Goal: Transaction & Acquisition: Book appointment/travel/reservation

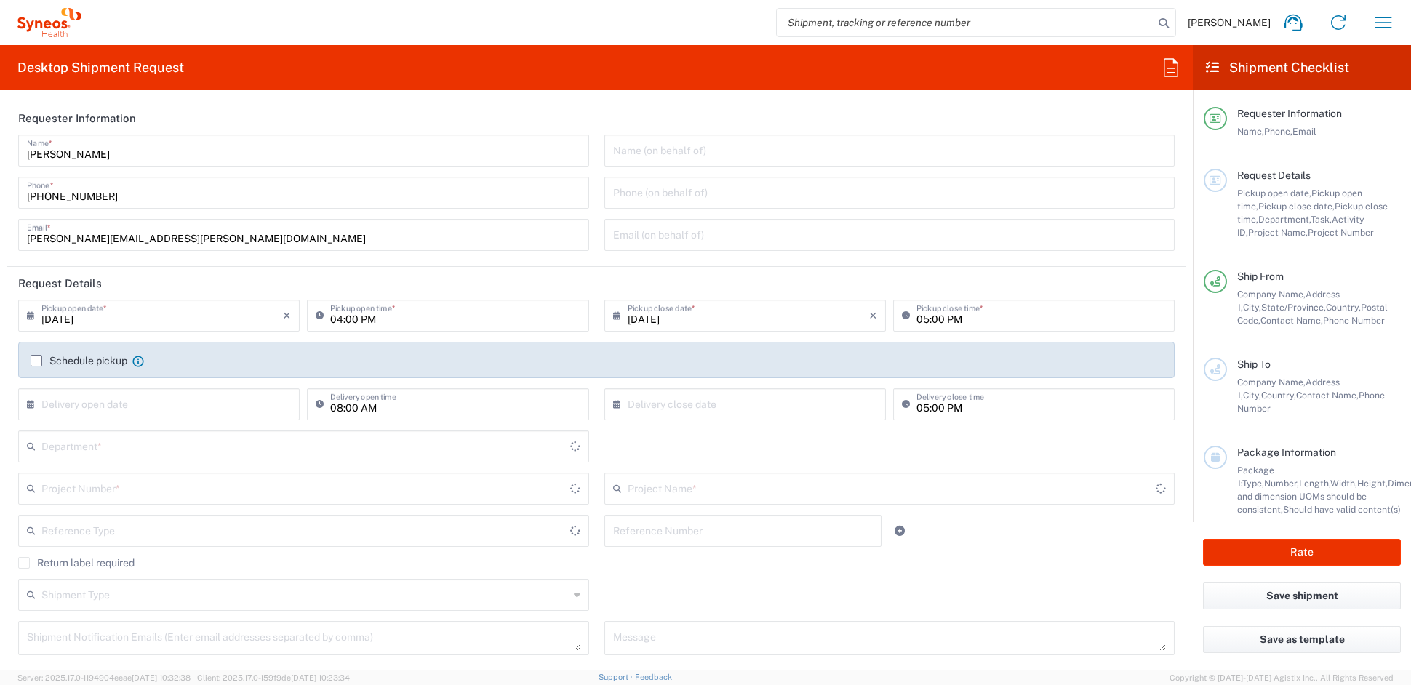
type input "[US_STATE]"
type input "6156"
type input "[GEOGRAPHIC_DATA]"
type input "Syneos Health Communications-[GEOGRAPHIC_DATA] [GEOGRAPHIC_DATA]"
click at [193, 241] on input "john.popp@syneoshealth.com" at bounding box center [303, 233] width 553 height 25
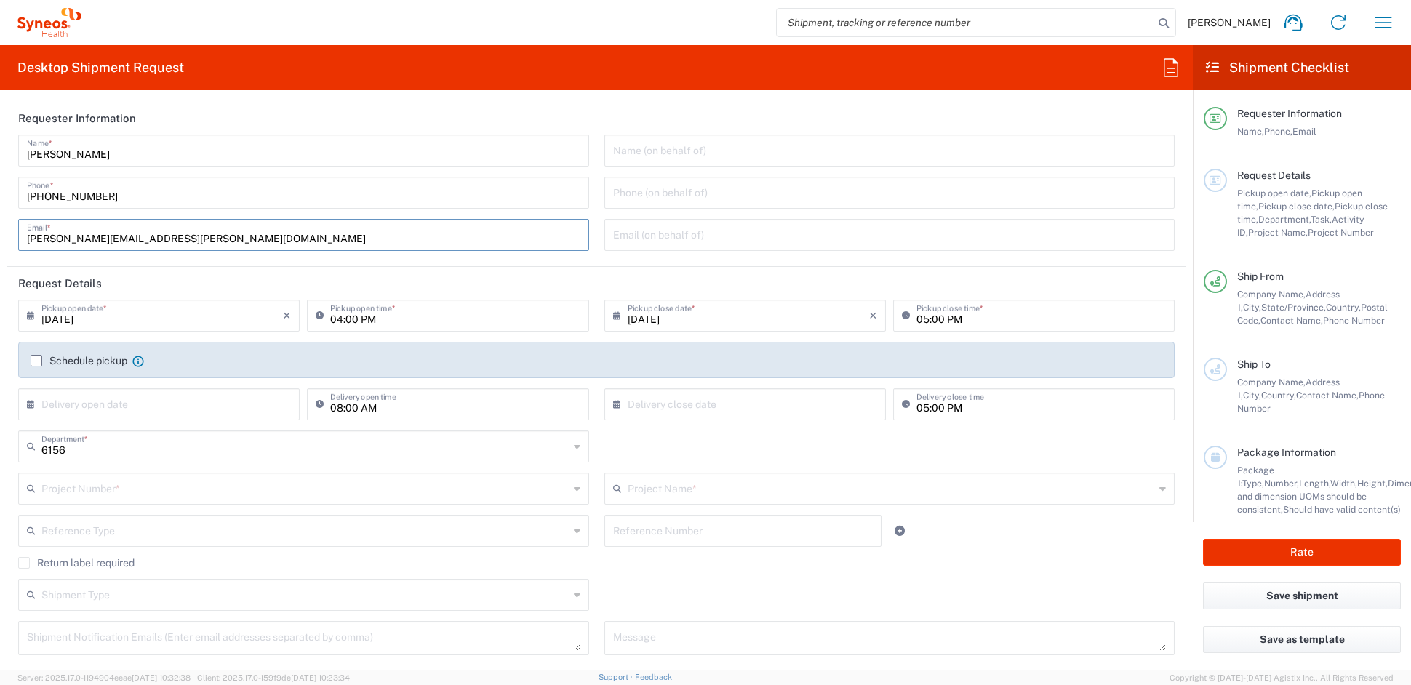
drag, startPoint x: 192, startPoint y: 236, endPoint x: 0, endPoint y: 231, distance: 192.1
click at [1, 231] on form "Requester Information John Popp Name * 1-919-379-0330 Phone * john.popp@syneosh…" at bounding box center [596, 386] width 1193 height 568
paste input "catherine.ru"
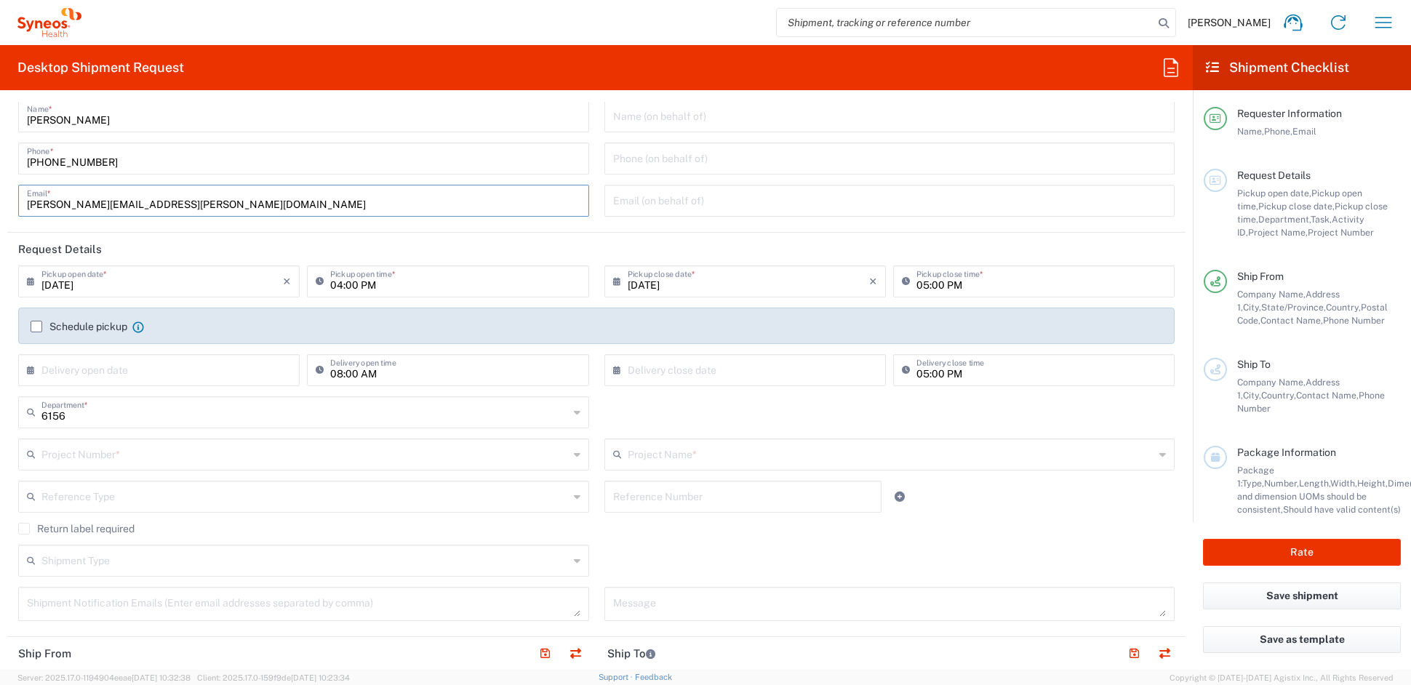
scroll to position [41, 0]
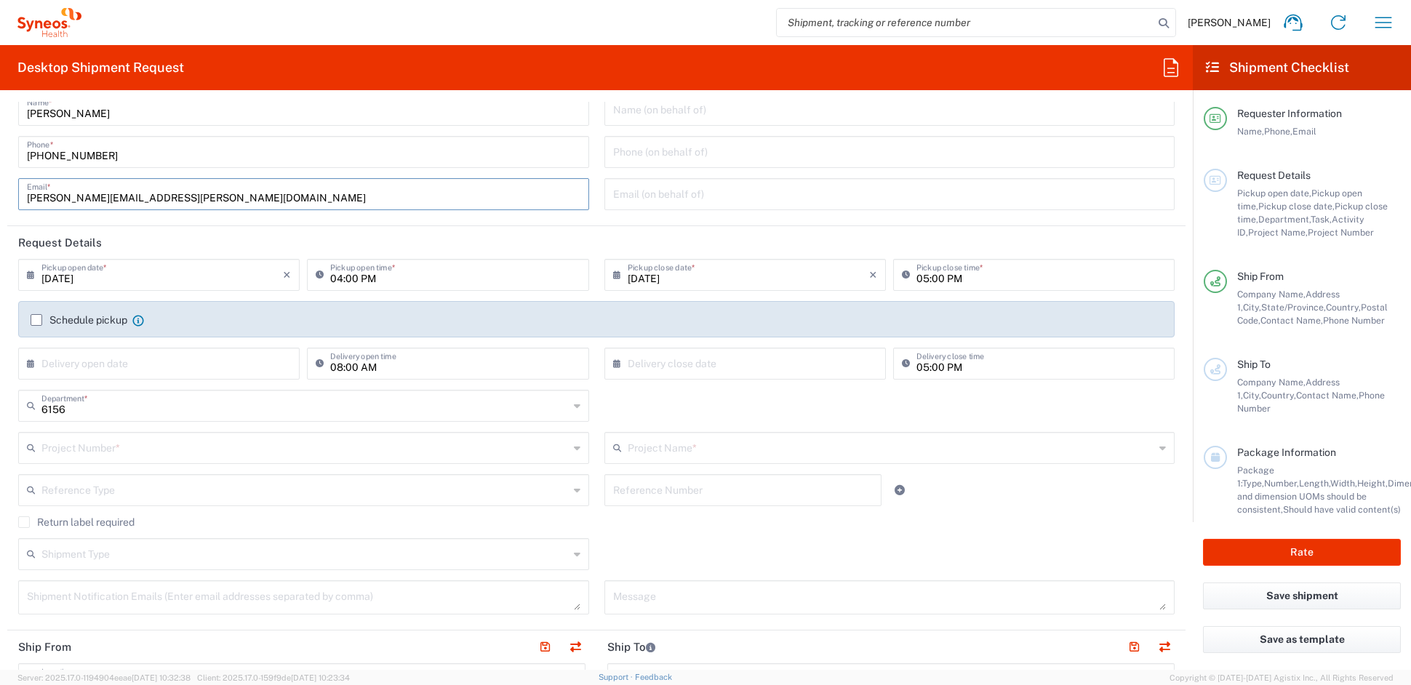
type input "catherine.rupp@syneoshealth.com"
click at [163, 441] on input "text" at bounding box center [304, 446] width 527 height 25
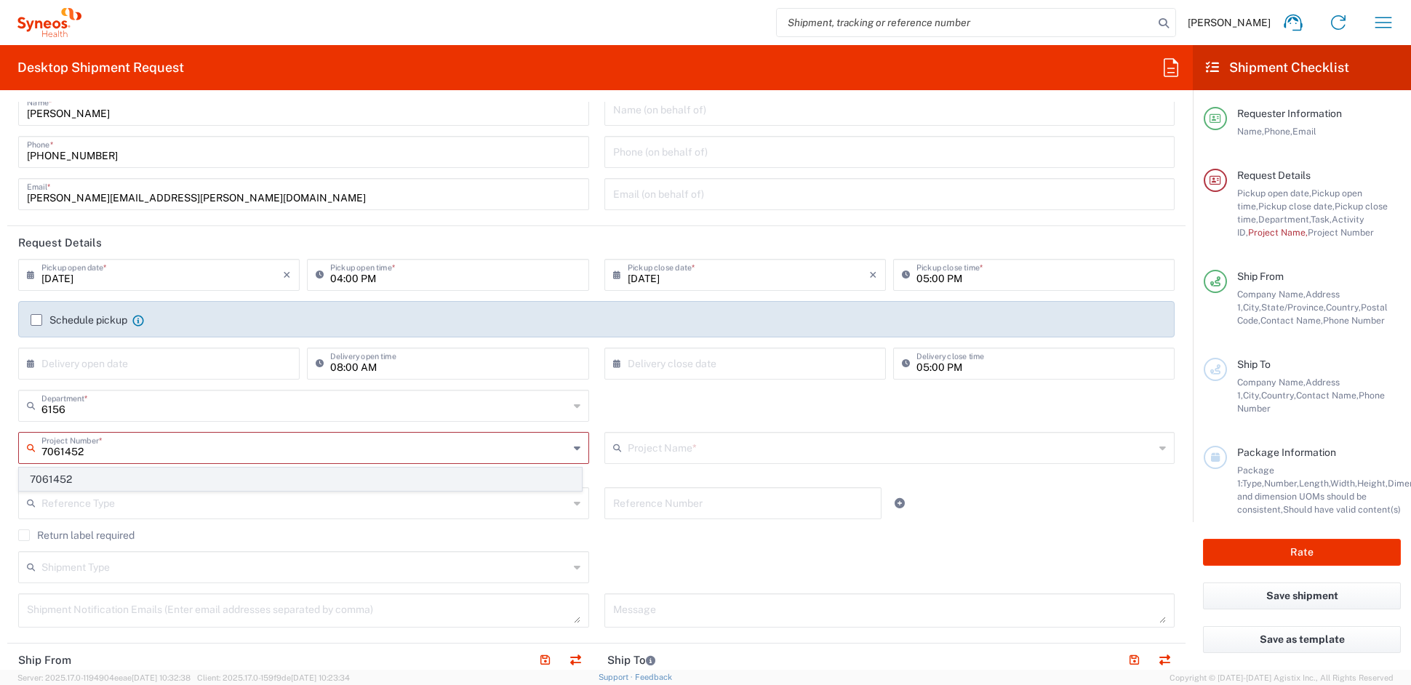
type input "7061452"
click at [79, 487] on span "7061452" at bounding box center [300, 479] width 561 height 23
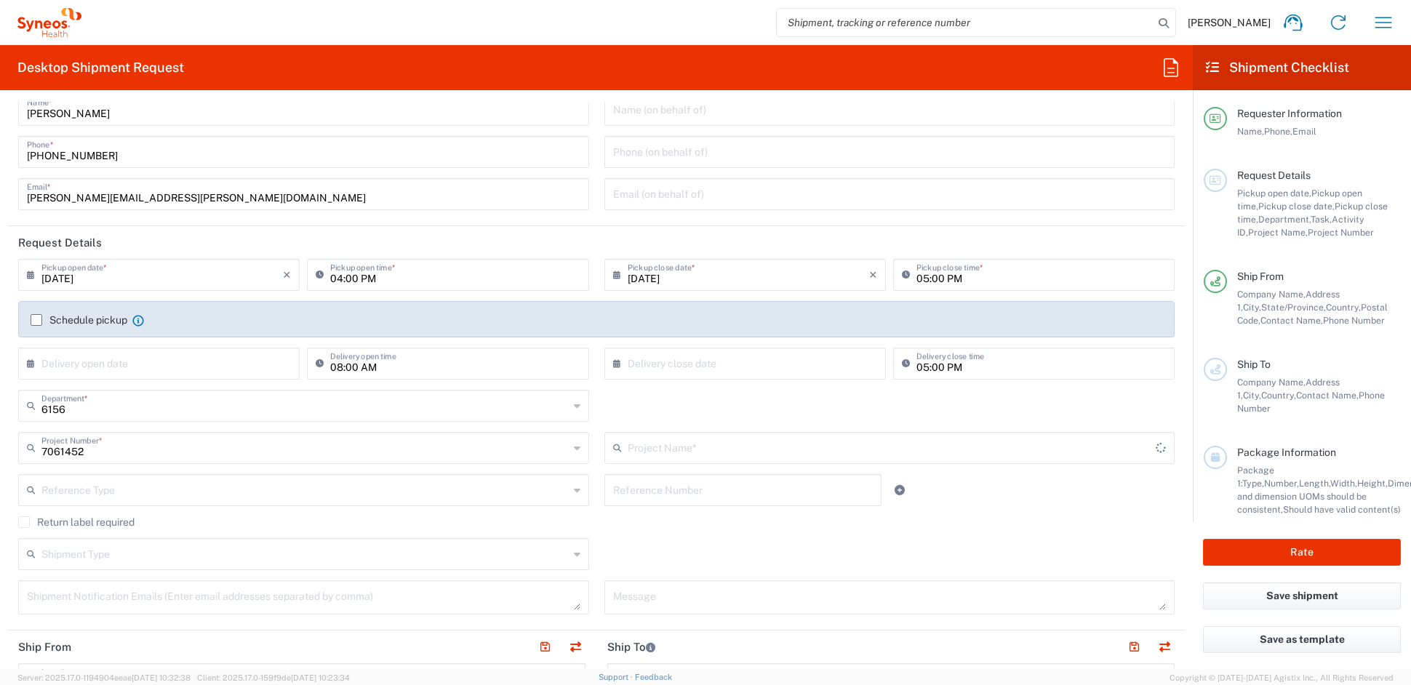
type input "4D-150-C003"
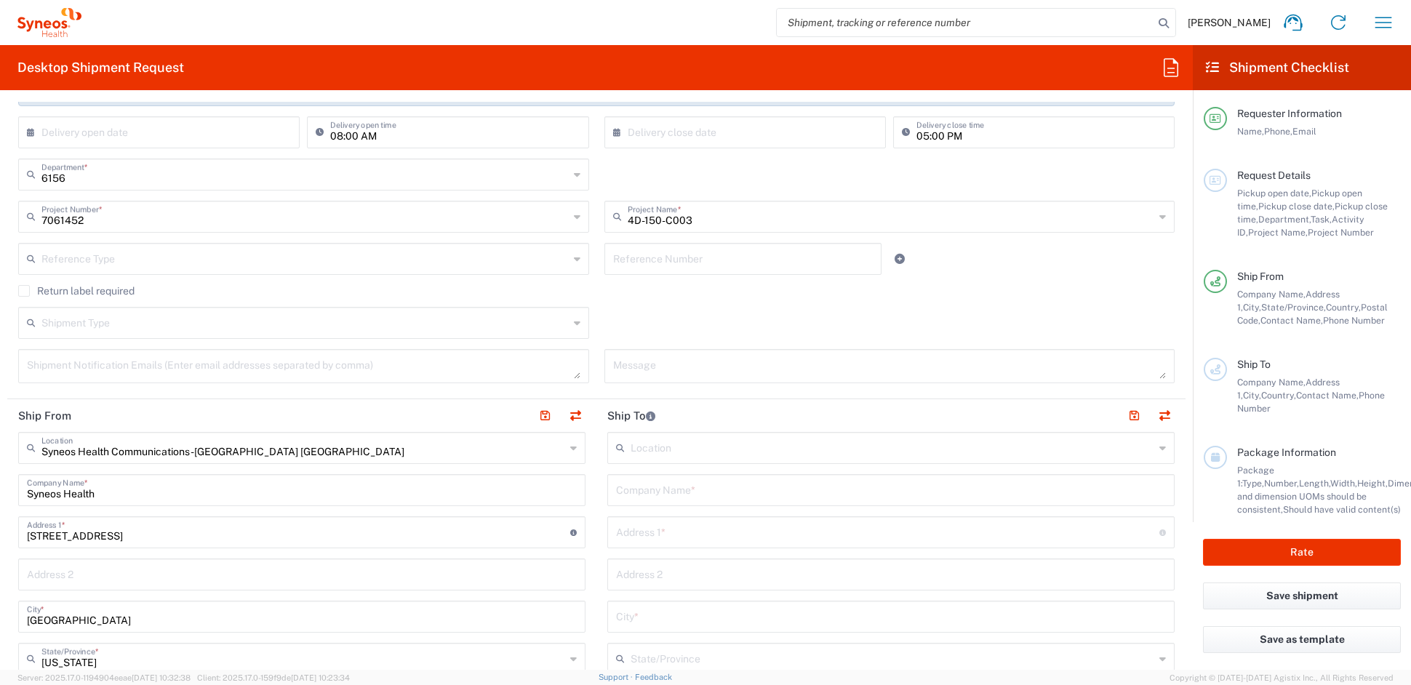
scroll to position [287, 0]
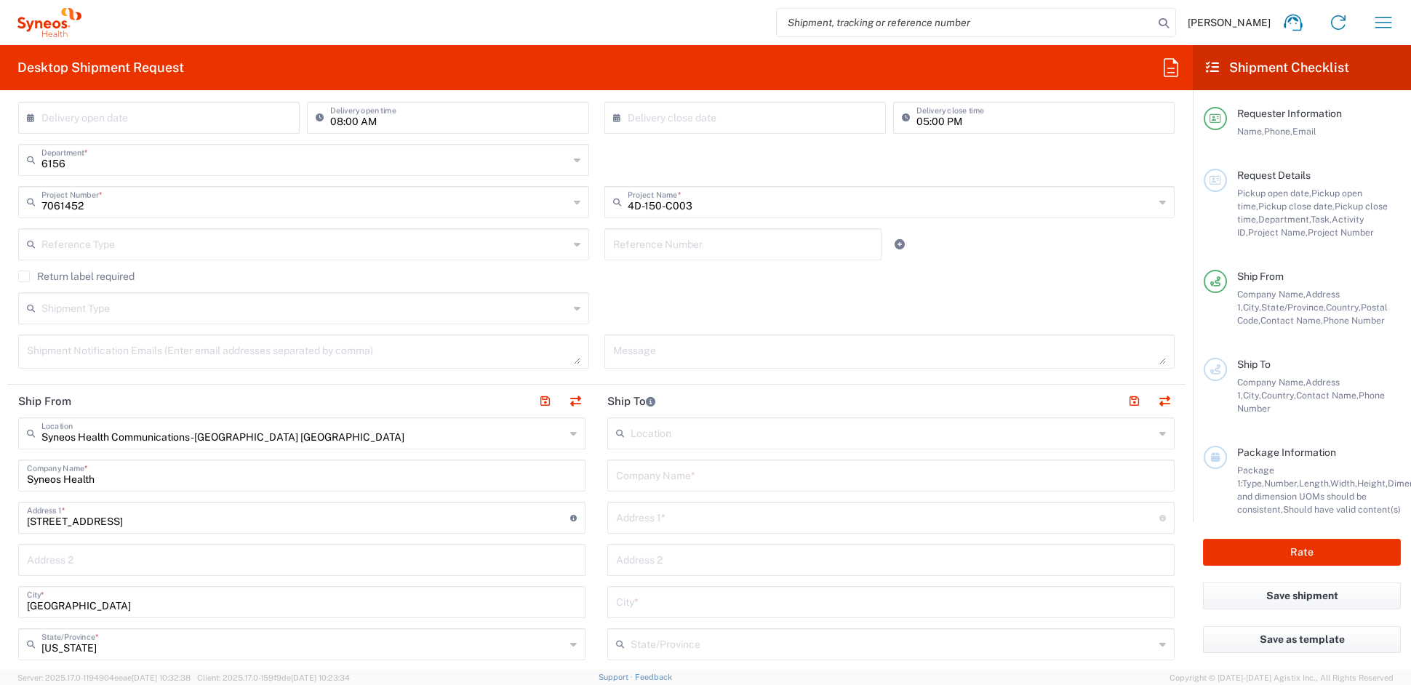
click at [708, 473] on input "text" at bounding box center [891, 474] width 550 height 25
paste input "Austin Retina Associates"
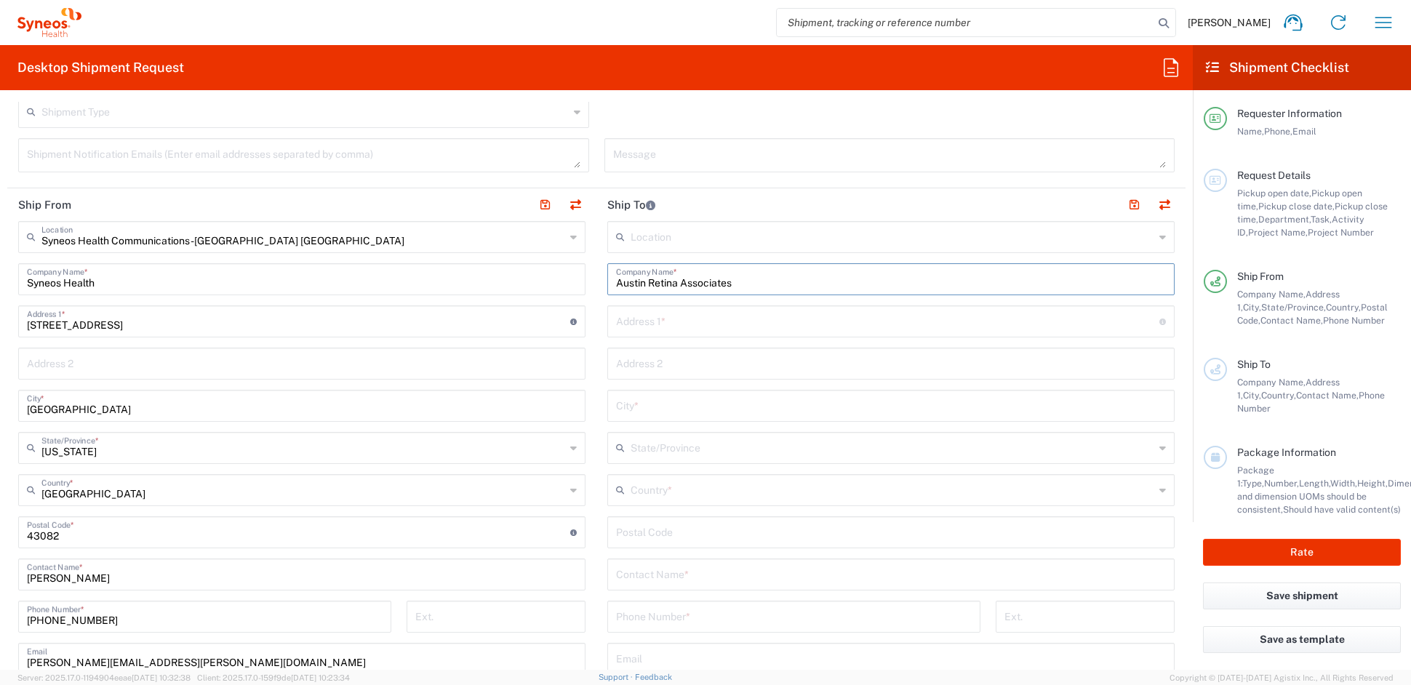
scroll to position [482, 0]
type input "Austin Retina Associates"
click at [652, 493] on input "text" at bounding box center [893, 489] width 524 height 25
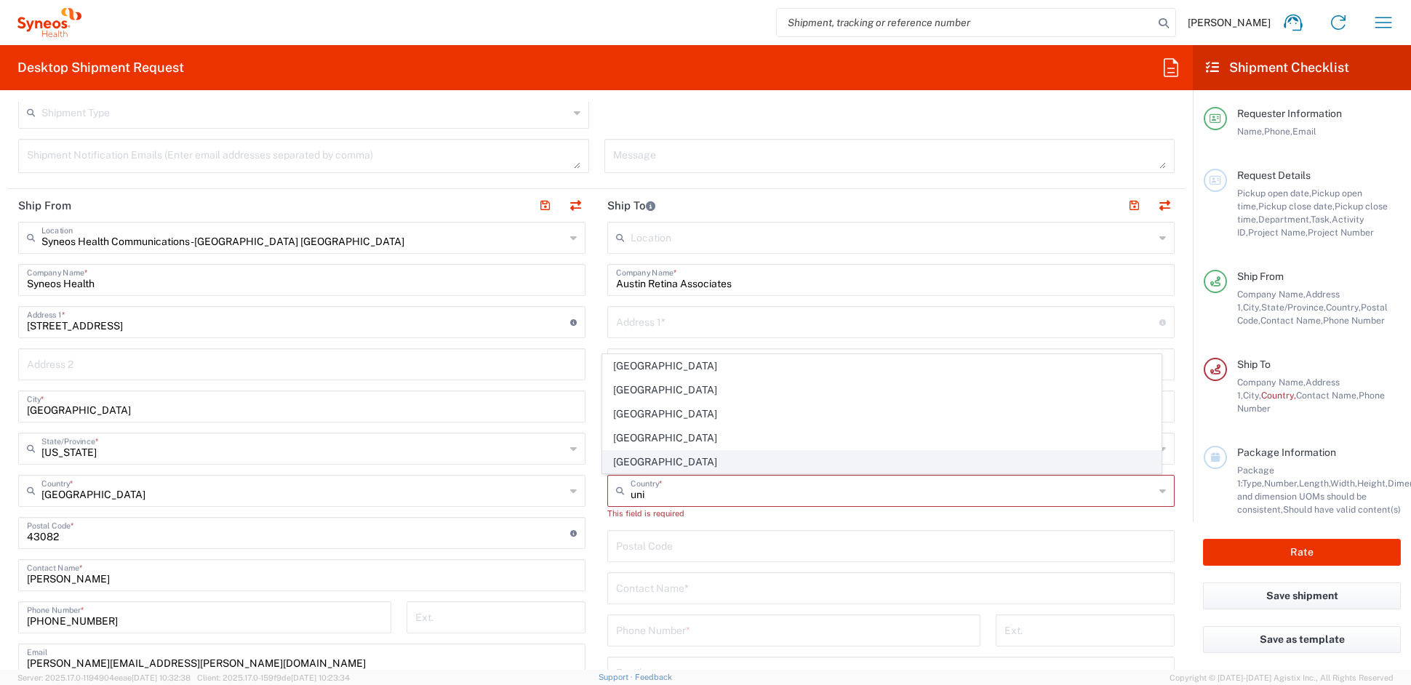
click at [641, 461] on span "[GEOGRAPHIC_DATA]" at bounding box center [882, 462] width 559 height 23
type input "[GEOGRAPHIC_DATA]"
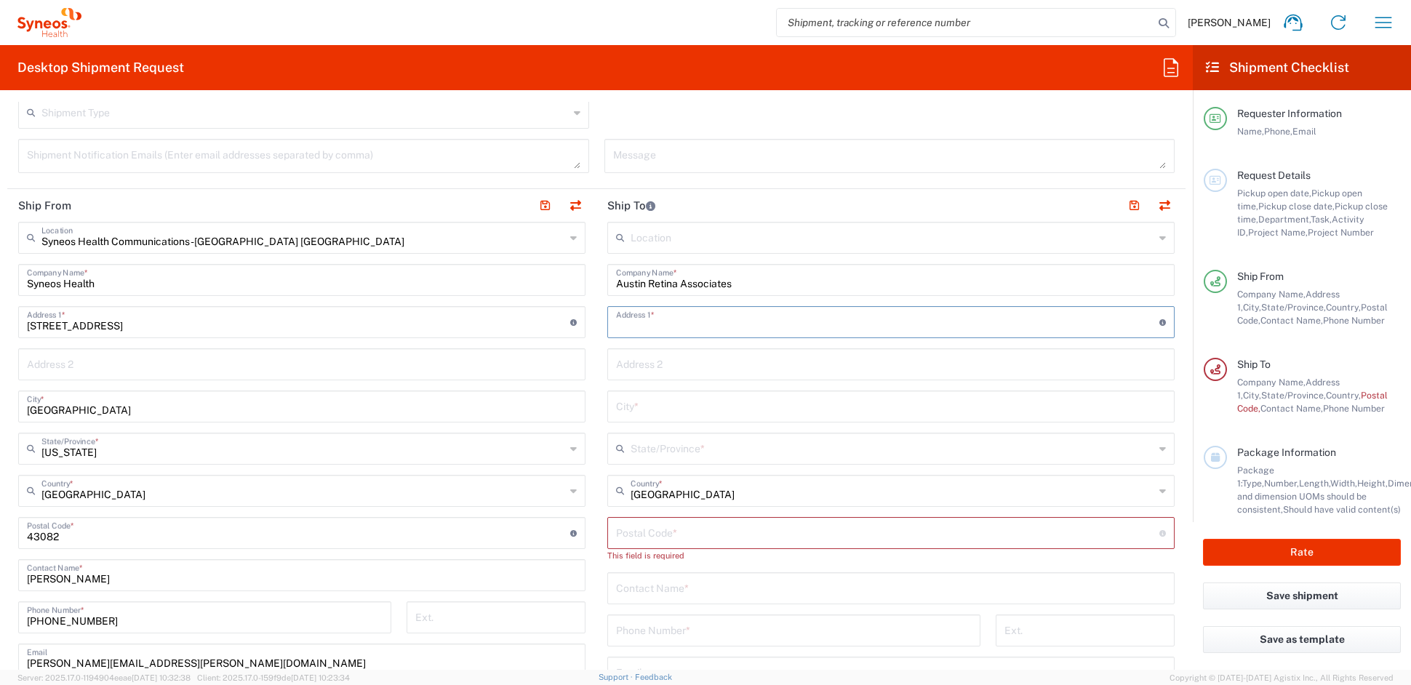
drag, startPoint x: 653, startPoint y: 316, endPoint x: 479, endPoint y: 321, distance: 173.9
click at [652, 316] on input "text" at bounding box center [887, 320] width 543 height 25
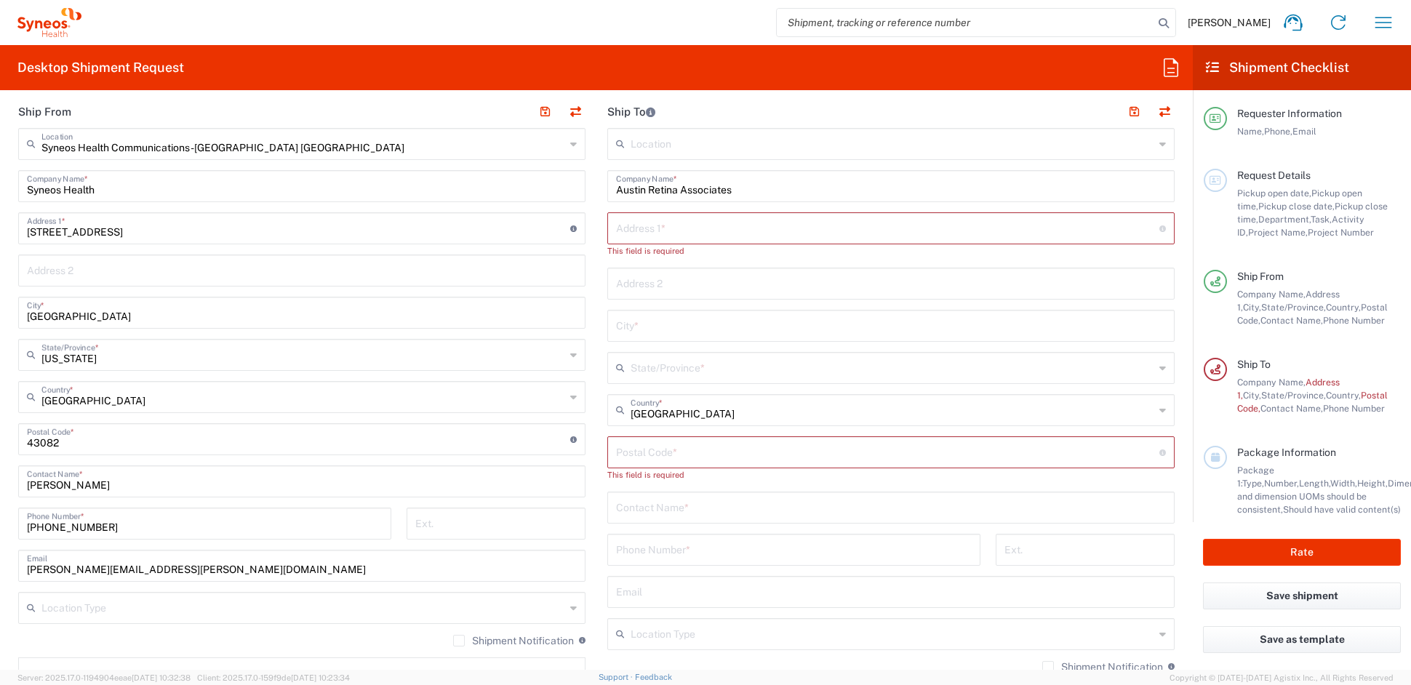
scroll to position [577, 0]
click at [671, 504] on input "text" at bounding box center [891, 504] width 550 height 25
paste input "[PERSON_NAME]"
type input "[PERSON_NAME]"
click at [653, 548] on input "tel" at bounding box center [794, 547] width 356 height 25
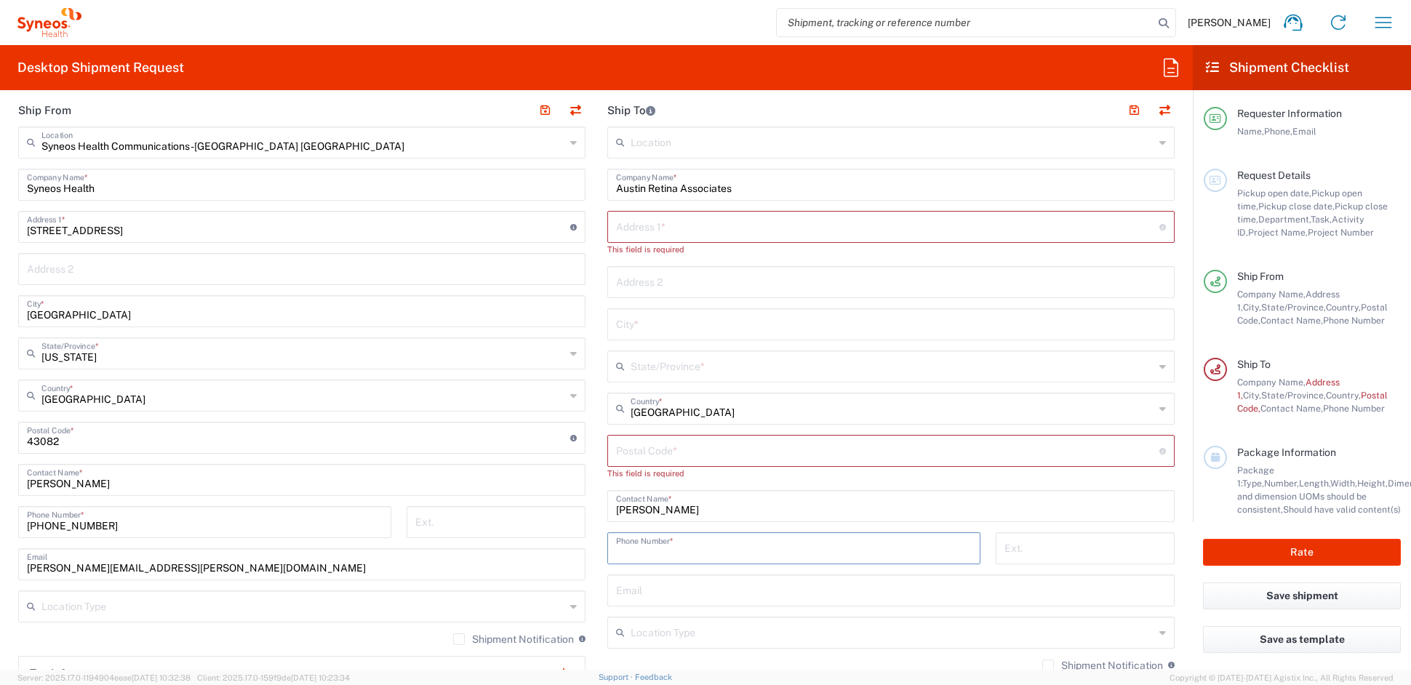
paste input "512-451-0103"
type input "512-451-0103"
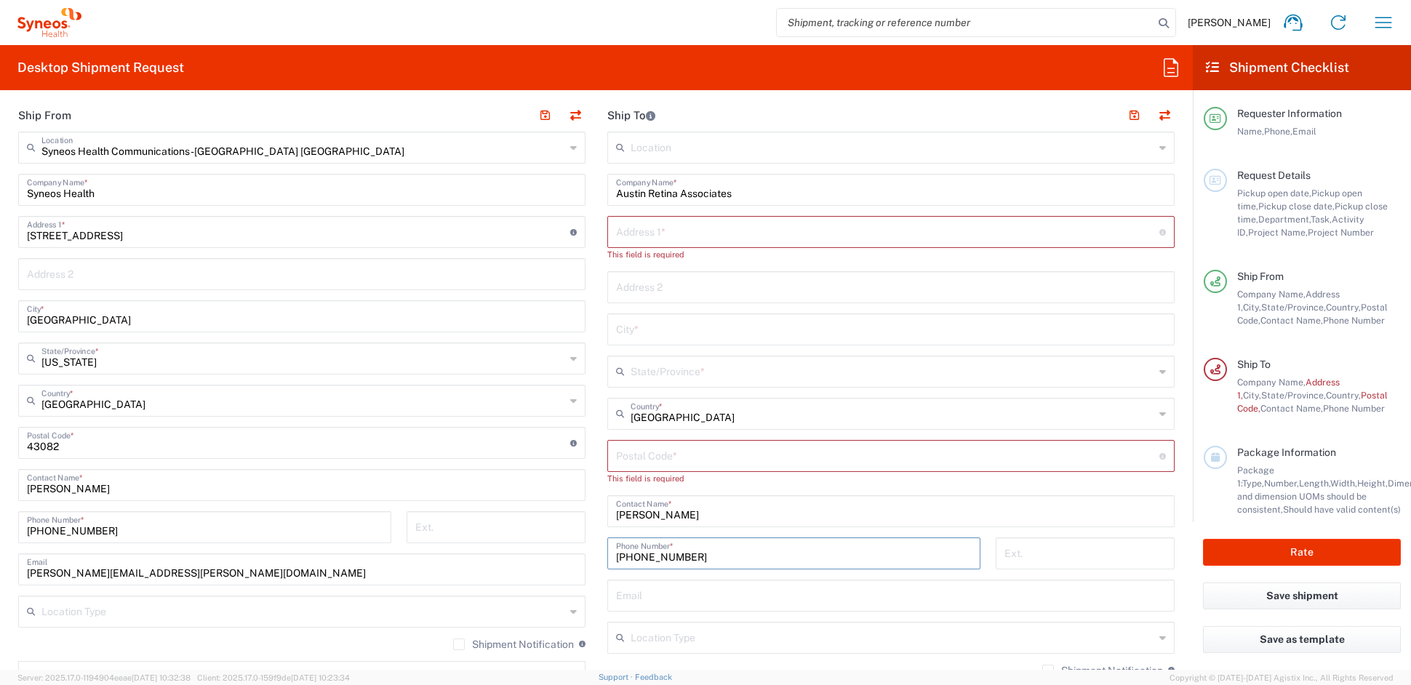
click at [650, 230] on input "text" at bounding box center [887, 230] width 543 height 25
paste input "801 W. 38th Street"
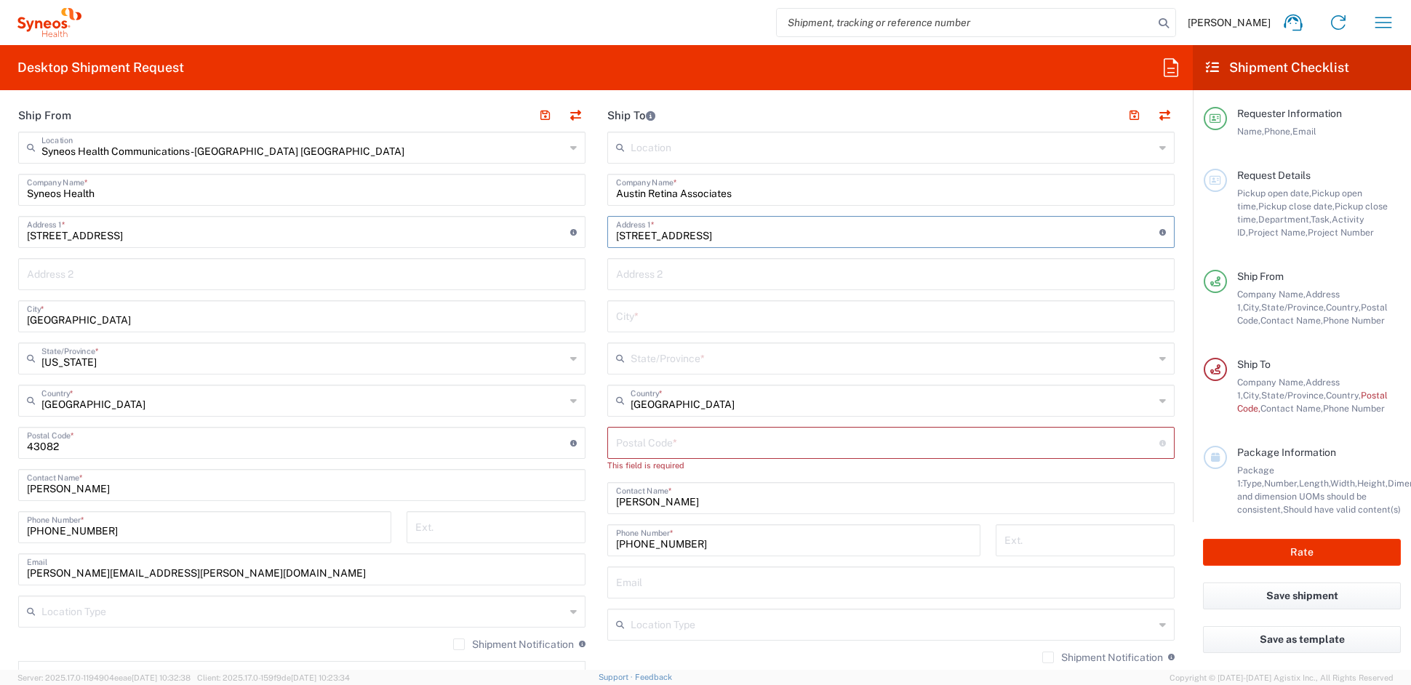
type input "801 W. 38th Street"
click at [652, 272] on input "text" at bounding box center [891, 272] width 550 height 25
paste input "Suite 200"
type input "Suite 200"
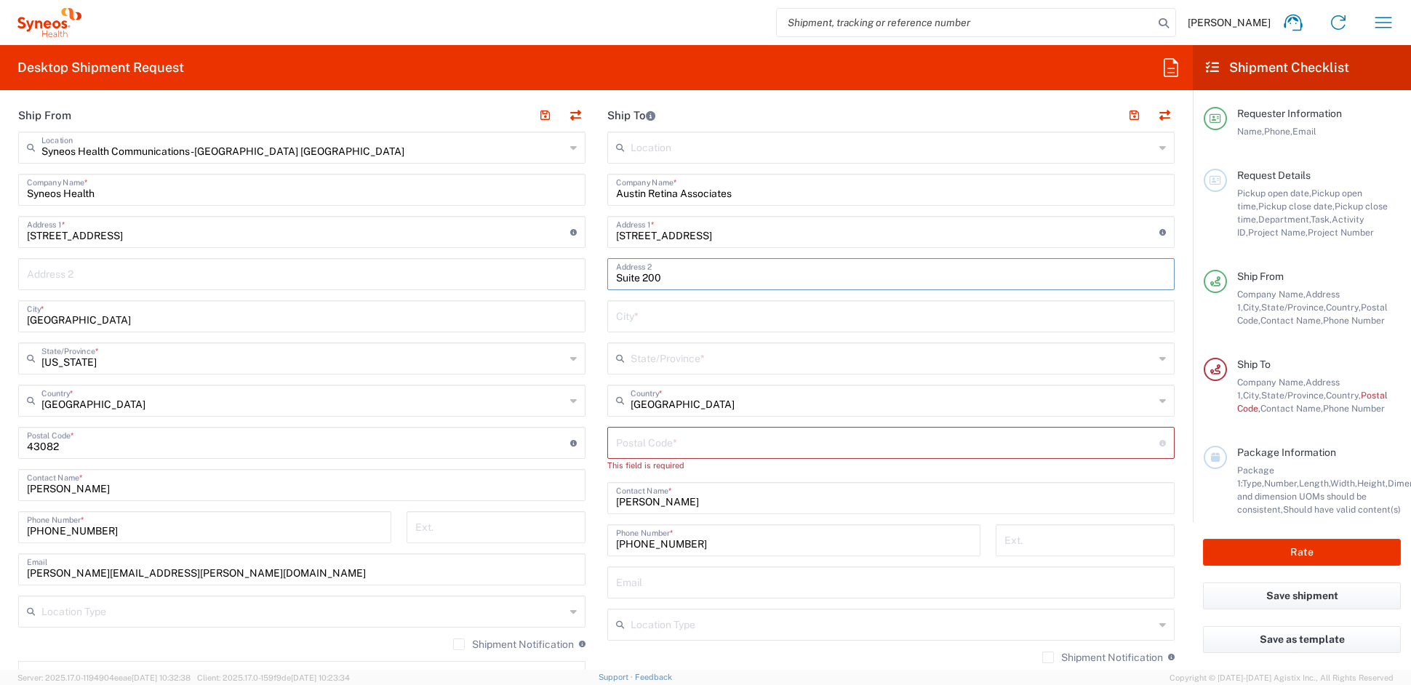
click at [617, 319] on input "text" at bounding box center [891, 315] width 550 height 25
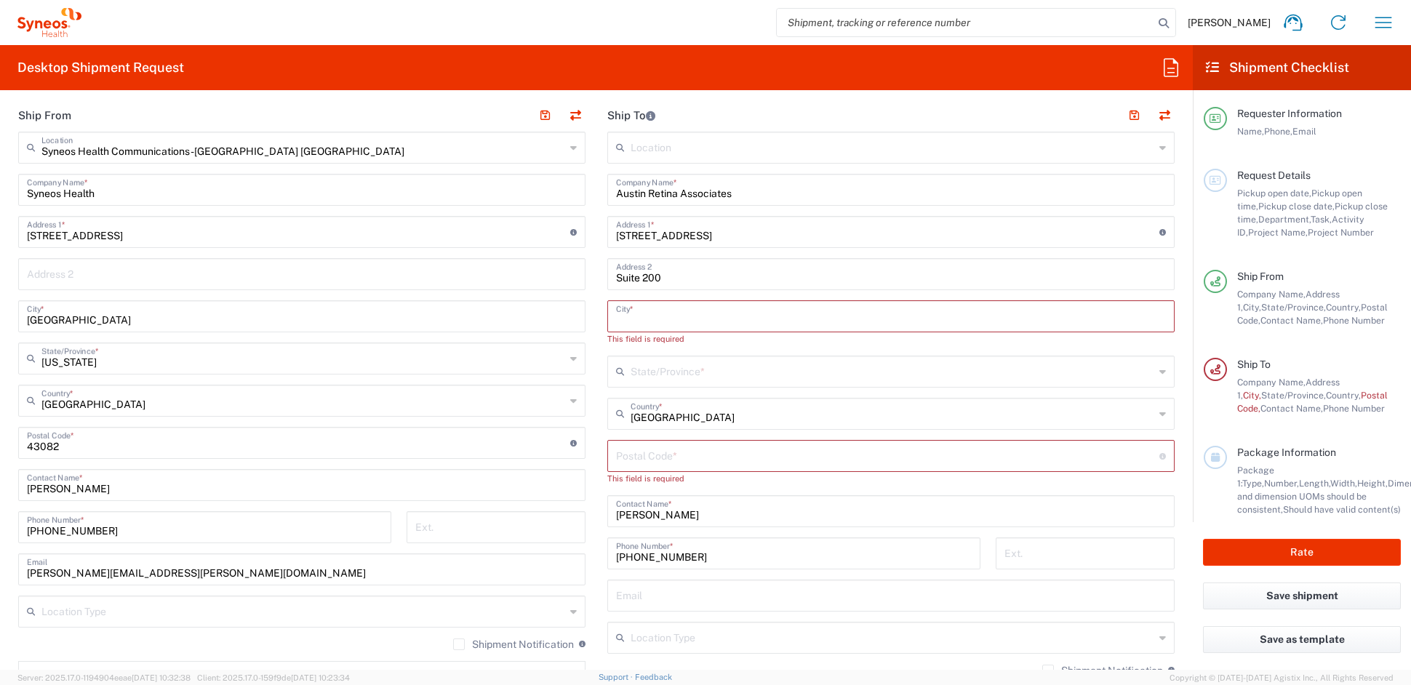
paste input "Austin"
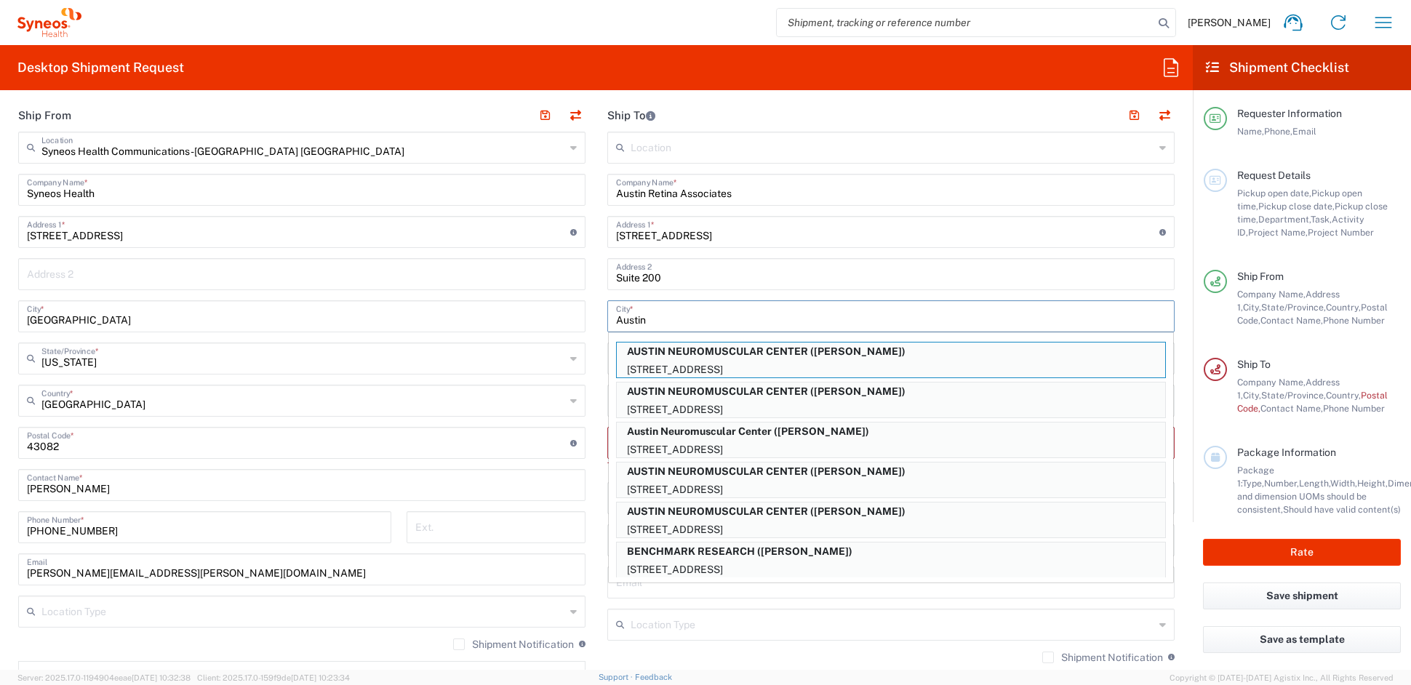
type input "Austin"
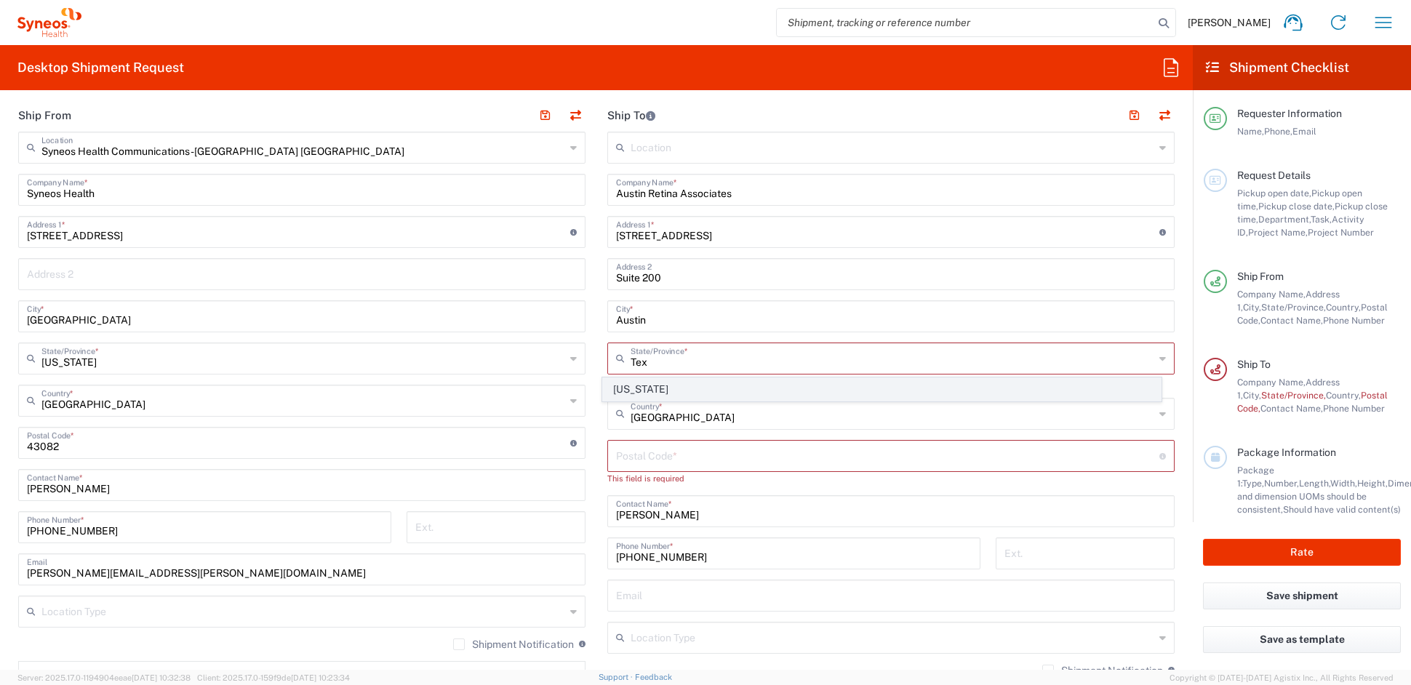
click at [632, 388] on span "[US_STATE]" at bounding box center [882, 389] width 559 height 23
type input "[US_STATE]"
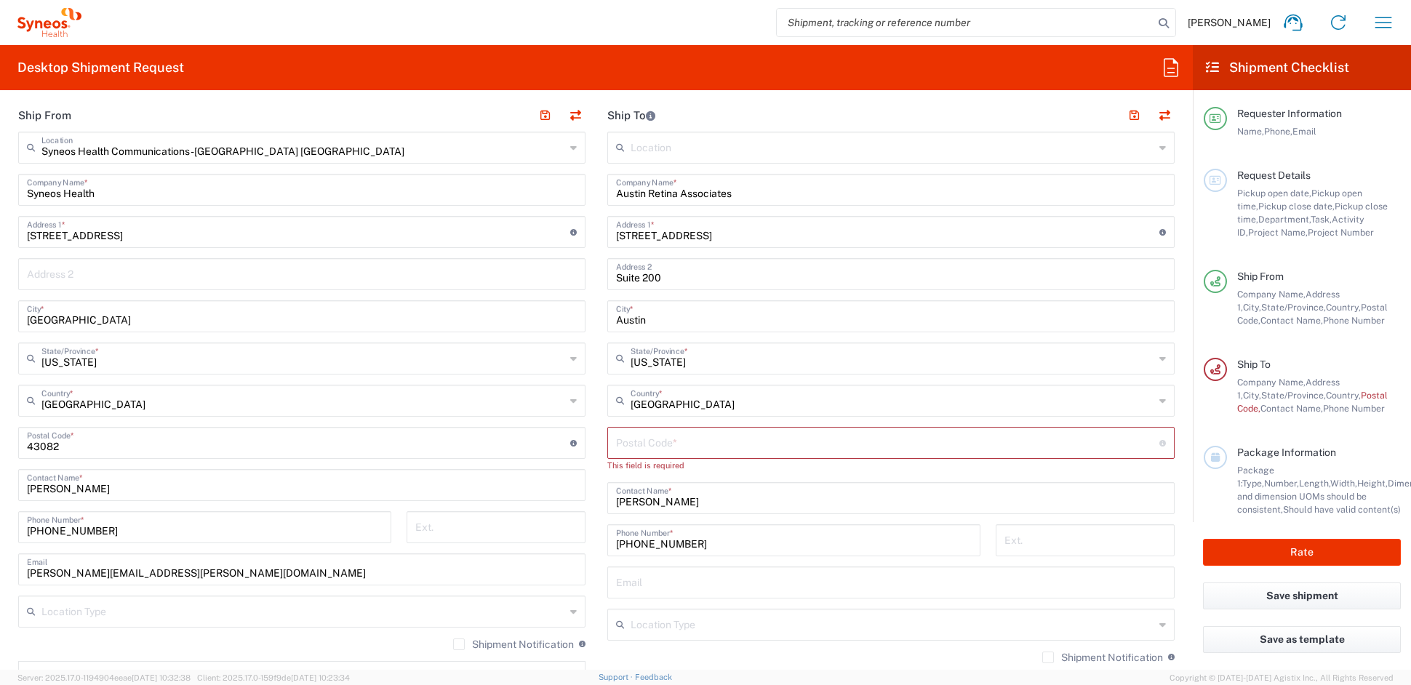
click at [665, 439] on input "undefined" at bounding box center [887, 441] width 543 height 25
paste input "78705"
type input "78705"
click at [660, 612] on input "text" at bounding box center [893, 610] width 524 height 25
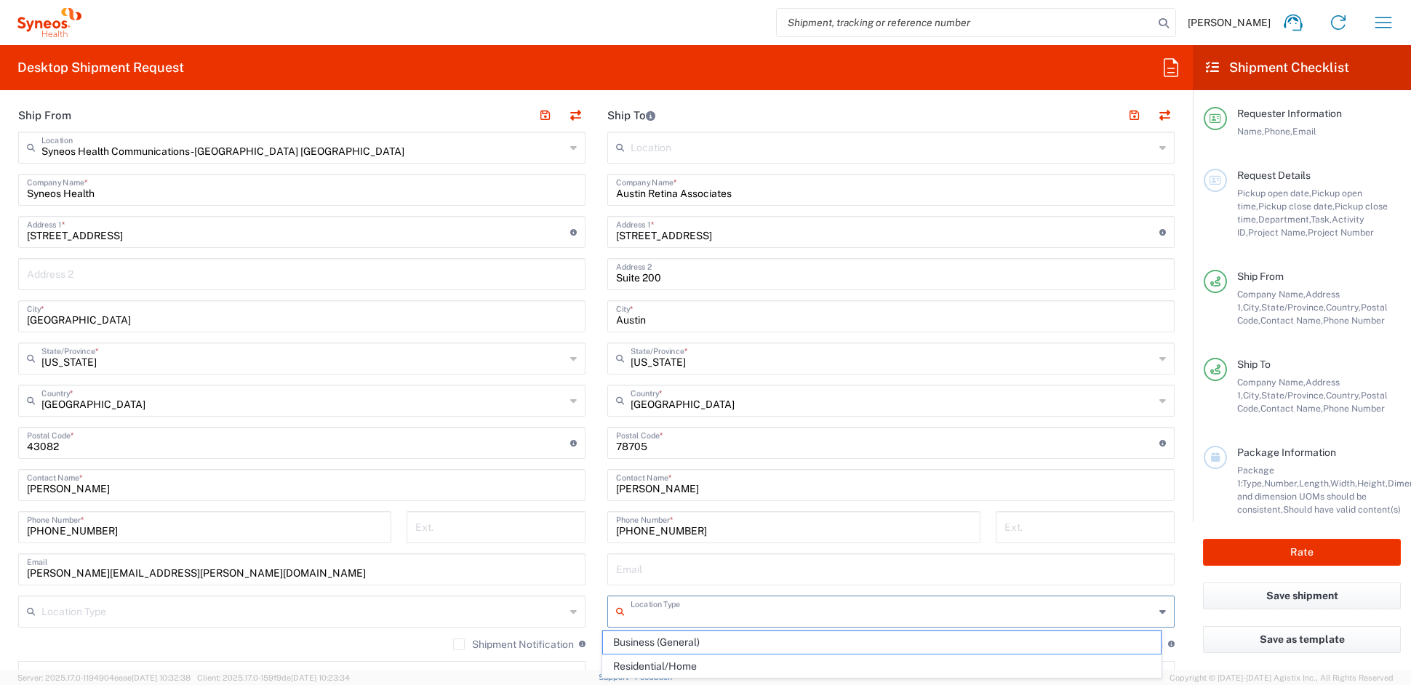
click at [653, 644] on span "Business (General)" at bounding box center [882, 642] width 559 height 23
type input "Business (General)"
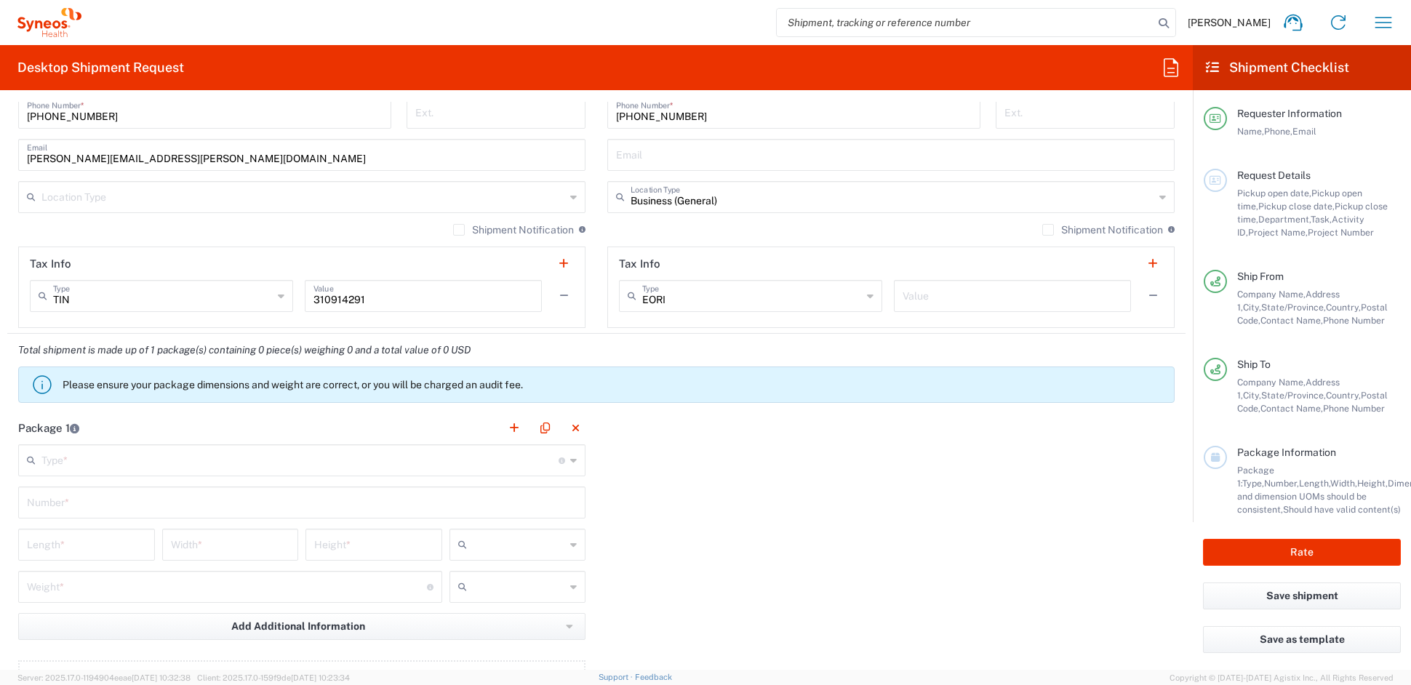
scroll to position [991, 0]
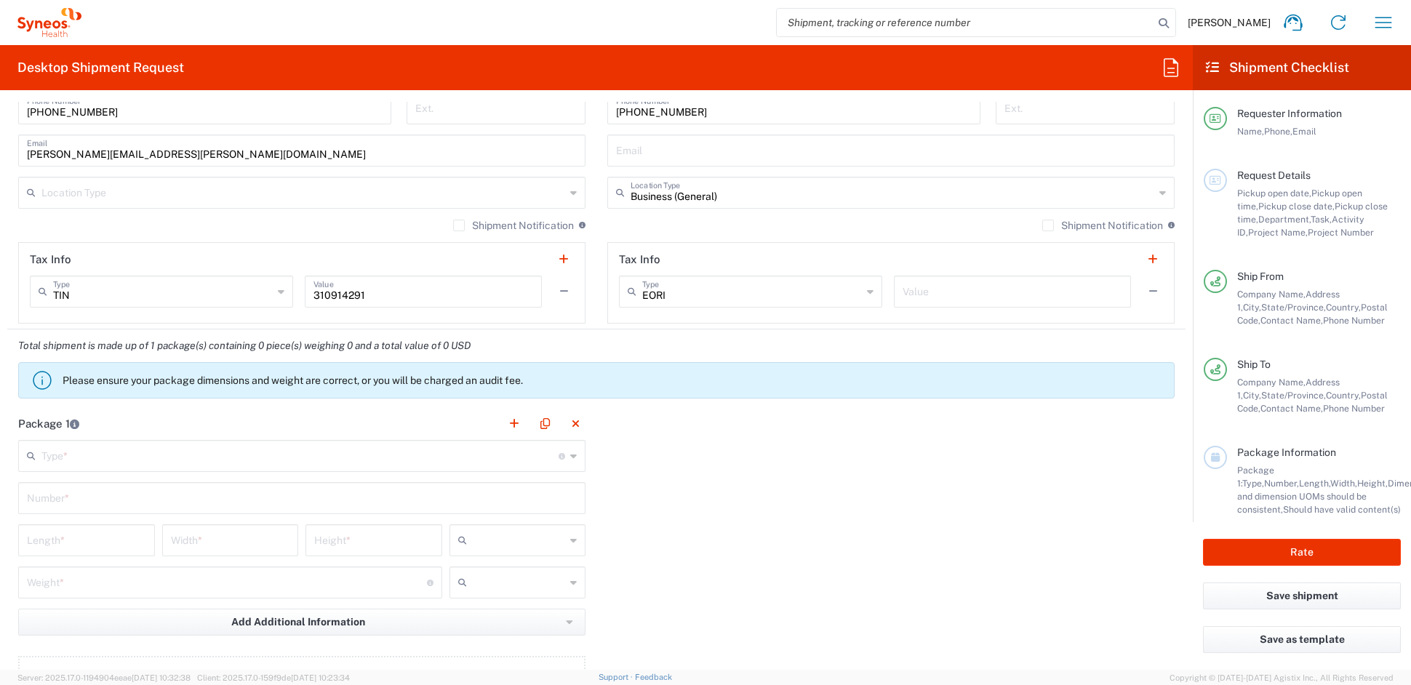
click at [76, 458] on input "text" at bounding box center [299, 454] width 517 height 25
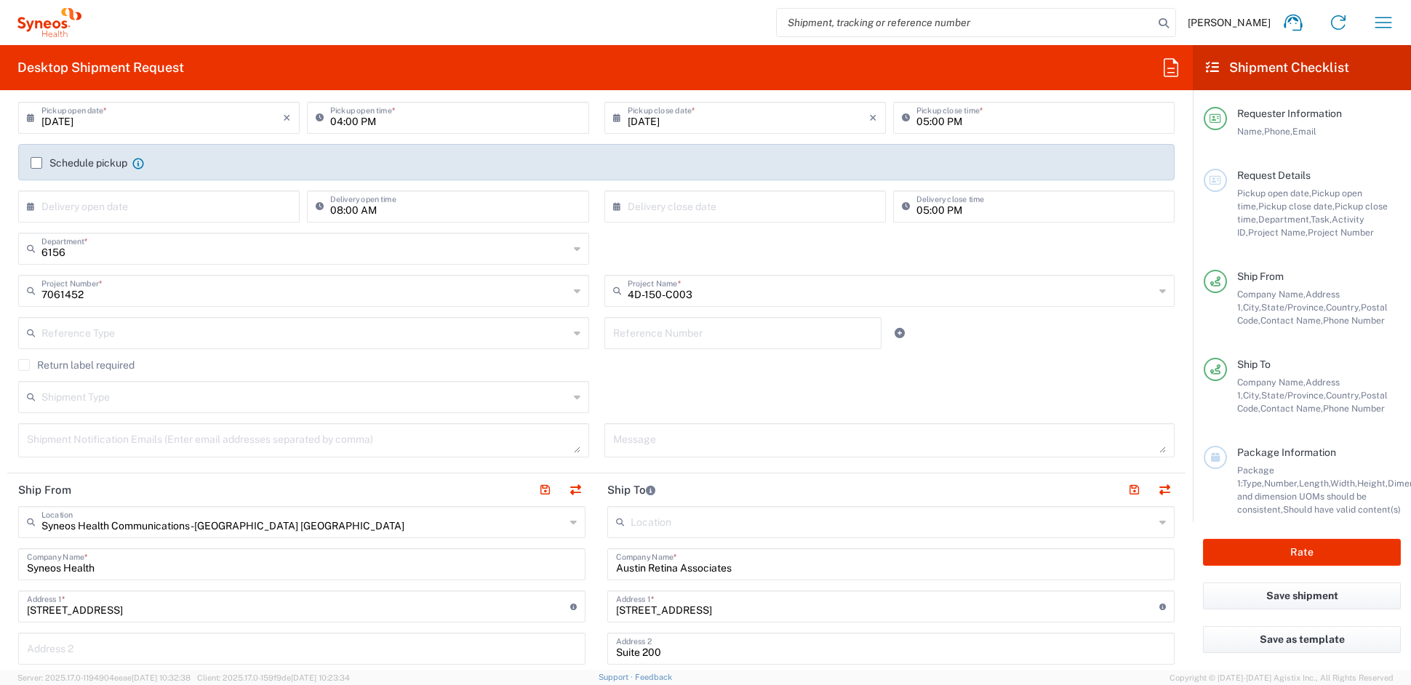
scroll to position [193, 0]
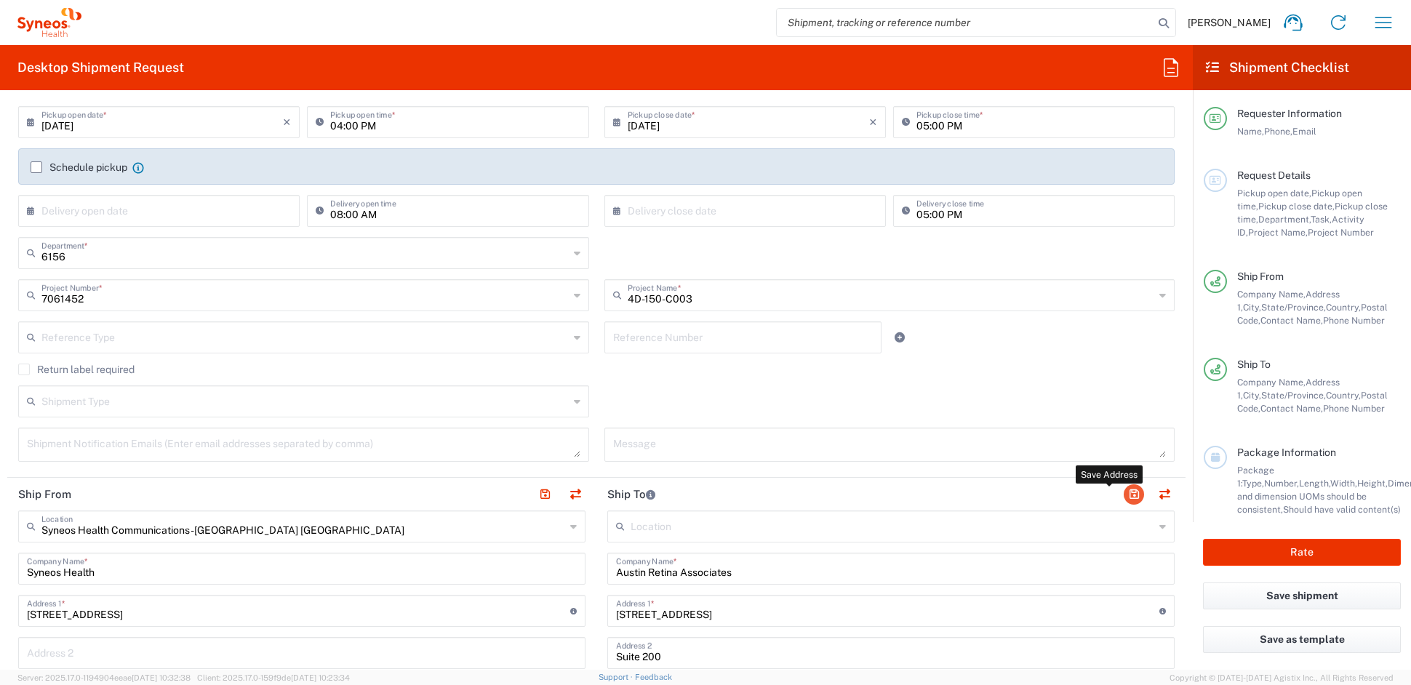
click at [1124, 492] on button "button" at bounding box center [1134, 494] width 20 height 20
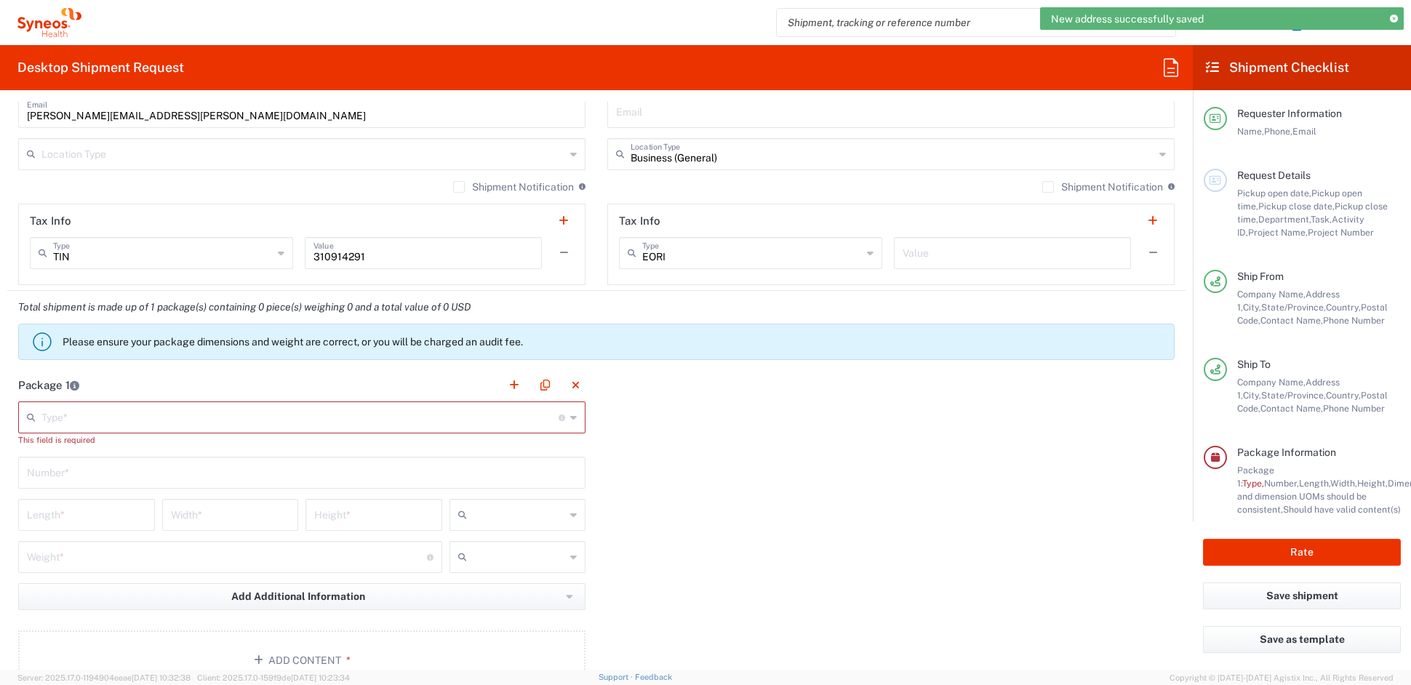
click at [95, 418] on input "text" at bounding box center [299, 416] width 517 height 25
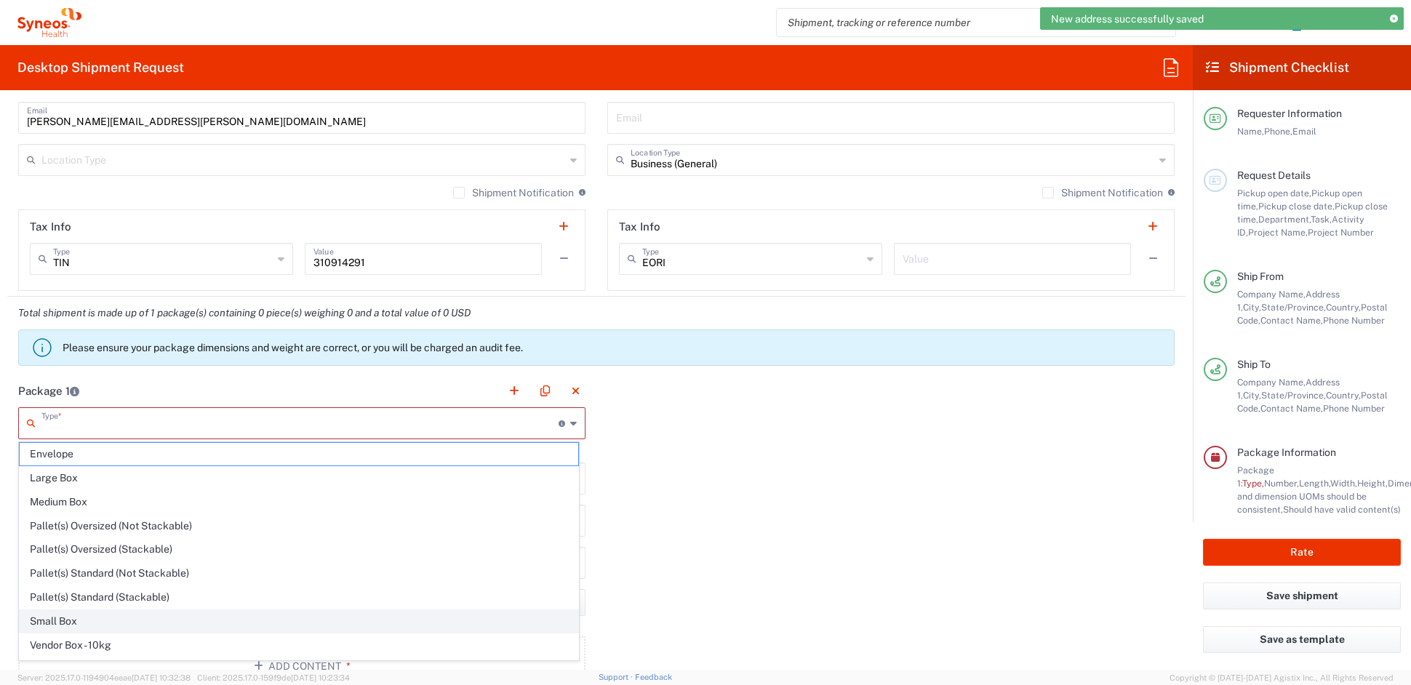
scroll to position [45, 0]
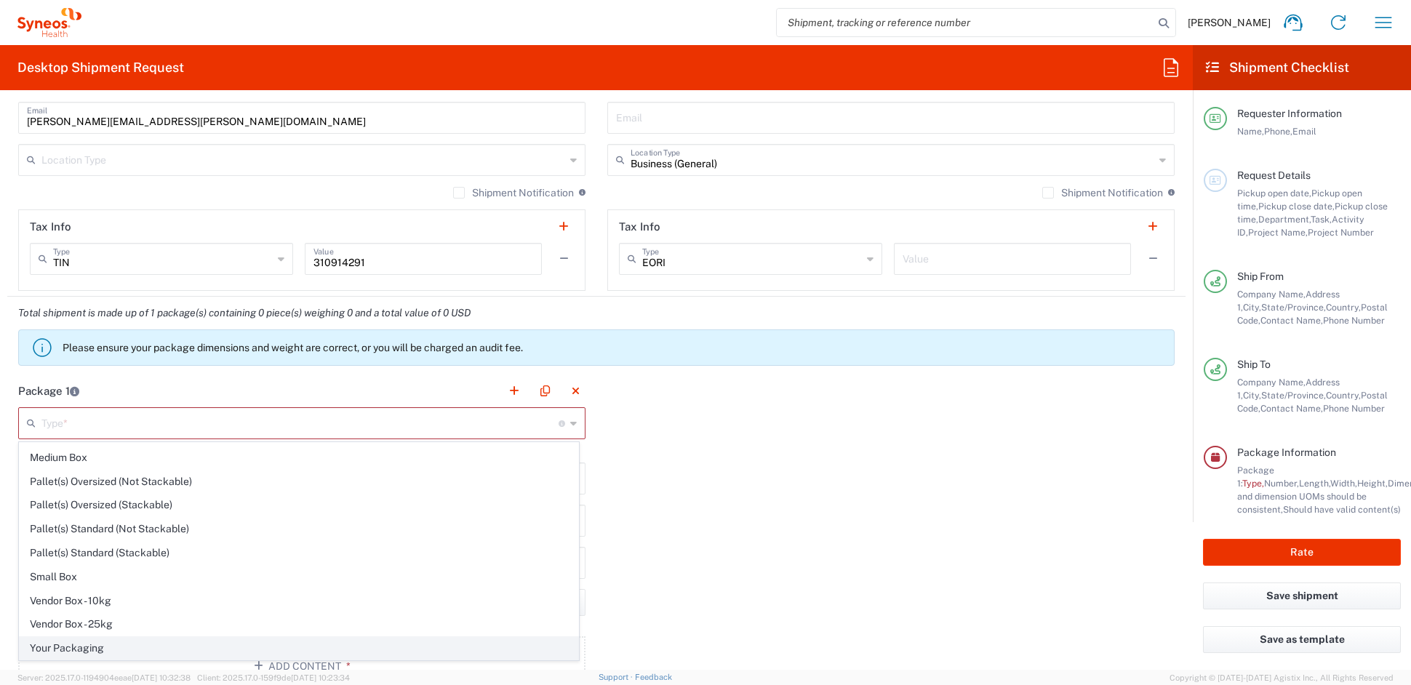
click at [65, 646] on span "Your Packaging" at bounding box center [299, 648] width 559 height 23
type input "Your Packaging"
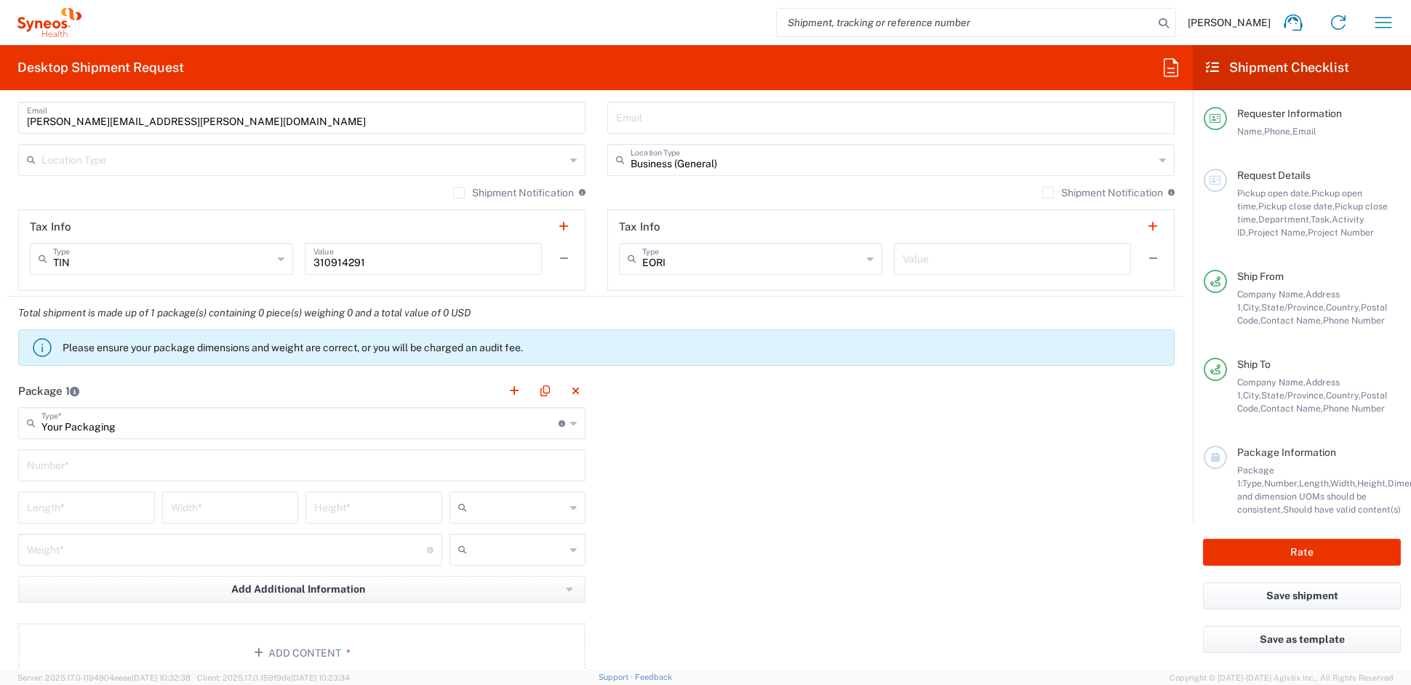
click at [98, 468] on input "text" at bounding box center [302, 464] width 550 height 25
type input "1"
click at [85, 504] on input "number" at bounding box center [86, 506] width 119 height 25
type input "20"
type input "14"
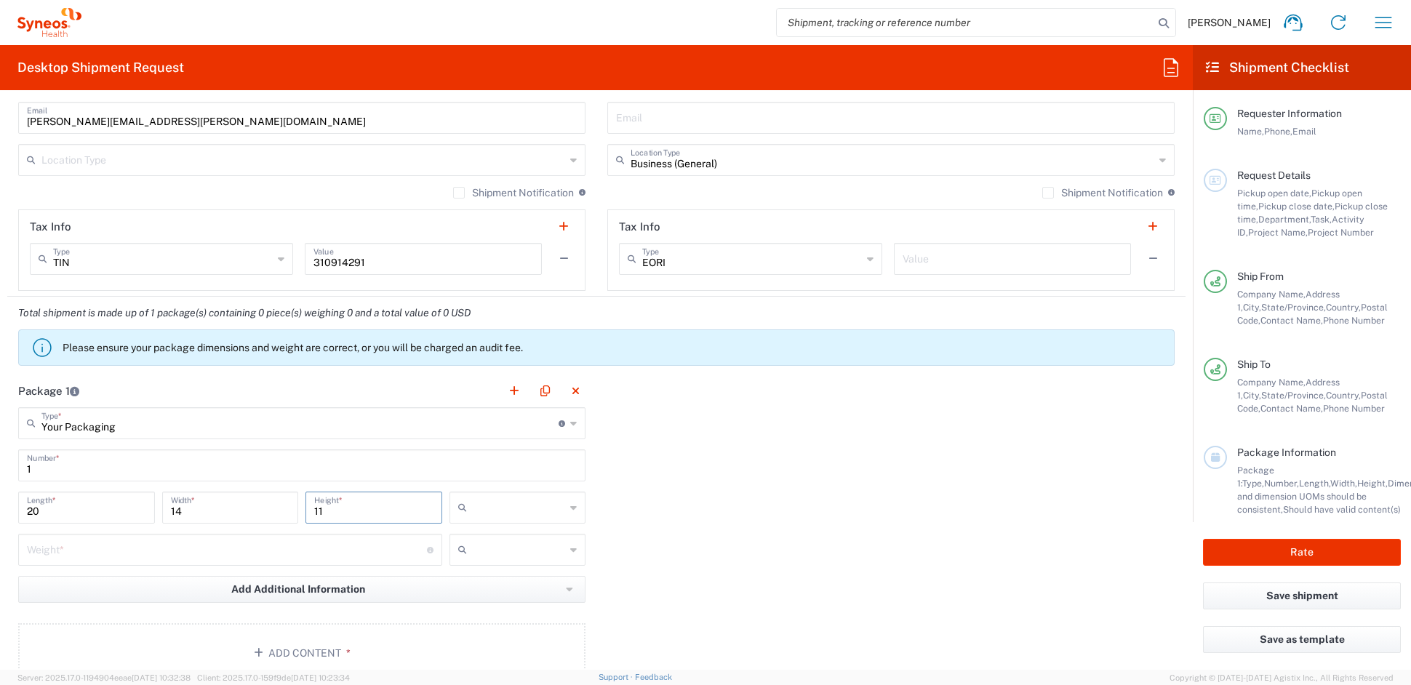
type input "11"
click at [460, 583] on span "in" at bounding box center [512, 586] width 132 height 23
type input "in"
click at [147, 541] on input "number" at bounding box center [227, 548] width 400 height 25
type input "11"
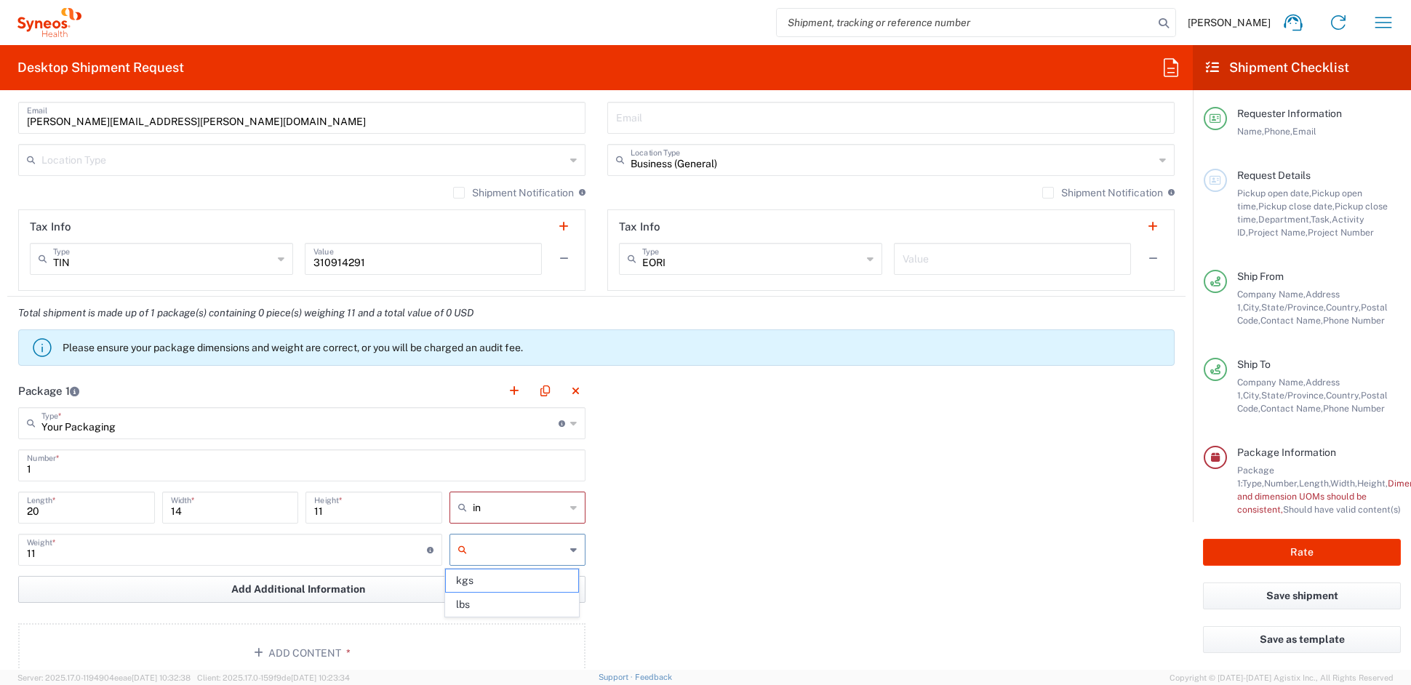
drag, startPoint x: 483, startPoint y: 604, endPoint x: 415, endPoint y: 585, distance: 70.9
click at [480, 602] on span "lbs" at bounding box center [512, 604] width 132 height 23
type input "lbs"
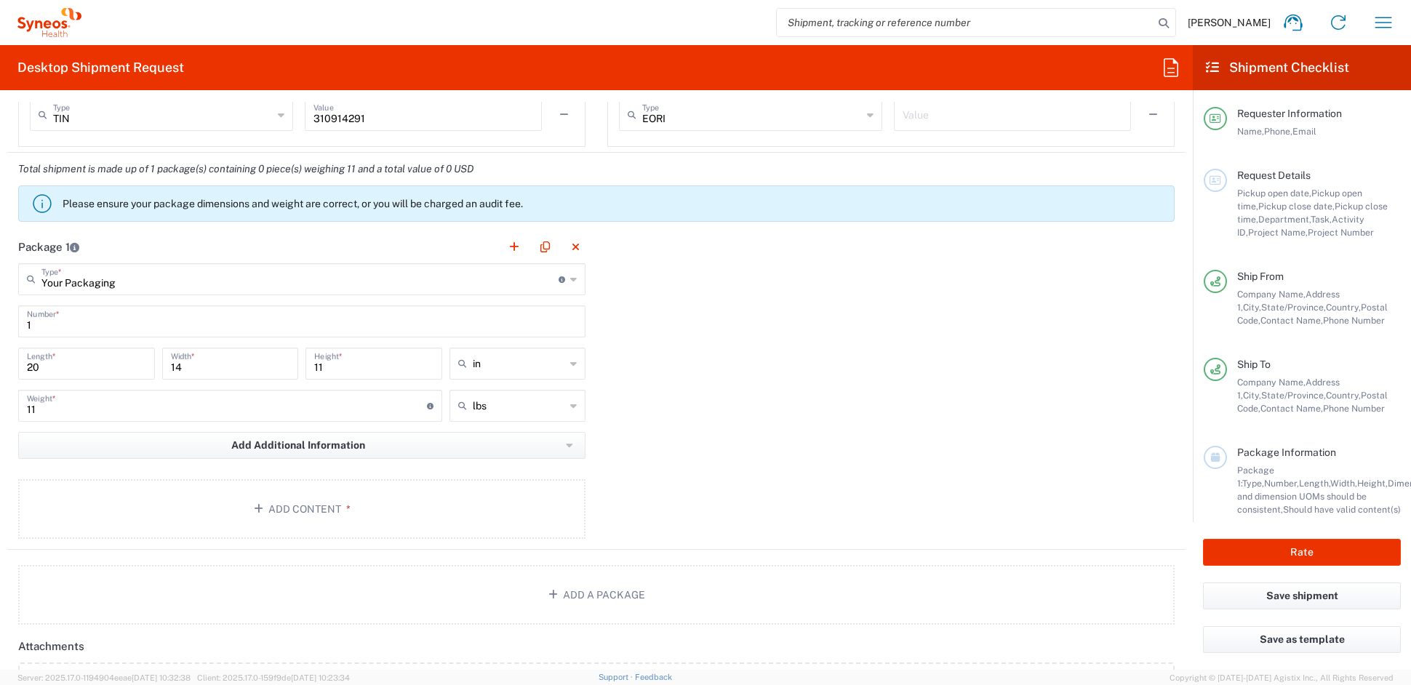
scroll to position [1174, 0]
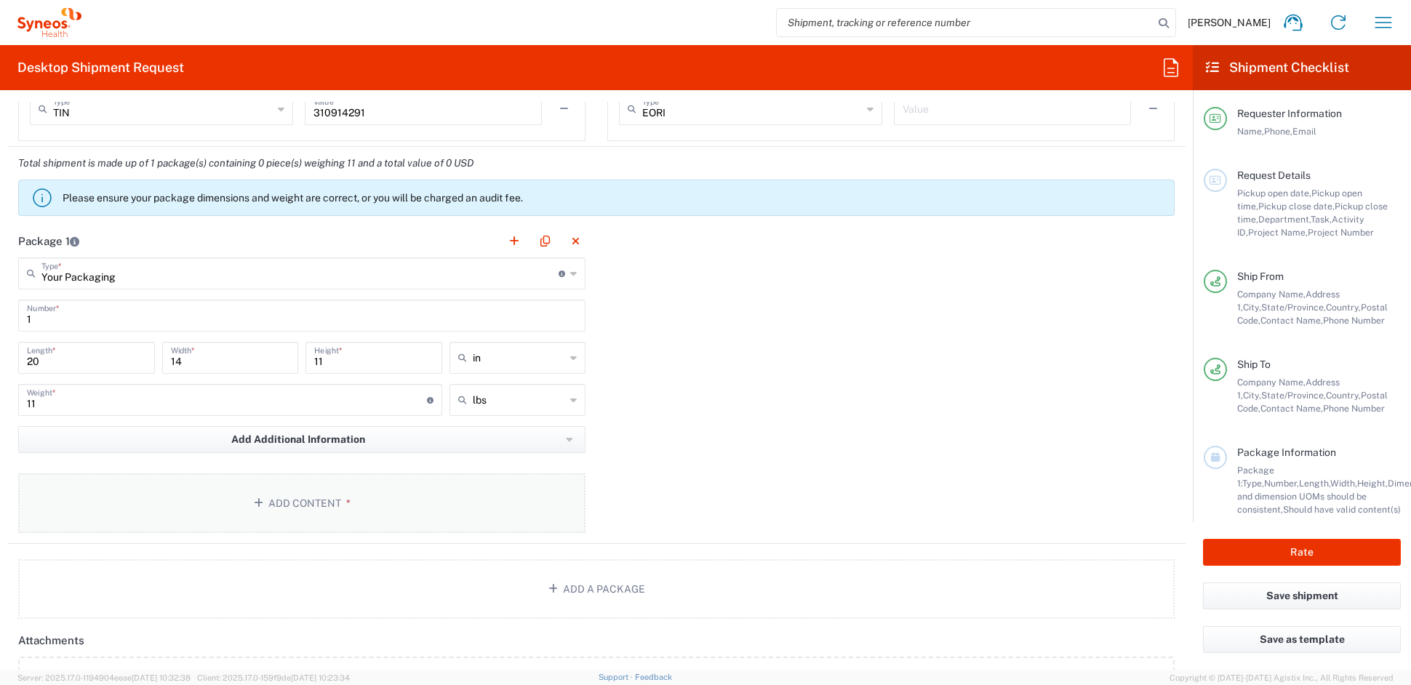
click at [259, 510] on button "Add Content *" at bounding box center [301, 503] width 567 height 60
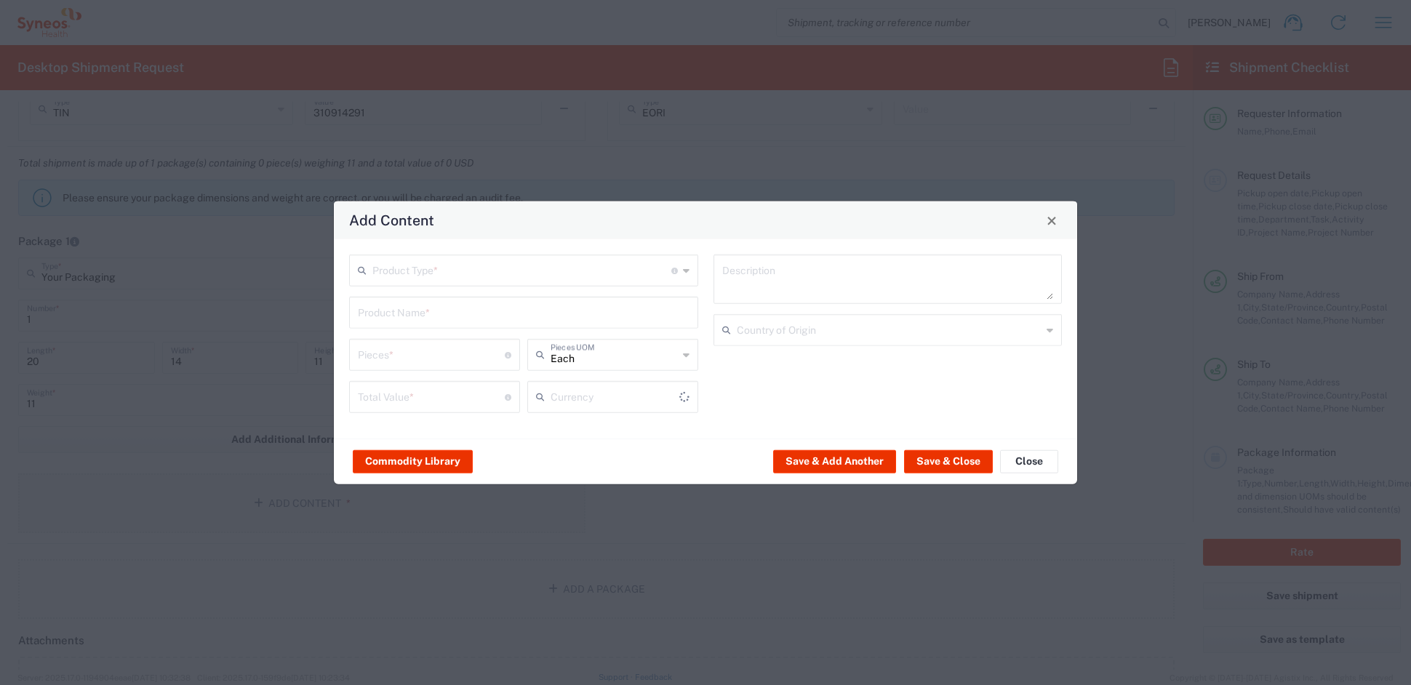
type input "US Dollar"
click at [433, 268] on input "text" at bounding box center [521, 269] width 299 height 25
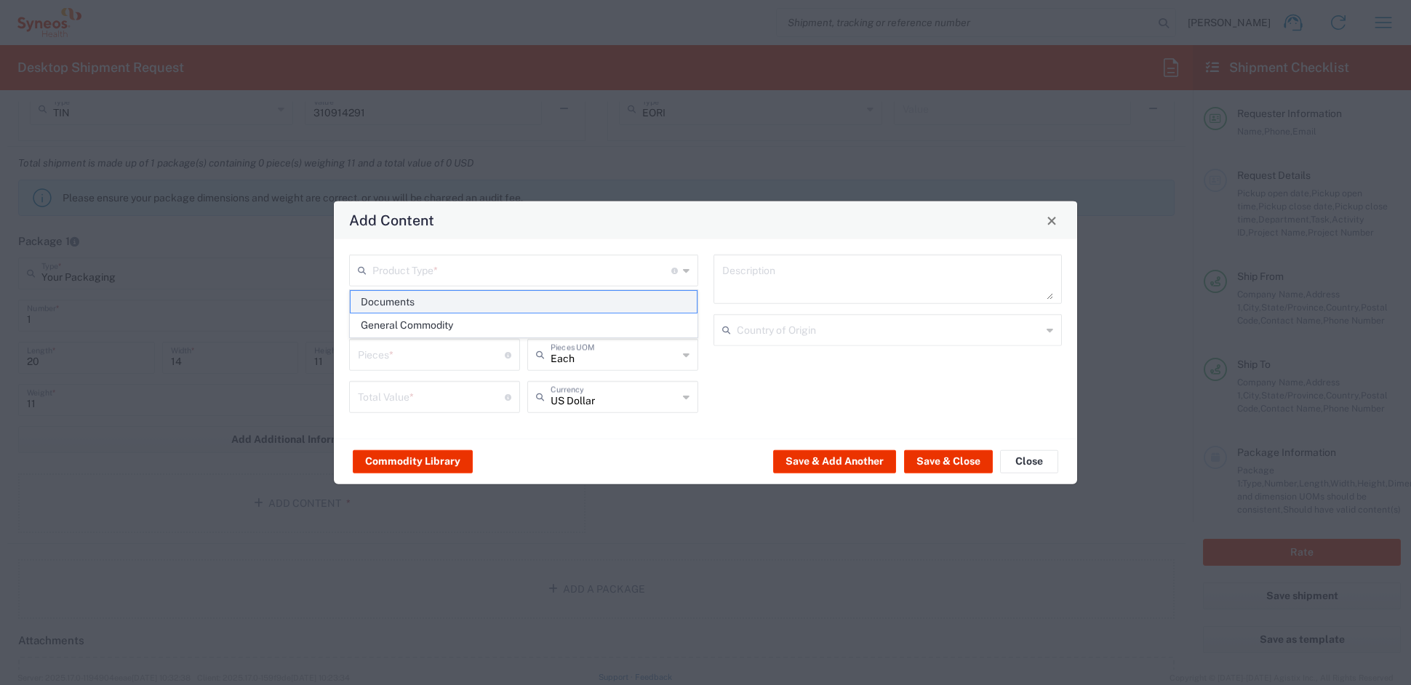
click at [407, 300] on span "Documents" at bounding box center [523, 302] width 345 height 23
type input "Documents"
type input "1"
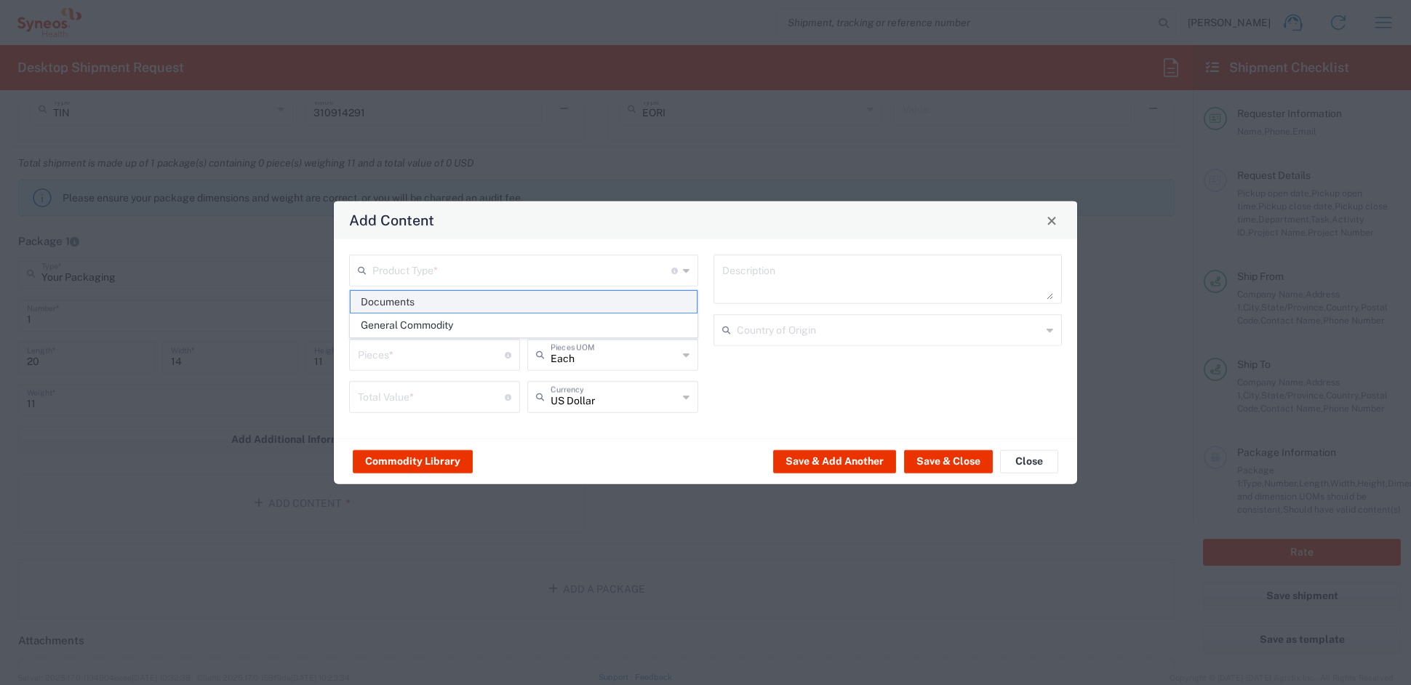
type textarea "Documents"
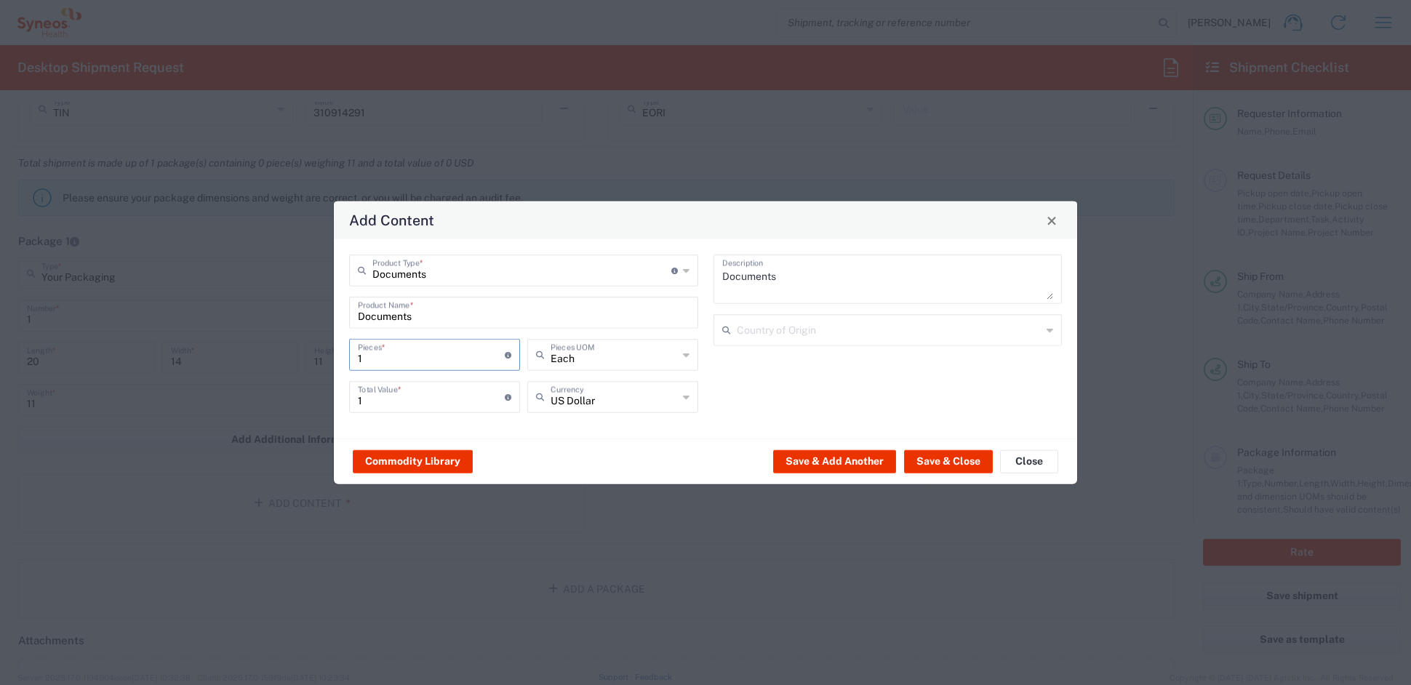
drag, startPoint x: 398, startPoint y: 356, endPoint x: 339, endPoint y: 353, distance: 58.9
click at [340, 354] on div "Documents Product Type * Document: Paper document generated internally by Syneo…" at bounding box center [705, 338] width 743 height 199
type input "16"
type input "164"
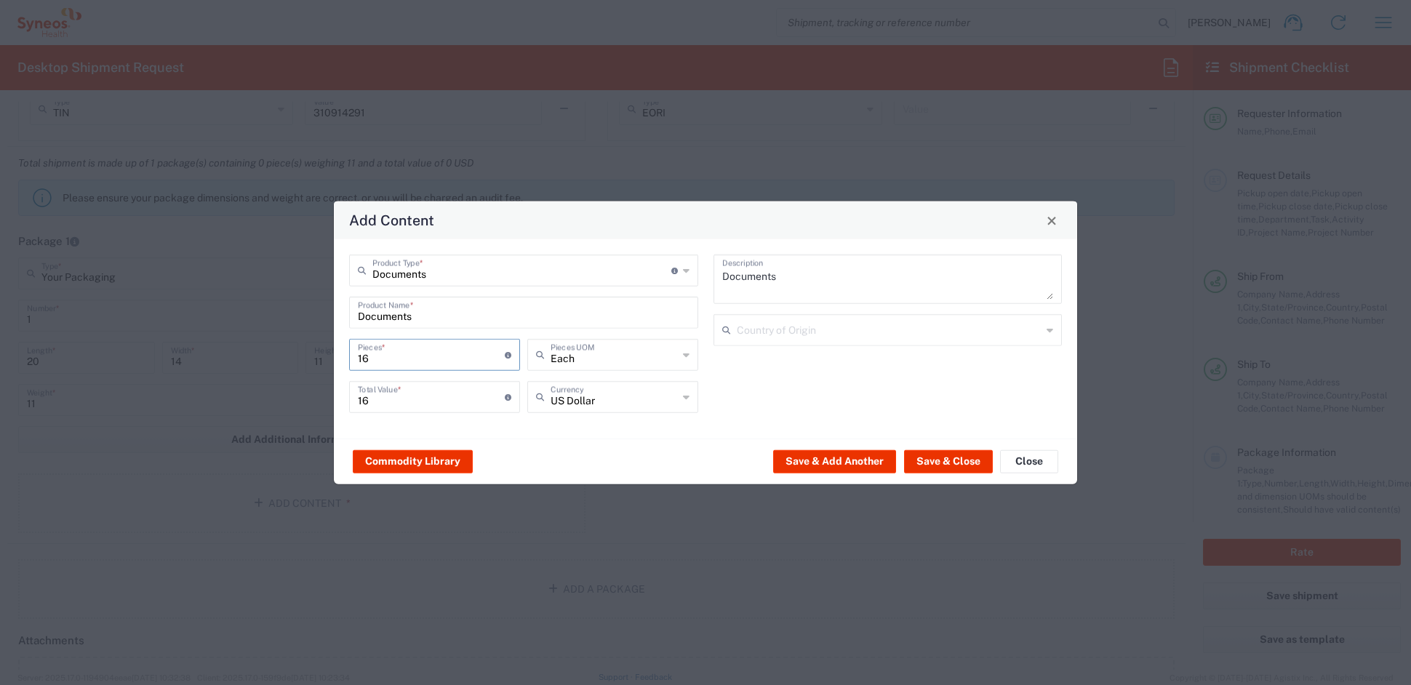
type input "164"
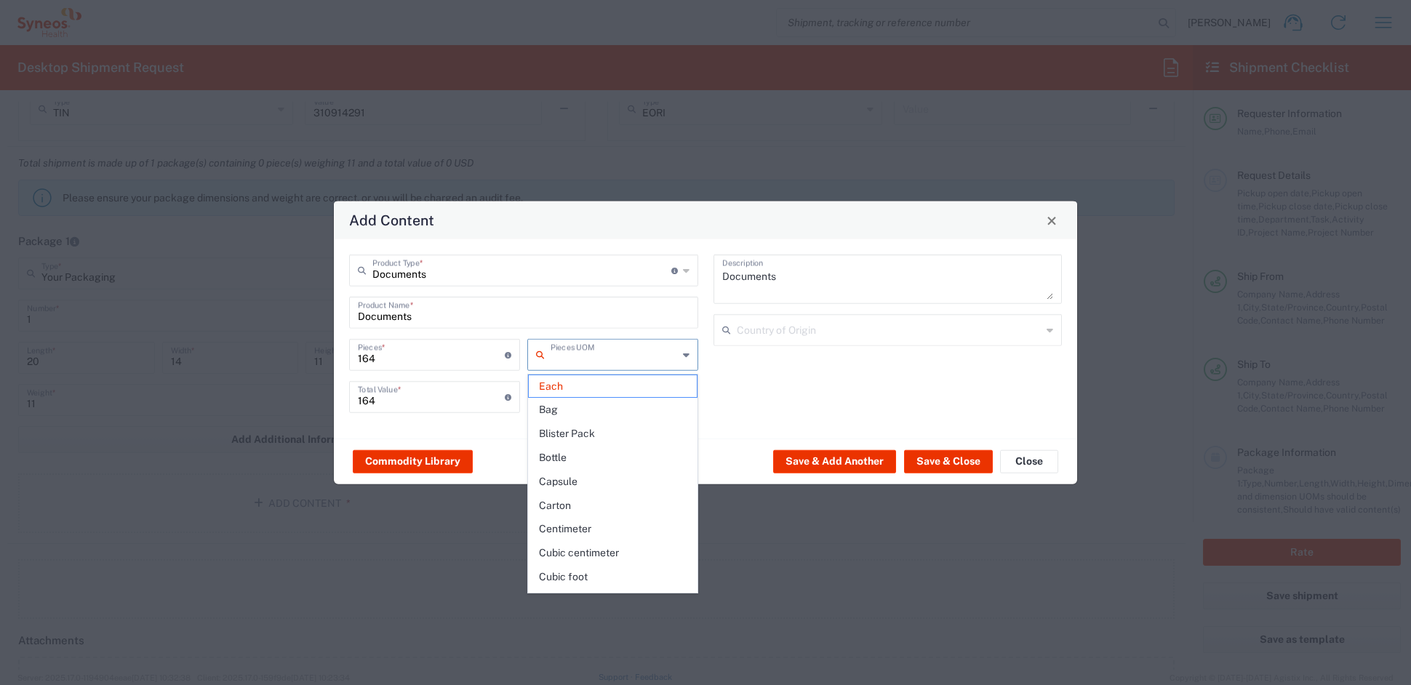
type input "Each"
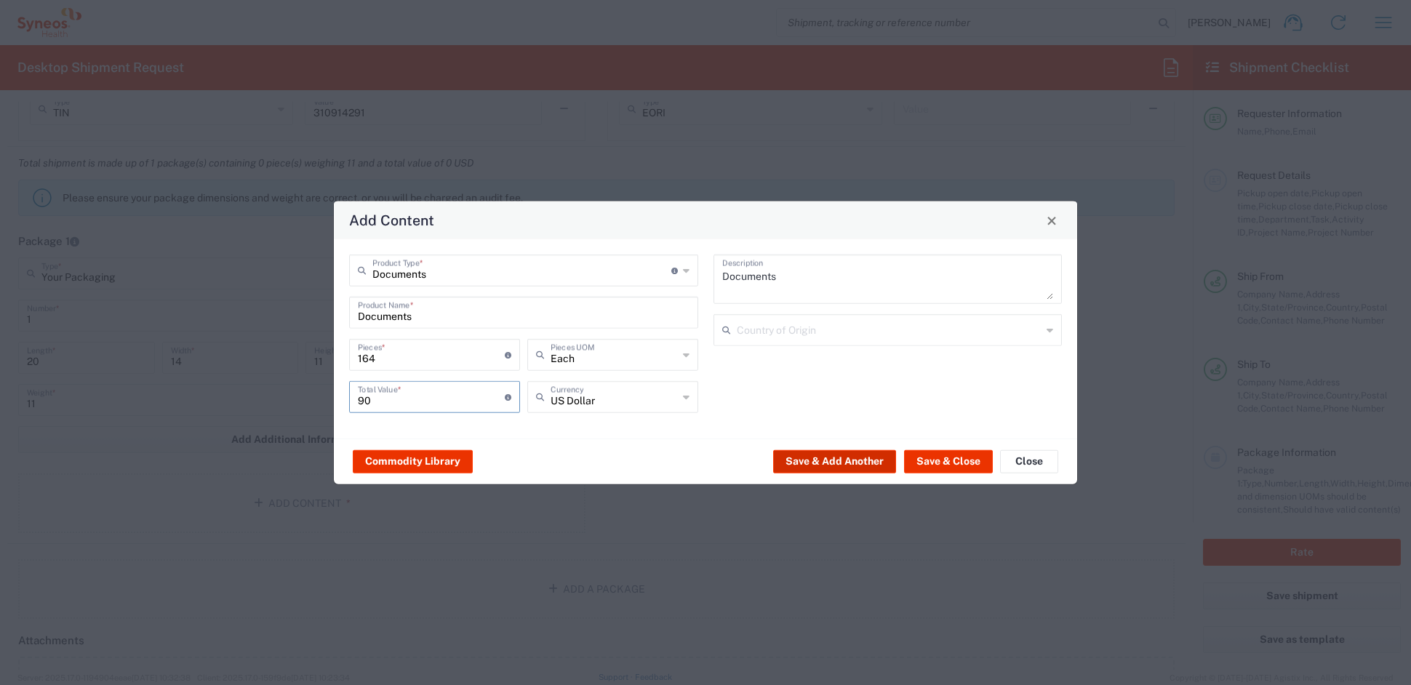
type input "90"
click at [855, 461] on button "Save & Add Another" at bounding box center [834, 460] width 123 height 23
click at [476, 273] on input "text" at bounding box center [521, 269] width 299 height 25
drag, startPoint x: 422, startPoint y: 324, endPoint x: 417, endPoint y: 308, distance: 16.1
click at [420, 322] on span "General Commodity" at bounding box center [523, 325] width 345 height 23
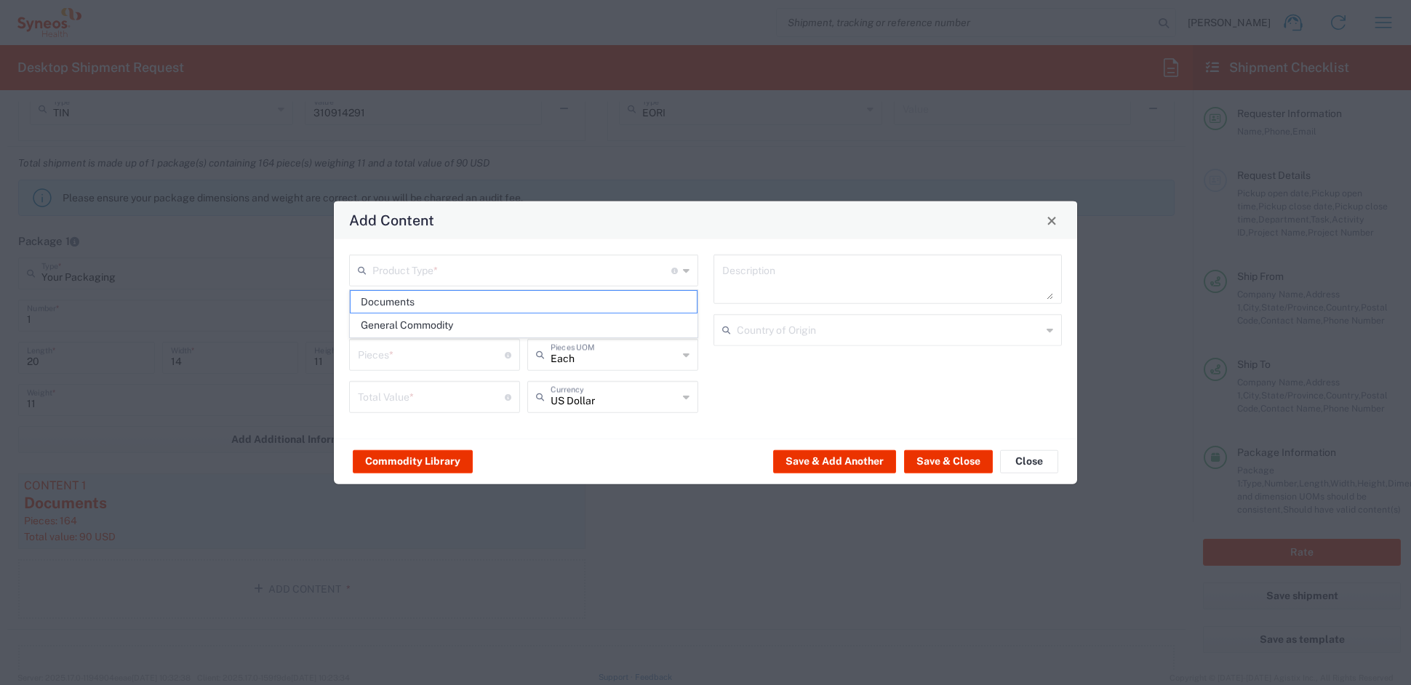
type input "General Commodity"
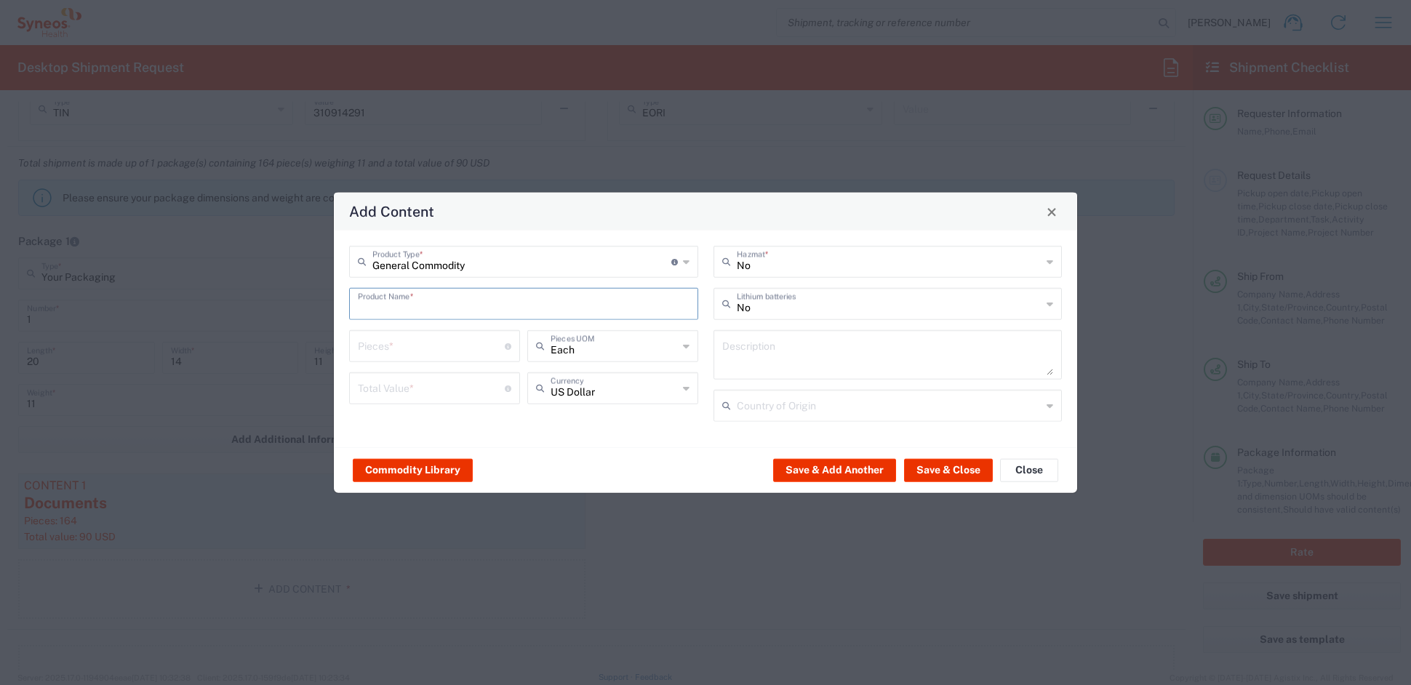
click at [396, 299] on input "text" at bounding box center [524, 302] width 332 height 25
drag, startPoint x: 431, startPoint y: 324, endPoint x: 426, endPoint y: 332, distance: 9.1
click at [426, 332] on div "CANVAS TOTE BAG" at bounding box center [524, 338] width 346 height 25
type input "CANVAS TOTE BAG"
type input "1"
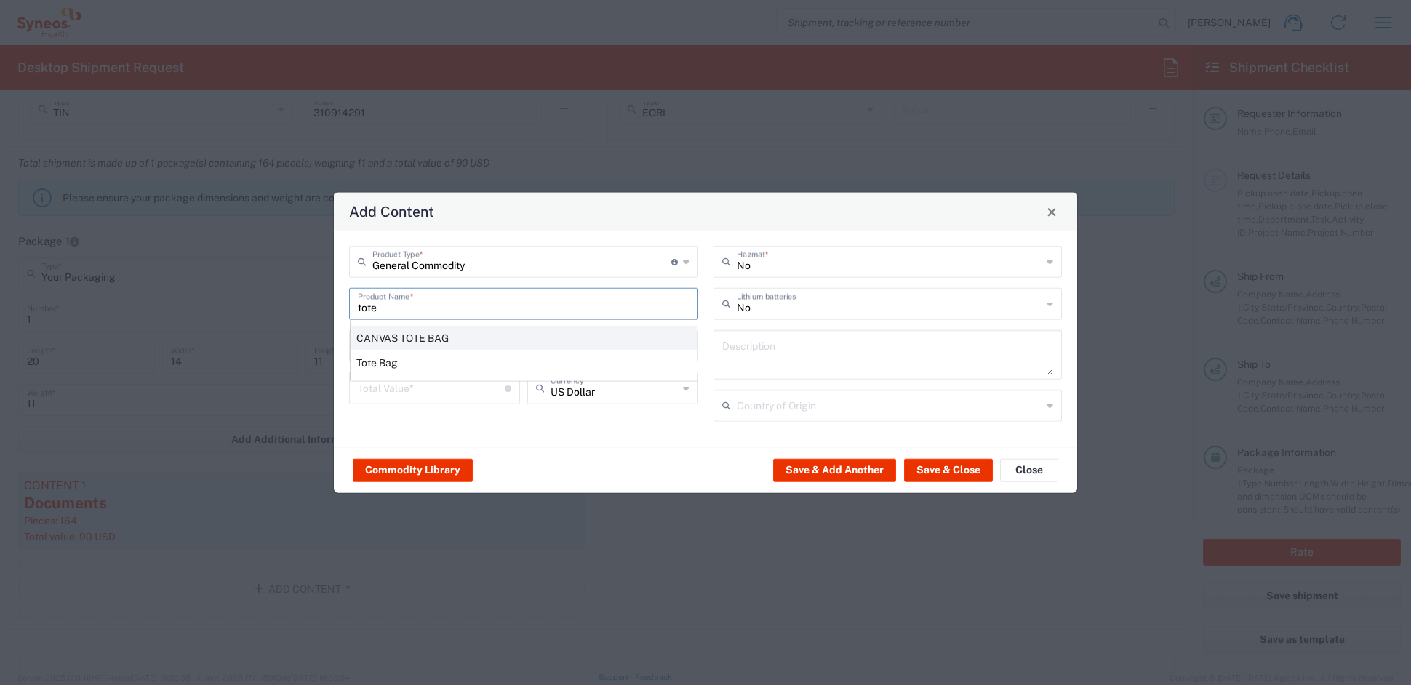
type textarea "CANVAS TOTE BAG"
type input "[GEOGRAPHIC_DATA]"
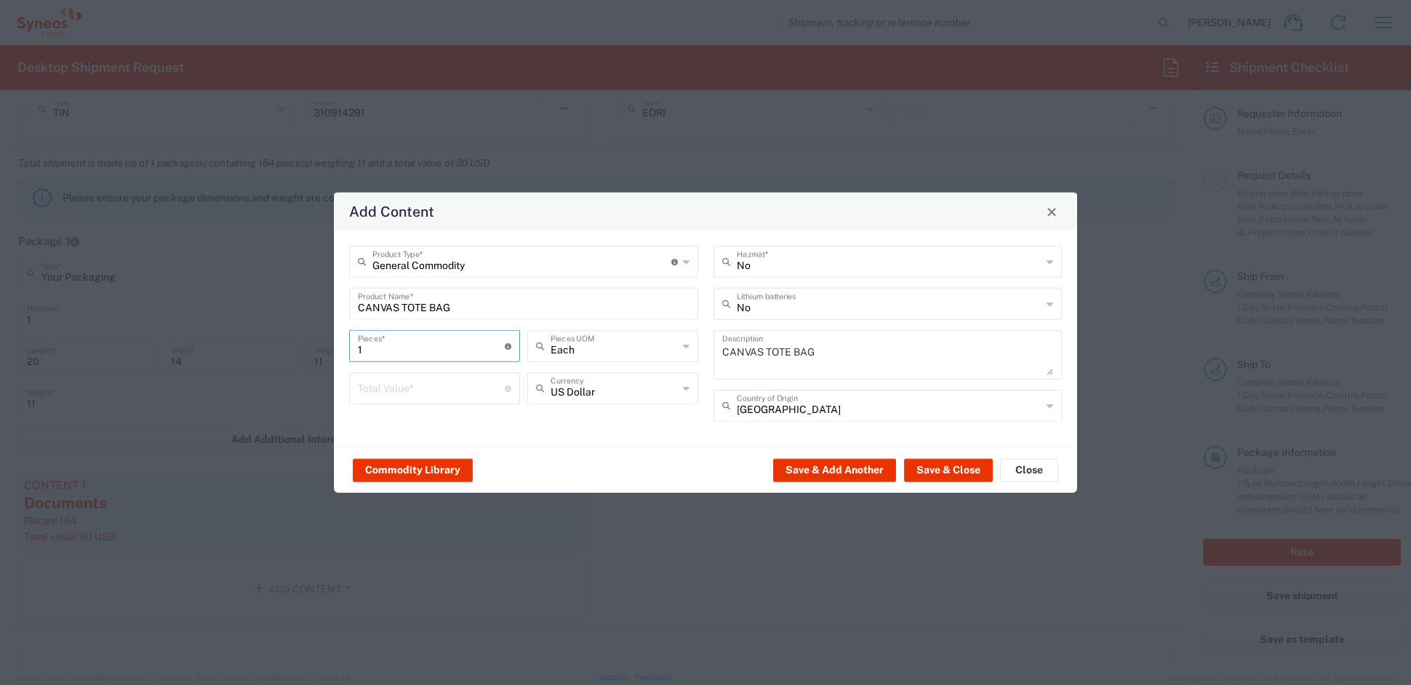
drag, startPoint x: 377, startPoint y: 348, endPoint x: 304, endPoint y: 343, distance: 72.9
click at [312, 344] on div "Add Content General Commodity Product Type * Document: Paper document generated…" at bounding box center [705, 342] width 1411 height 685
type input "4"
click at [390, 384] on input "number" at bounding box center [431, 387] width 147 height 25
type input "30"
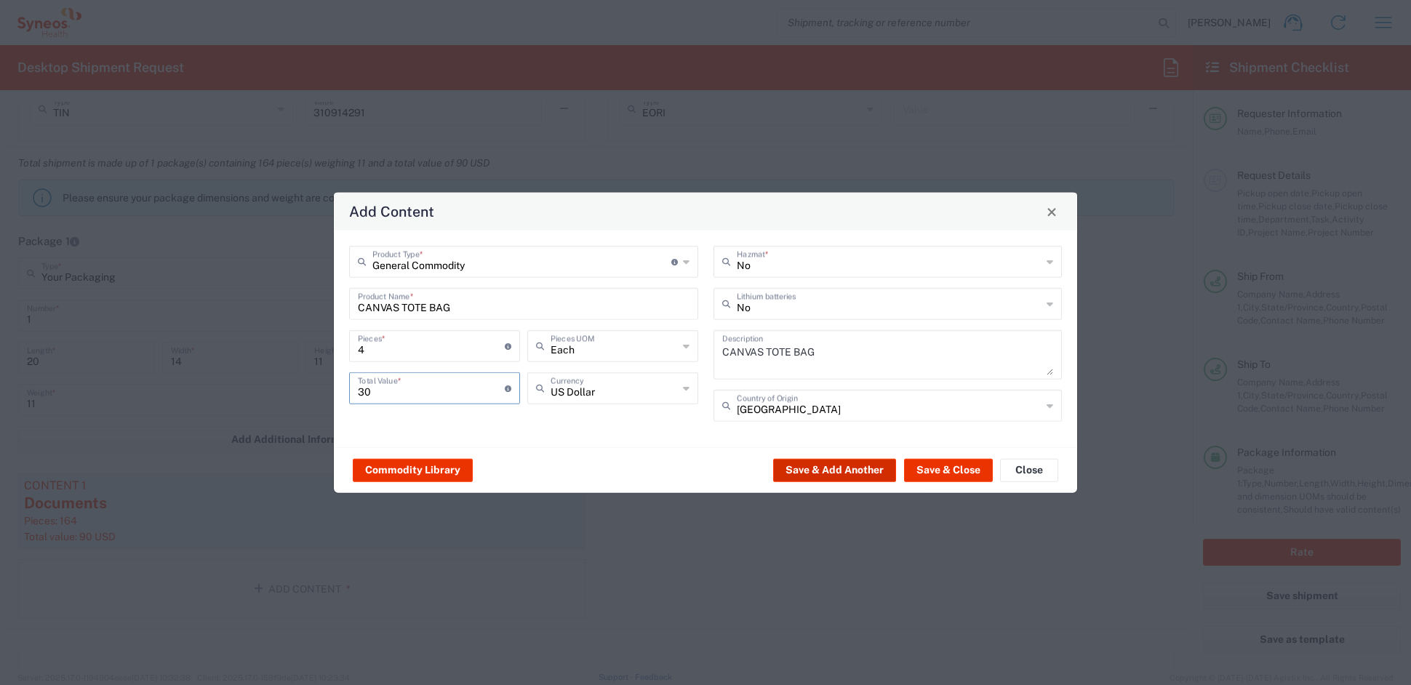
drag, startPoint x: 808, startPoint y: 471, endPoint x: 799, endPoint y: 469, distance: 9.0
click at [799, 469] on button "Save & Add Another" at bounding box center [834, 469] width 123 height 23
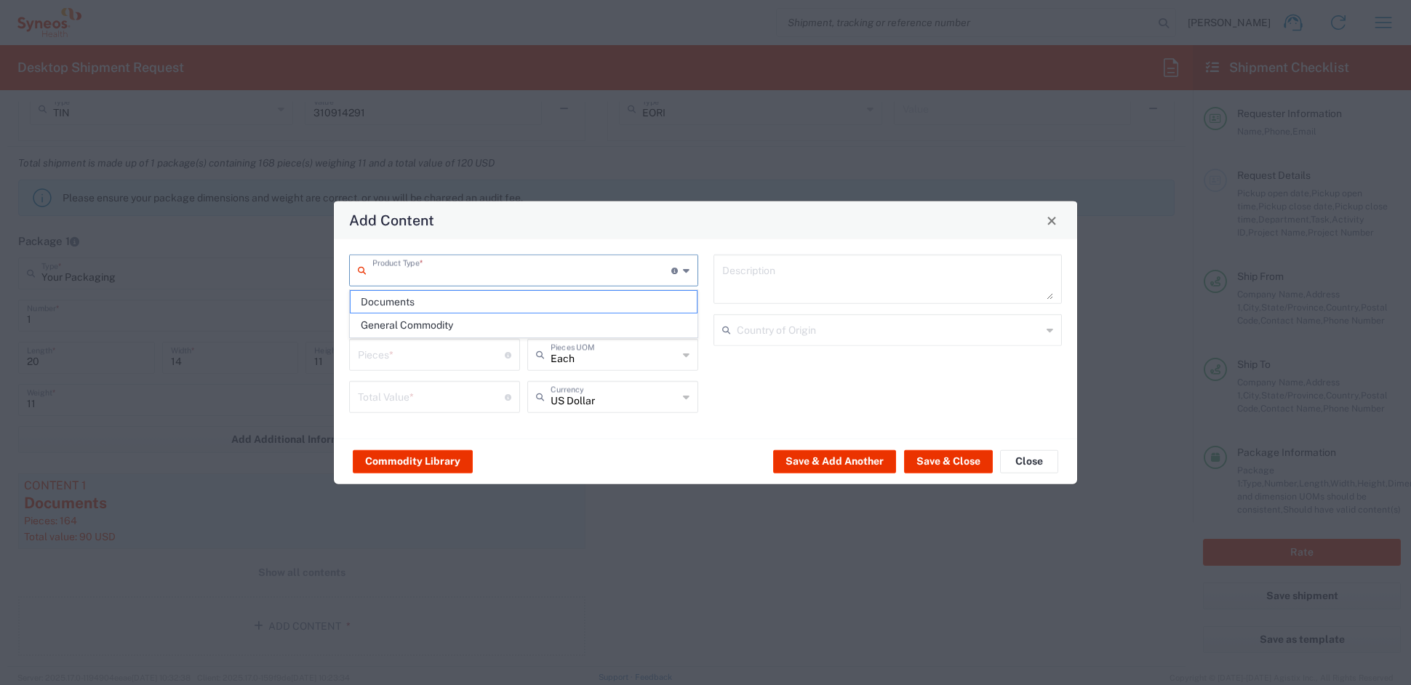
drag, startPoint x: 452, startPoint y: 273, endPoint x: 443, endPoint y: 278, distance: 10.1
click at [449, 273] on input "text" at bounding box center [521, 269] width 299 height 25
drag, startPoint x: 417, startPoint y: 327, endPoint x: 415, endPoint y: 316, distance: 11.3
click at [417, 326] on span "General Commodity" at bounding box center [523, 325] width 345 height 23
type input "General Commodity"
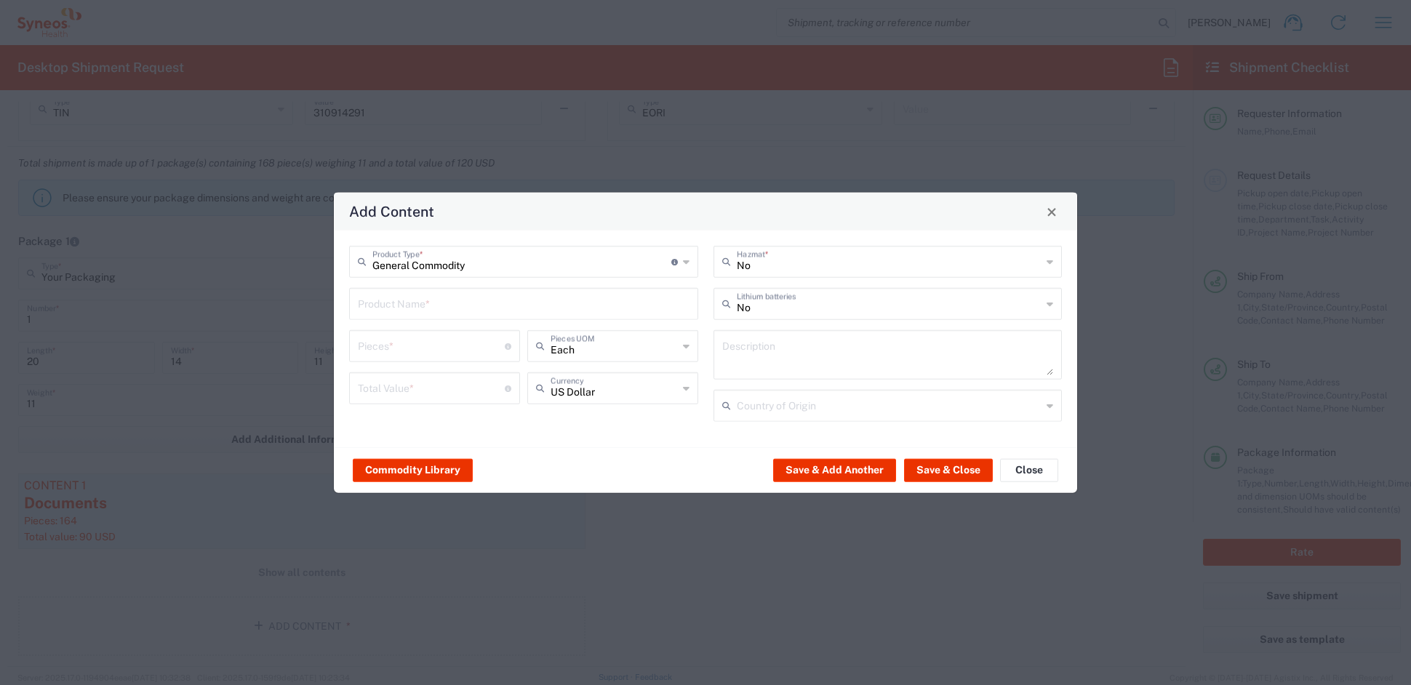
click at [403, 297] on input "text" at bounding box center [524, 302] width 332 height 25
click at [397, 364] on div "MAGNIFIER" at bounding box center [524, 363] width 346 height 25
type input "MAGNIFIER"
type input "1"
type textarea "METAL AND GLASS"
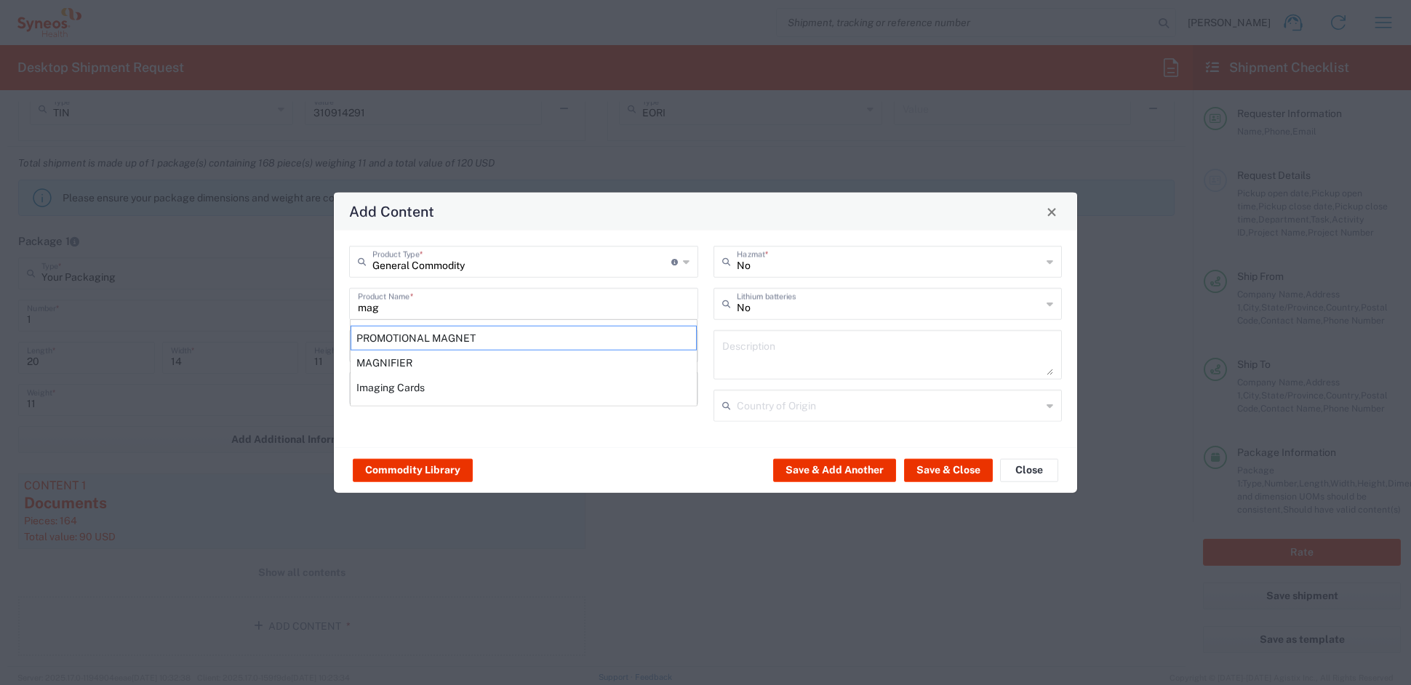
type input "[GEOGRAPHIC_DATA]"
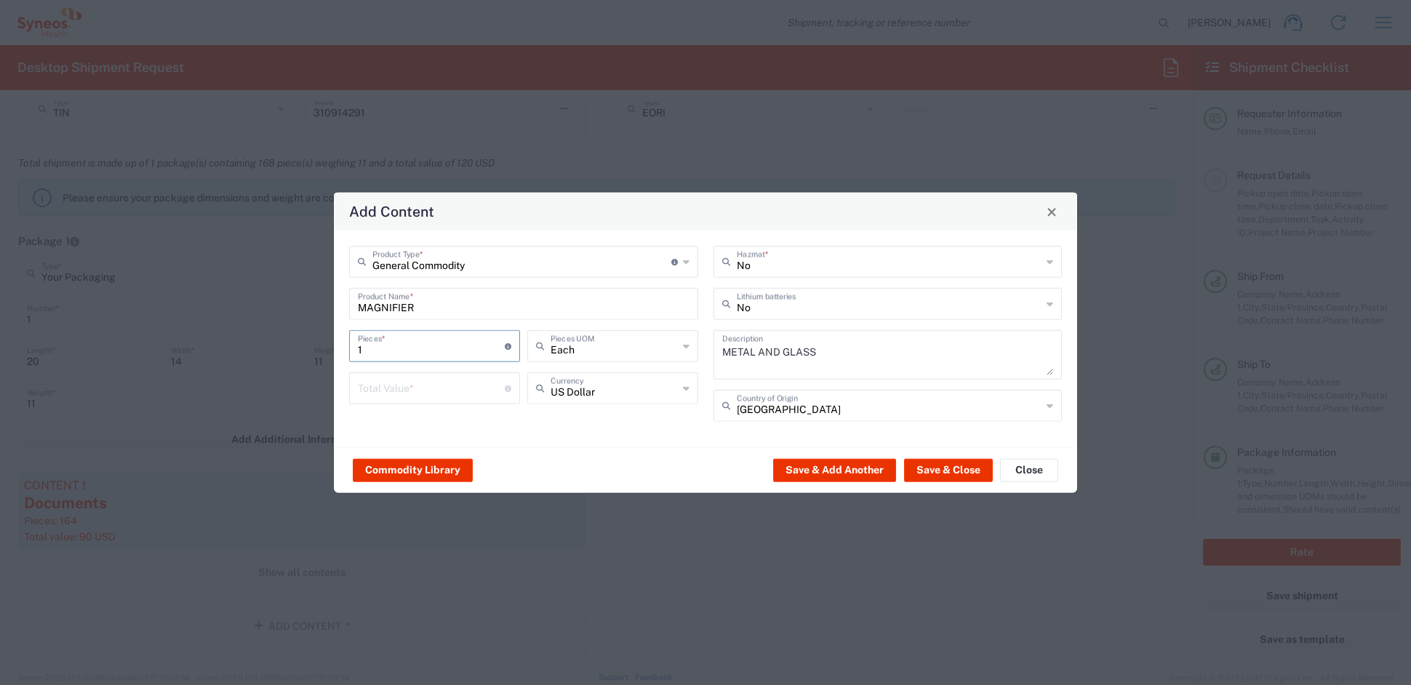
drag, startPoint x: 375, startPoint y: 343, endPoint x: 306, endPoint y: 340, distance: 68.5
click at [308, 340] on div "Add Content General Commodity Product Type * Document: Paper document generated…" at bounding box center [705, 342] width 1411 height 685
type input "4"
click at [426, 392] on input "number" at bounding box center [431, 387] width 147 height 25
type input "20"
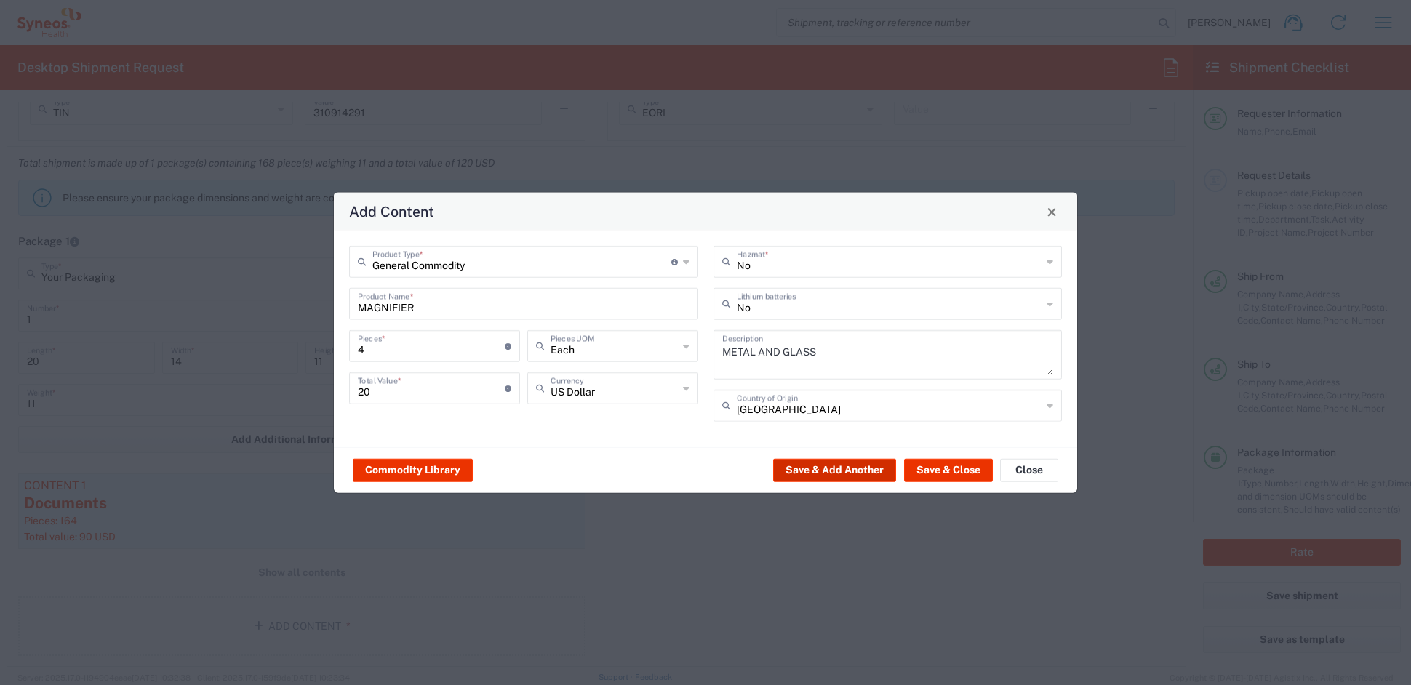
drag, startPoint x: 847, startPoint y: 467, endPoint x: 753, endPoint y: 428, distance: 102.1
click at [812, 451] on div "Commodity Library Save & Add Another Save & Close Close" at bounding box center [705, 470] width 743 height 46
click at [812, 464] on button "Save & Add Another" at bounding box center [834, 469] width 123 height 23
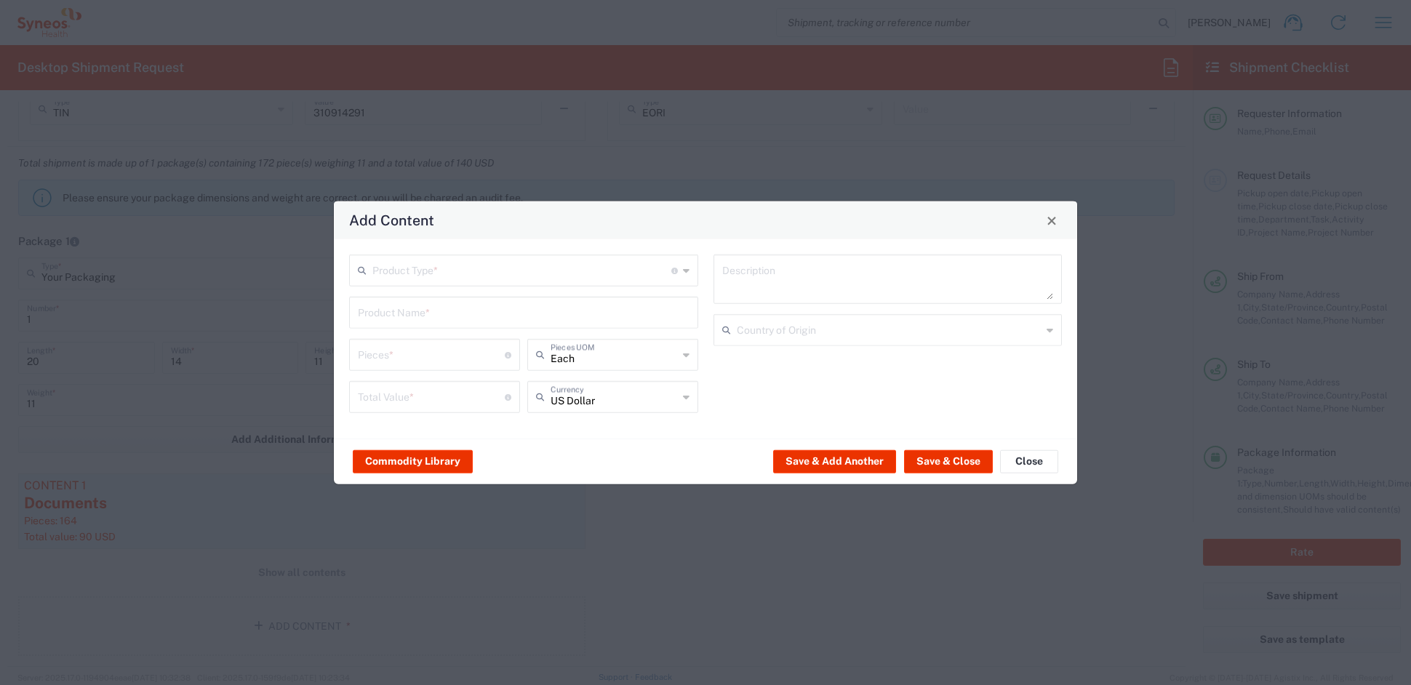
click at [404, 265] on input "text" at bounding box center [521, 269] width 299 height 25
click at [400, 323] on span "General Commodity" at bounding box center [523, 325] width 345 height 23
type input "General Commodity"
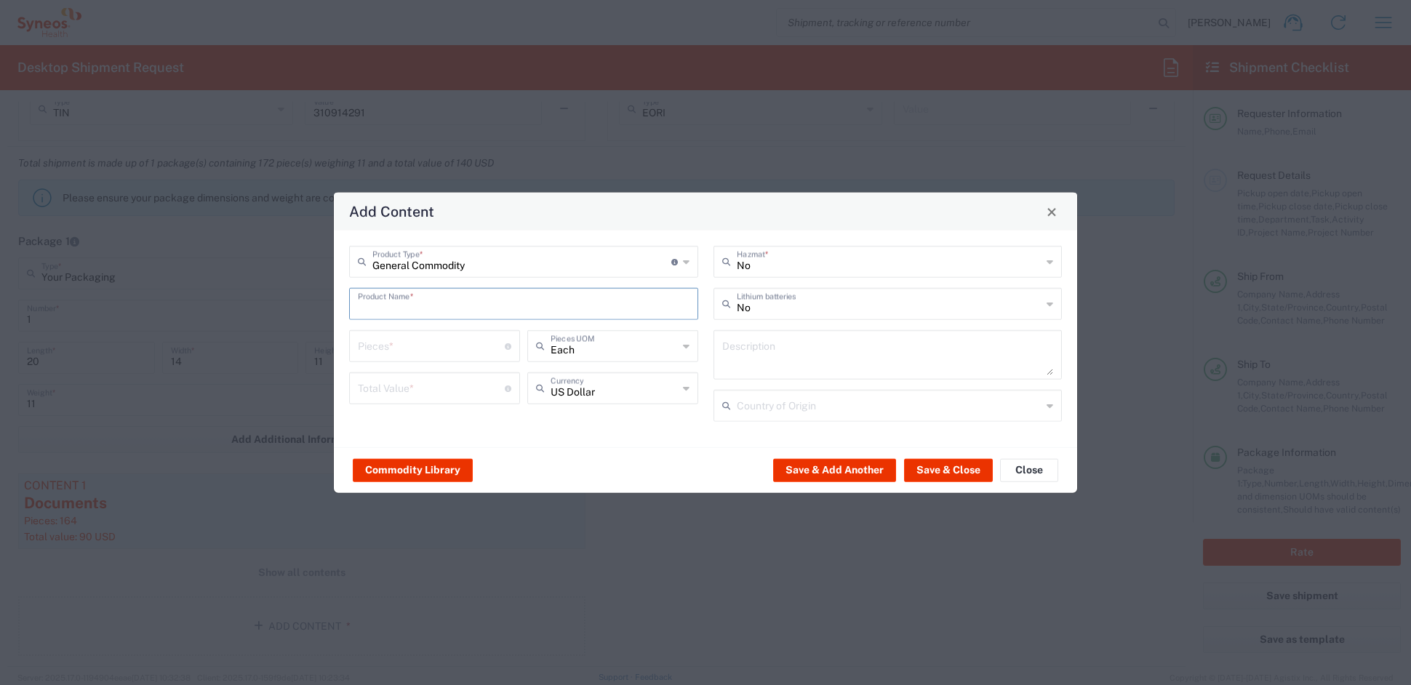
click at [388, 303] on input "text" at bounding box center [524, 302] width 332 height 25
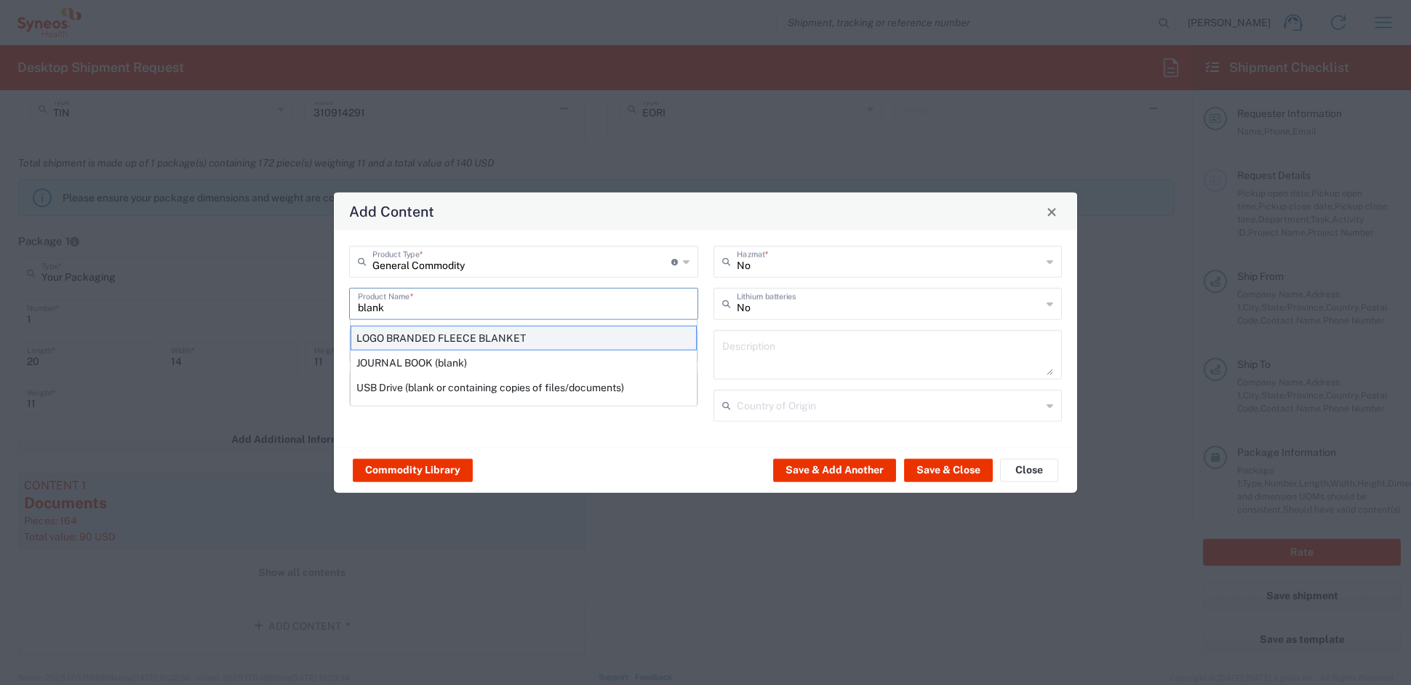
click at [401, 337] on div "LOGO BRANDED FLEECE BLANKET" at bounding box center [524, 338] width 346 height 25
type input "LOGO BRANDED FLEECE BLANKET"
type input "1"
type textarea "KNITTED POLYESTER"
type input "[GEOGRAPHIC_DATA]"
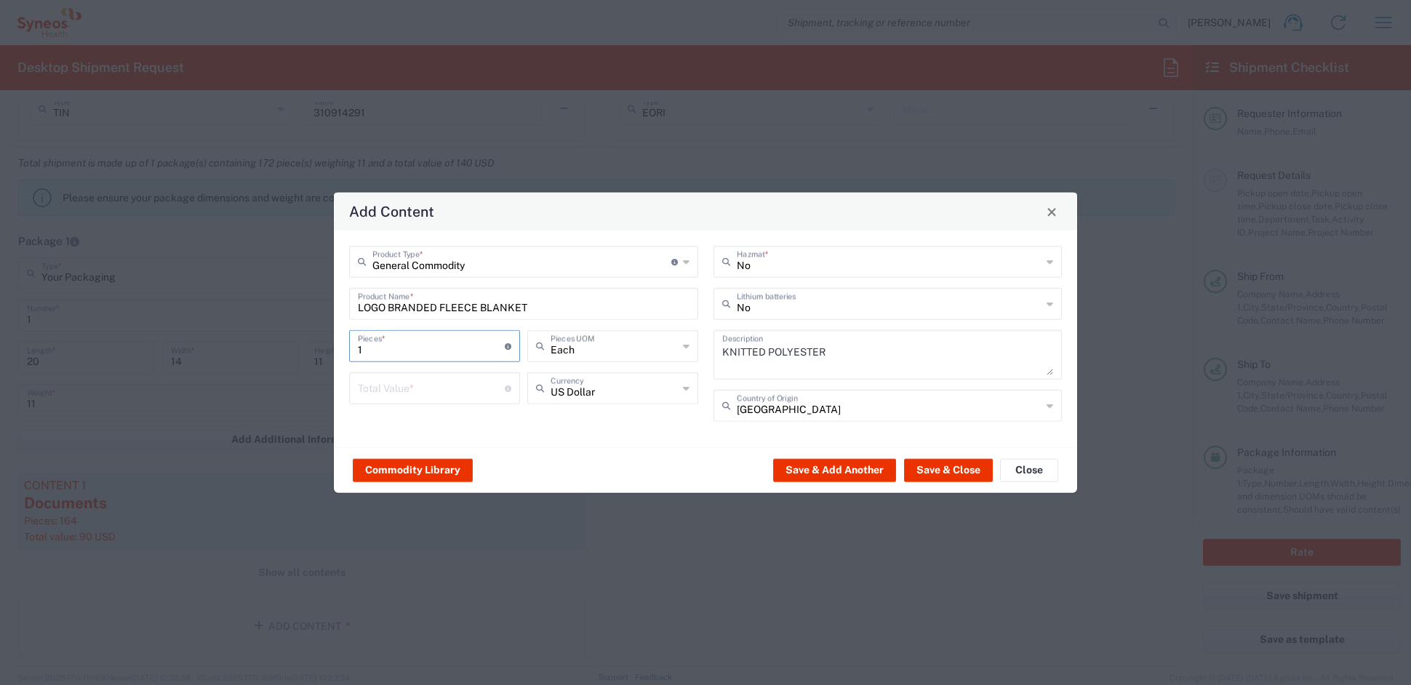
drag, startPoint x: 372, startPoint y: 341, endPoint x: 319, endPoint y: 337, distance: 53.3
click at [329, 337] on div "Add Content General Commodity Product Type * Document: Paper document generated…" at bounding box center [705, 342] width 1411 height 685
click at [388, 385] on input "number" at bounding box center [431, 387] width 147 height 25
drag, startPoint x: 379, startPoint y: 343, endPoint x: 276, endPoint y: 336, distance: 103.5
click at [277, 335] on div "Add Content General Commodity Product Type * Document: Paper document generated…" at bounding box center [705, 342] width 1411 height 685
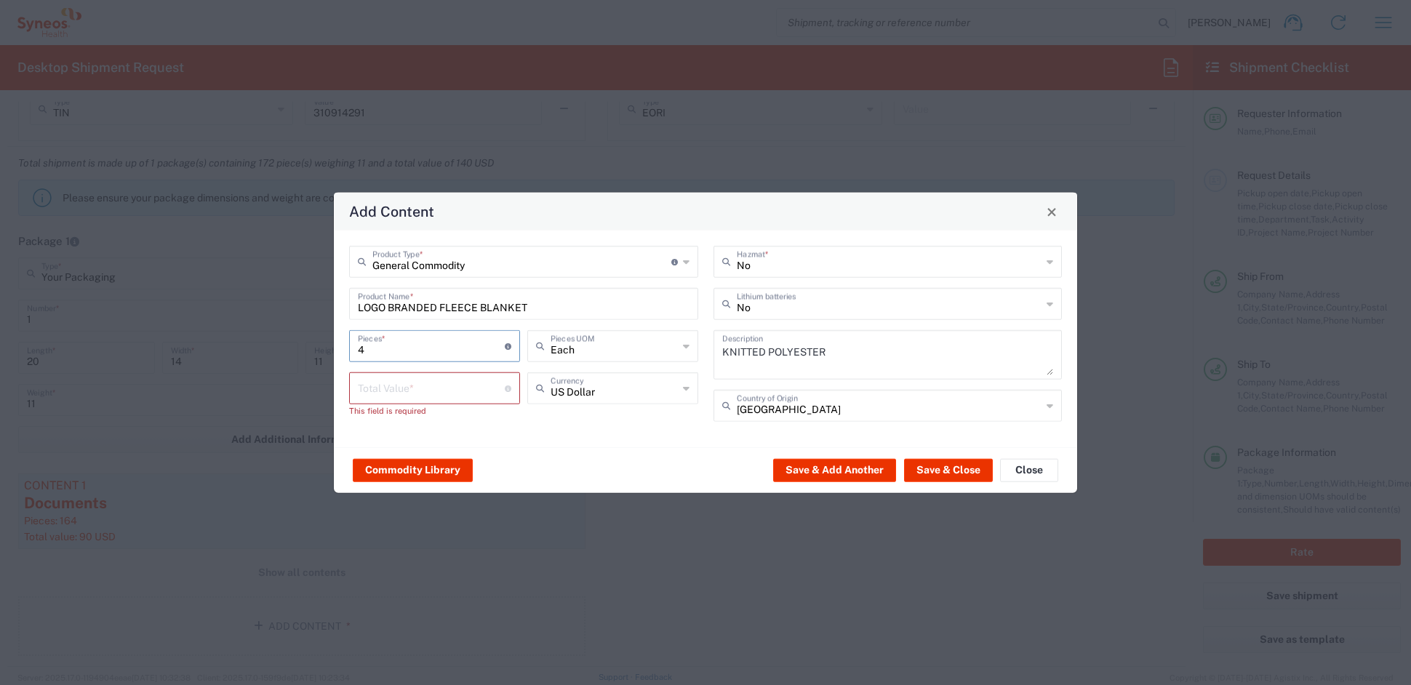
type input "4"
click at [393, 387] on input "number" at bounding box center [431, 387] width 147 height 25
type input "40"
click at [956, 473] on button "Save & Close" at bounding box center [948, 469] width 89 height 23
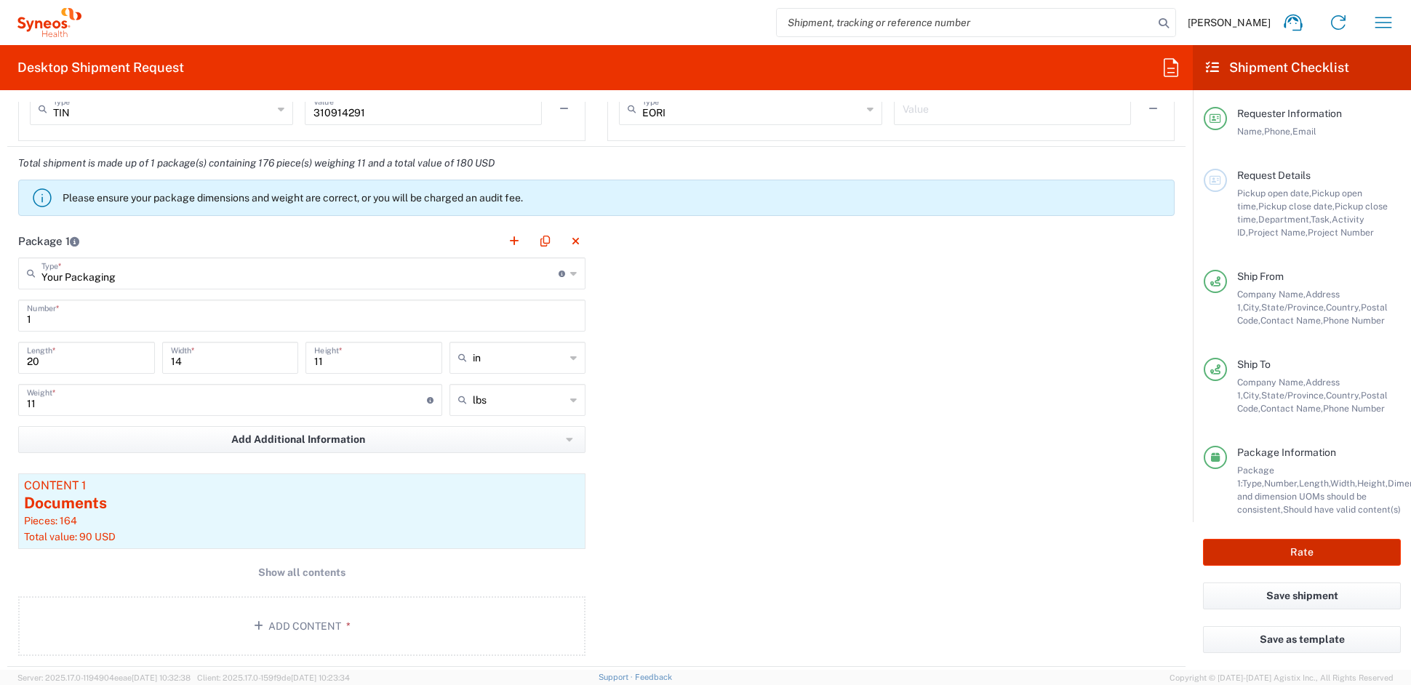
click at [1278, 551] on button "Rate" at bounding box center [1302, 552] width 198 height 27
type input "7061452"
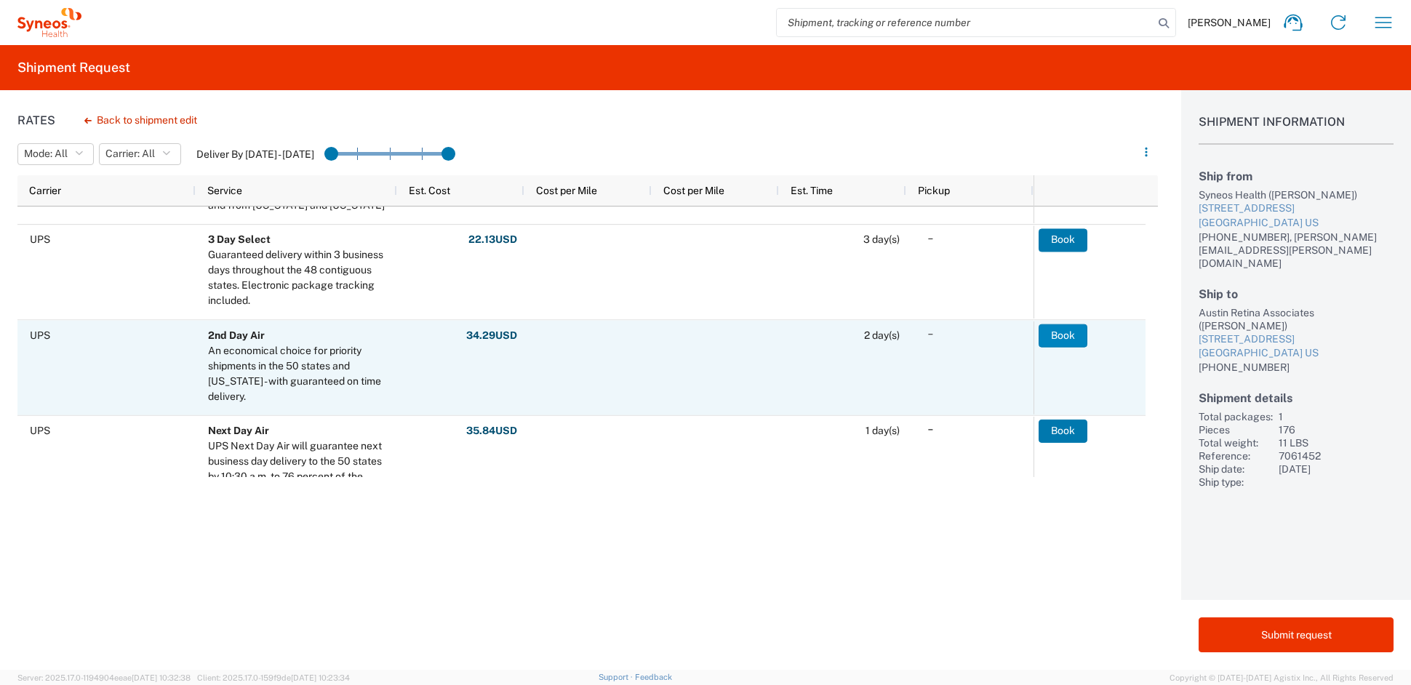
click at [1066, 333] on button "Book" at bounding box center [1063, 335] width 49 height 23
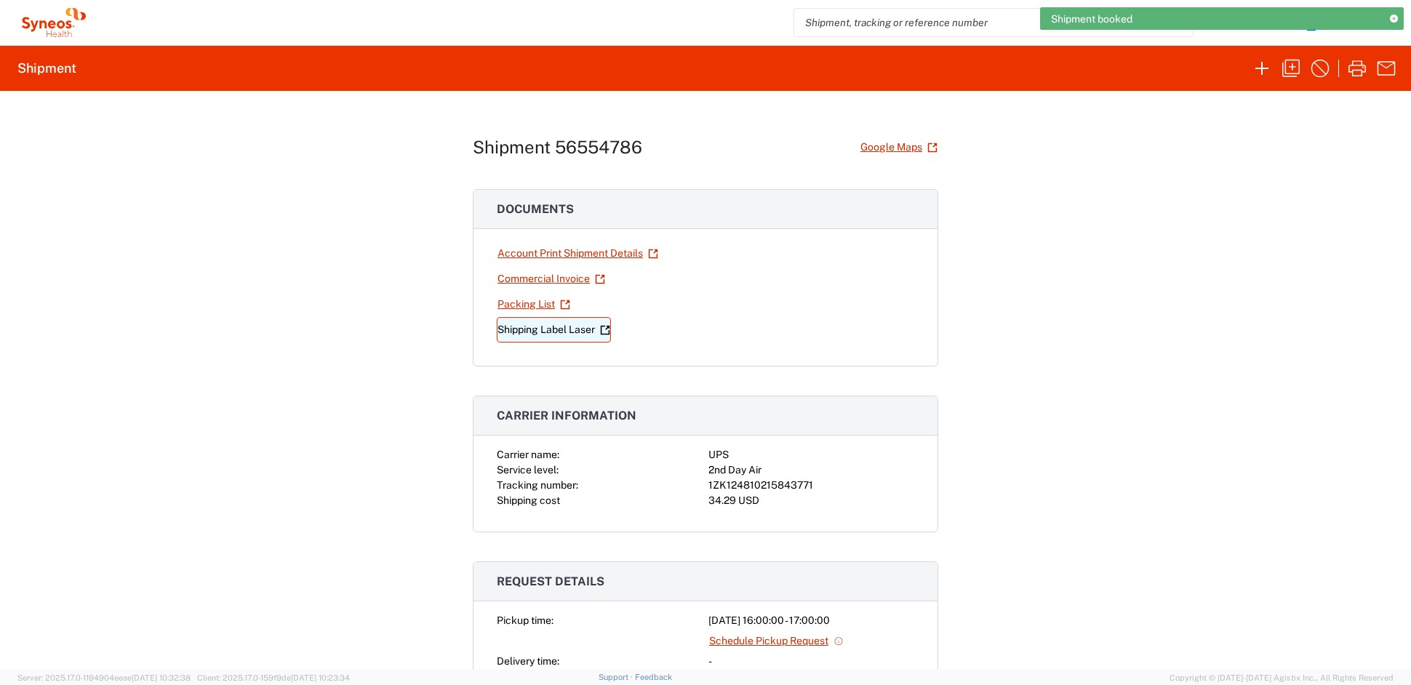
click at [567, 329] on link "Shipping Label Laser" at bounding box center [554, 329] width 114 height 25
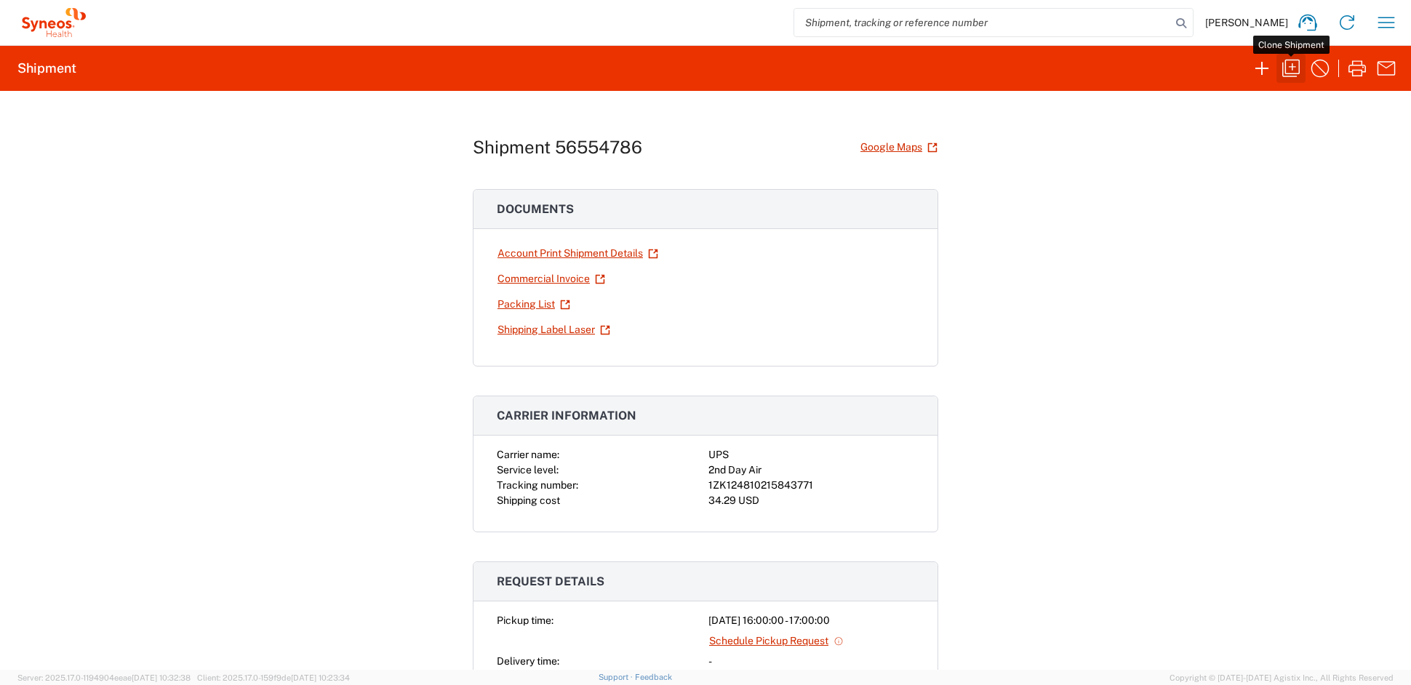
click at [1292, 71] on icon "button" at bounding box center [1290, 68] width 23 height 23
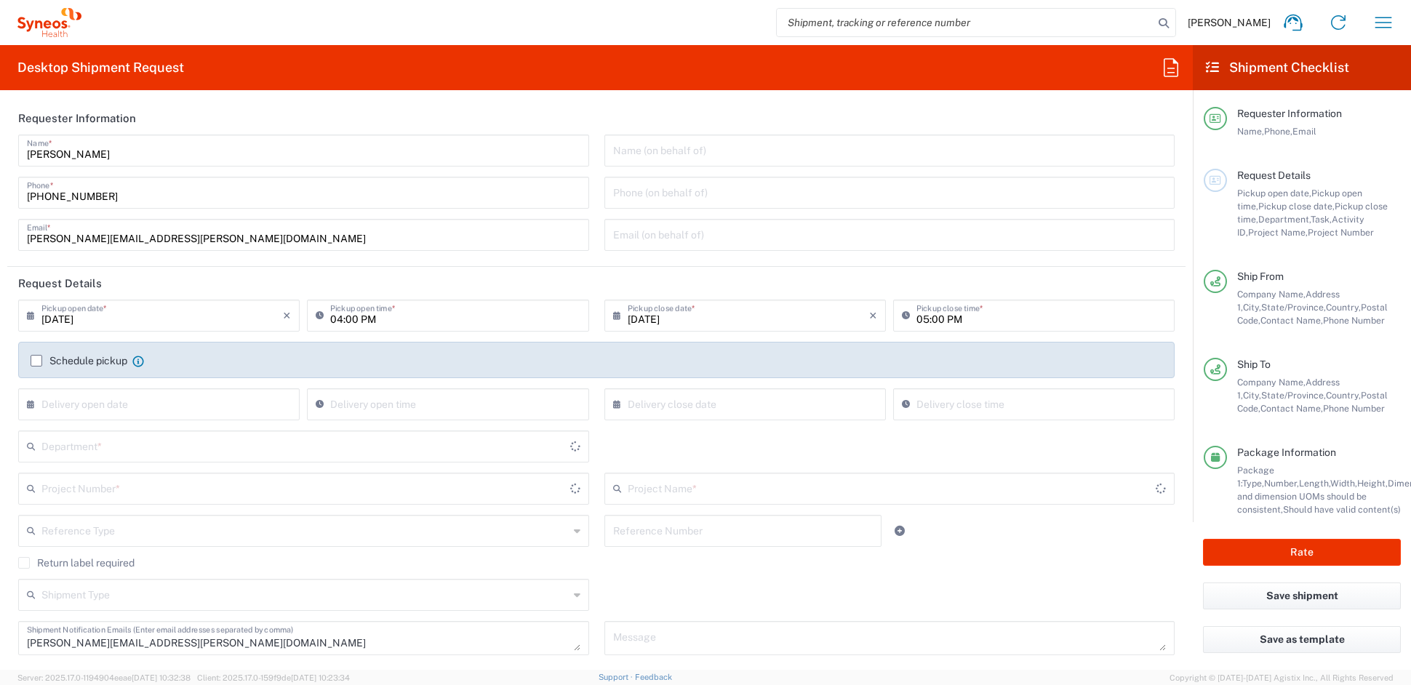
type input "Your Packaging"
type input "[US_STATE]"
type input "7061452"
type input "4D-150-C003"
type input "6156"
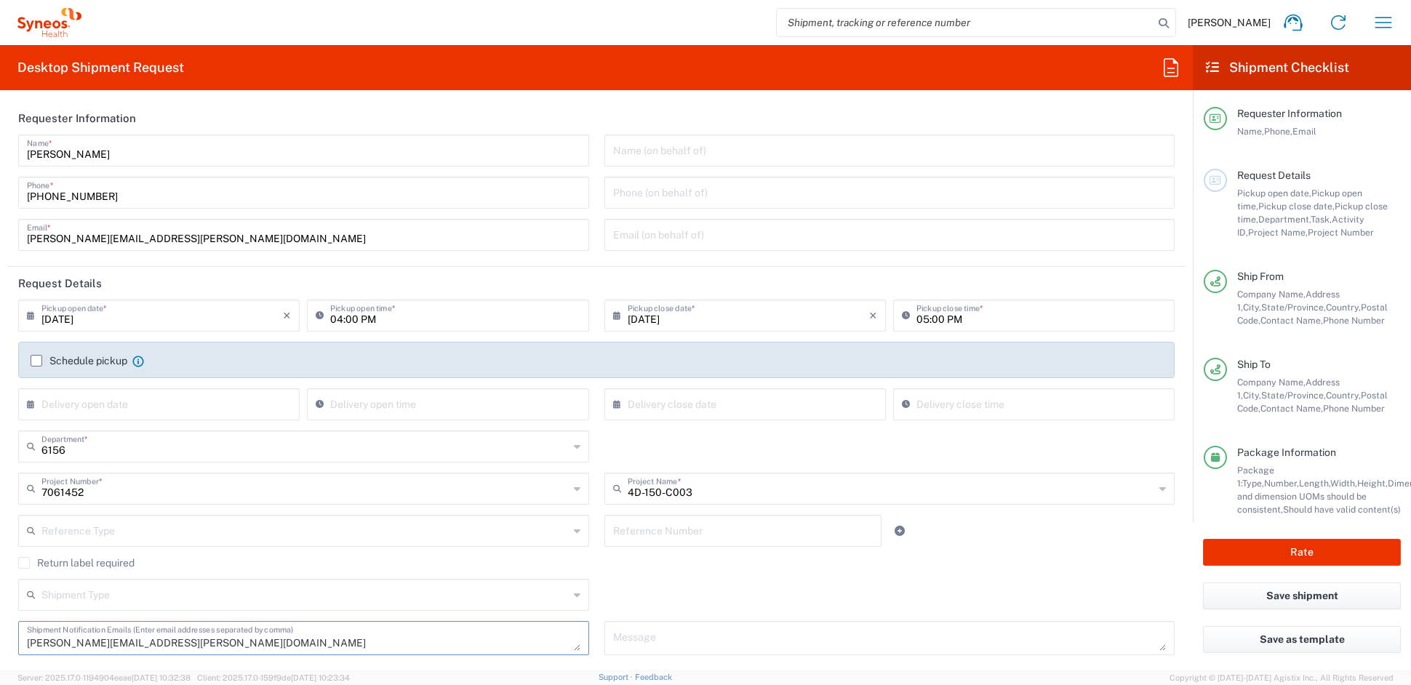
click at [235, 645] on textarea "catherine.rupp@syneoshealth.com" at bounding box center [303, 637] width 553 height 25
drag, startPoint x: 165, startPoint y: 643, endPoint x: -33, endPoint y: 628, distance: 198.4
click at [0, 628] on html "John Popp Home Shipment estimator Shipment tracking Desktop shipment request My…" at bounding box center [705, 342] width 1411 height 685
drag, startPoint x: 212, startPoint y: 231, endPoint x: 203, endPoint y: 233, distance: 9.9
click at [209, 231] on input "[PERSON_NAME][EMAIL_ADDRESS][PERSON_NAME][DOMAIN_NAME]" at bounding box center [303, 233] width 553 height 25
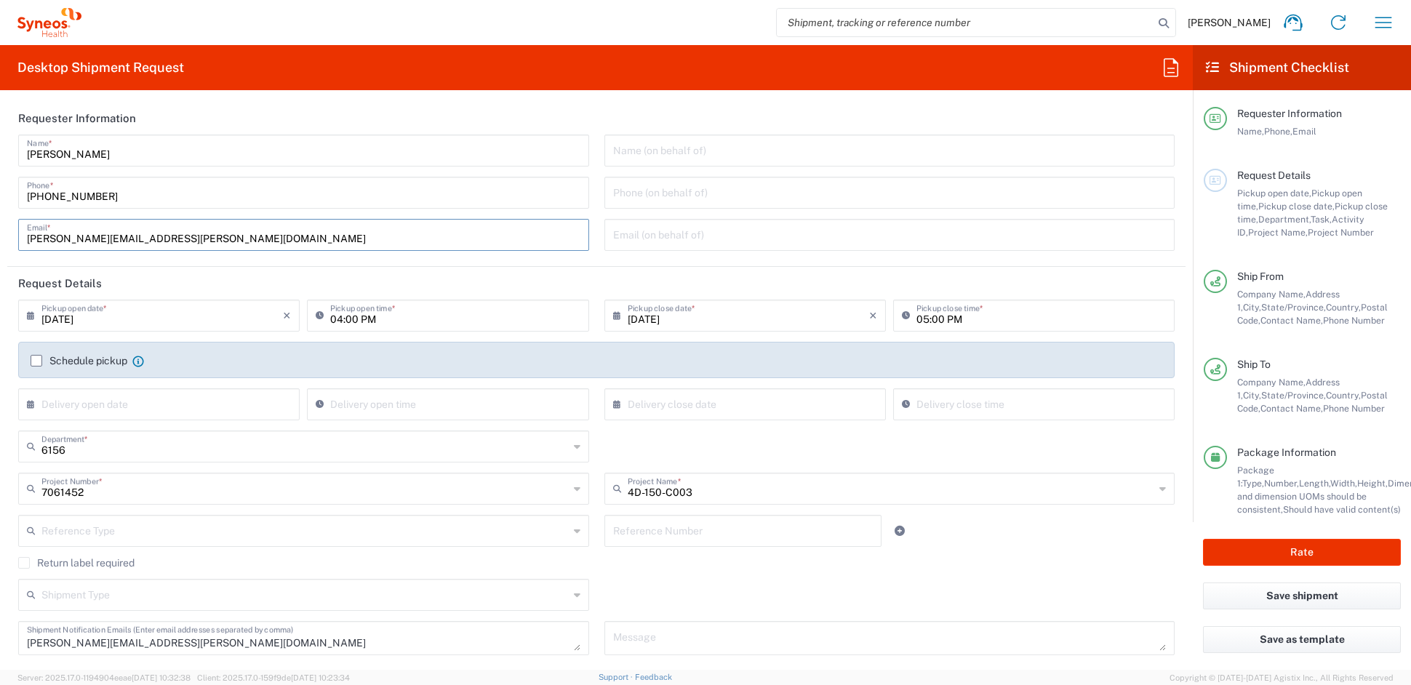
drag, startPoint x: 90, startPoint y: 233, endPoint x: -98, endPoint y: 225, distance: 188.6
click at [0, 225] on html "John Popp Home Shipment estimator Shipment tracking Desktop shipment request My…" at bounding box center [705, 342] width 1411 height 685
paste input "catherine.ru"
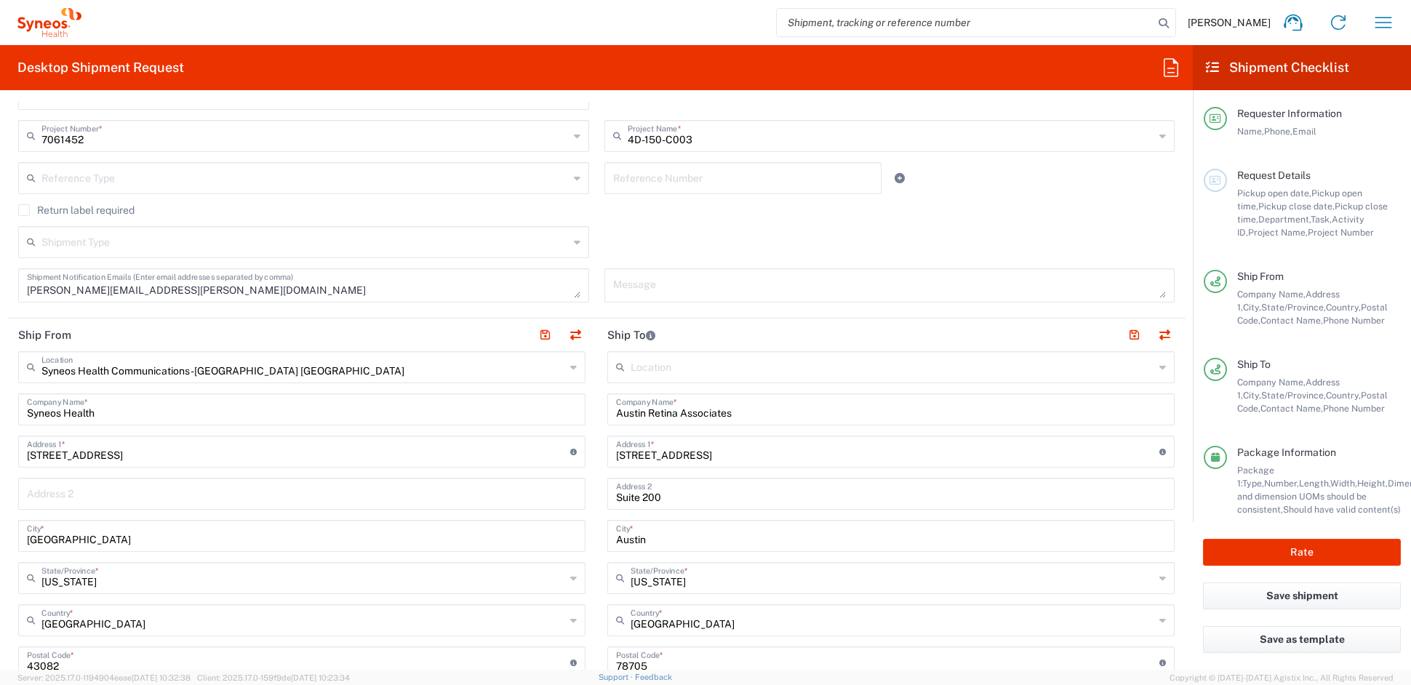
scroll to position [359, 0]
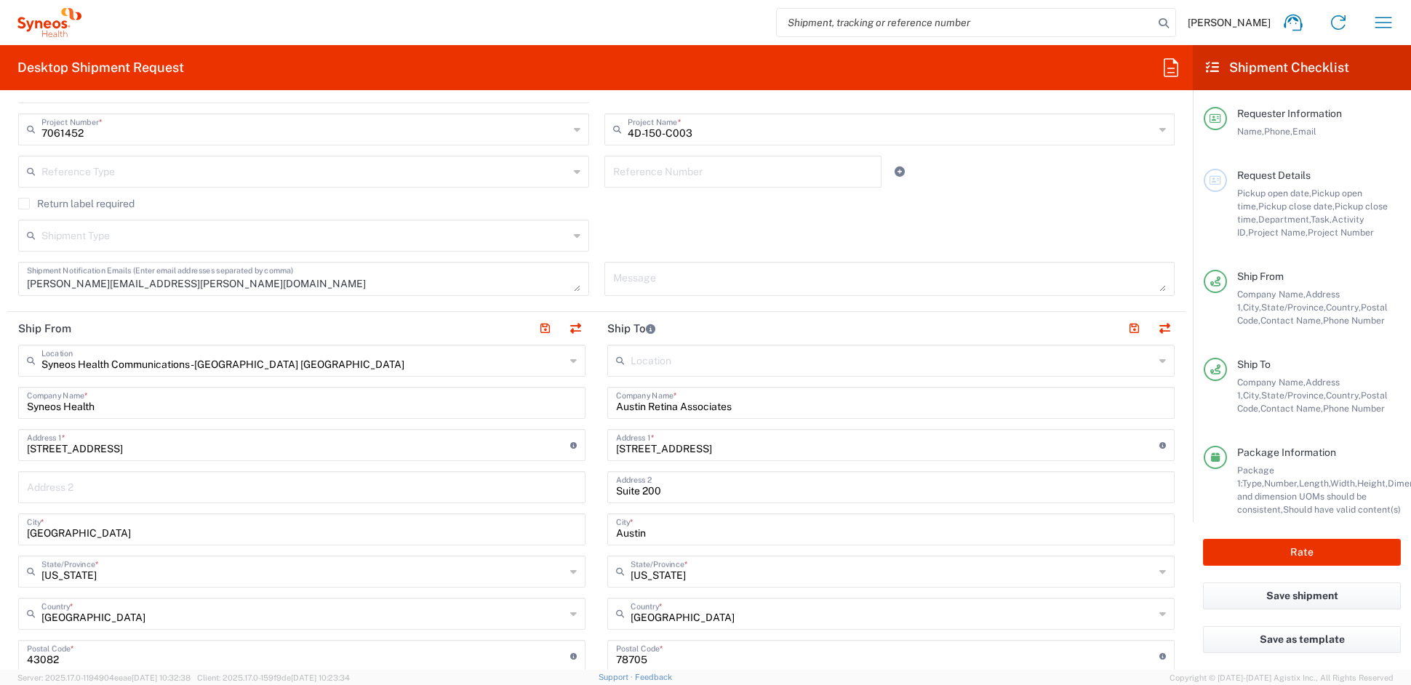
type input "catherine.rupp@syneoshealth.com"
drag, startPoint x: 729, startPoint y: 405, endPoint x: 468, endPoint y: 399, distance: 261.2
click at [469, 398] on div "Ship From Syneos Health Communications-[GEOGRAPHIC_DATA] [GEOGRAPHIC_DATA] Loca…" at bounding box center [596, 636] width 1178 height 649
paste input "Retina Consultants of Southern Colorado"
click at [817, 407] on input "Retina Consultants of Southern Colorado" at bounding box center [891, 401] width 550 height 25
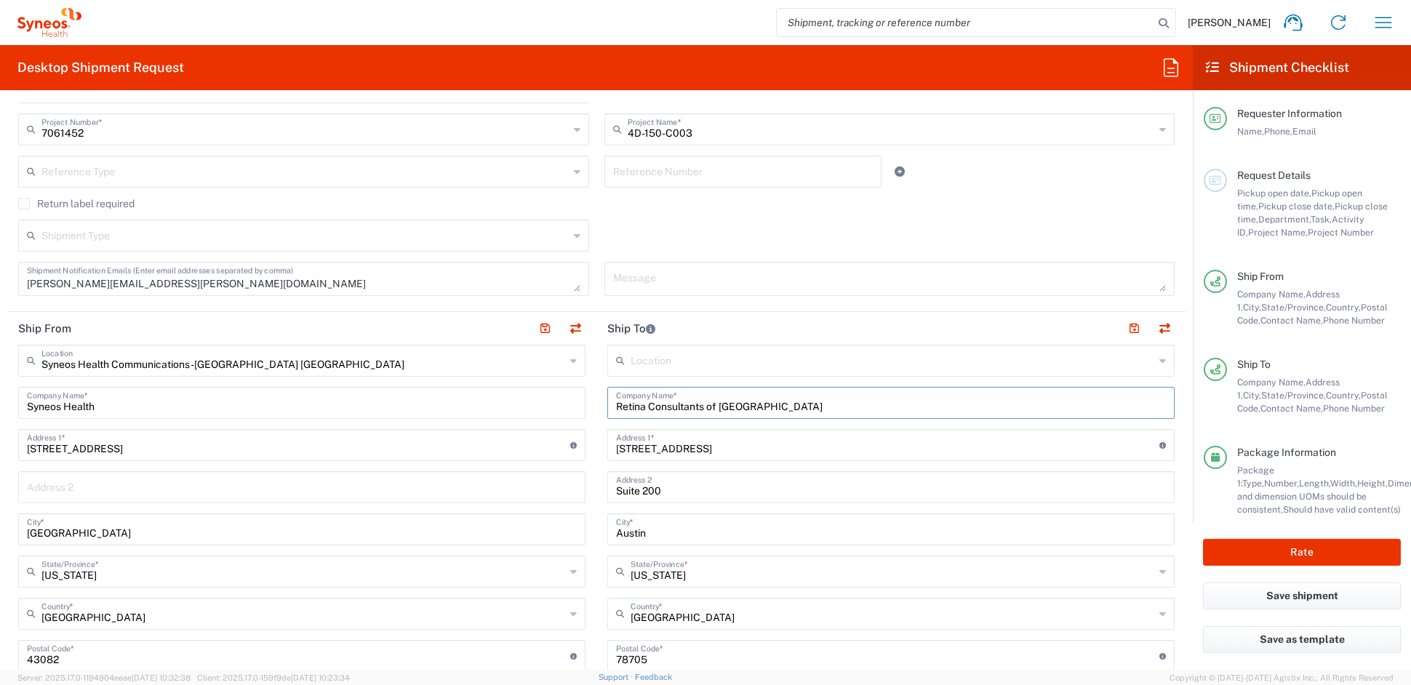
type input "Retina Consultants of [GEOGRAPHIC_DATA]"
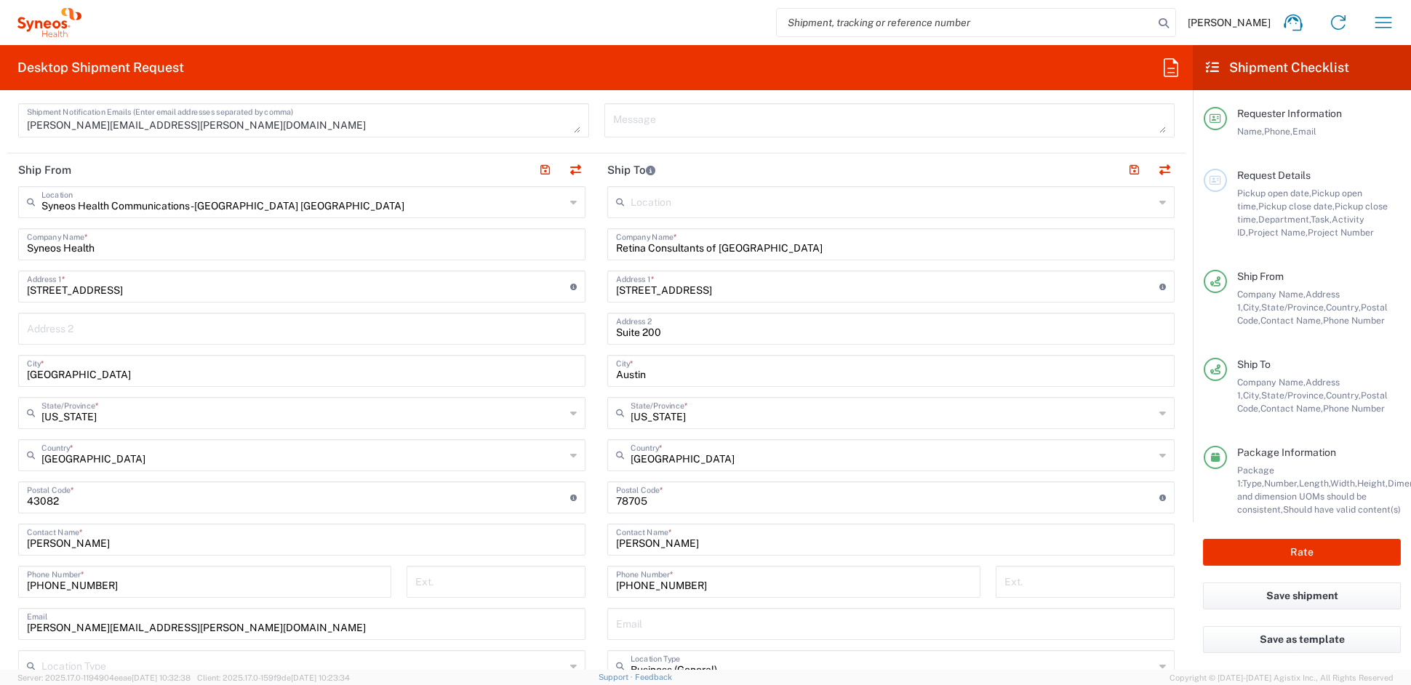
scroll to position [521, 0]
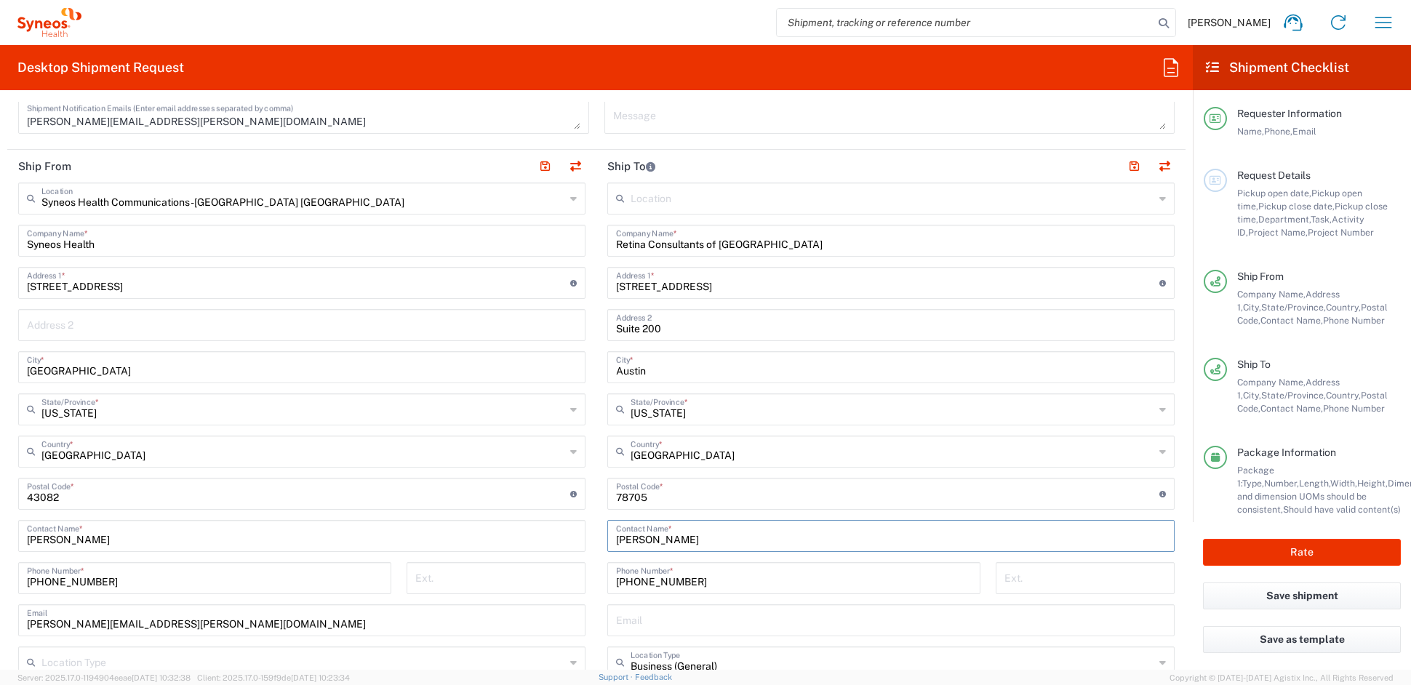
drag, startPoint x: 655, startPoint y: 537, endPoint x: 548, endPoint y: 530, distance: 107.8
click at [550, 529] on div "Ship From Syneos Health Communications-[GEOGRAPHIC_DATA] [GEOGRAPHIC_DATA] Loca…" at bounding box center [596, 474] width 1178 height 649
paste input "[PERSON_NAME]"
type input "[PERSON_NAME]"
drag, startPoint x: 682, startPoint y: 580, endPoint x: 543, endPoint y: 571, distance: 139.2
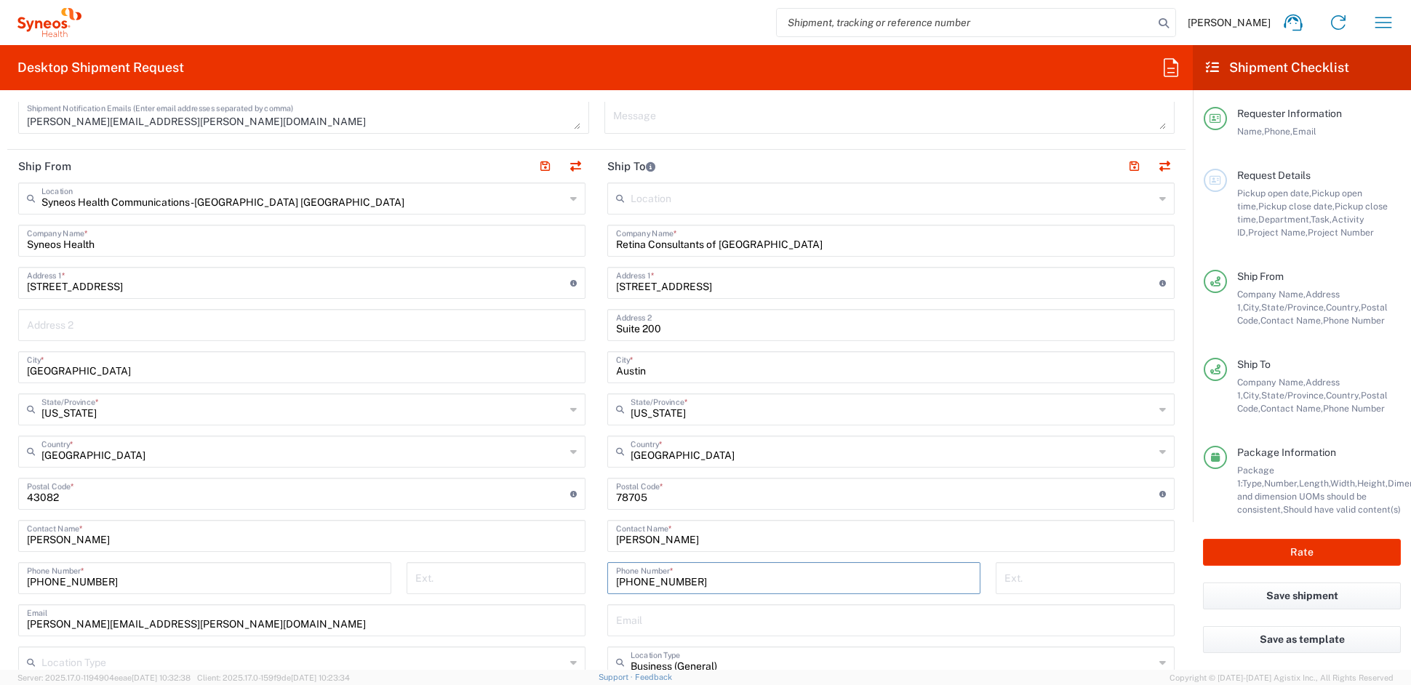
click at [550, 570] on div "Ship From Syneos Health Communications-[GEOGRAPHIC_DATA] [GEOGRAPHIC_DATA] Loca…" at bounding box center [596, 474] width 1178 height 649
paste input "719-473-9595"
type input "719-473-9595"
drag, startPoint x: 673, startPoint y: 287, endPoint x: 552, endPoint y: 281, distance: 120.8
click at [552, 281] on div "Ship From Syneos Health Communications-[GEOGRAPHIC_DATA] [GEOGRAPHIC_DATA] Loca…" at bounding box center [596, 474] width 1178 height 649
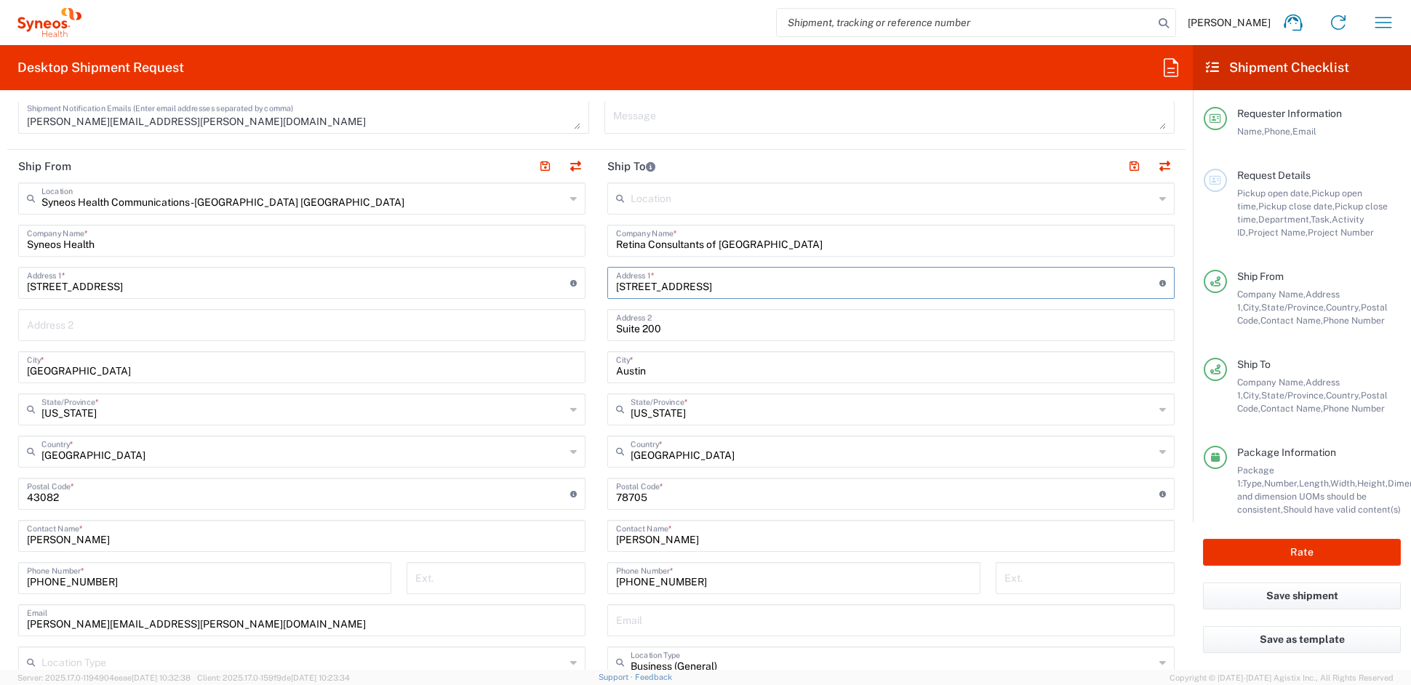
paste input "2770 N. Union Boulevard"
type input "2770 N. Union Boulevard"
drag, startPoint x: 672, startPoint y: 329, endPoint x: 527, endPoint y: 322, distance: 144.9
click at [528, 322] on div "Ship From Syneos Health Communications-[GEOGRAPHIC_DATA] [GEOGRAPHIC_DATA] Loca…" at bounding box center [596, 474] width 1178 height 649
paste input "14"
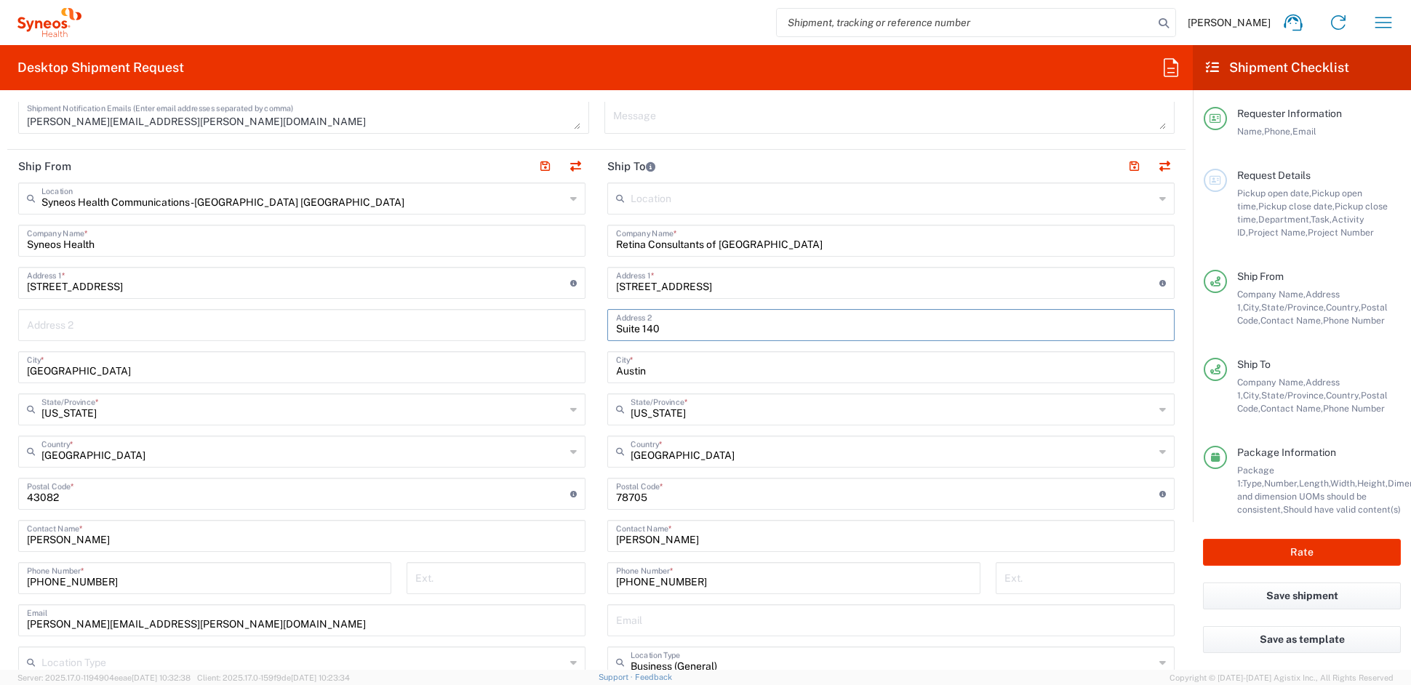
type input "Suite 140"
drag, startPoint x: 611, startPoint y: 372, endPoint x: 541, endPoint y: 367, distance: 70.0
click at [543, 367] on div "Ship From Syneos Health Communications-[GEOGRAPHIC_DATA] [GEOGRAPHIC_DATA] Loca…" at bounding box center [596, 474] width 1178 height 649
paste input "Colorado Springs"
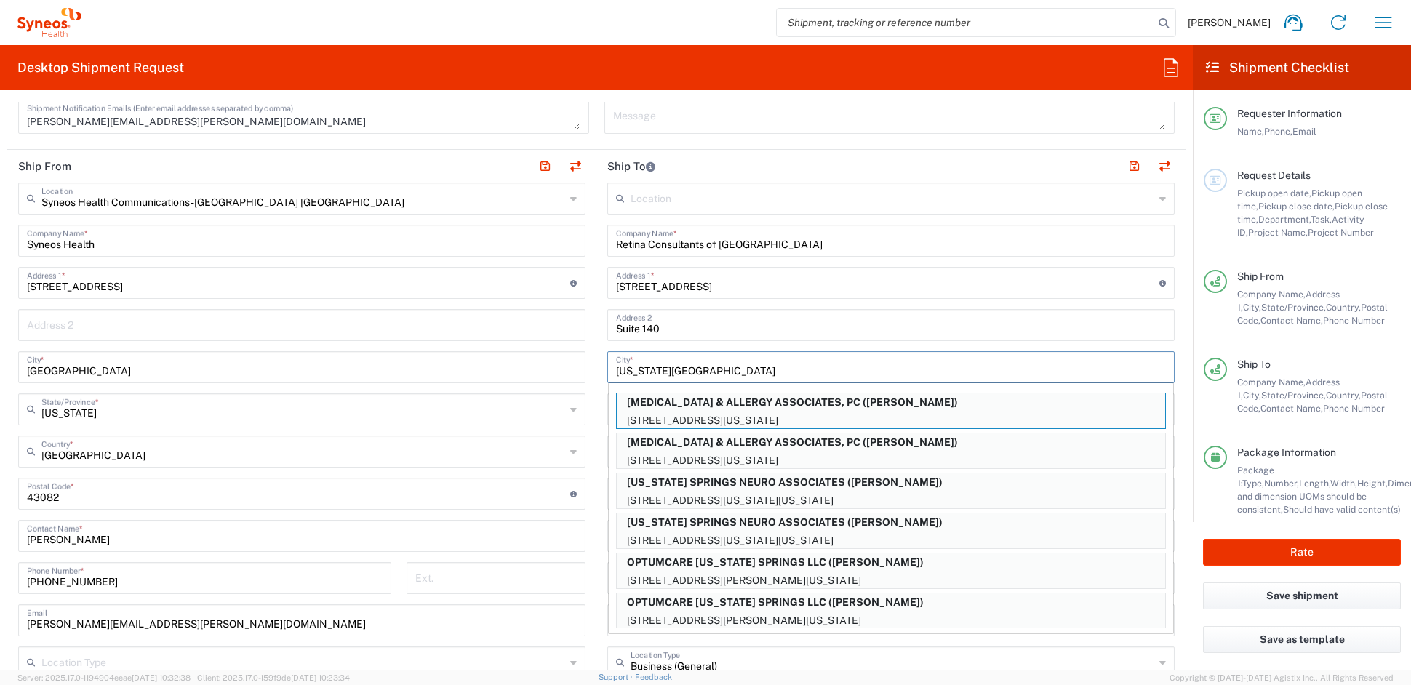
type input "Colorado Springs"
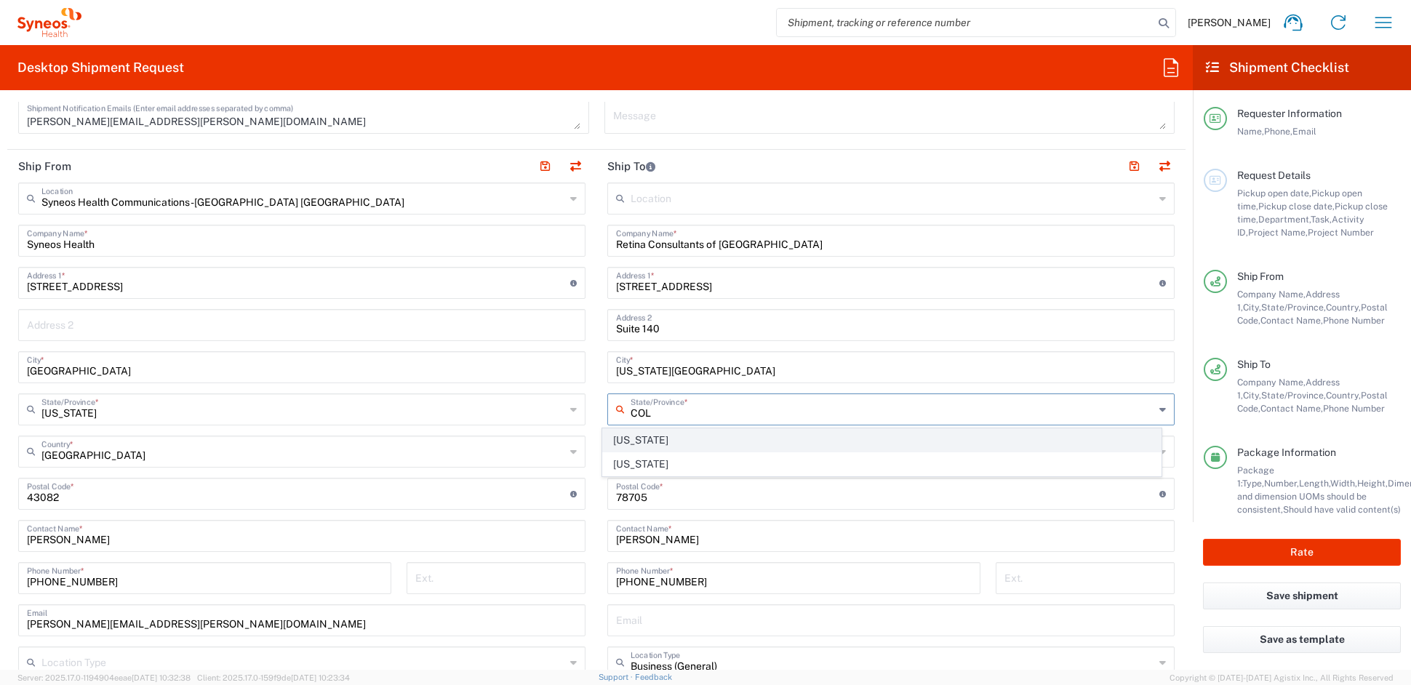
click at [632, 441] on span "[US_STATE]" at bounding box center [882, 440] width 559 height 23
type input "[US_STATE]"
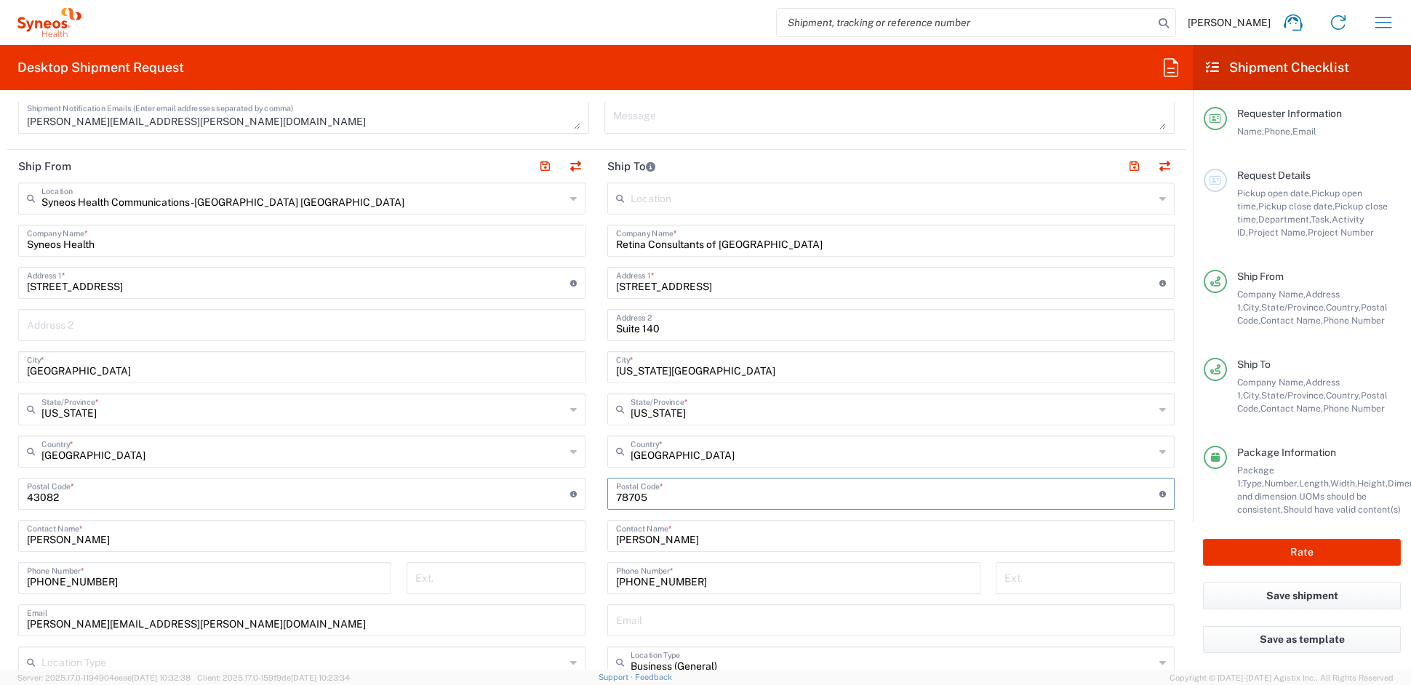
drag, startPoint x: 623, startPoint y: 497, endPoint x: 536, endPoint y: 490, distance: 87.6
click at [540, 491] on div "Ship From Syneos Health Communications-[GEOGRAPHIC_DATA] [GEOGRAPHIC_DATA] Loca…" at bounding box center [596, 474] width 1178 height 649
paste input "80909"
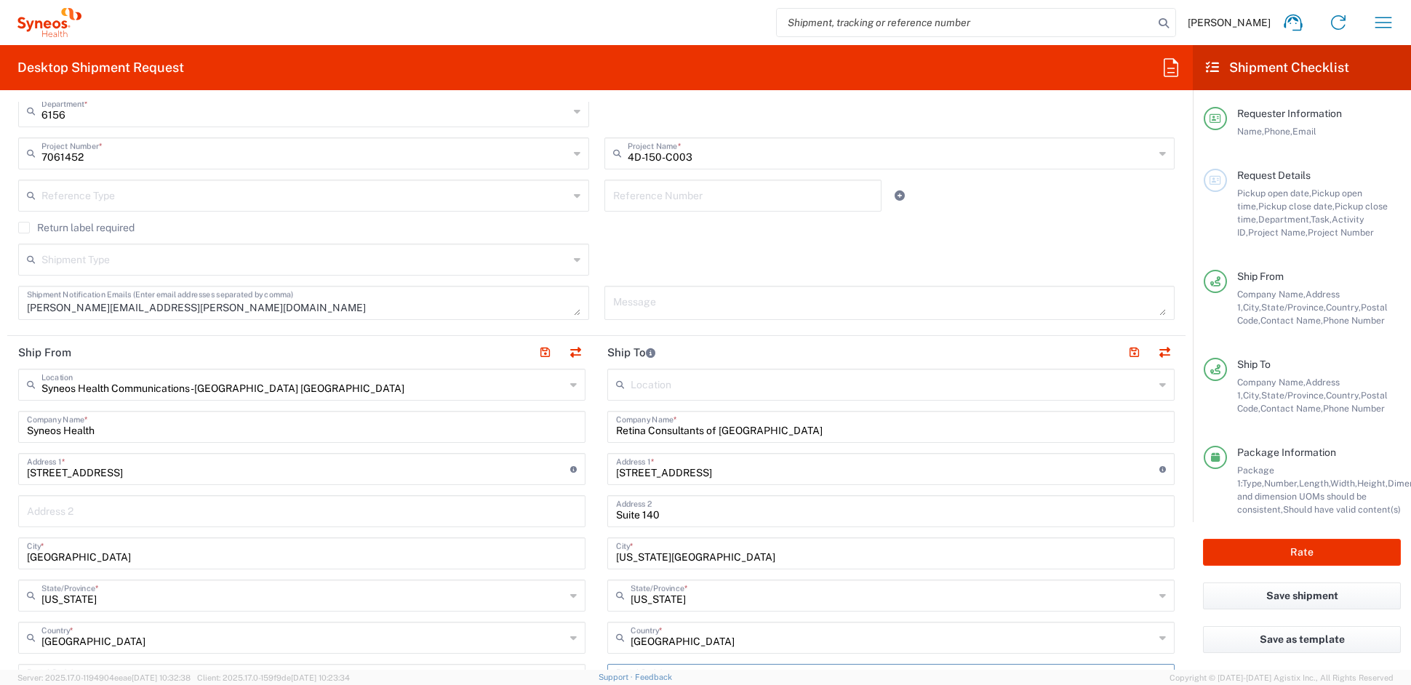
scroll to position [383, 0]
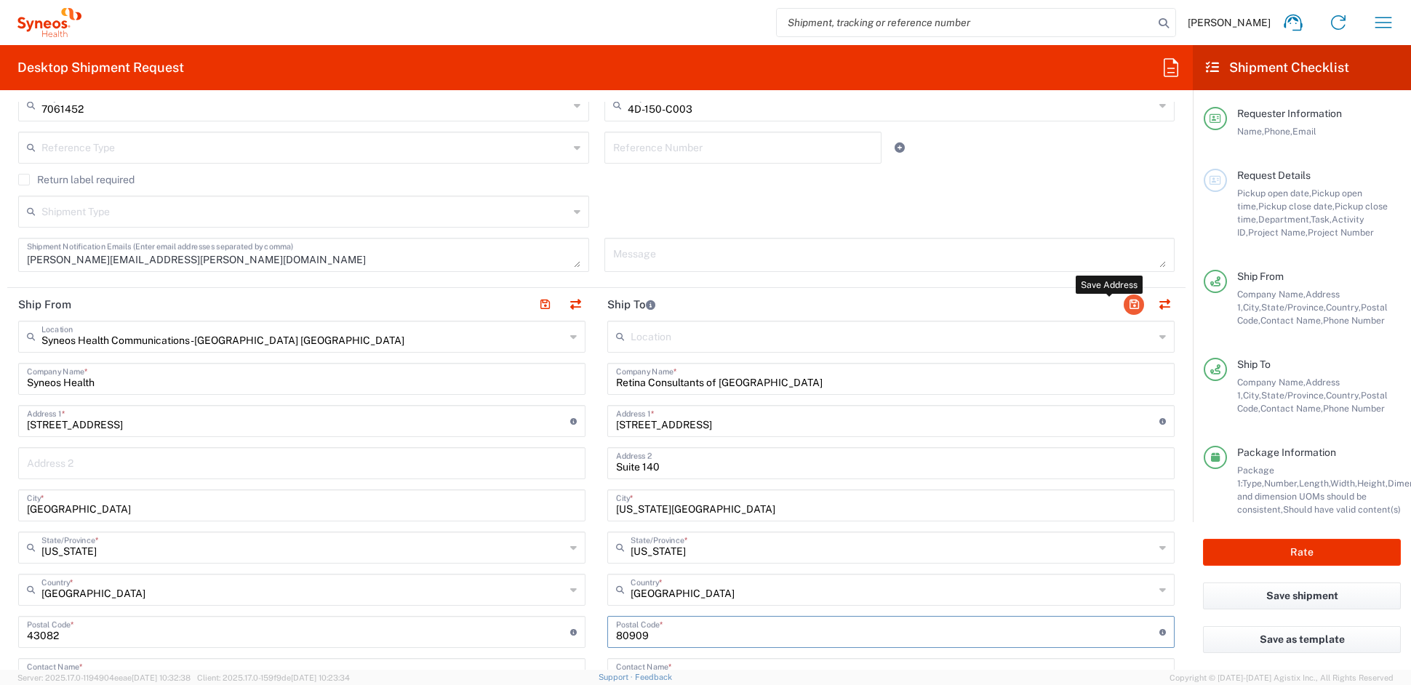
type input "80909"
click at [1126, 305] on button "button" at bounding box center [1134, 305] width 20 height 20
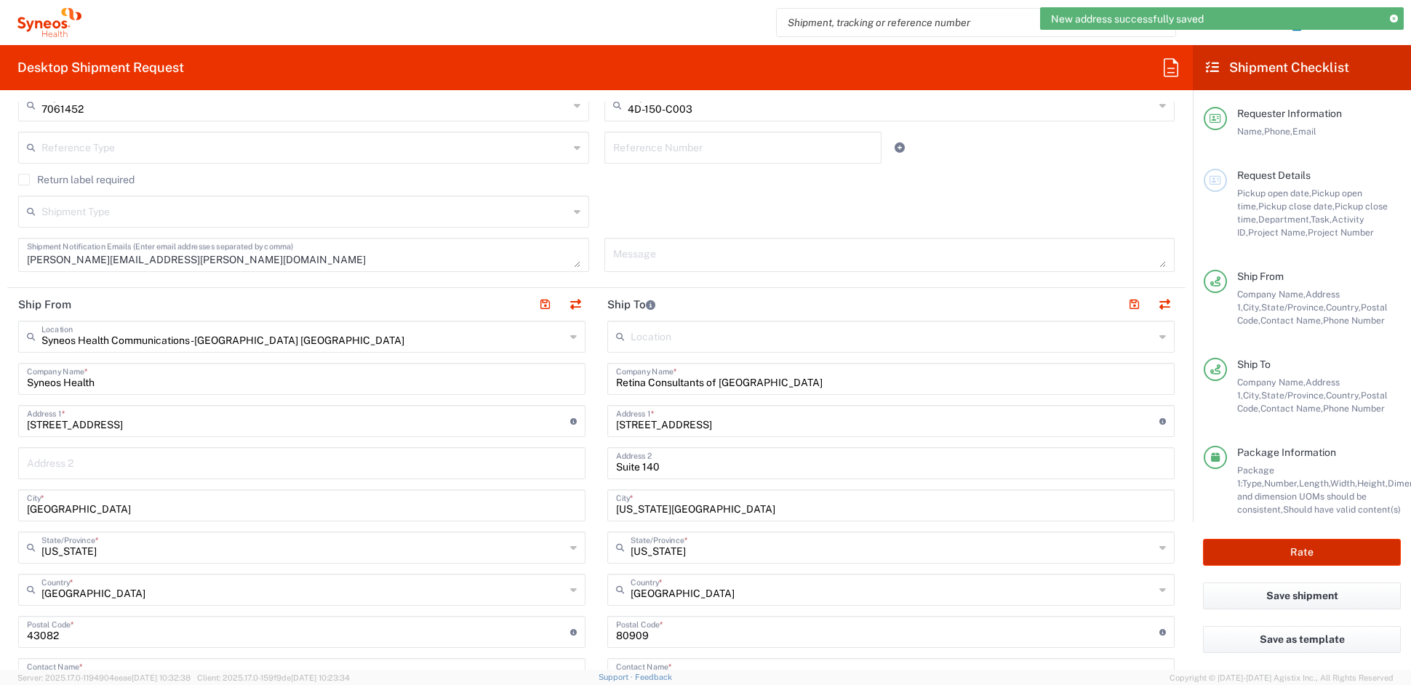
click at [1307, 549] on button "Rate" at bounding box center [1302, 552] width 198 height 27
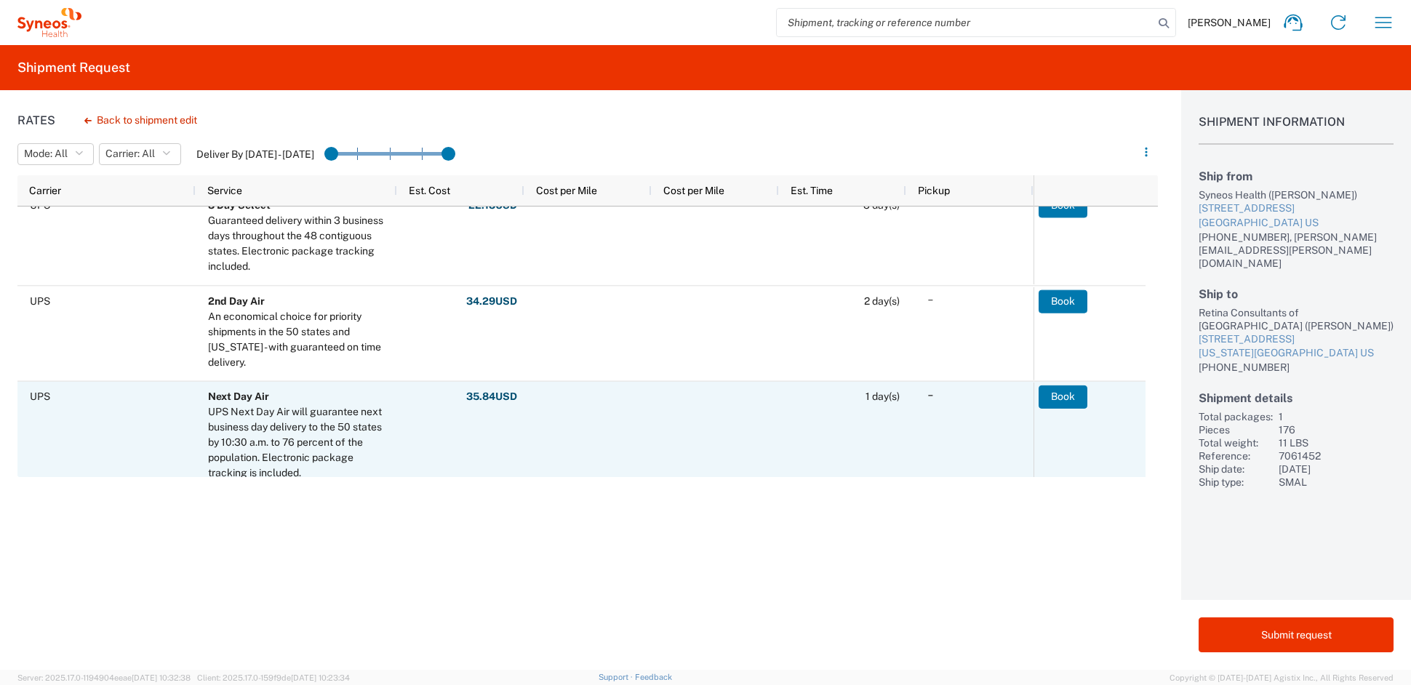
scroll to position [192, 0]
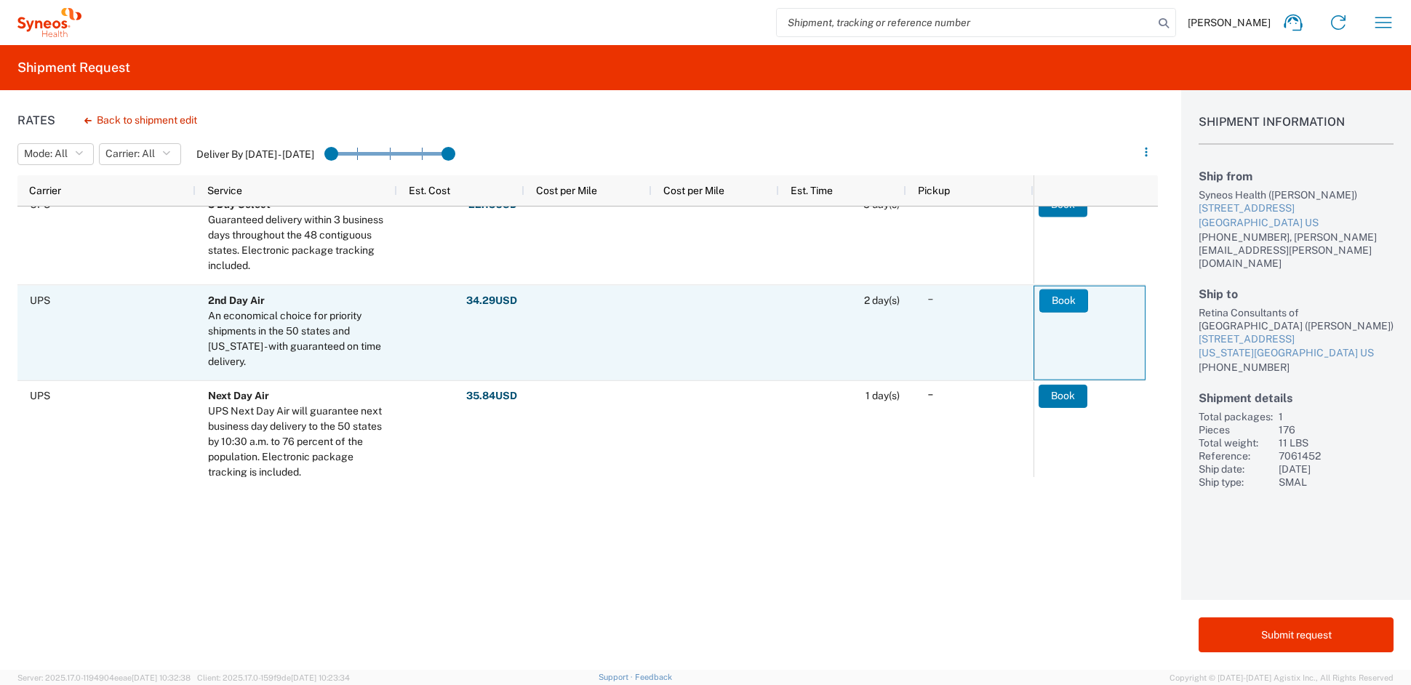
click at [1064, 301] on button "Book" at bounding box center [1063, 300] width 49 height 23
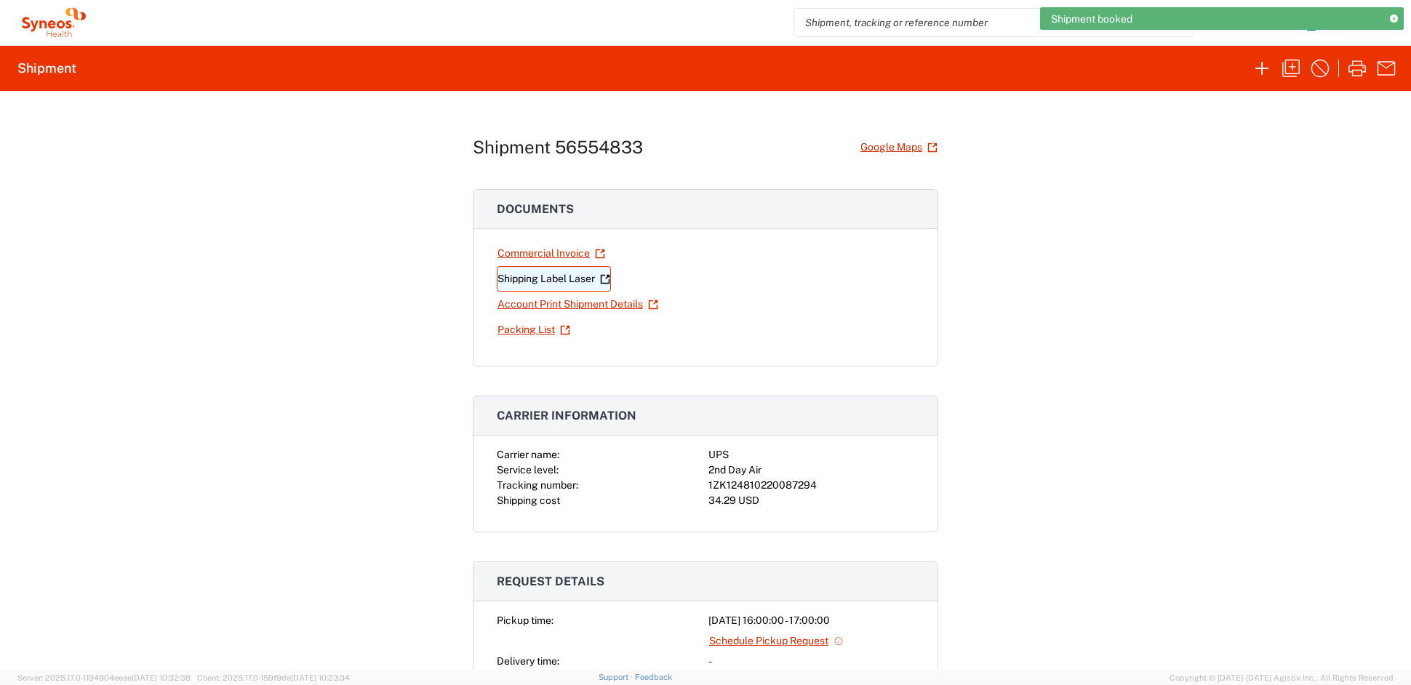
click at [548, 279] on link "Shipping Label Laser" at bounding box center [554, 278] width 114 height 25
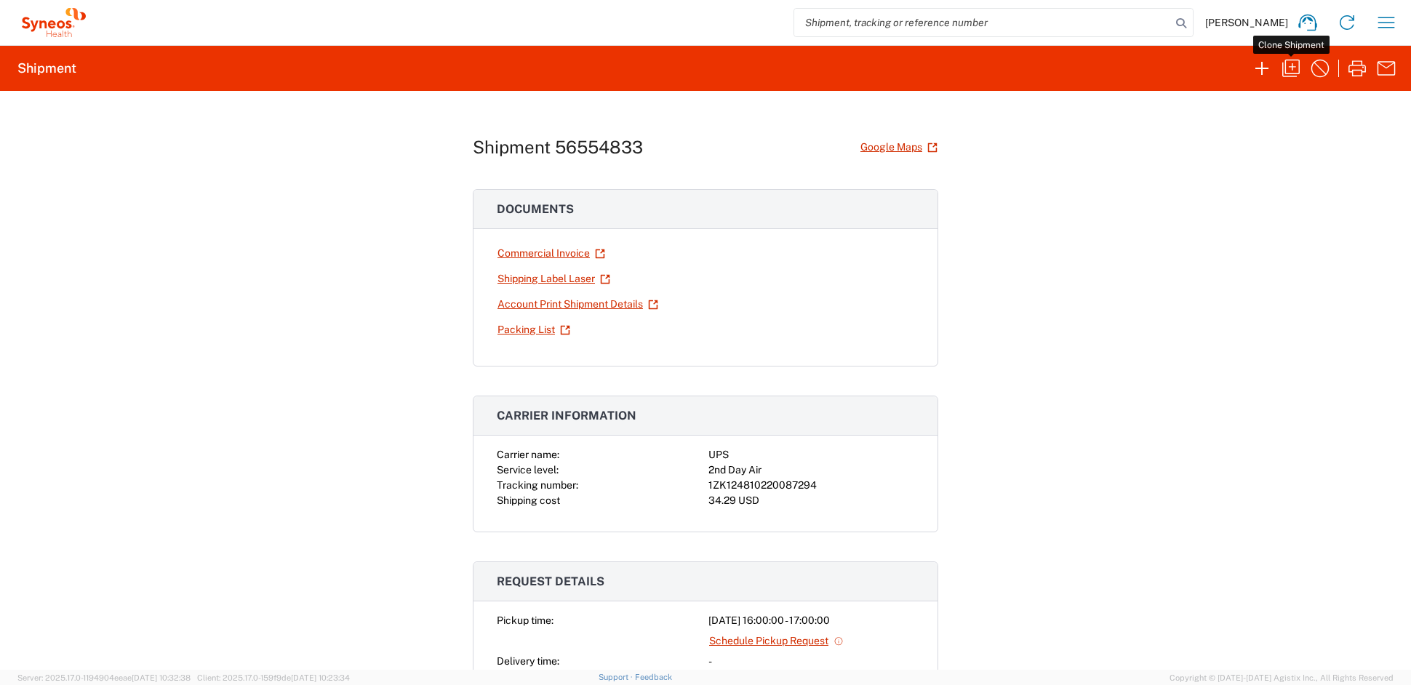
click at [1294, 60] on icon "button" at bounding box center [1290, 68] width 23 height 23
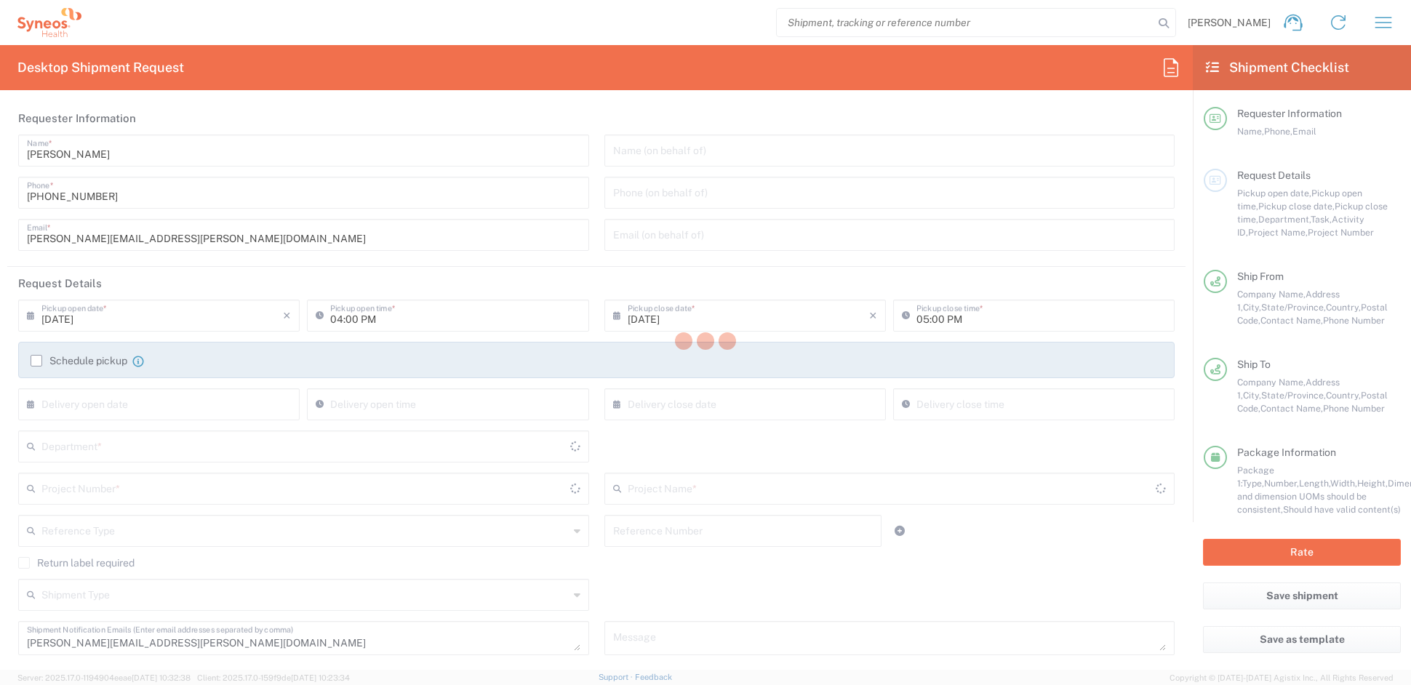
type input "[US_STATE]"
type input "Your Packaging"
type input "7061452"
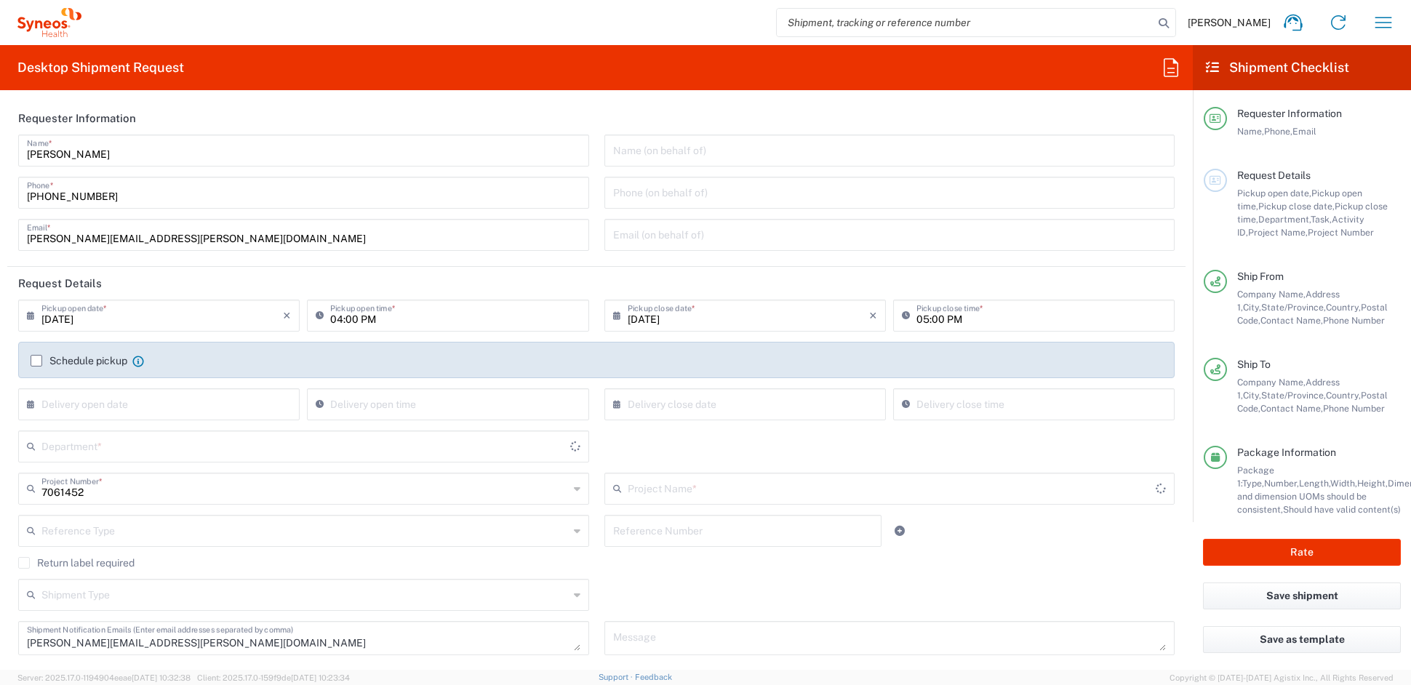
type input "4D-150-C003"
type input "6156"
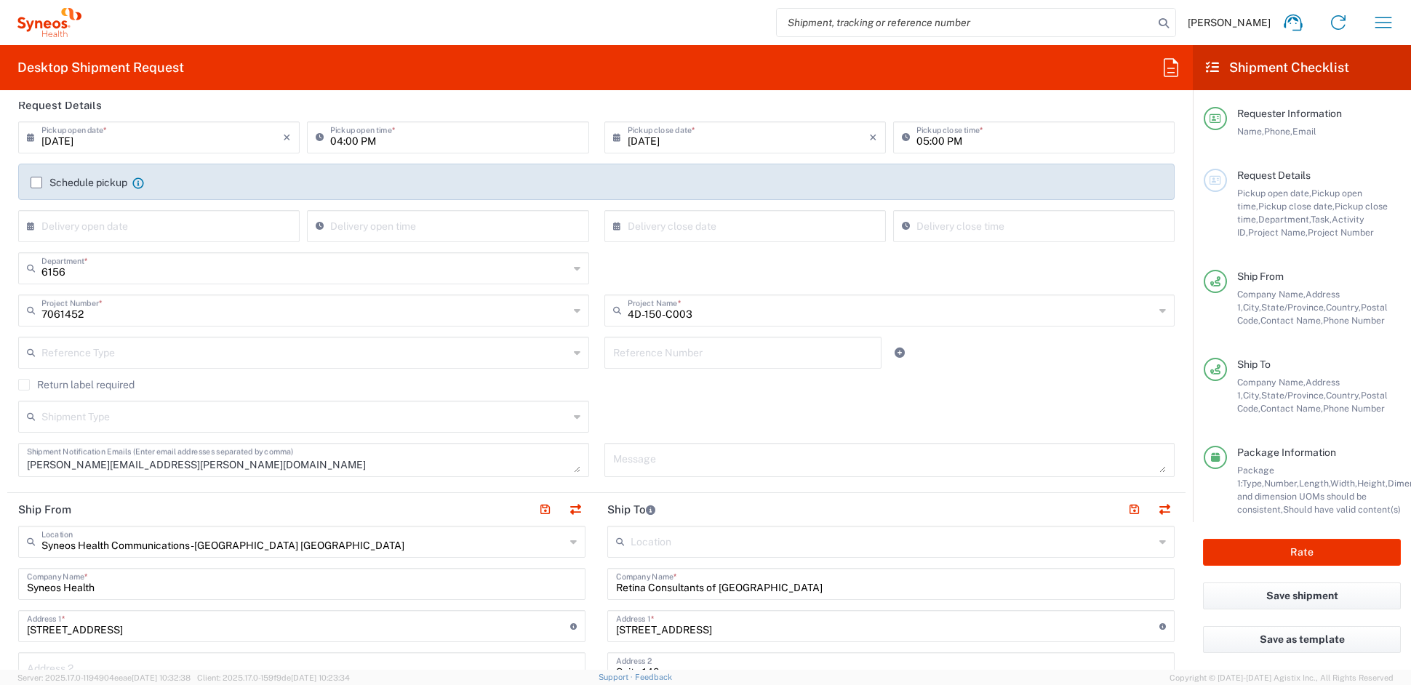
scroll to position [180, 0]
drag, startPoint x: 202, startPoint y: 462, endPoint x: -96, endPoint y: 463, distance: 298.2
click at [0, 463] on html "John Popp Home Shipment estimator Shipment tracking Desktop shipment request My…" at bounding box center [705, 342] width 1411 height 685
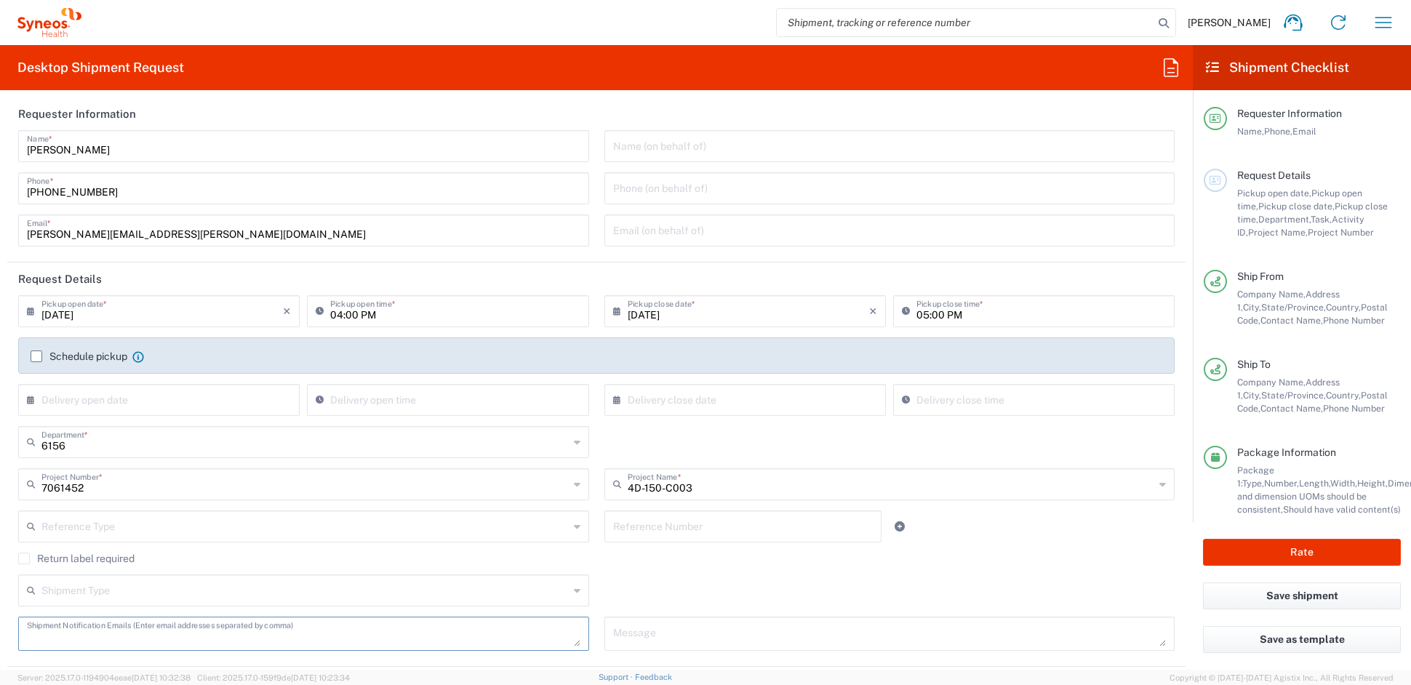
scroll to position [0, 0]
click at [192, 239] on input "[PERSON_NAME][EMAIL_ADDRESS][PERSON_NAME][DOMAIN_NAME]" at bounding box center [303, 233] width 553 height 25
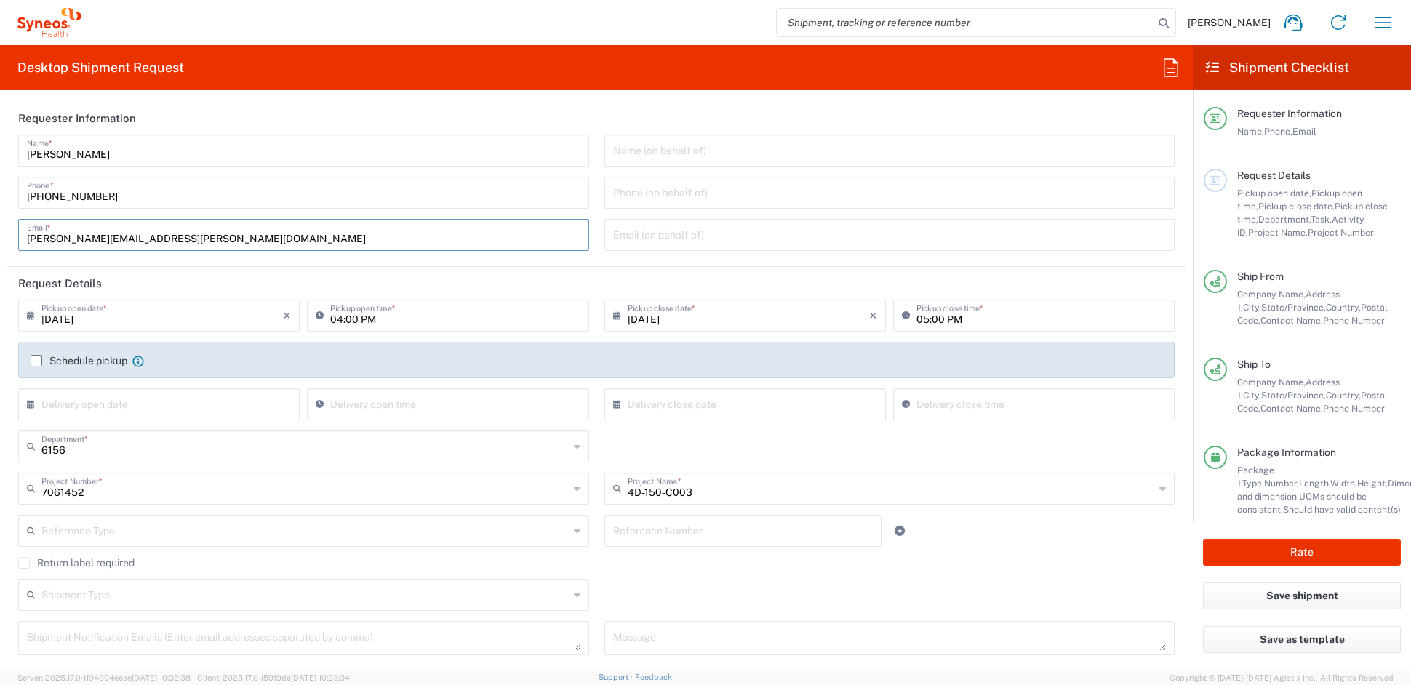
drag, startPoint x: 121, startPoint y: 238, endPoint x: -50, endPoint y: 230, distance: 171.8
click at [0, 230] on html "John Popp Home Shipment estimator Shipment tracking Desktop shipment request My…" at bounding box center [705, 342] width 1411 height 685
paste input "catherine.ru"
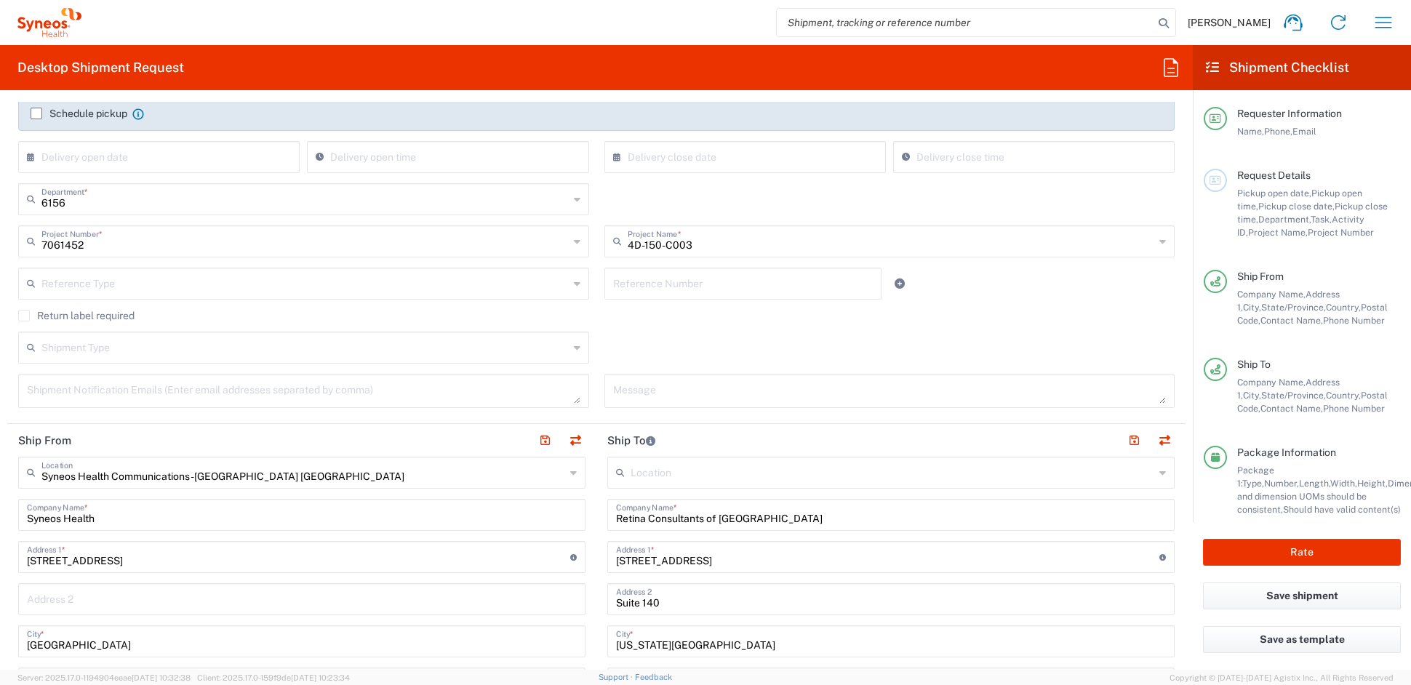
scroll to position [250, 0]
type input "catherine.rupp@syneoshealth.com"
drag, startPoint x: 800, startPoint y: 516, endPoint x: 477, endPoint y: 496, distance: 323.5
paste input "[US_STATE] Retina Associates"
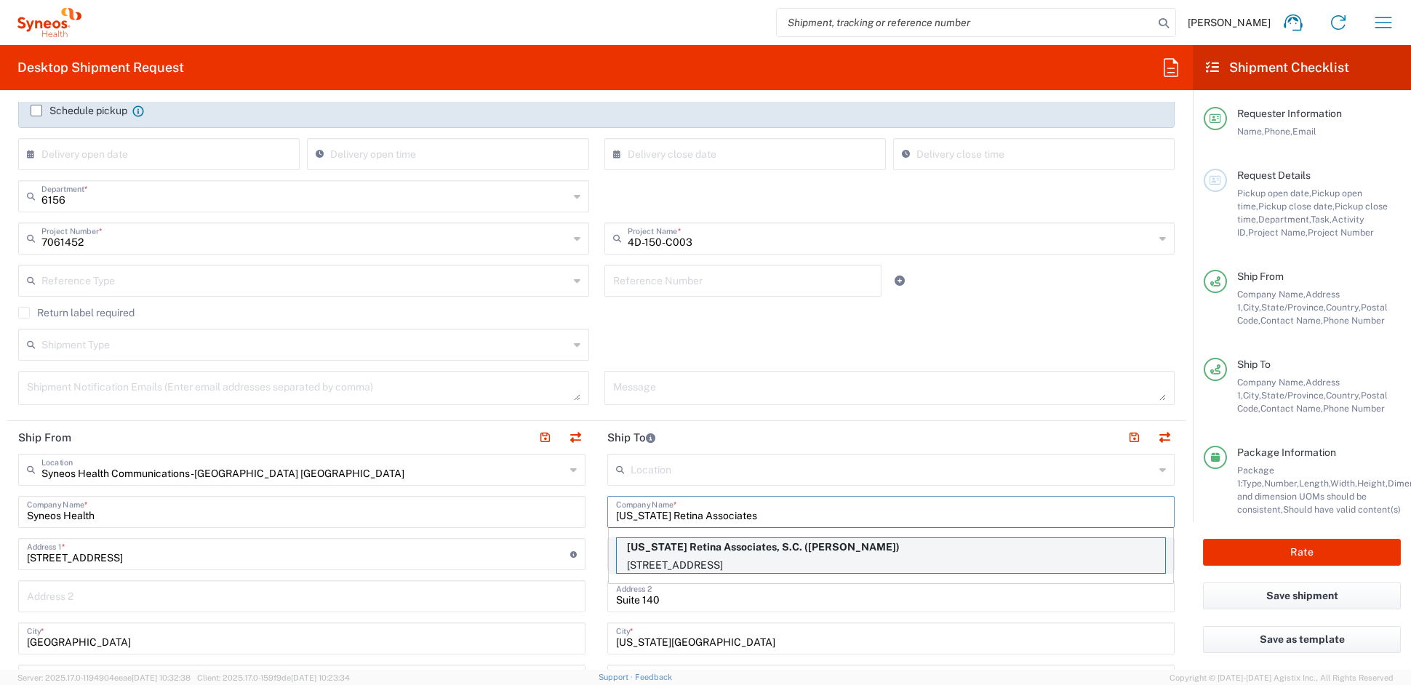
click at [665, 551] on p "Illinois Retina Associates, S.C. (Veena Raiji)" at bounding box center [891, 547] width 548 height 18
type input "Illinois Retina Associates, S.C."
type input "610 South Maple Avenue"
type input "Suite 3440"
type input "Oak Park"
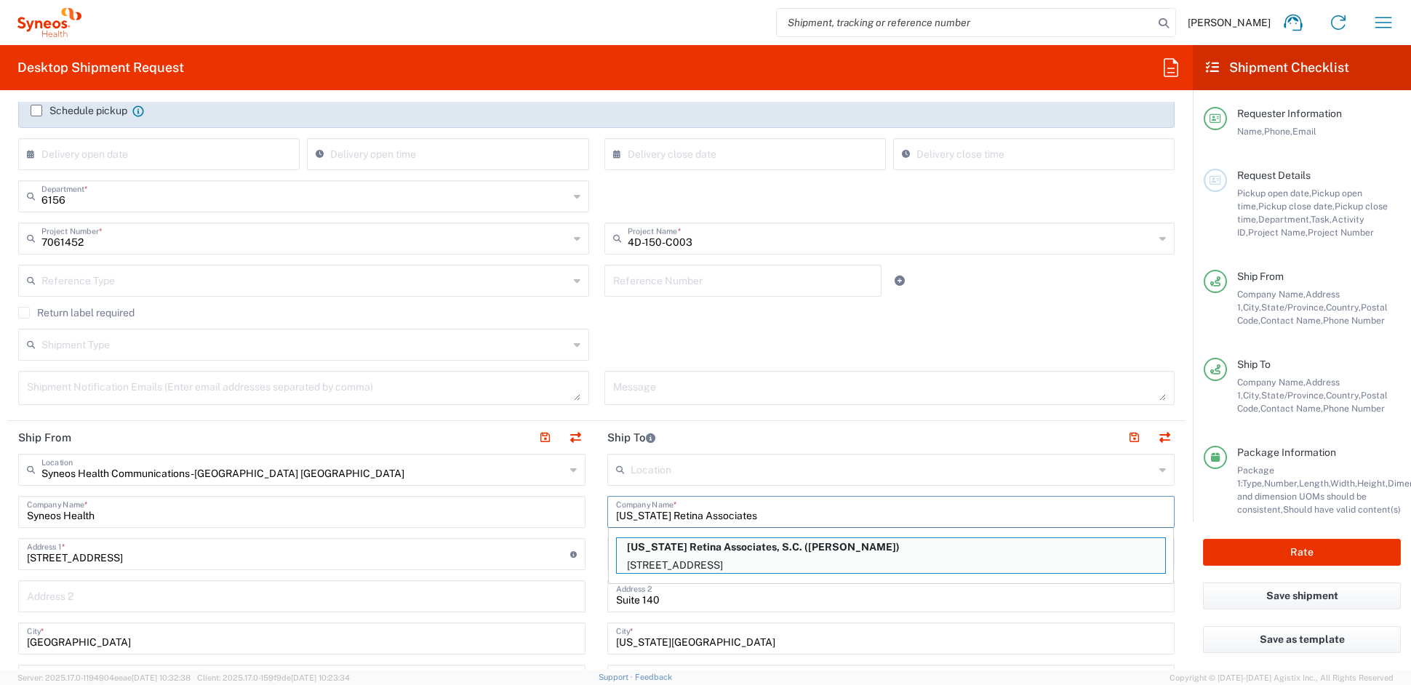
type input "[US_STATE]"
type input "60304"
type input "Veena Raiji"
type input "708-660-8450"
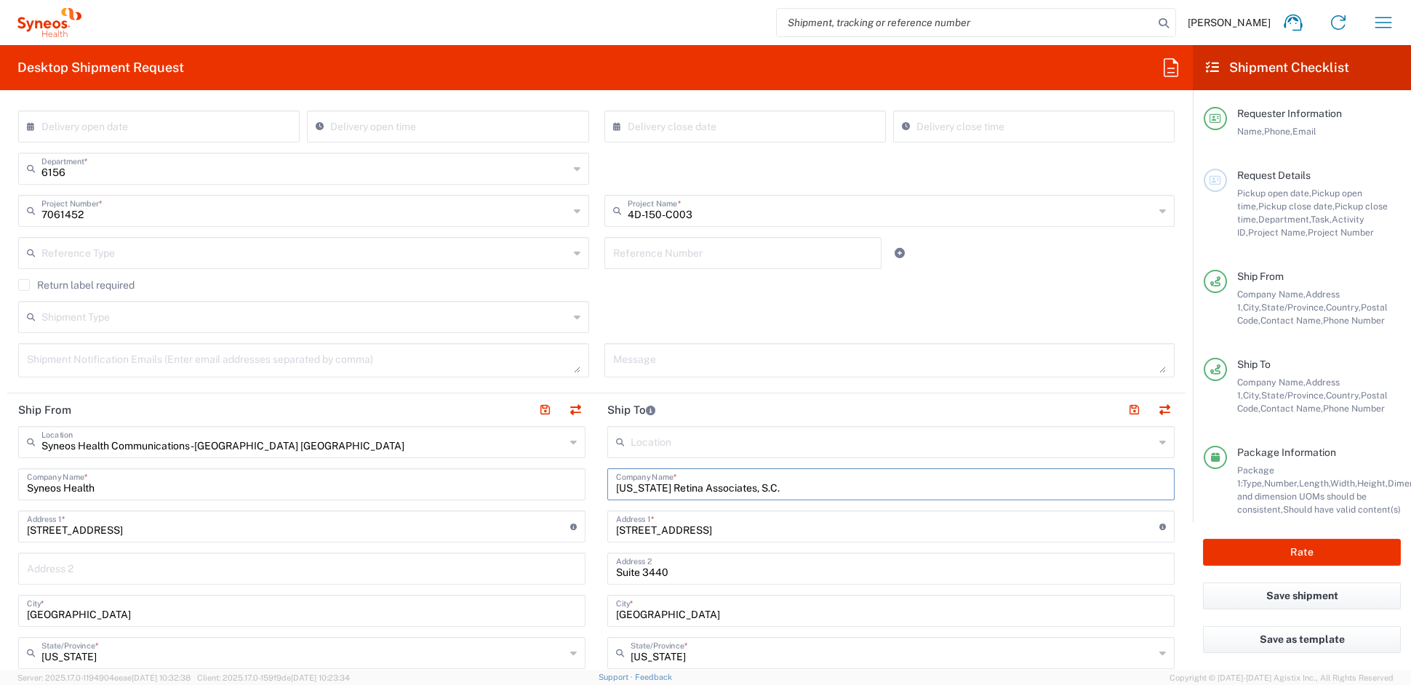
scroll to position [302, 0]
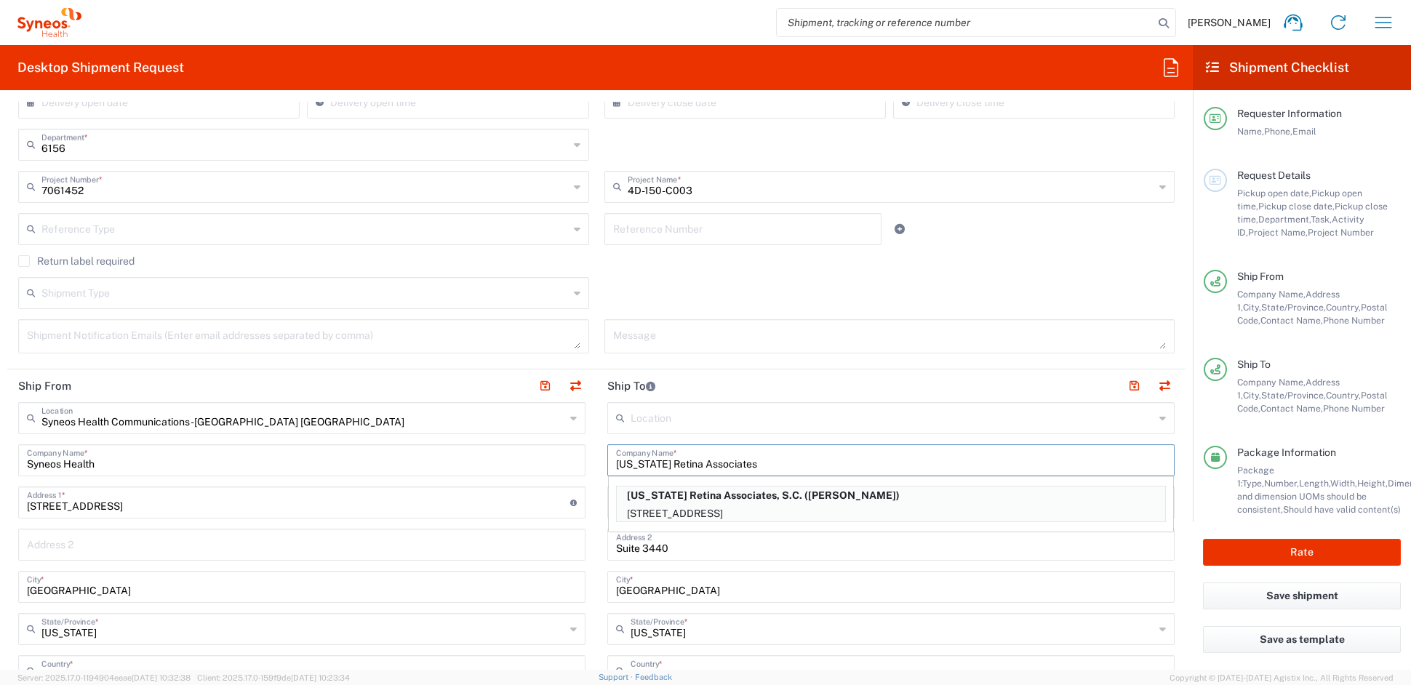
type input "[US_STATE] Retina Associates"
click at [686, 550] on input "Suite 3440" at bounding box center [891, 543] width 550 height 25
type input "Suite 1700"
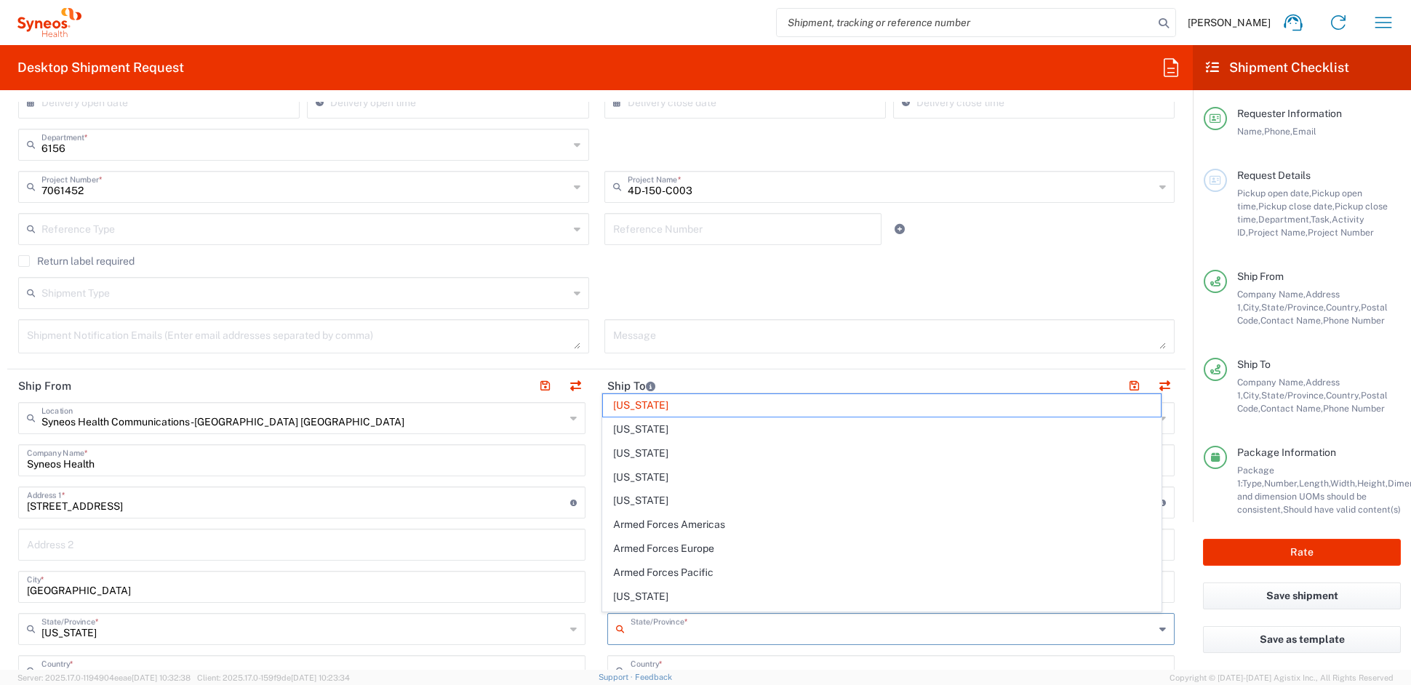
type input "[US_STATE]"
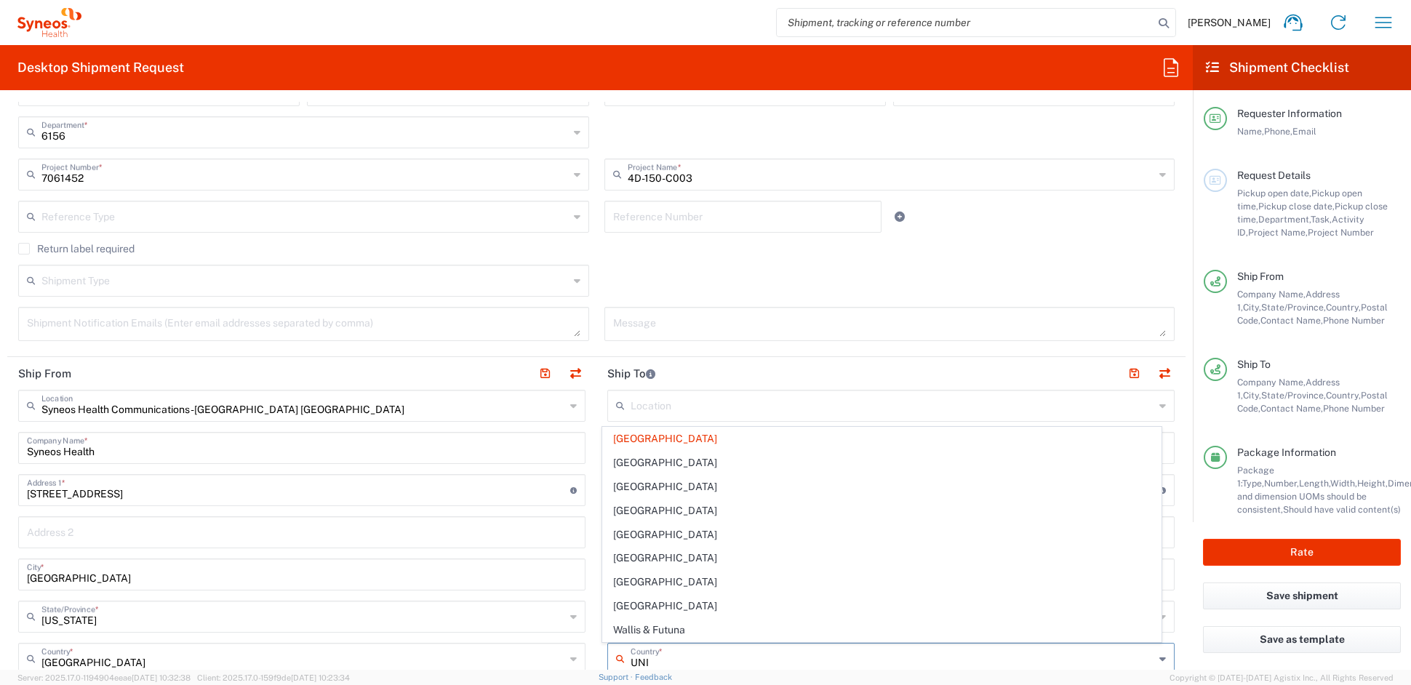
scroll to position [0, 0]
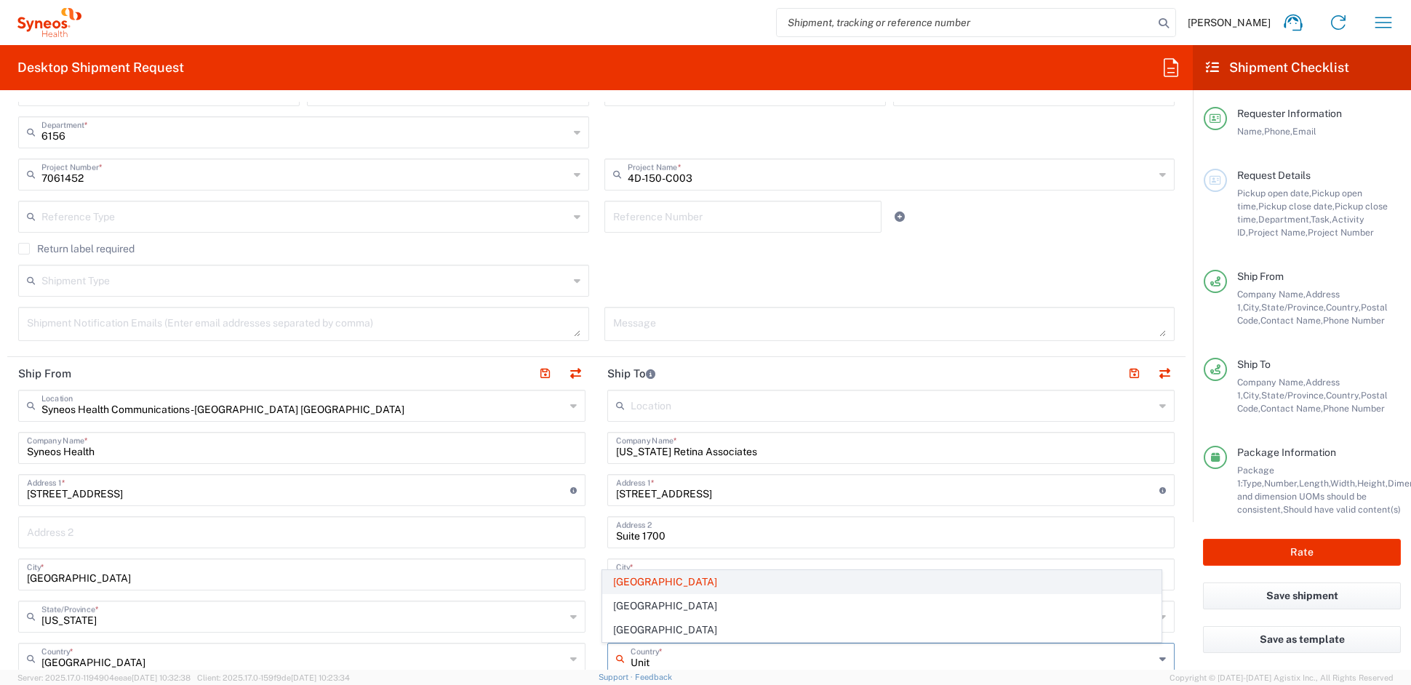
type input "Unit"
click at [663, 581] on span "[GEOGRAPHIC_DATA]" at bounding box center [882, 582] width 559 height 23
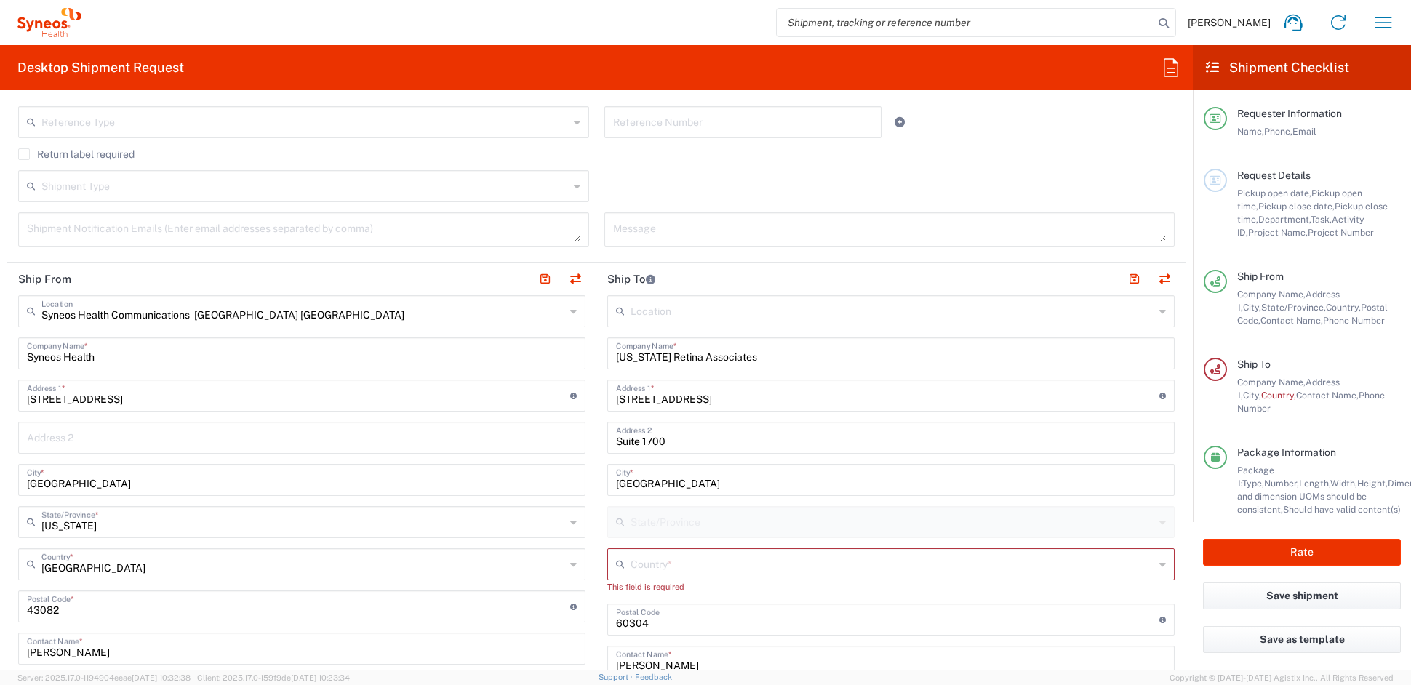
scroll to position [415, 0]
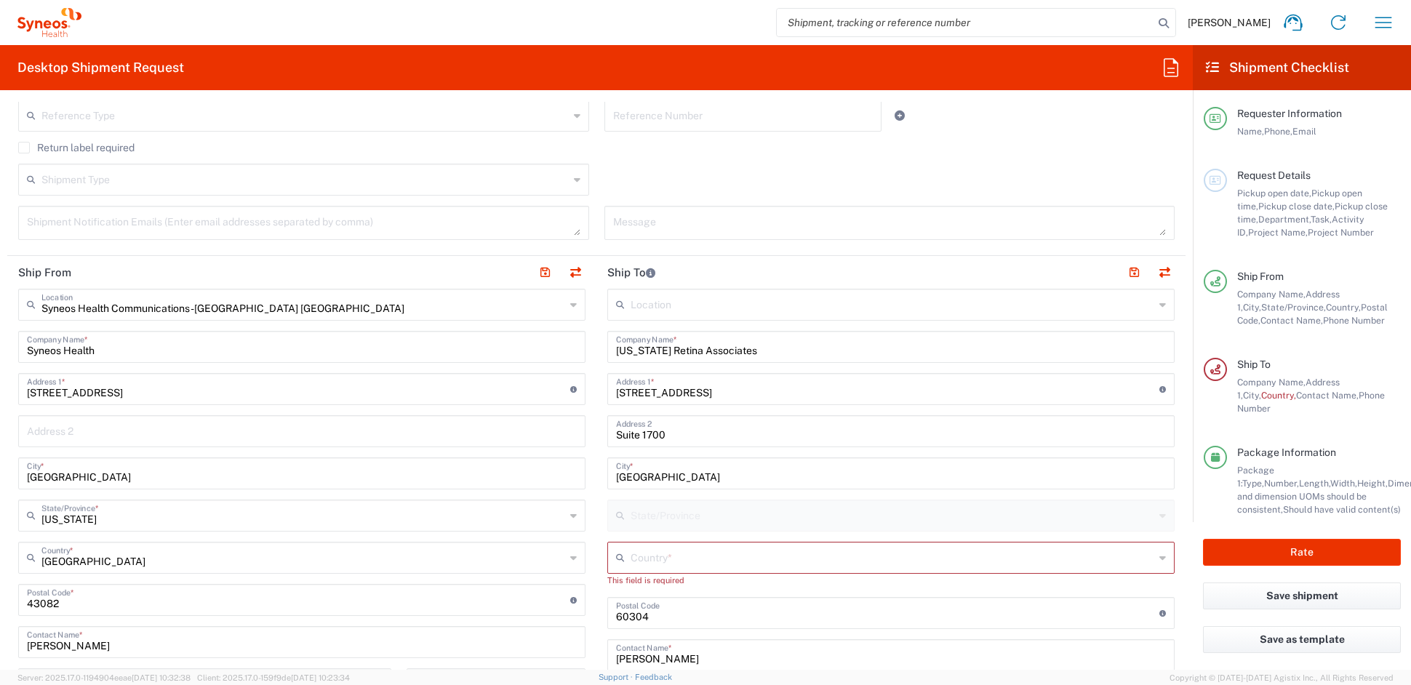
click at [665, 559] on input "text" at bounding box center [893, 556] width 524 height 25
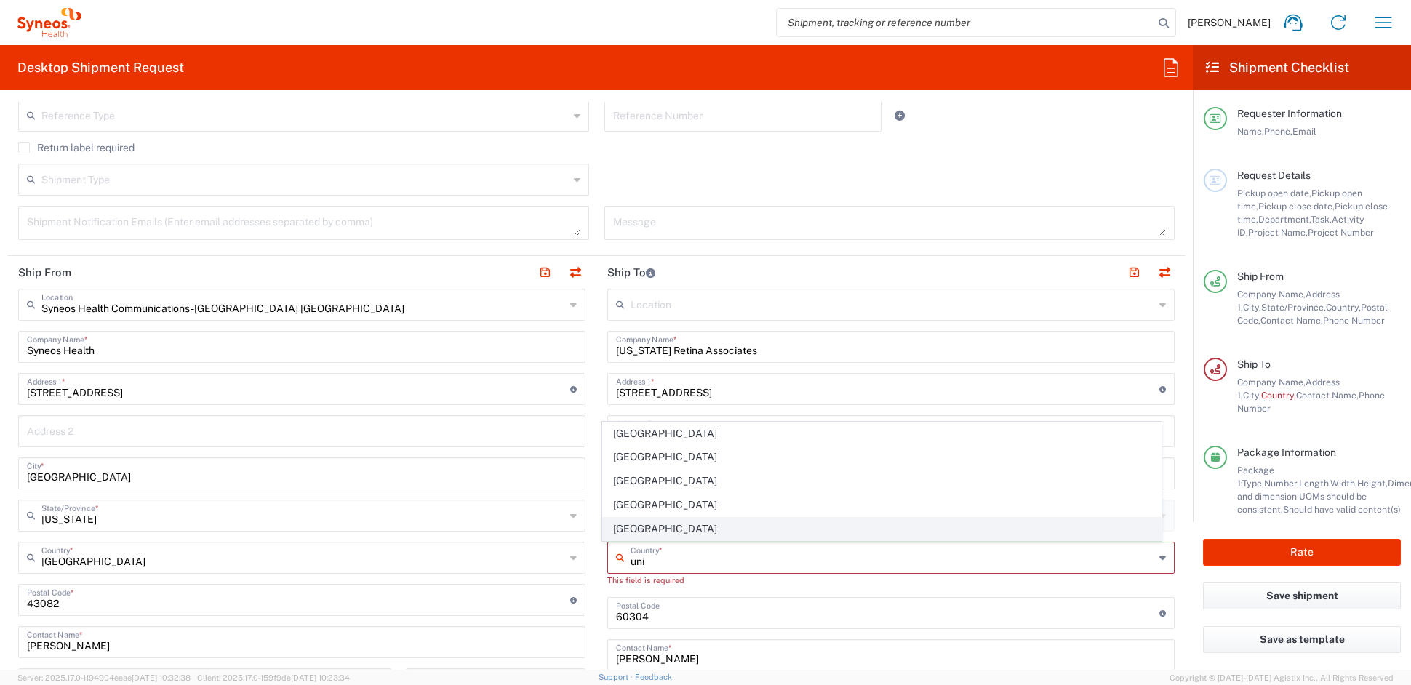
click at [667, 528] on span "[GEOGRAPHIC_DATA]" at bounding box center [882, 529] width 559 height 23
type input "[GEOGRAPHIC_DATA]"
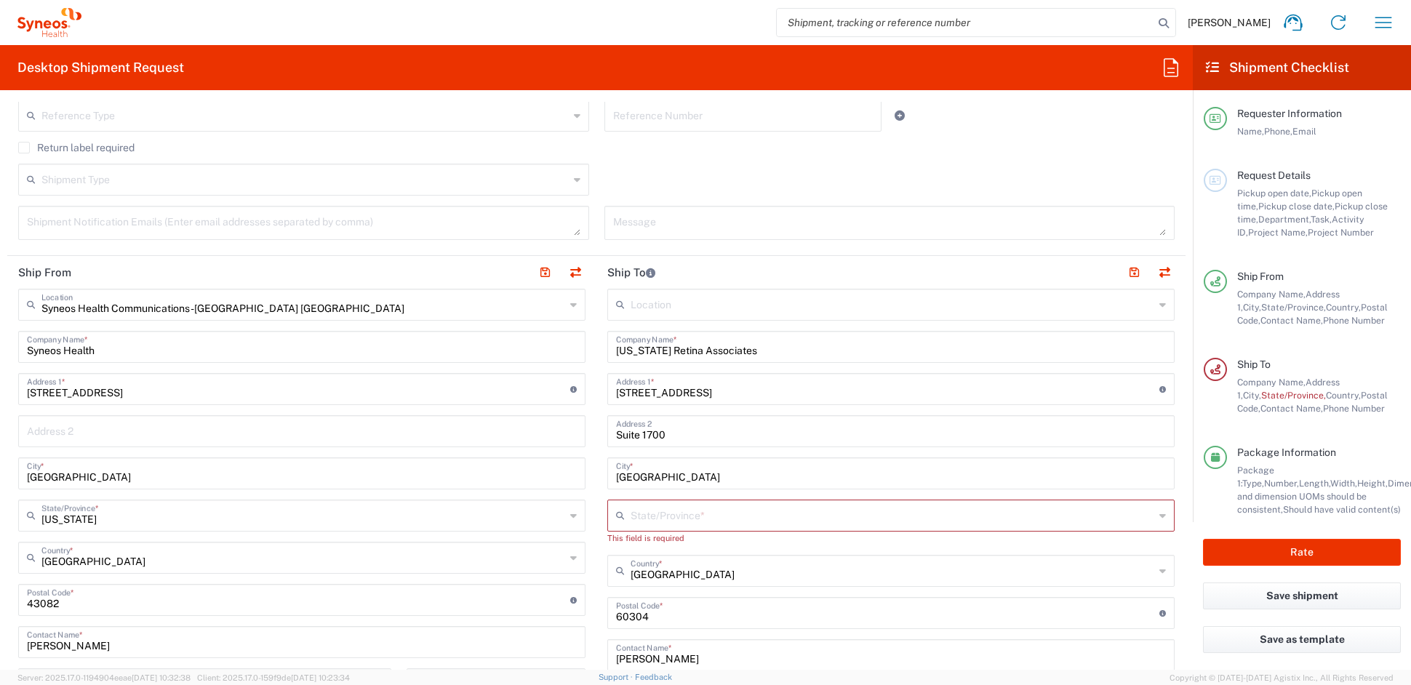
click at [667, 515] on input "text" at bounding box center [893, 514] width 524 height 25
click at [628, 481] on span "[US_STATE]" at bounding box center [882, 487] width 559 height 23
type input "[US_STATE]"
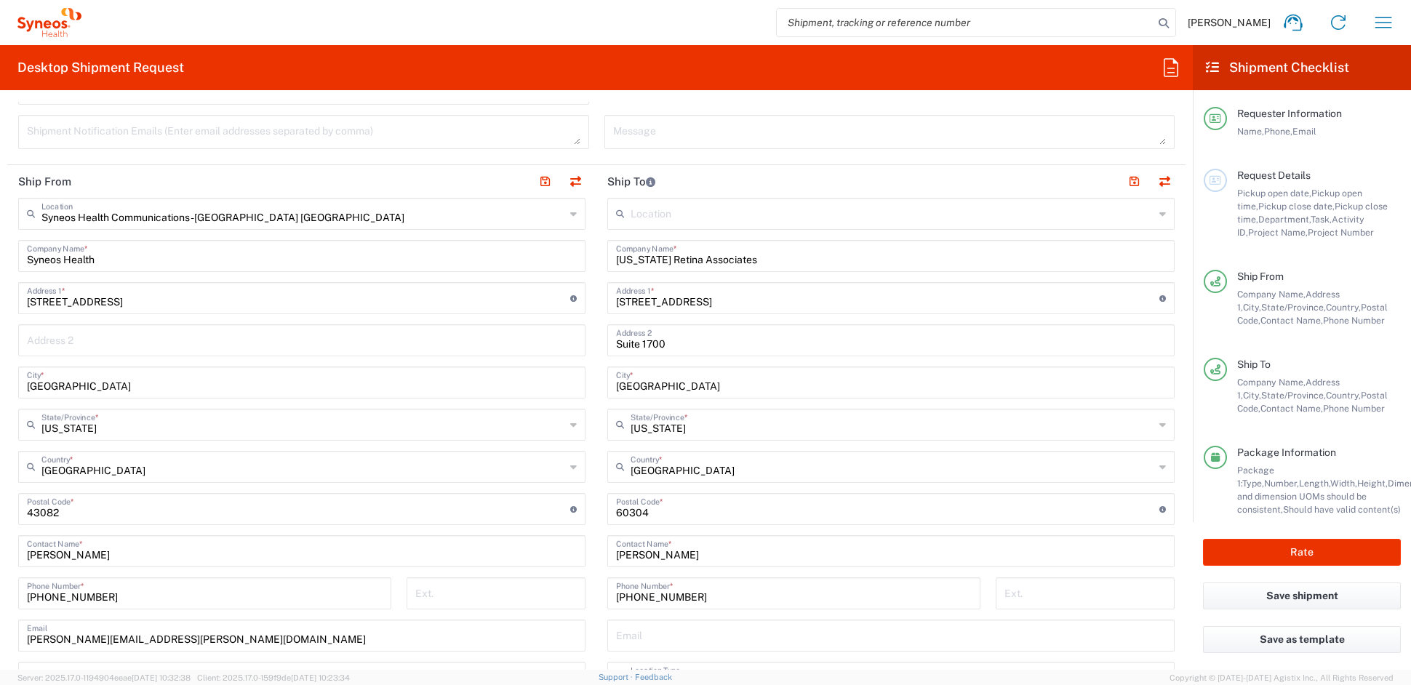
scroll to position [540, 0]
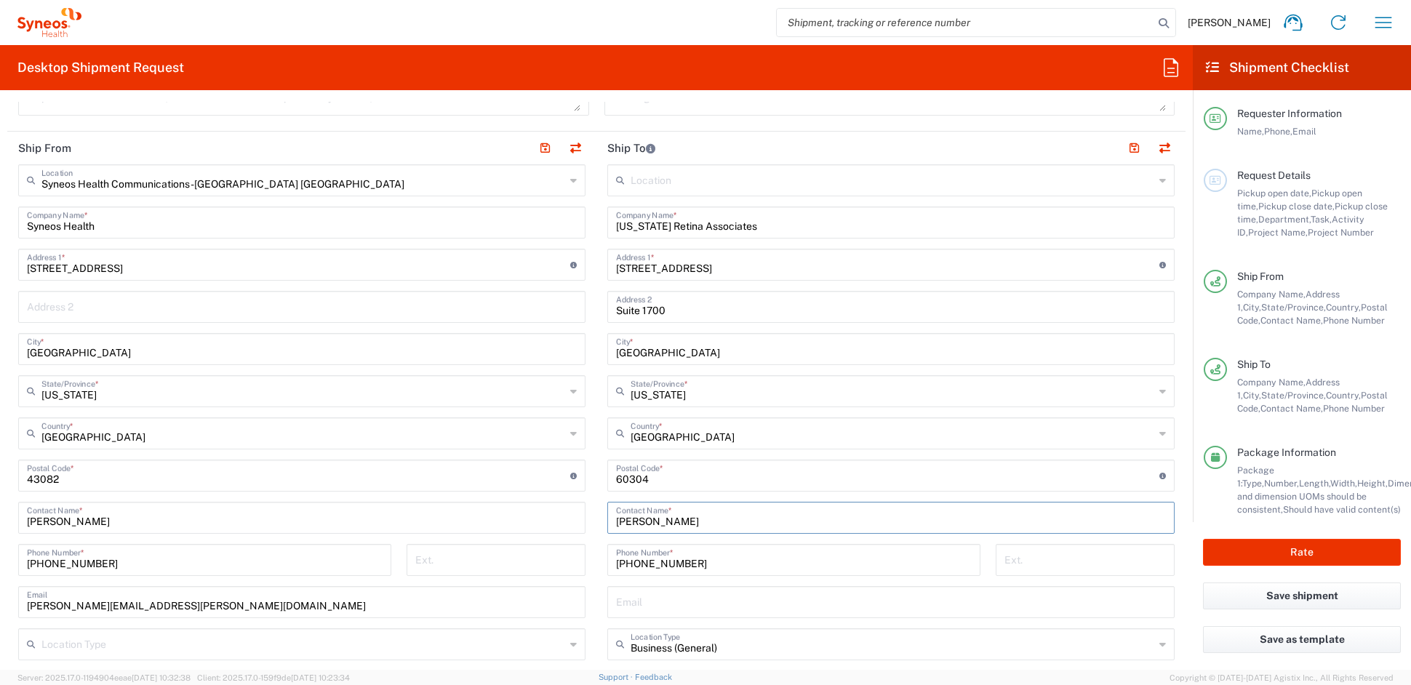
drag, startPoint x: 654, startPoint y: 520, endPoint x: 522, endPoint y: 513, distance: 131.8
click at [526, 513] on div "Ship From Syneos Health Communications-[GEOGRAPHIC_DATA] [GEOGRAPHIC_DATA] Loca…" at bounding box center [596, 456] width 1178 height 649
paste input "[PERSON_NAME]"
type input "[PERSON_NAME]"
drag, startPoint x: 700, startPoint y: 565, endPoint x: 503, endPoint y: 553, distance: 197.5
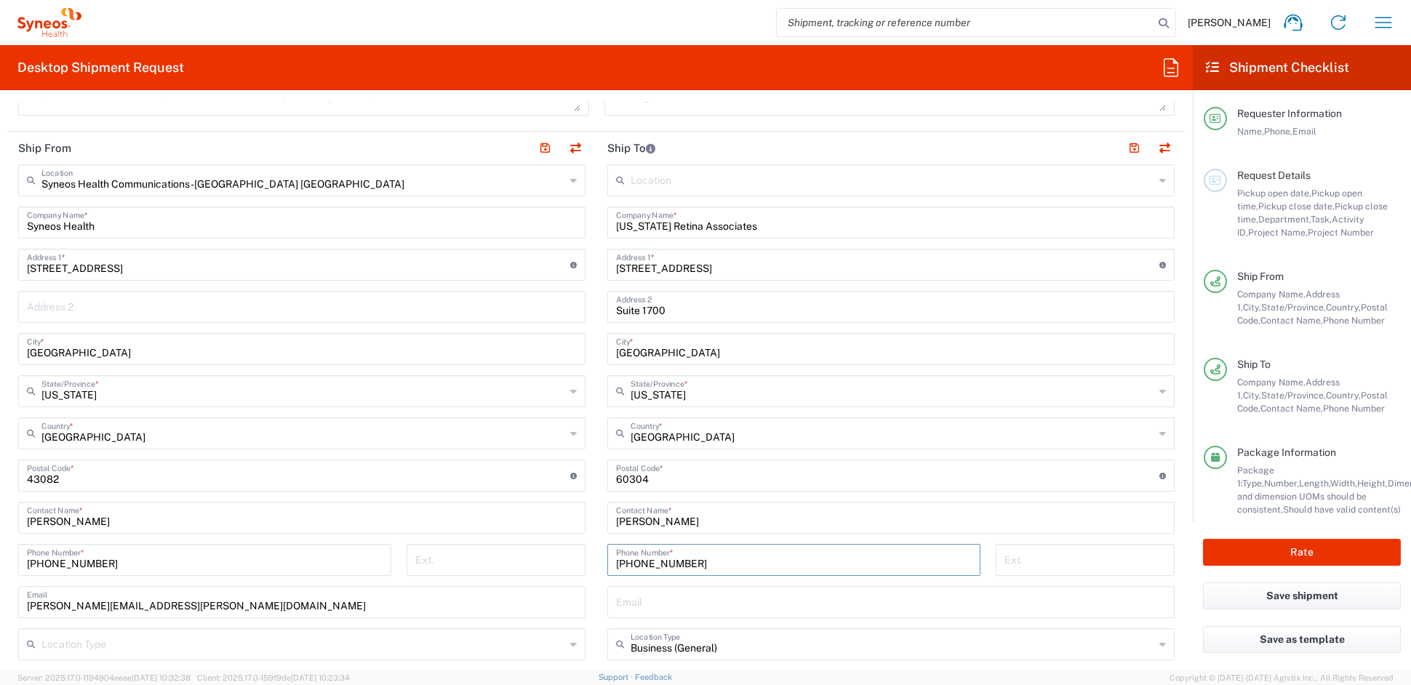
click at [503, 553] on div "Ship From Syneos Health Communications-[GEOGRAPHIC_DATA] [GEOGRAPHIC_DATA] Loca…" at bounding box center [596, 456] width 1178 height 649
paste input "877-4342"
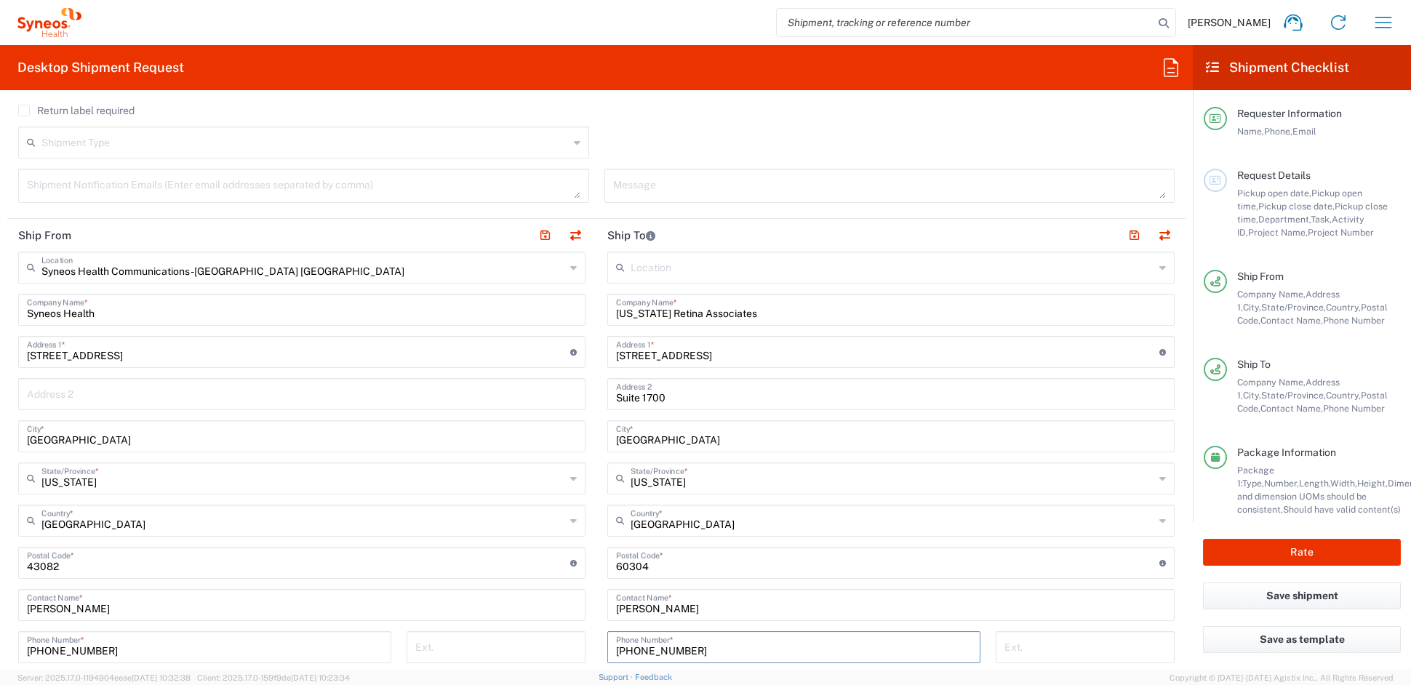
scroll to position [452, 0]
type input "708-877-4342"
click at [1124, 236] on button "button" at bounding box center [1134, 236] width 20 height 20
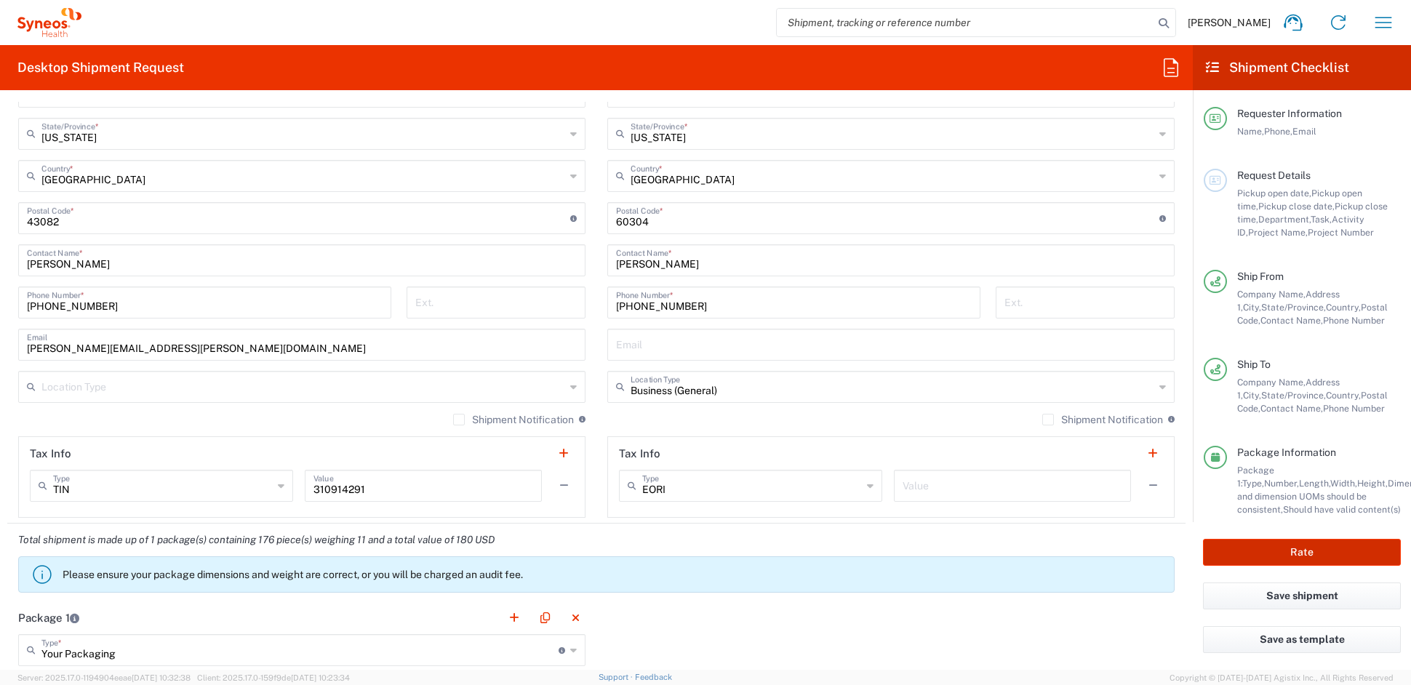
scroll to position [740, 0]
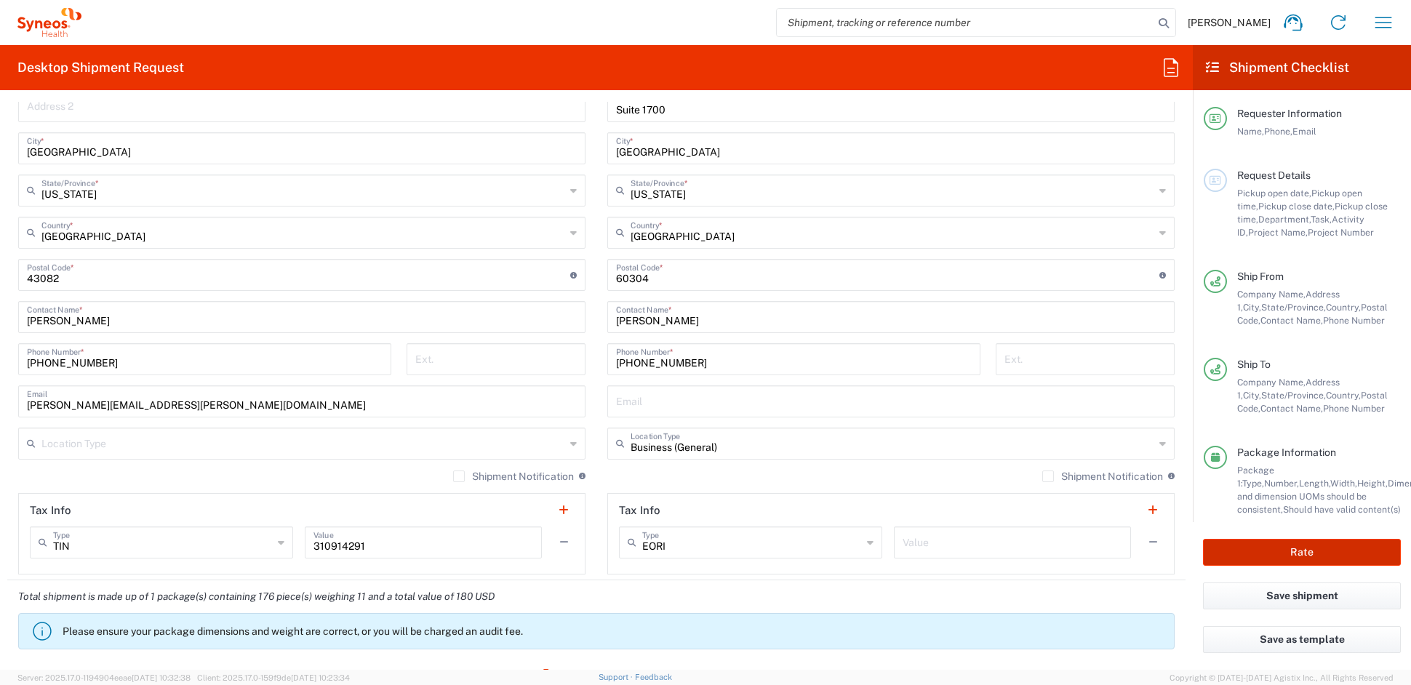
click at [1308, 553] on button "Rate" at bounding box center [1302, 552] width 198 height 27
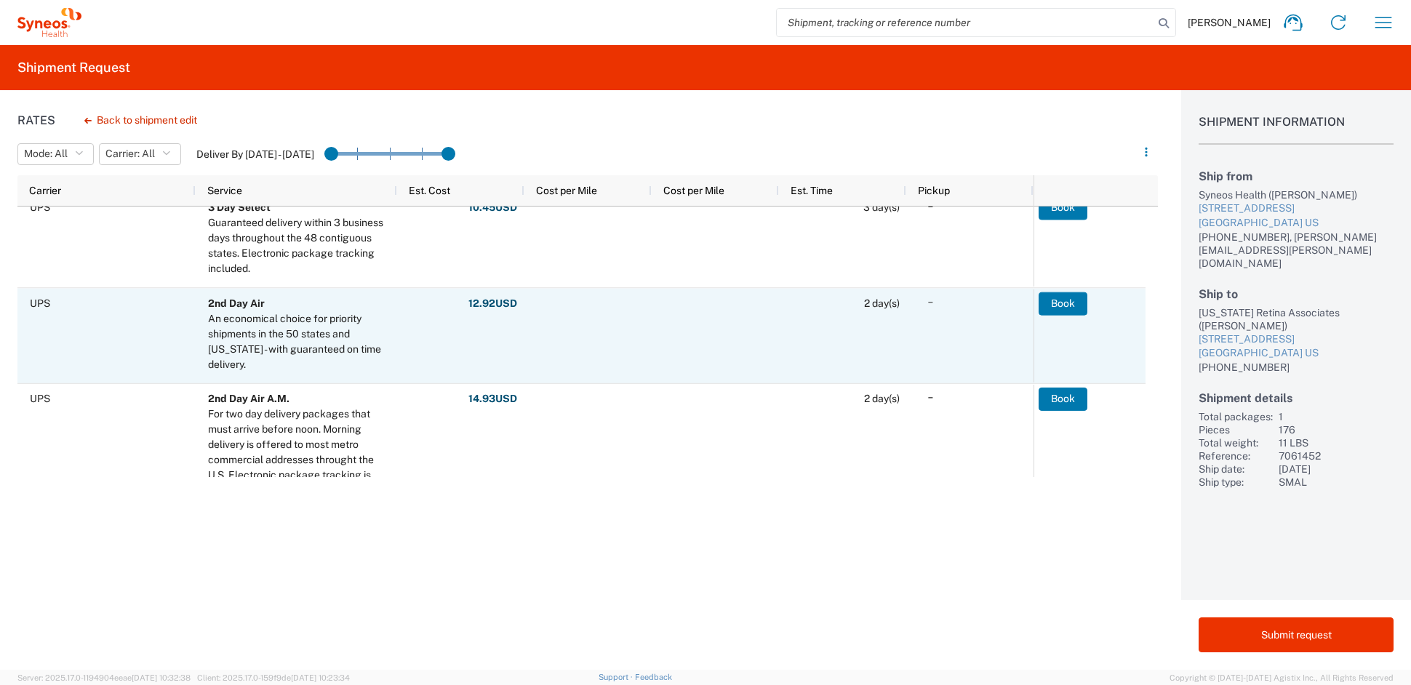
scroll to position [195, 0]
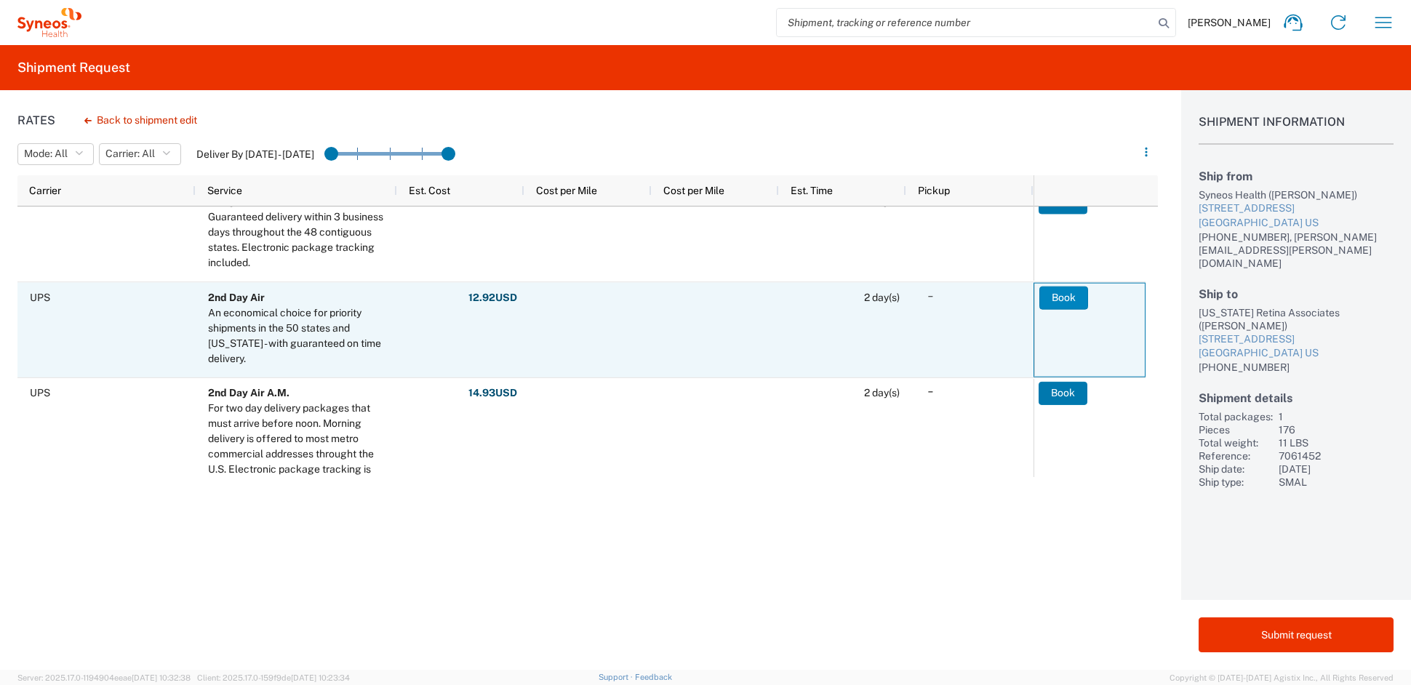
click at [1070, 295] on button "Book" at bounding box center [1063, 297] width 49 height 23
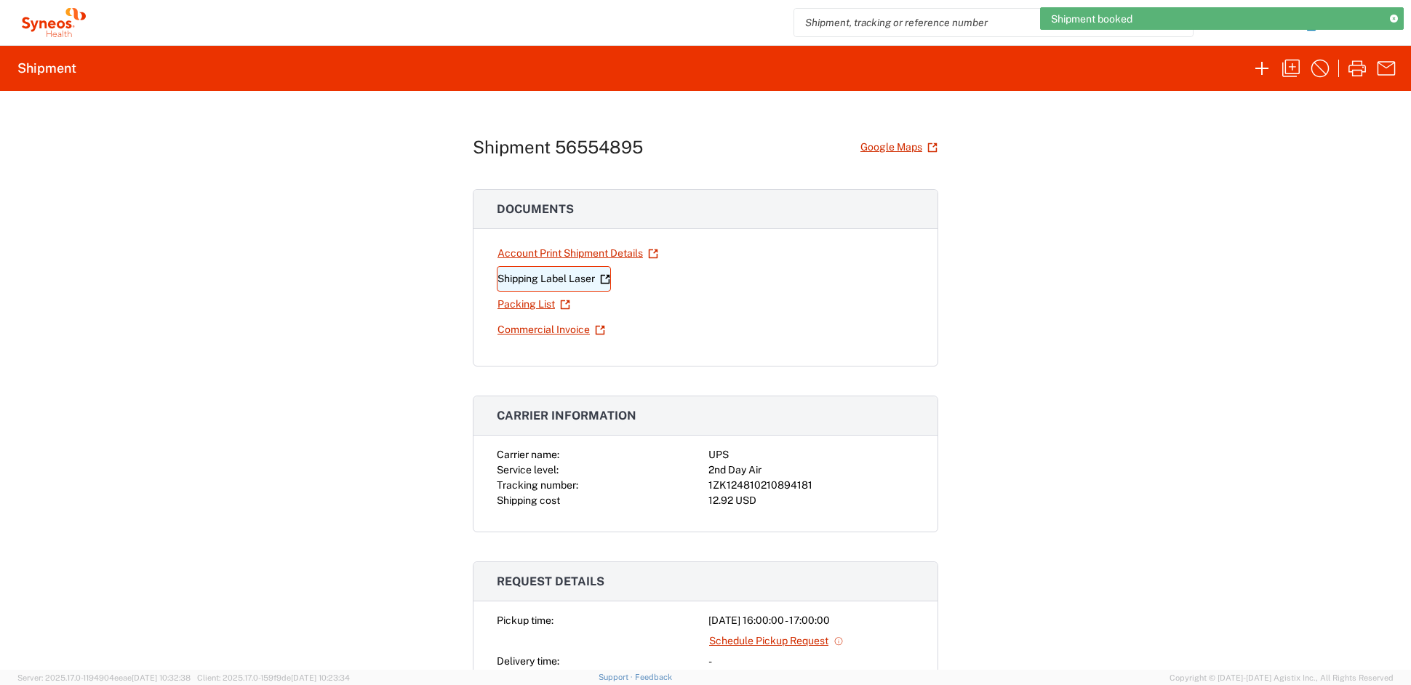
click at [561, 276] on link "Shipping Label Laser" at bounding box center [554, 278] width 114 height 25
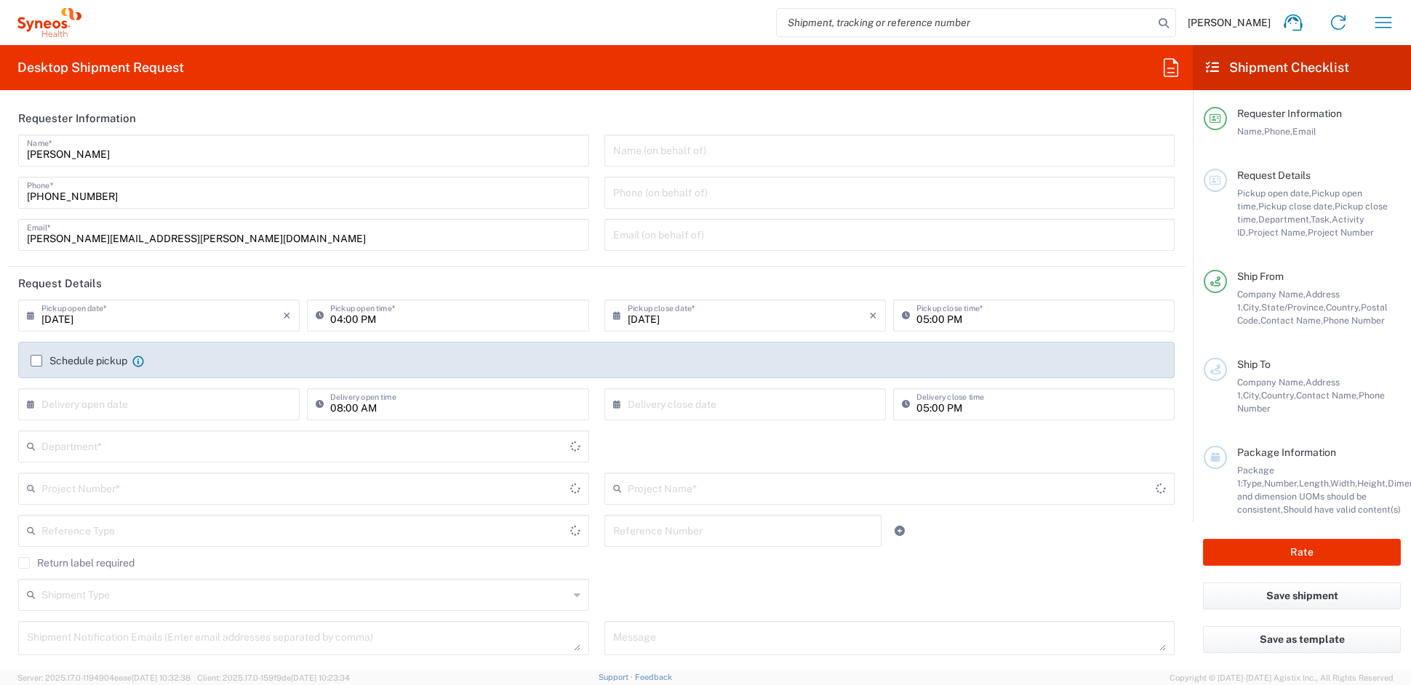
type input "[US_STATE]"
type input "6156"
type input "[GEOGRAPHIC_DATA]"
drag, startPoint x: 188, startPoint y: 239, endPoint x: -103, endPoint y: 226, distance: 291.9
click at [0, 226] on html "John Popp Home Shipment estimator Shipment tracking Desktop shipment request My…" at bounding box center [705, 342] width 1411 height 685
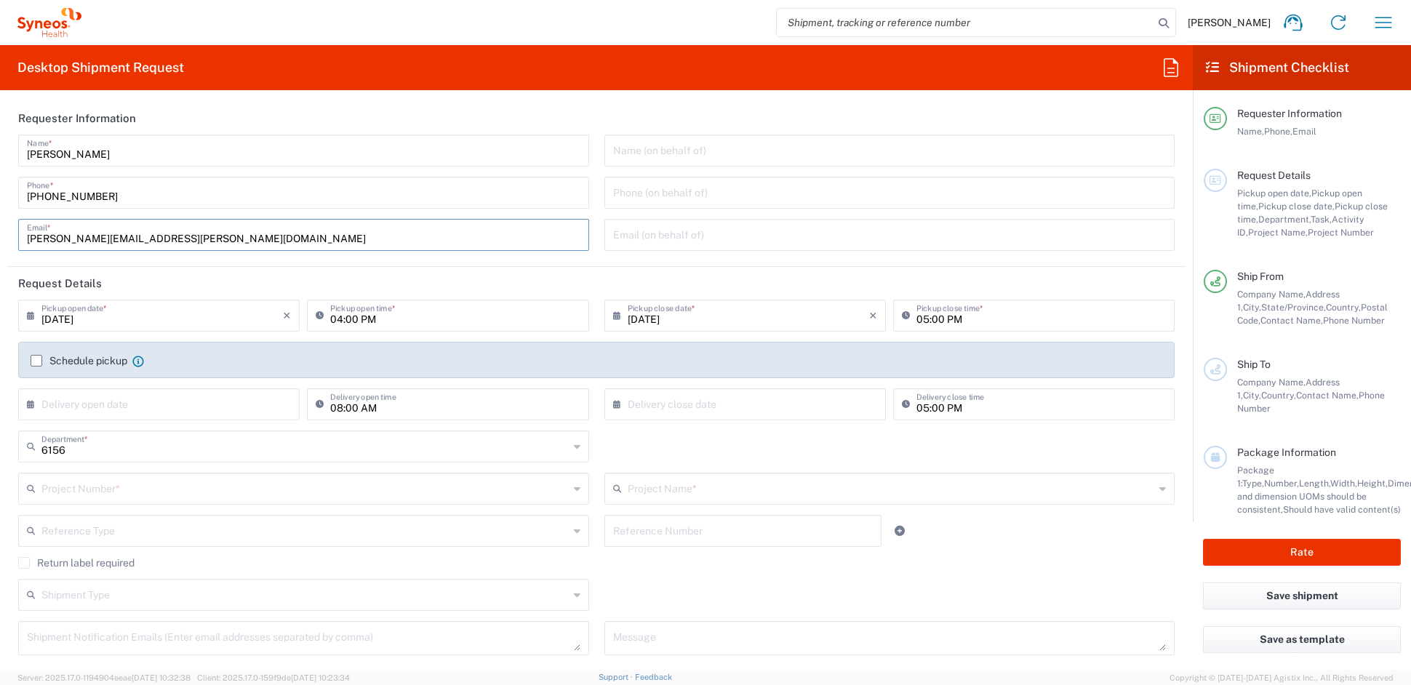
type input "Syneos Health Communications-Westerville OH"
paste input "melissa.storer"
type input "melissa.storer@syneoshealth.com"
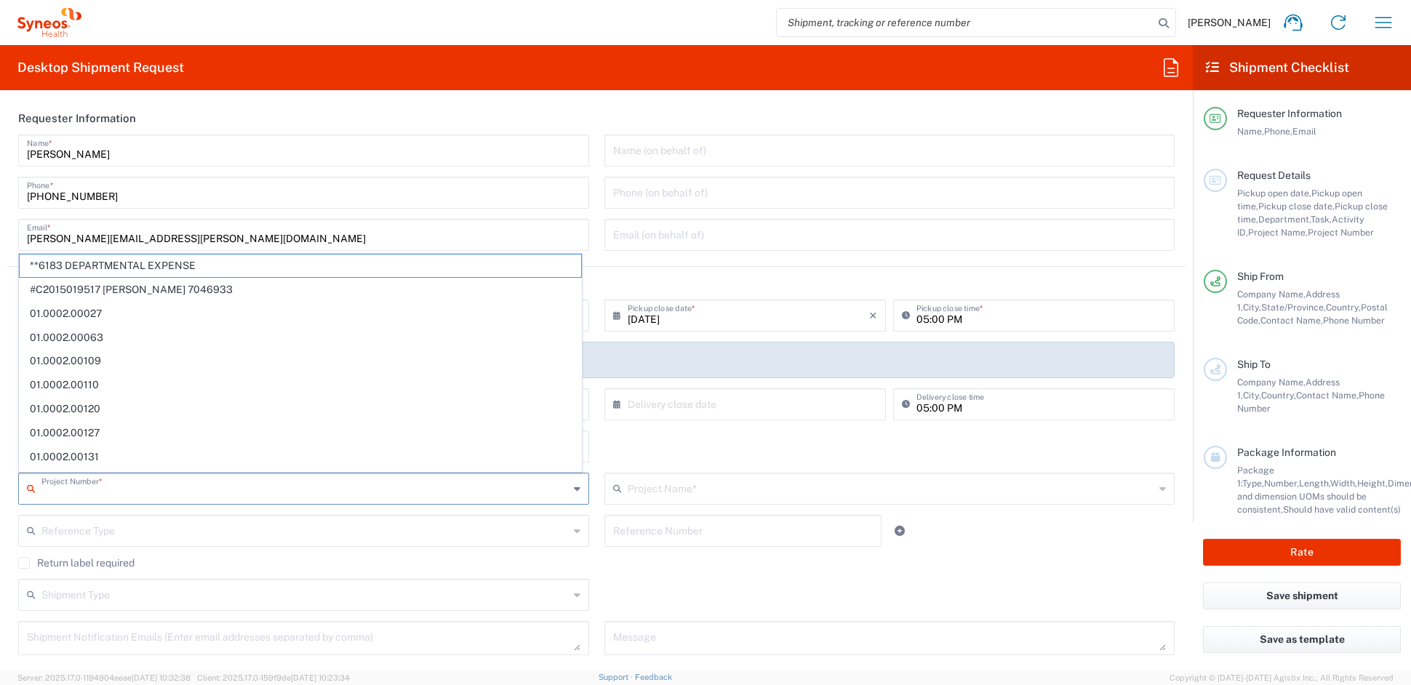
click at [92, 484] on input "text" at bounding box center [304, 487] width 527 height 25
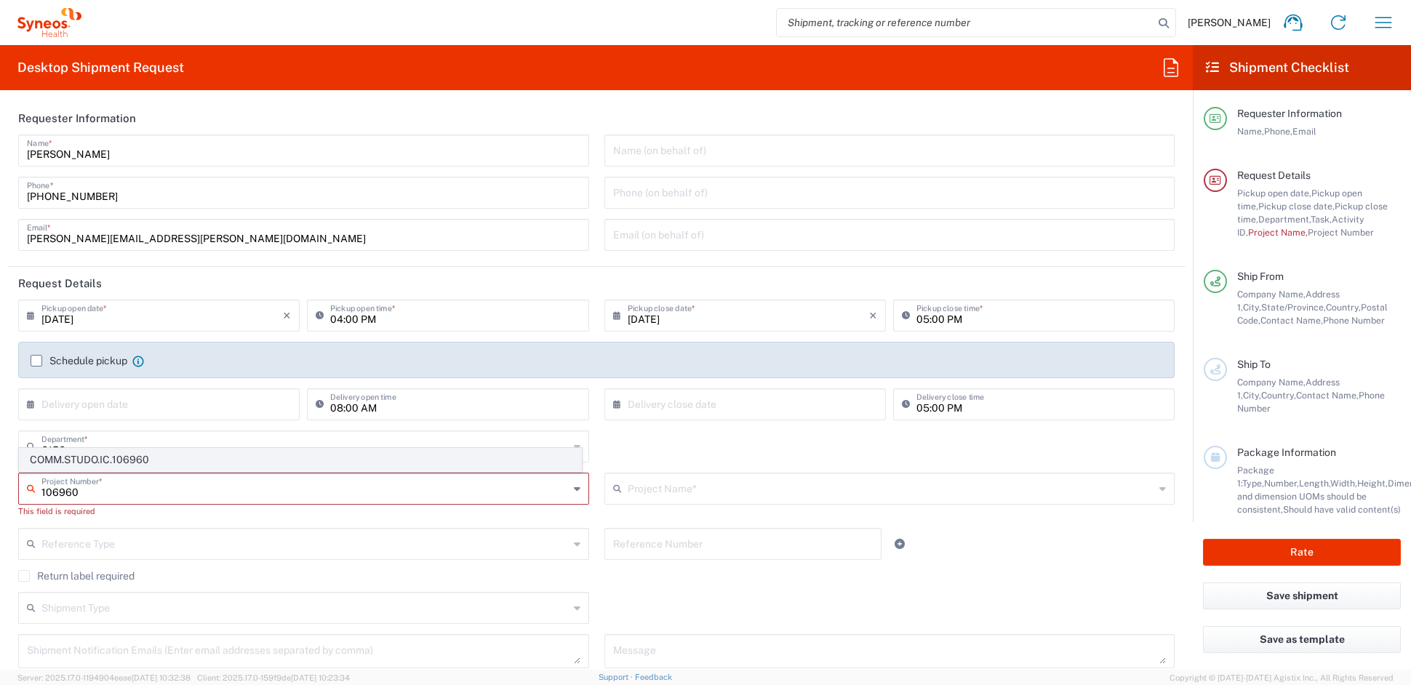
click at [89, 461] on span "COMM.STUDO.IC.106960" at bounding box center [300, 460] width 561 height 23
type input "COMM.STUDO.IC.106960"
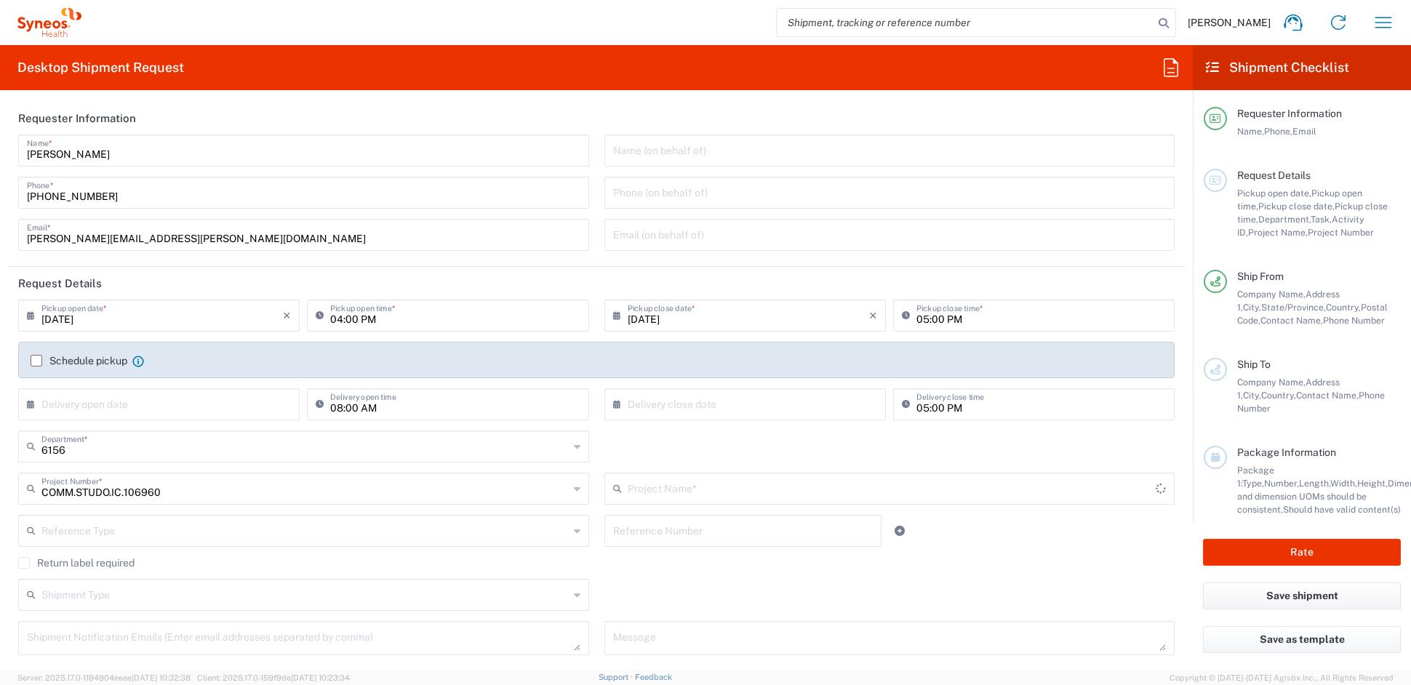
type input "Syneos.PATENG.22.106960"
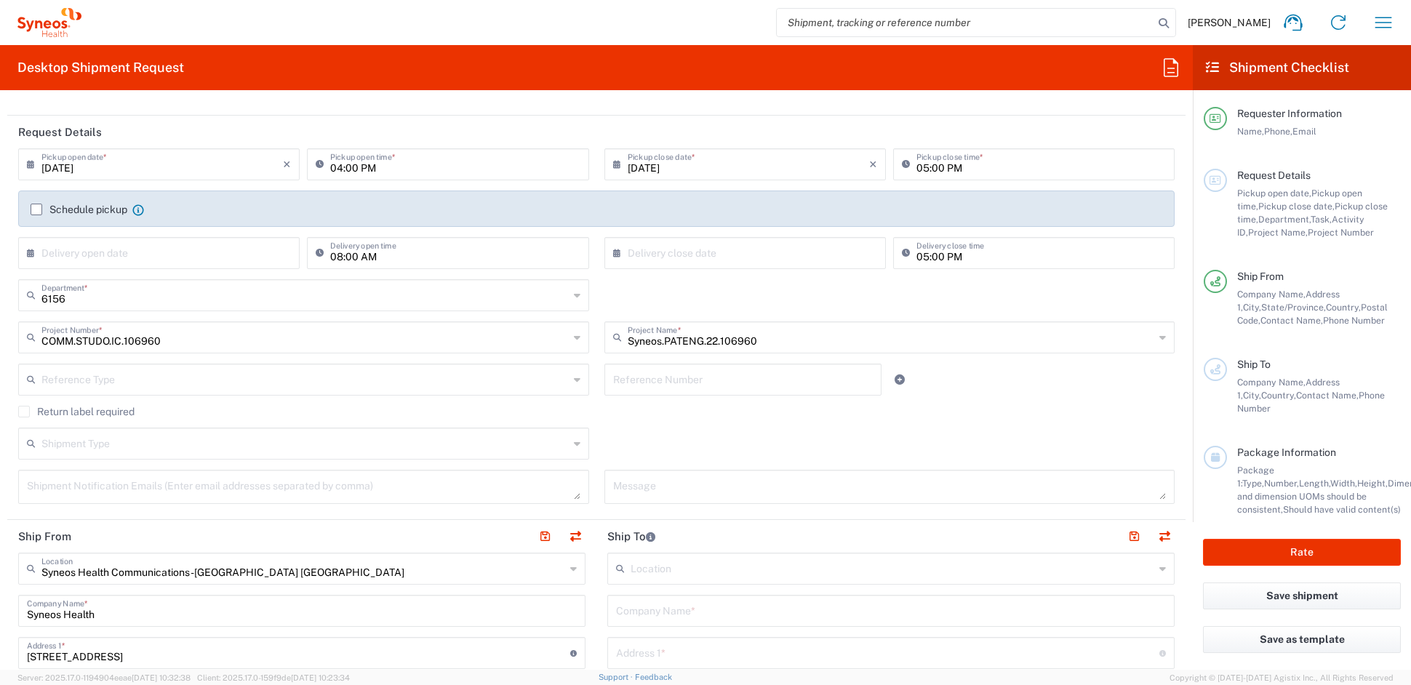
scroll to position [150, 0]
click at [142, 489] on textarea at bounding box center [303, 488] width 553 height 25
paste textarea "[PERSON_NAME][EMAIL_ADDRESS][PERSON_NAME][DOMAIN_NAME]"
type textarea "[PERSON_NAME][EMAIL_ADDRESS][PERSON_NAME][DOMAIN_NAME]"
click at [660, 487] on textarea at bounding box center [889, 488] width 553 height 25
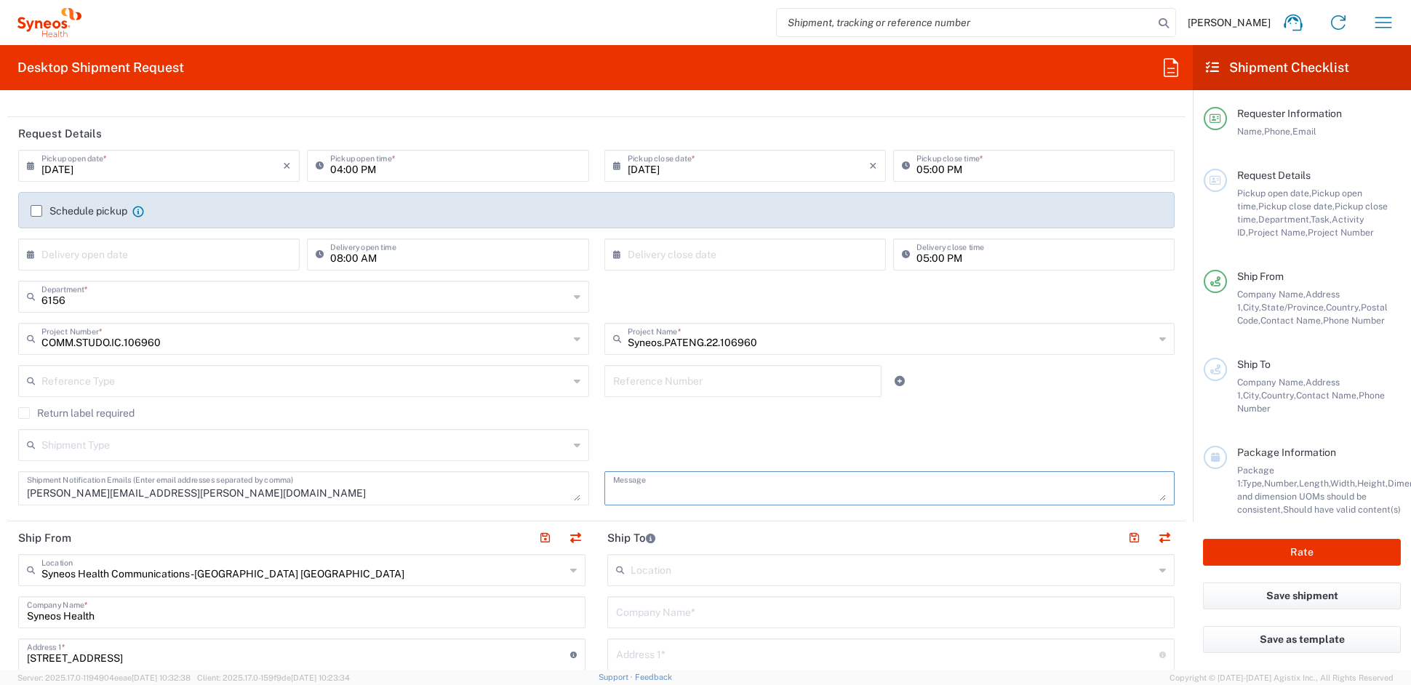
paste textarea "Pro Forma Invoice: #SH-106960-DEU-4003-002"
paste textarea "SH-106960-DEU-4003-002"
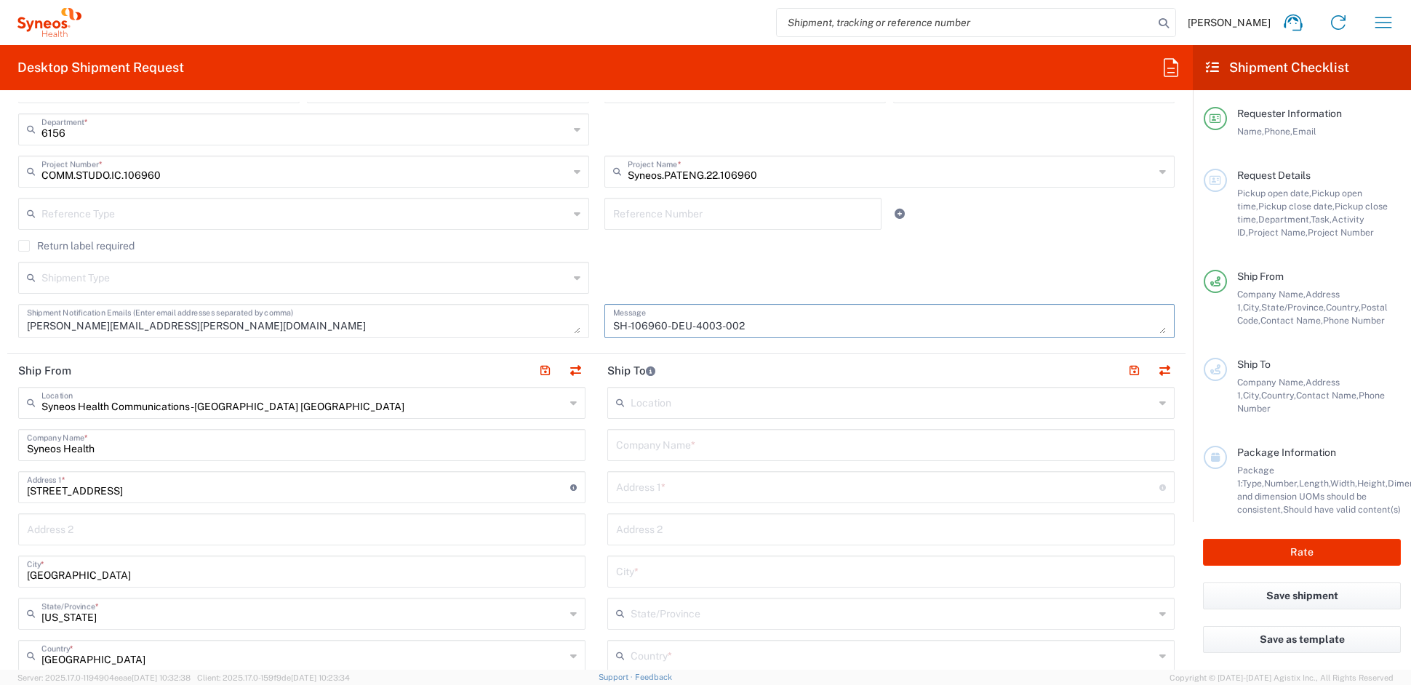
scroll to position [324, 0]
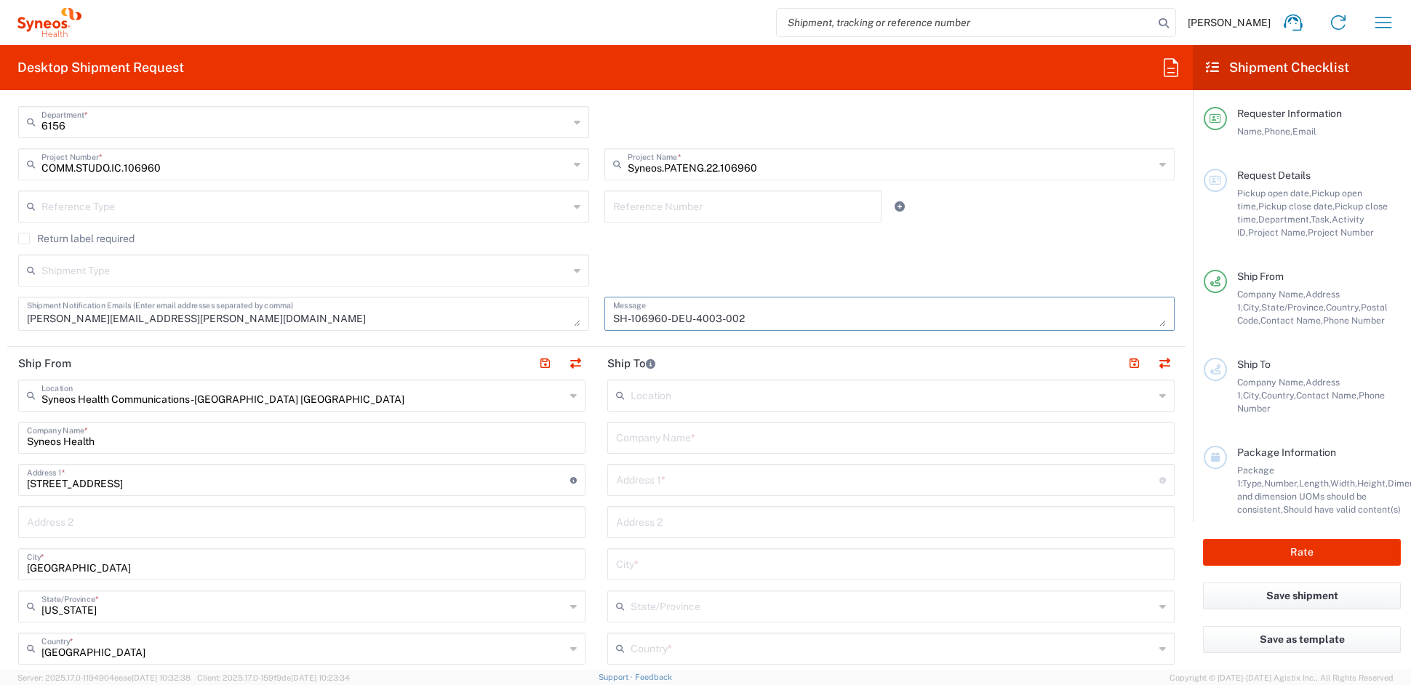
type textarea "Pro Forma Invoice: #SH-106960-DEU-4003-002 SH-106960-DEU-4003-002"
click at [671, 432] on input "text" at bounding box center [891, 436] width 550 height 25
paste input "Universitaetsklinikum [GEOGRAPHIC_DATA]"
type input "Universitaetsklinikum [GEOGRAPHIC_DATA]"
click at [655, 475] on input "text" at bounding box center [887, 478] width 543 height 25
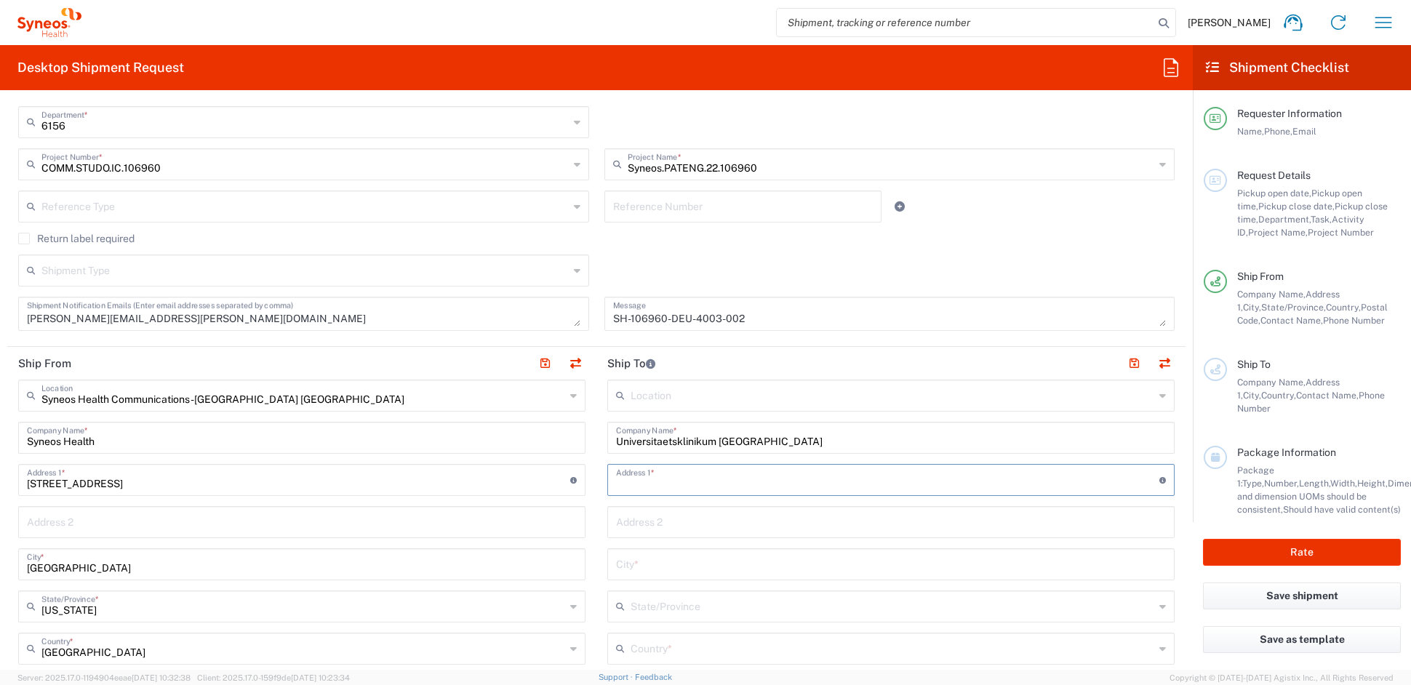
click at [655, 474] on input "text" at bounding box center [887, 478] width 543 height 25
paste input "Medizinische Klinik und Poliklinik IV"
type input "Medizinische Klinik und Poliklinik IV"
click at [671, 564] on input "text" at bounding box center [891, 563] width 550 height 25
paste input "Leipzig"
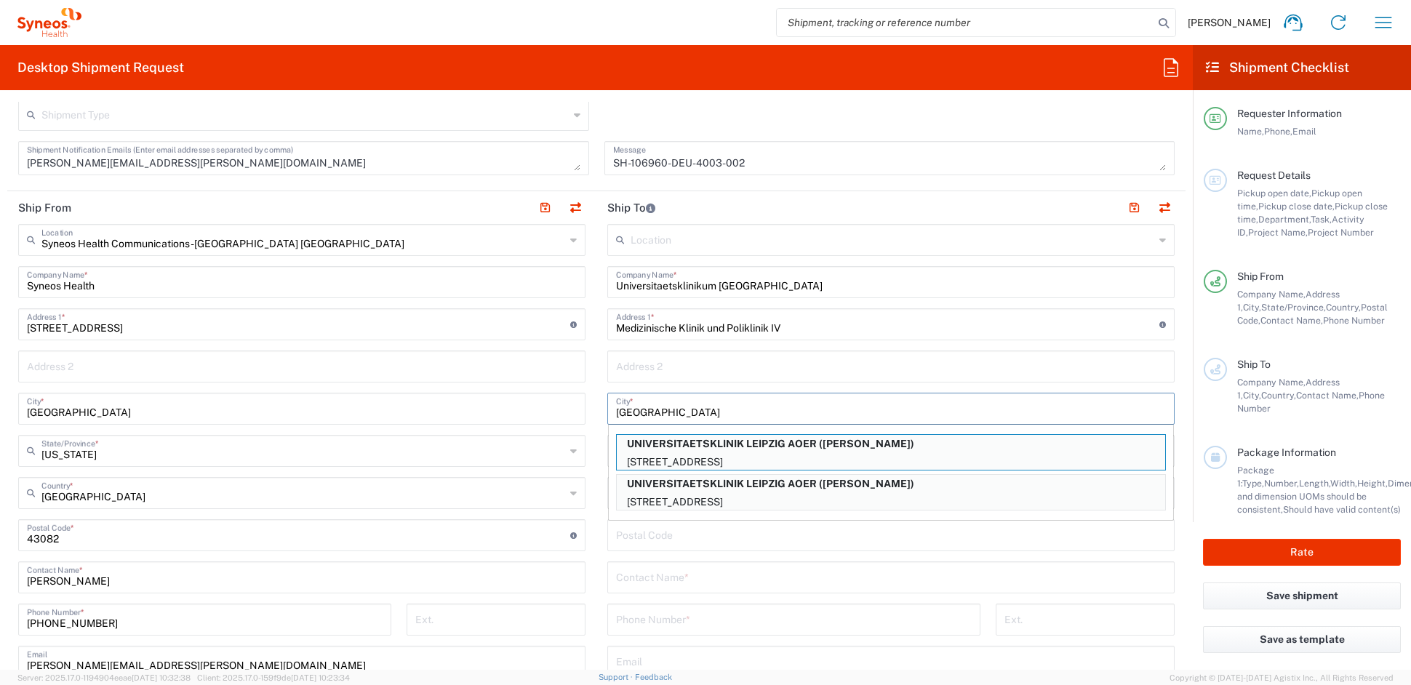
scroll to position [481, 0]
type input "Leipzig"
click at [654, 535] on input "undefined" at bounding box center [891, 533] width 550 height 25
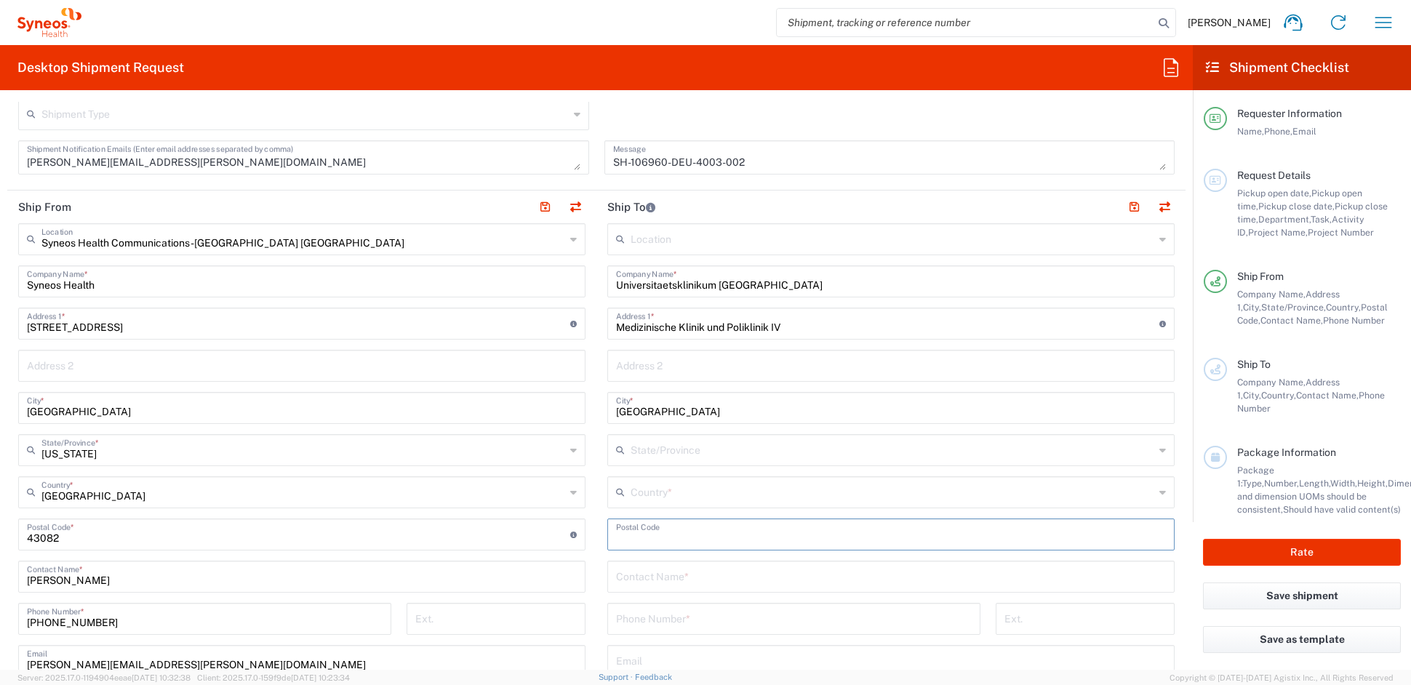
paste input "4103"
type input "4103"
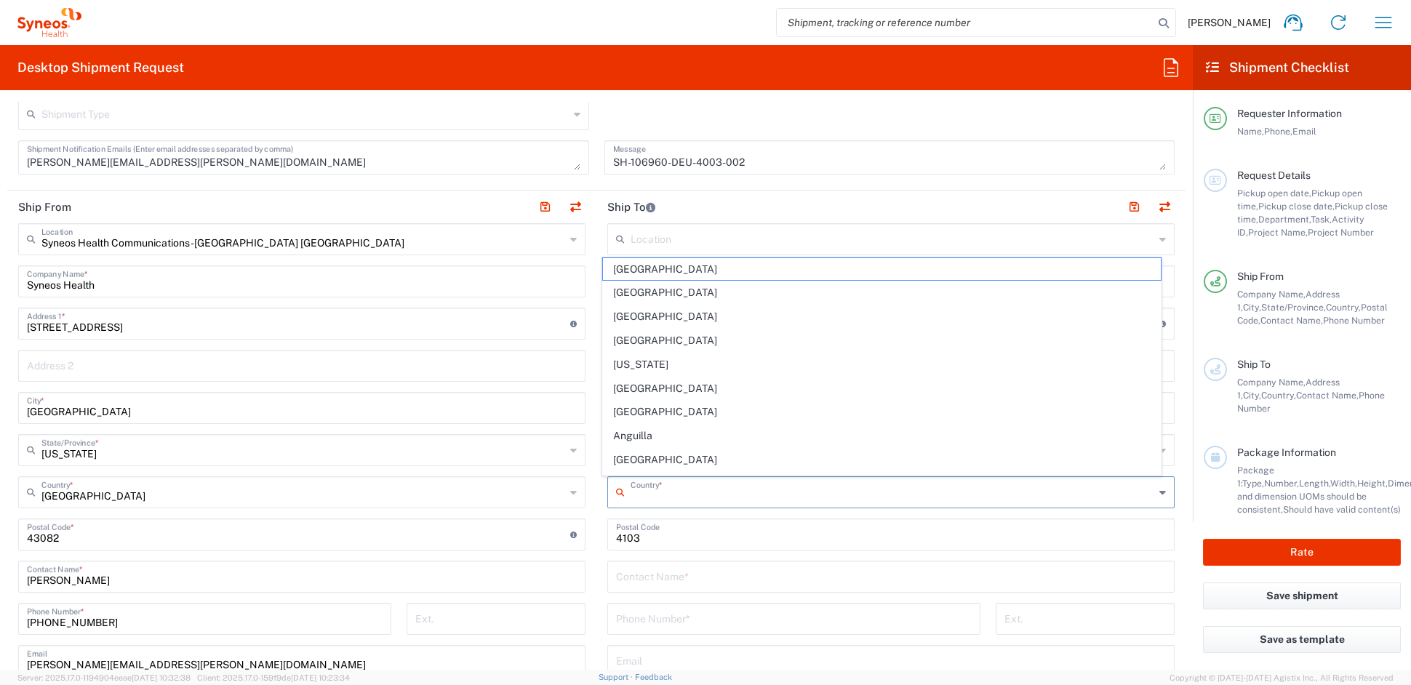
click at [655, 494] on input "text" at bounding box center [893, 491] width 524 height 25
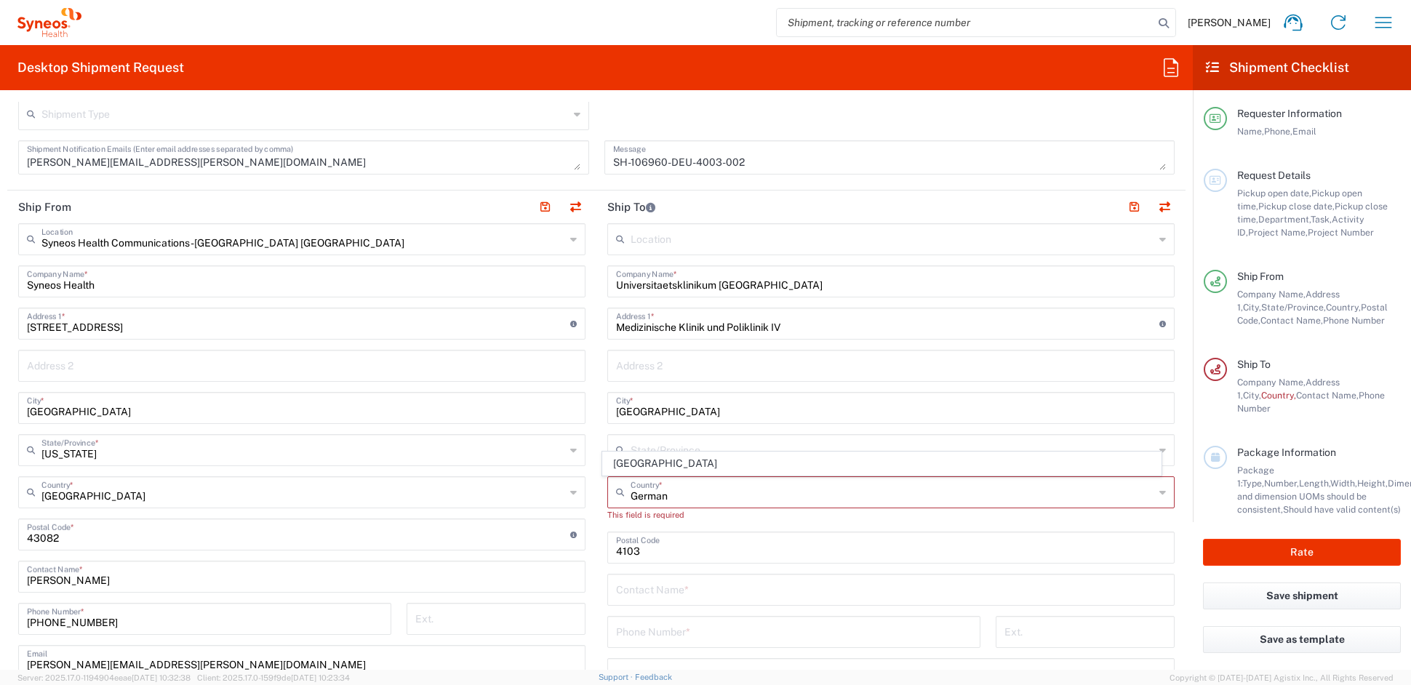
click at [634, 459] on span "[GEOGRAPHIC_DATA]" at bounding box center [882, 463] width 559 height 23
type input "[GEOGRAPHIC_DATA]"
type input "Sender/Shipper"
type input "Delivery Duty Paid"
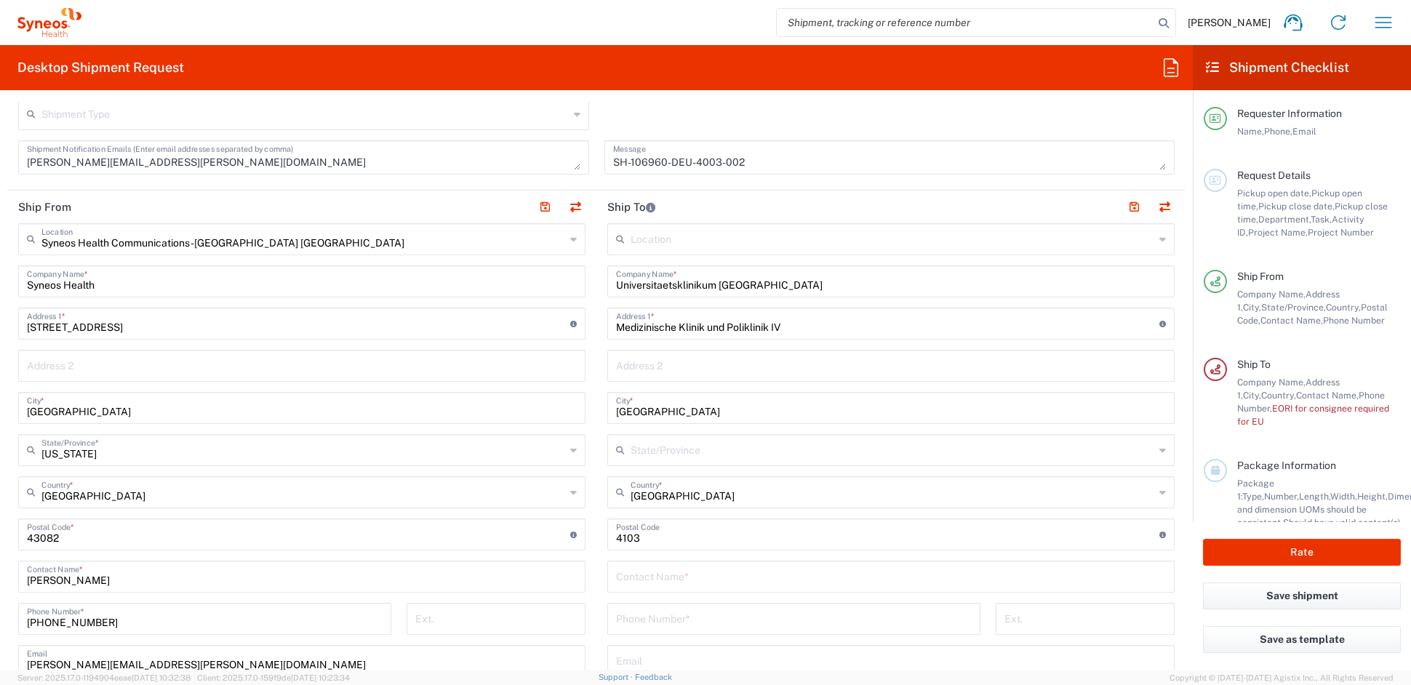
click at [648, 448] on input "text" at bounding box center [893, 448] width 524 height 25
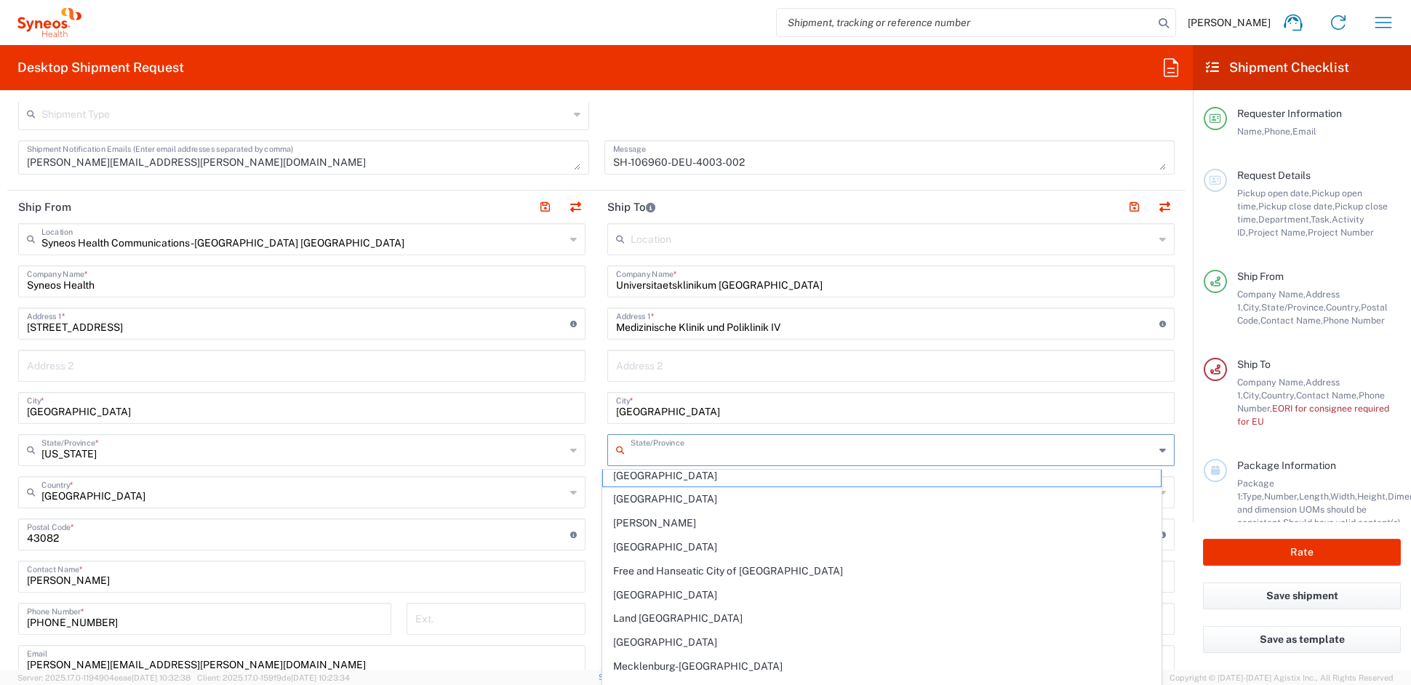
scroll to position [0, 0]
click at [723, 404] on input "Leipzig" at bounding box center [891, 406] width 550 height 25
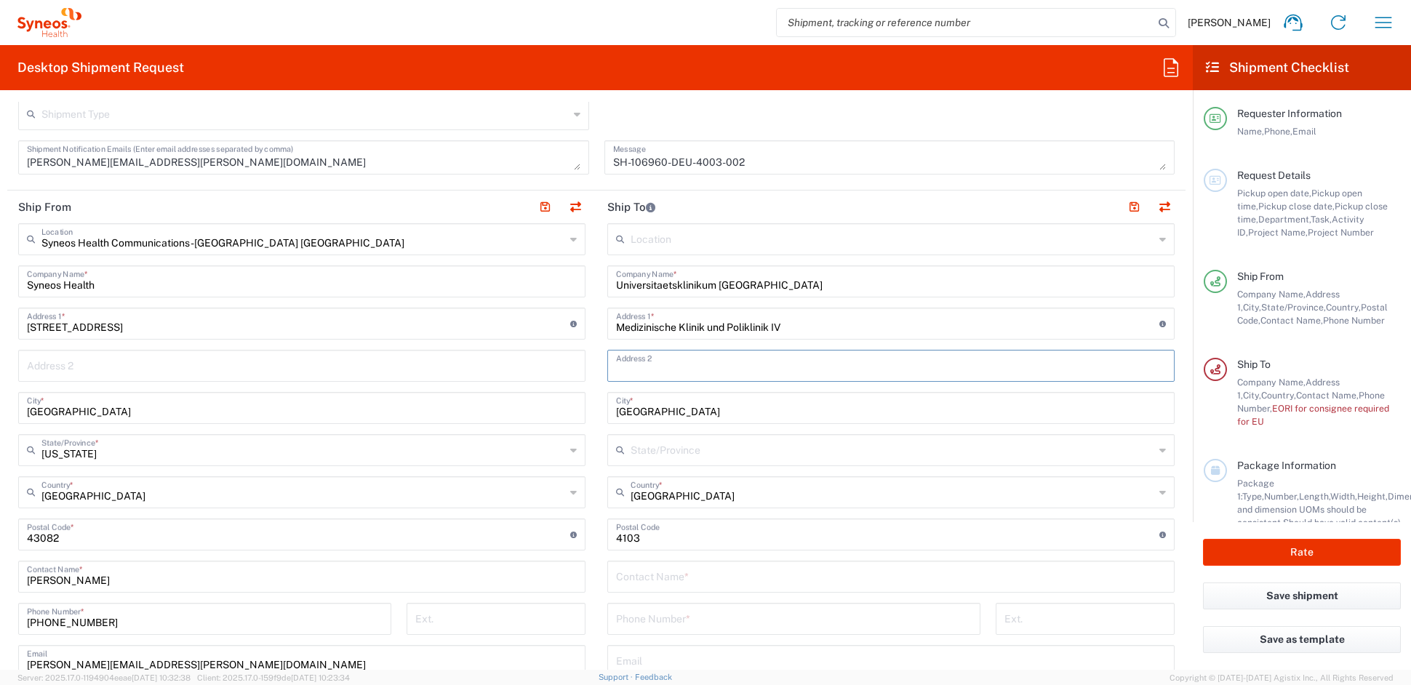
click at [648, 362] on input "text" at bounding box center [891, 364] width 550 height 25
paste input "Sachsen"
type input "Sachsen"
click at [676, 577] on input "text" at bounding box center [891, 575] width 550 height 25
paste input "[PERSON_NAME]"
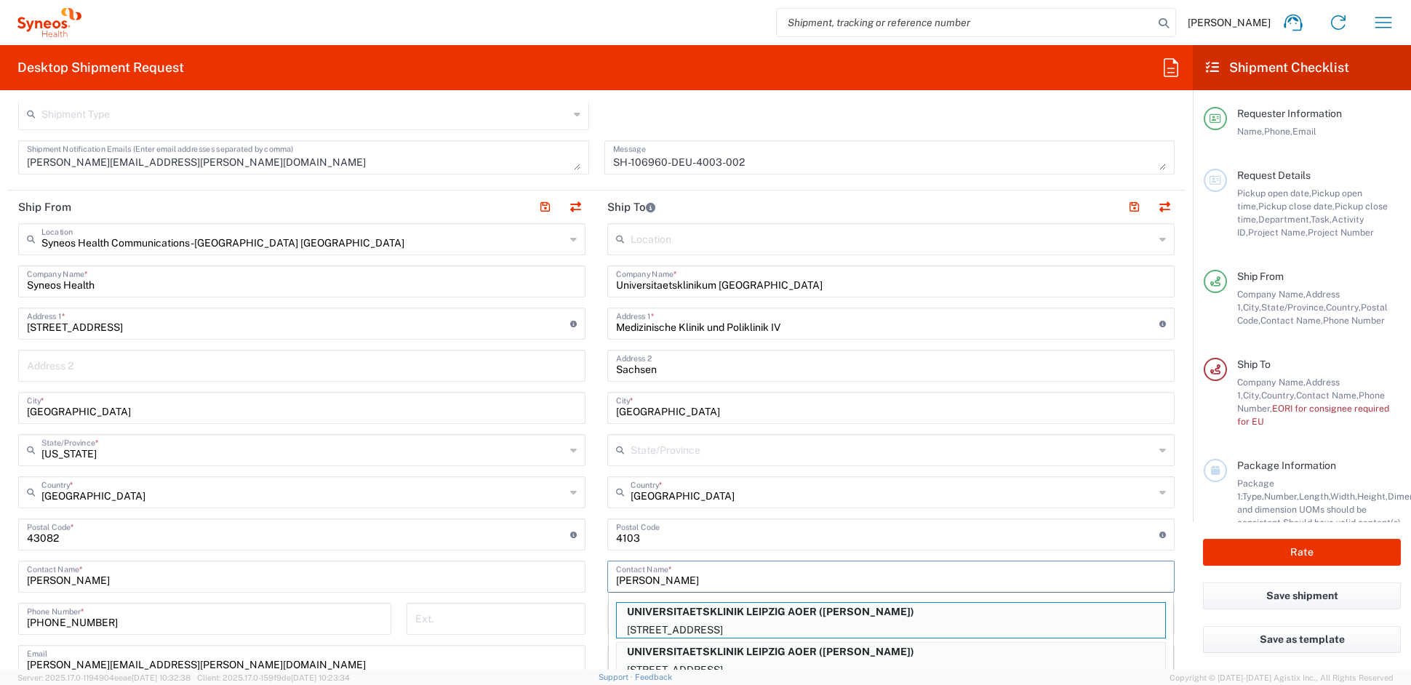
type input "[PERSON_NAME]"
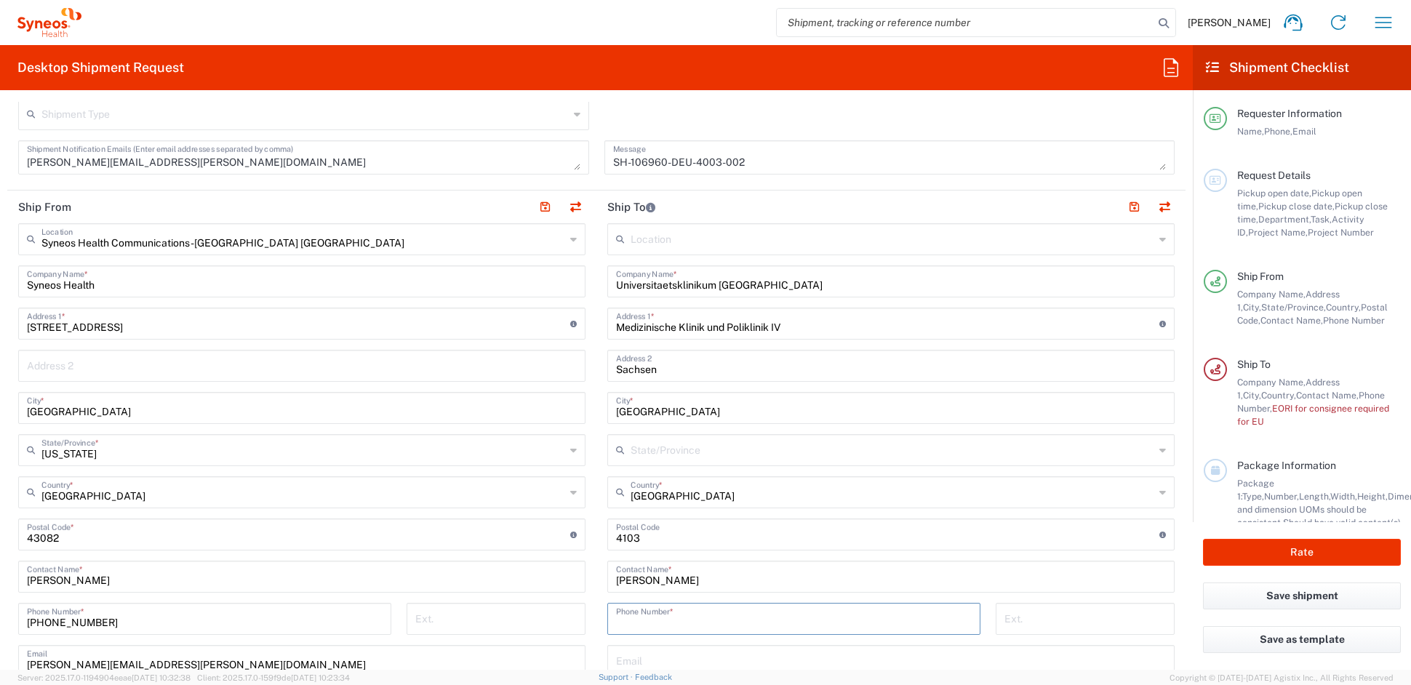
paste input "49-00493419724702"
drag, startPoint x: 627, startPoint y: 620, endPoint x: 636, endPoint y: 620, distance: 9.5
click at [628, 619] on input "49-00493419724702" at bounding box center [794, 617] width 356 height 25
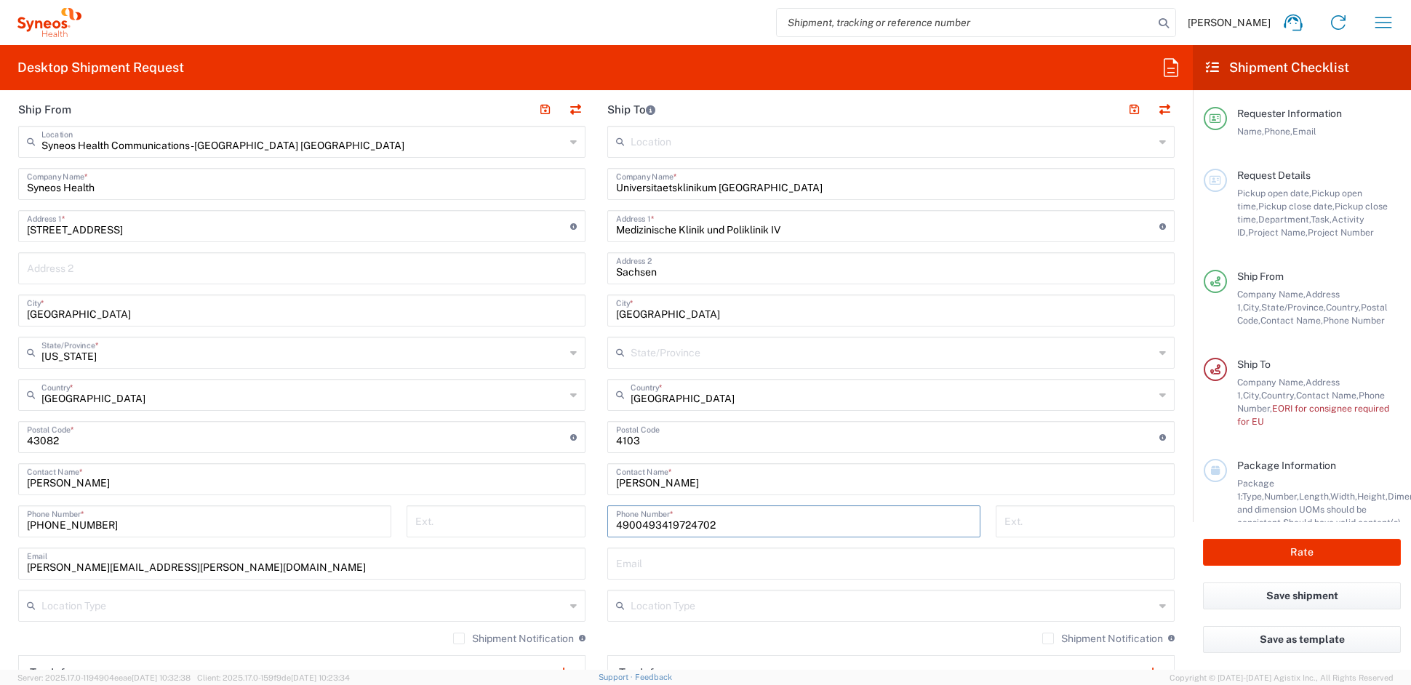
scroll to position [580, 0]
type input "4900493419724702"
click at [697, 606] on input "text" at bounding box center [893, 603] width 524 height 25
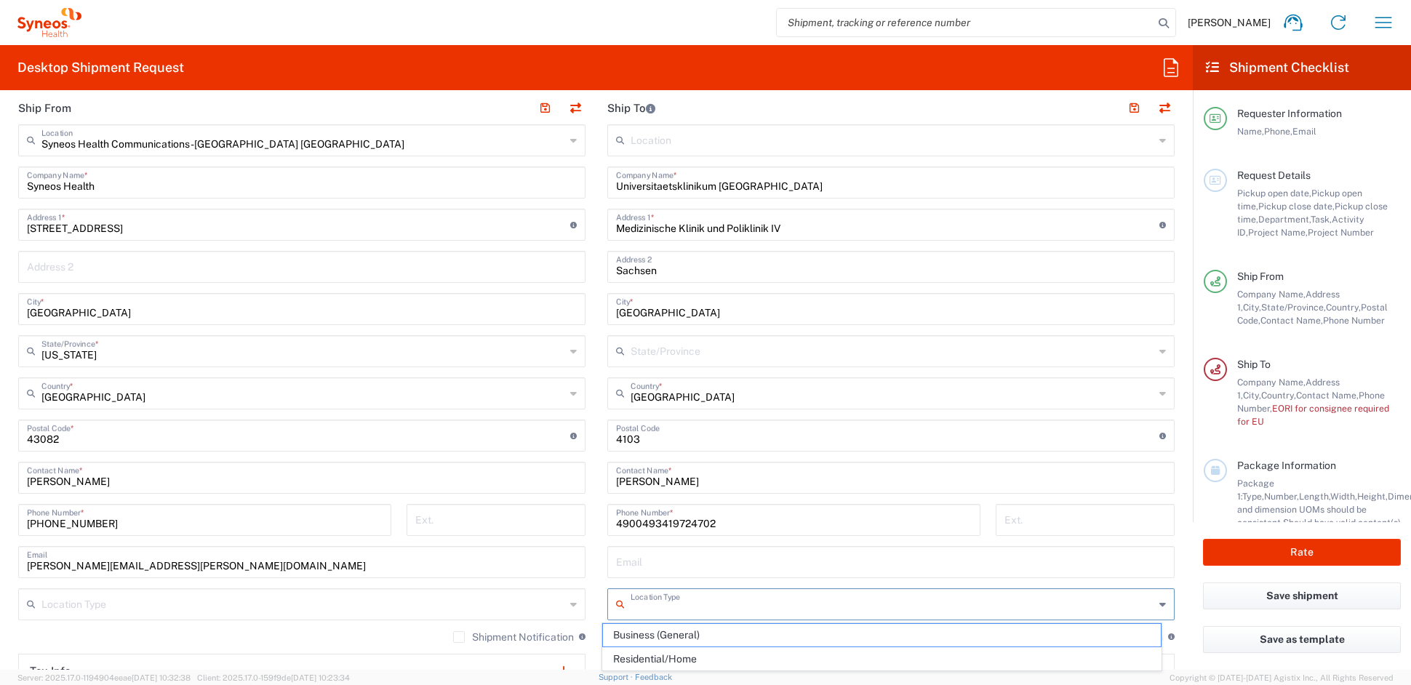
click at [658, 636] on span "Business (General)" at bounding box center [882, 635] width 559 height 23
type input "Business (General)"
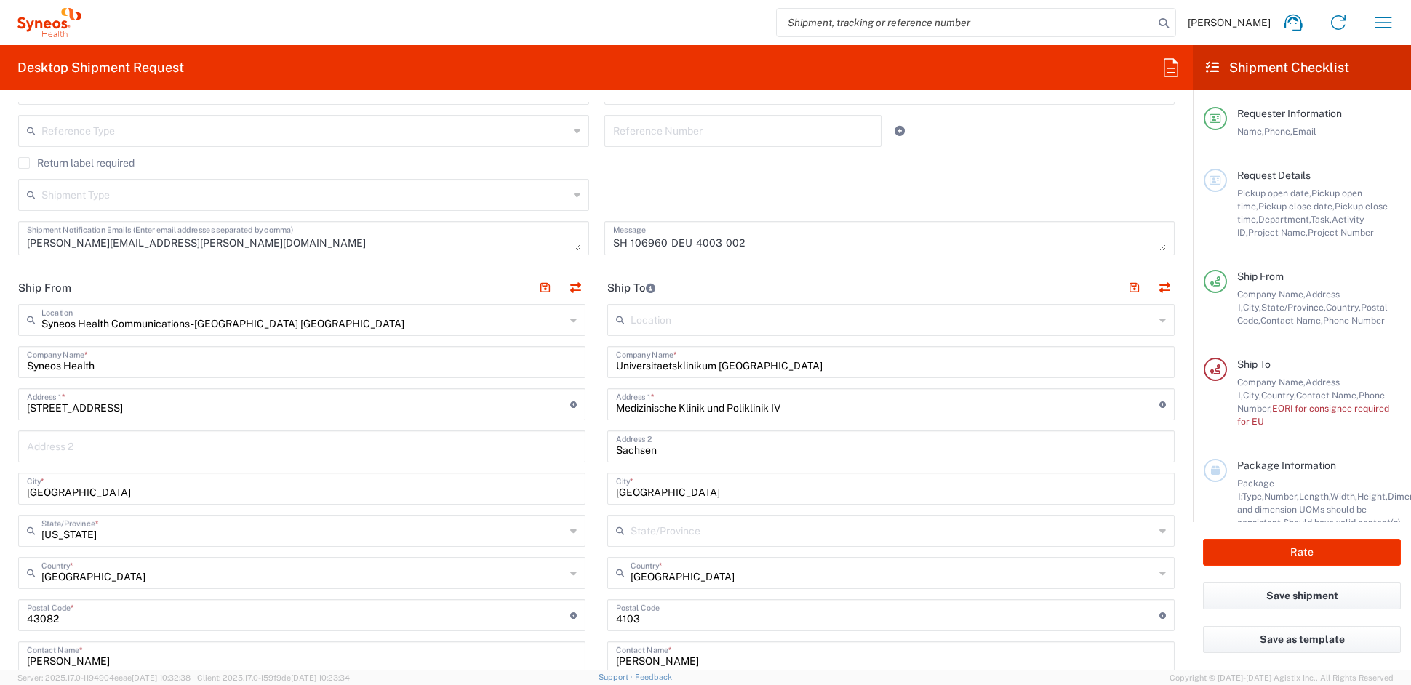
scroll to position [376, 0]
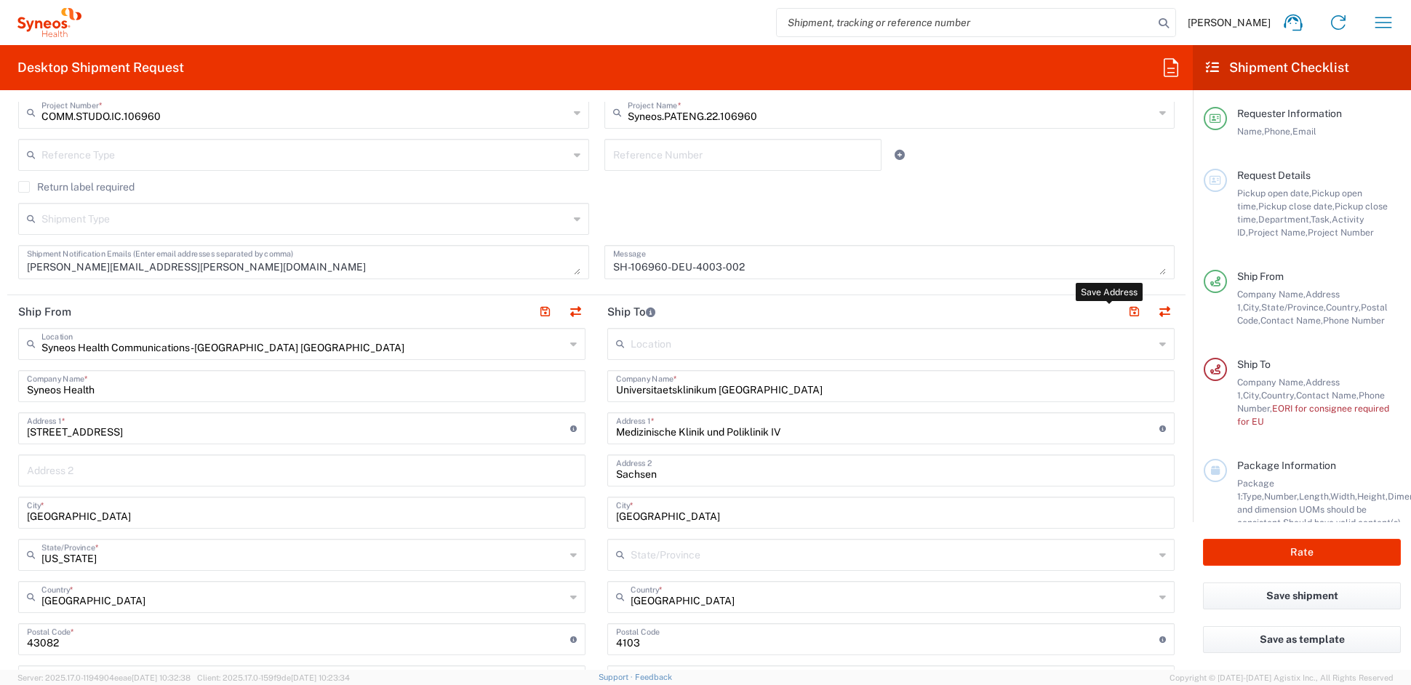
click at [1124, 308] on button "button" at bounding box center [1134, 312] width 20 height 20
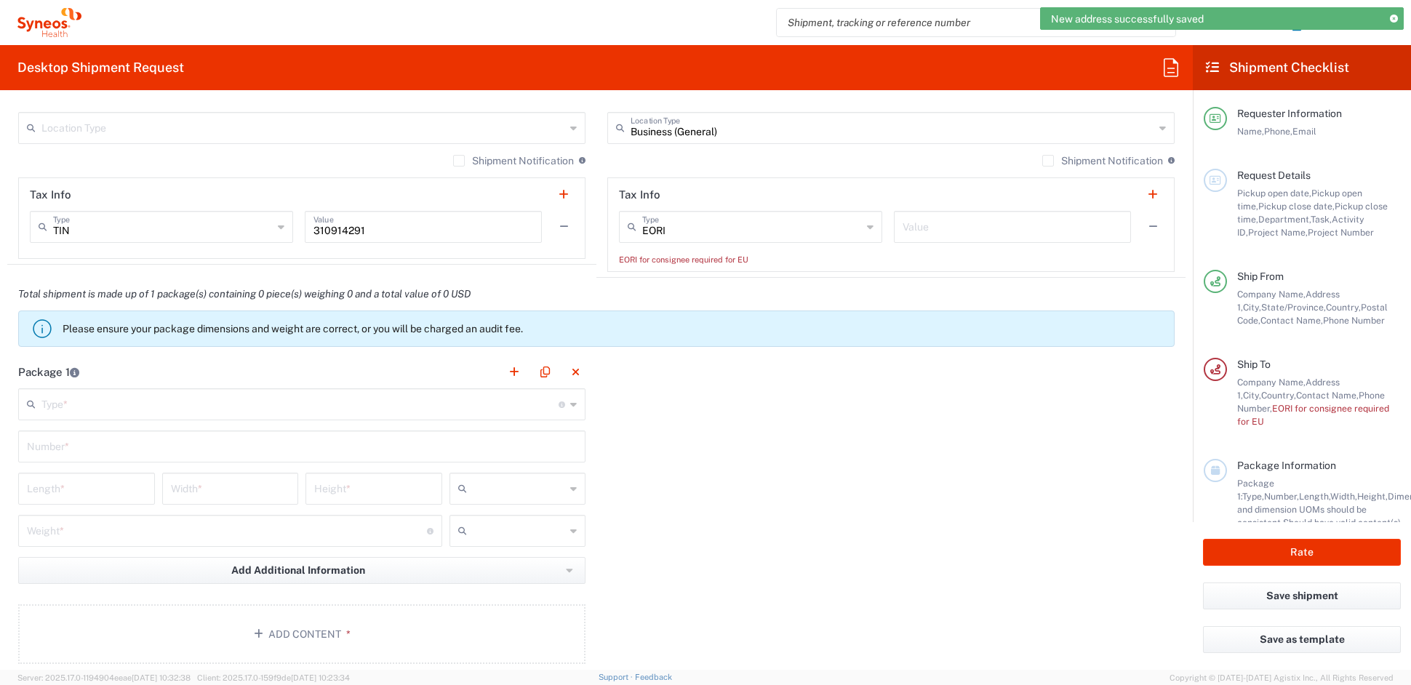
scroll to position [1072, 0]
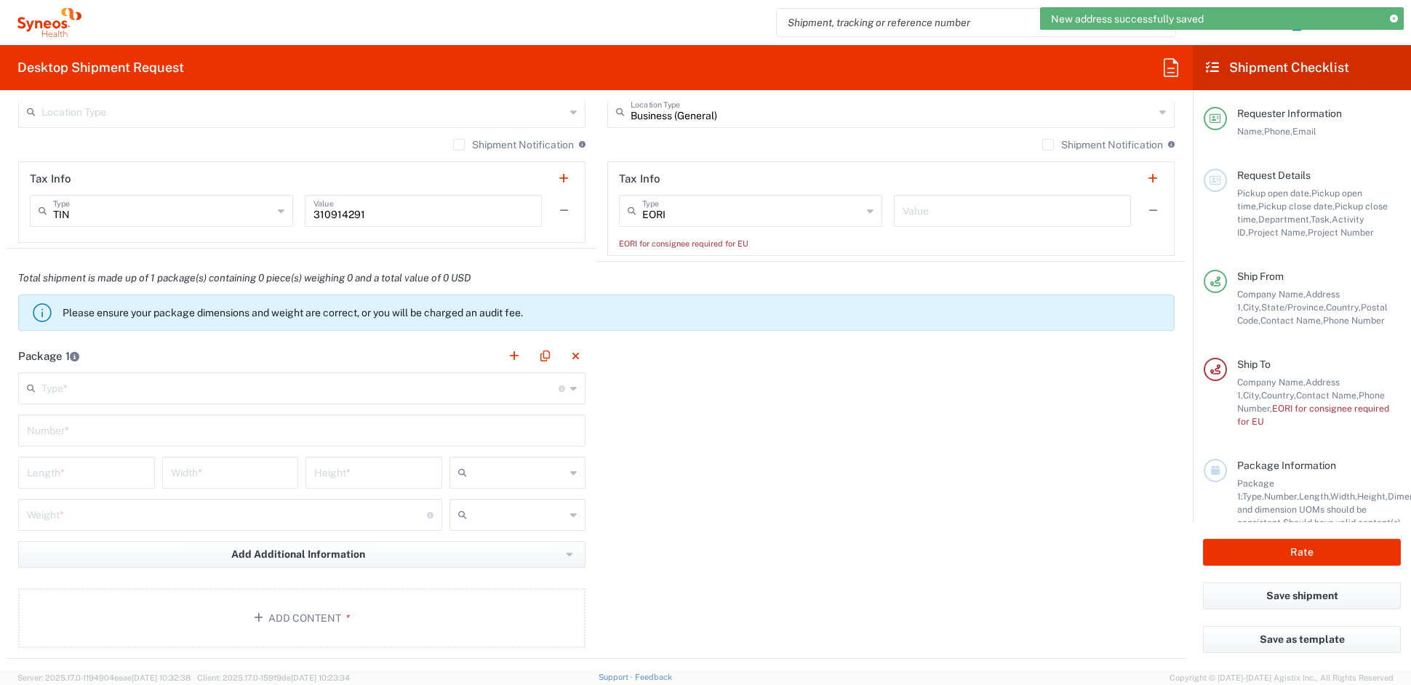
click at [135, 391] on input "text" at bounding box center [299, 387] width 517 height 25
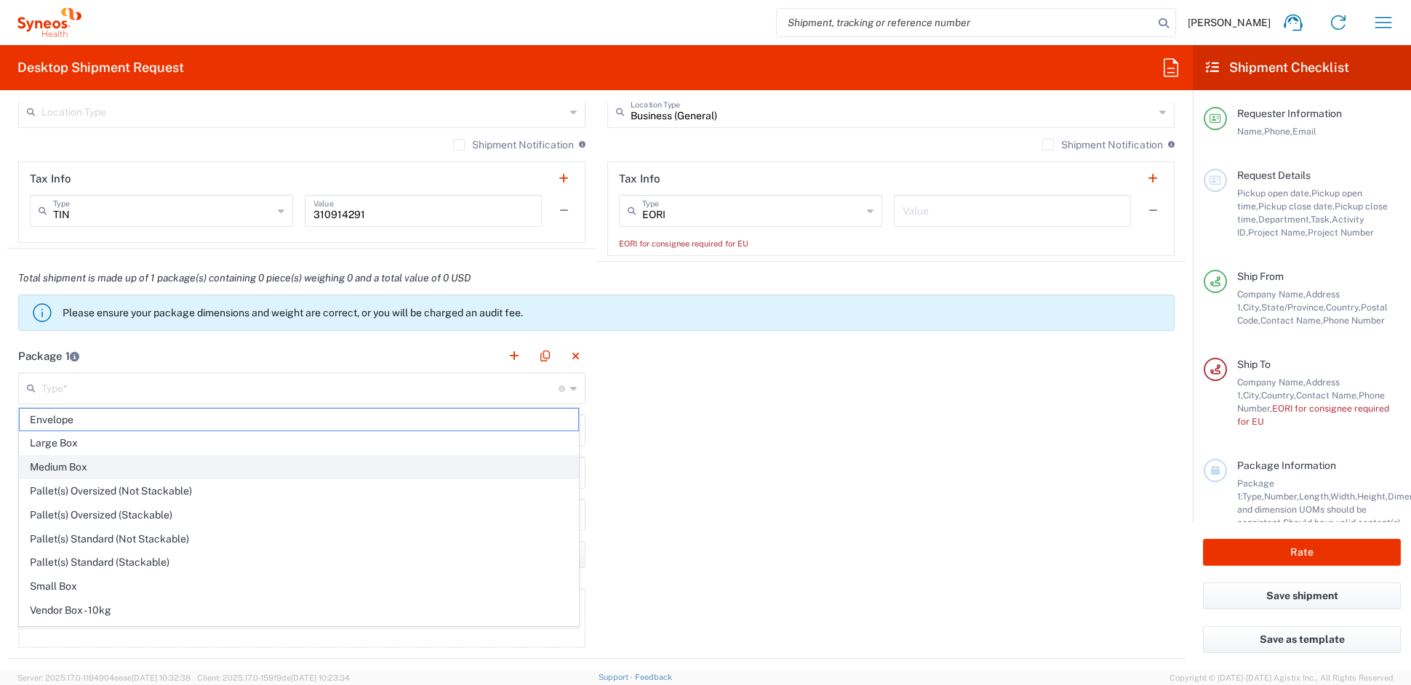
click at [71, 469] on span "Medium Box" at bounding box center [299, 467] width 559 height 23
type input "Medium Box"
type input "13"
type input "11.5"
type input "2.5"
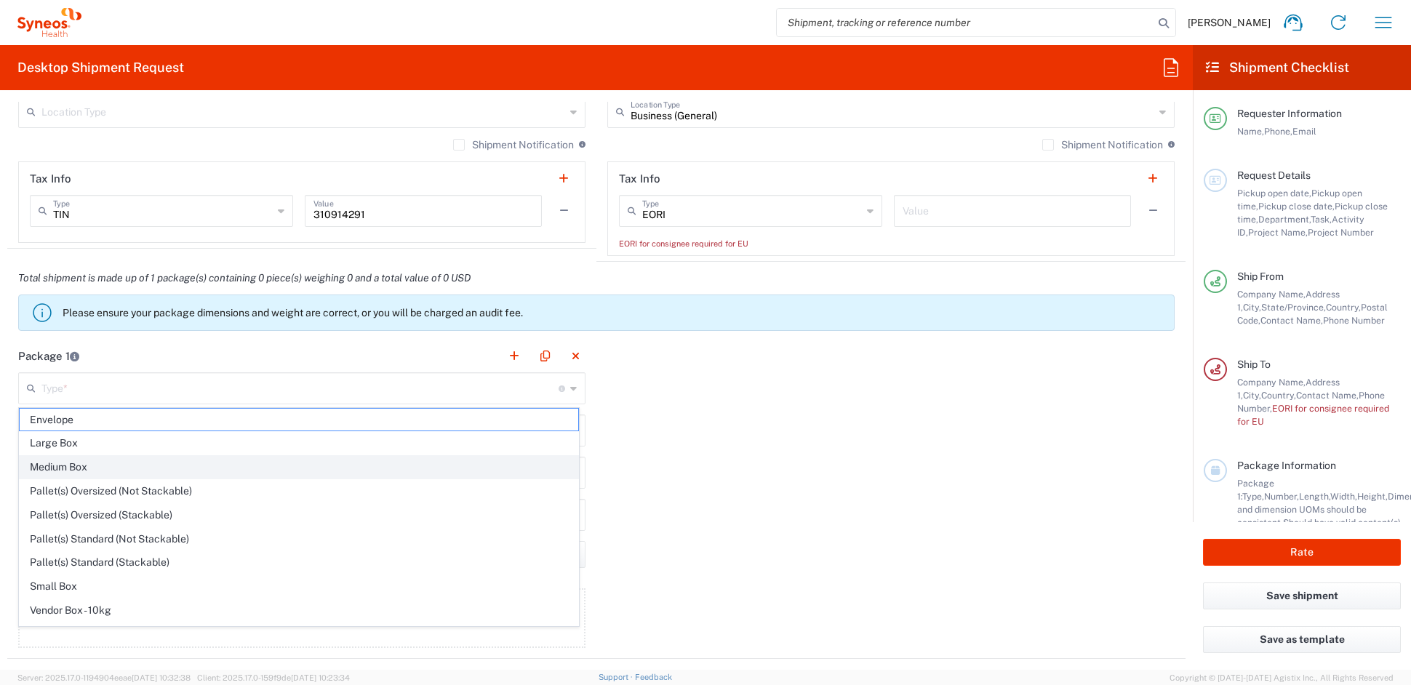
type input "in"
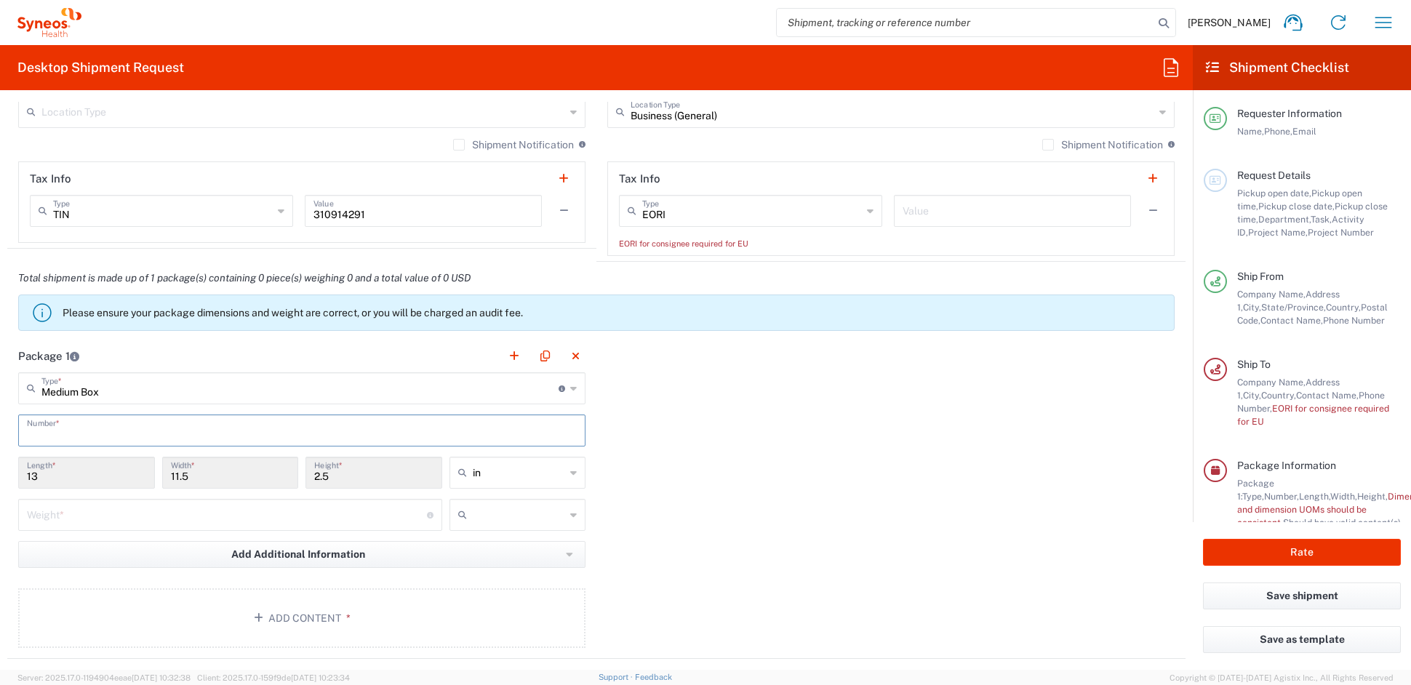
click at [67, 433] on input "text" at bounding box center [302, 429] width 550 height 25
type input "1"
click at [63, 508] on input "number" at bounding box center [227, 513] width 400 height 25
type input "4"
click at [509, 513] on input "text" at bounding box center [519, 514] width 93 height 23
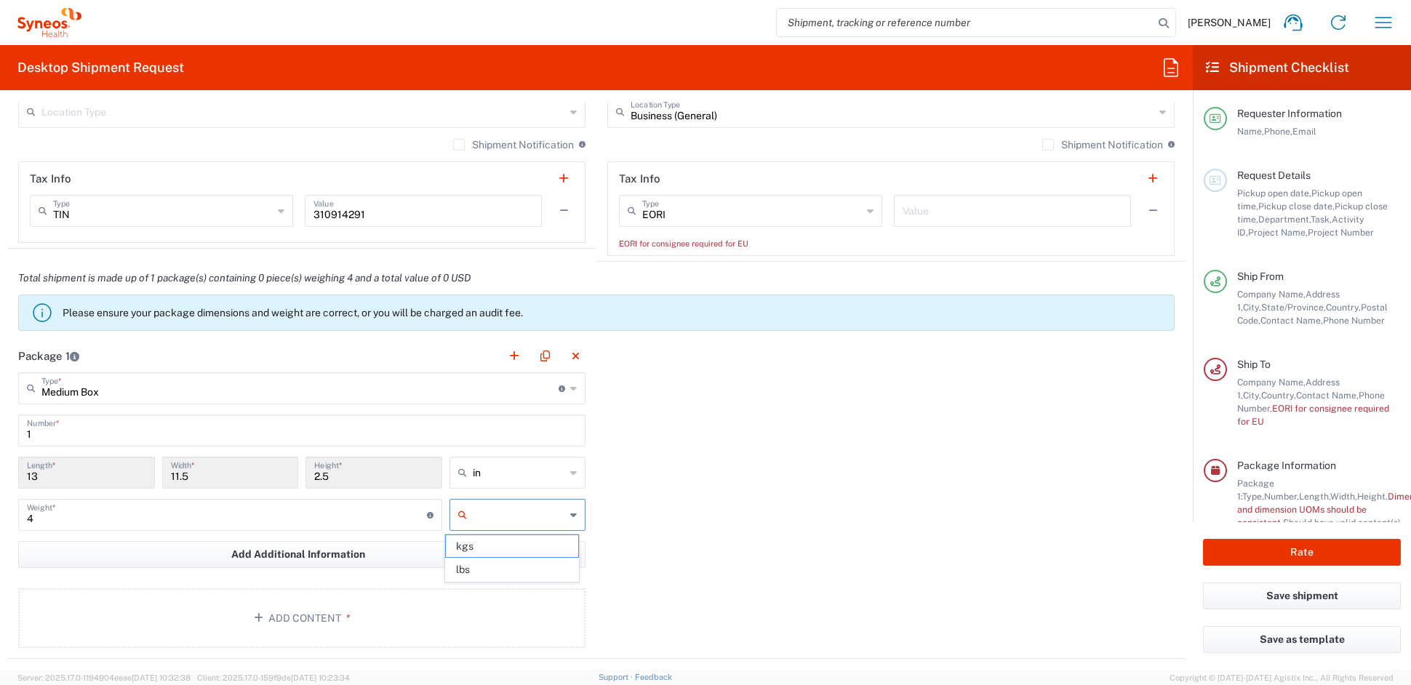
click at [489, 578] on span "lbs" at bounding box center [512, 570] width 132 height 23
type input "lbs"
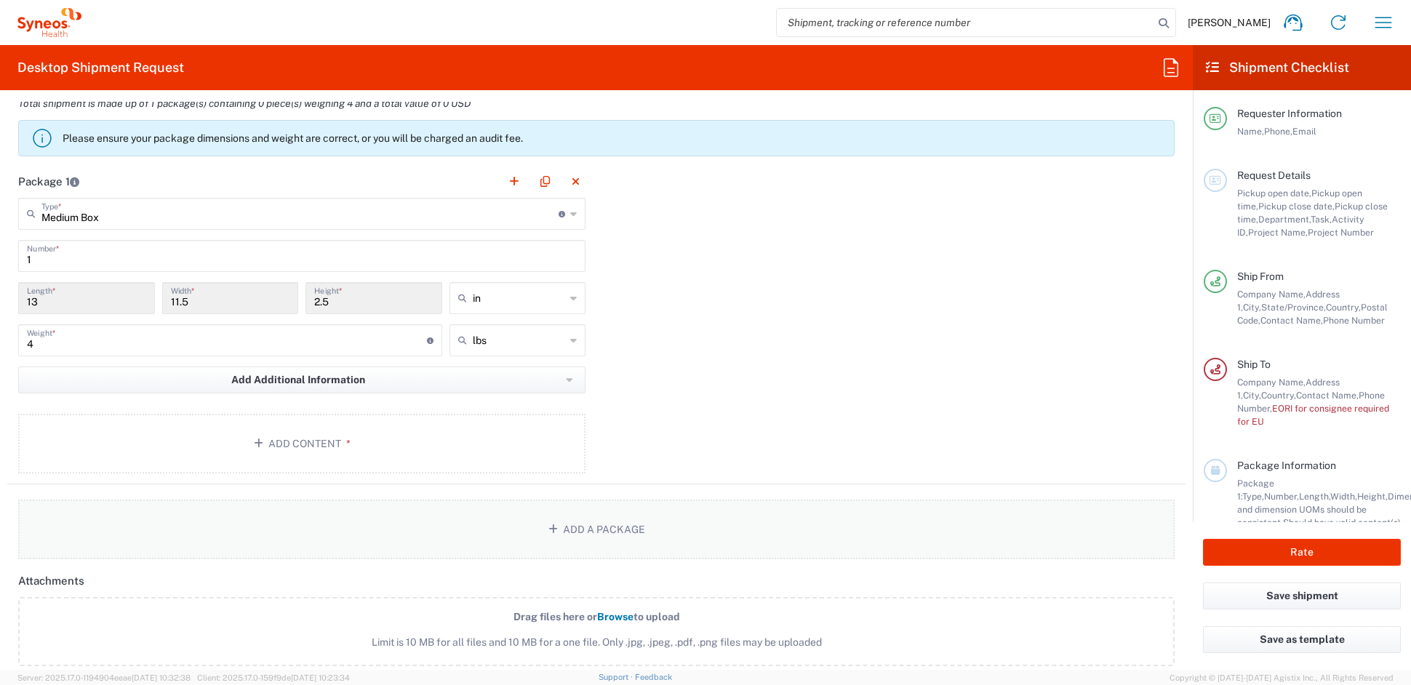
scroll to position [1248, 0]
click at [279, 438] on button "Add Content *" at bounding box center [301, 442] width 567 height 60
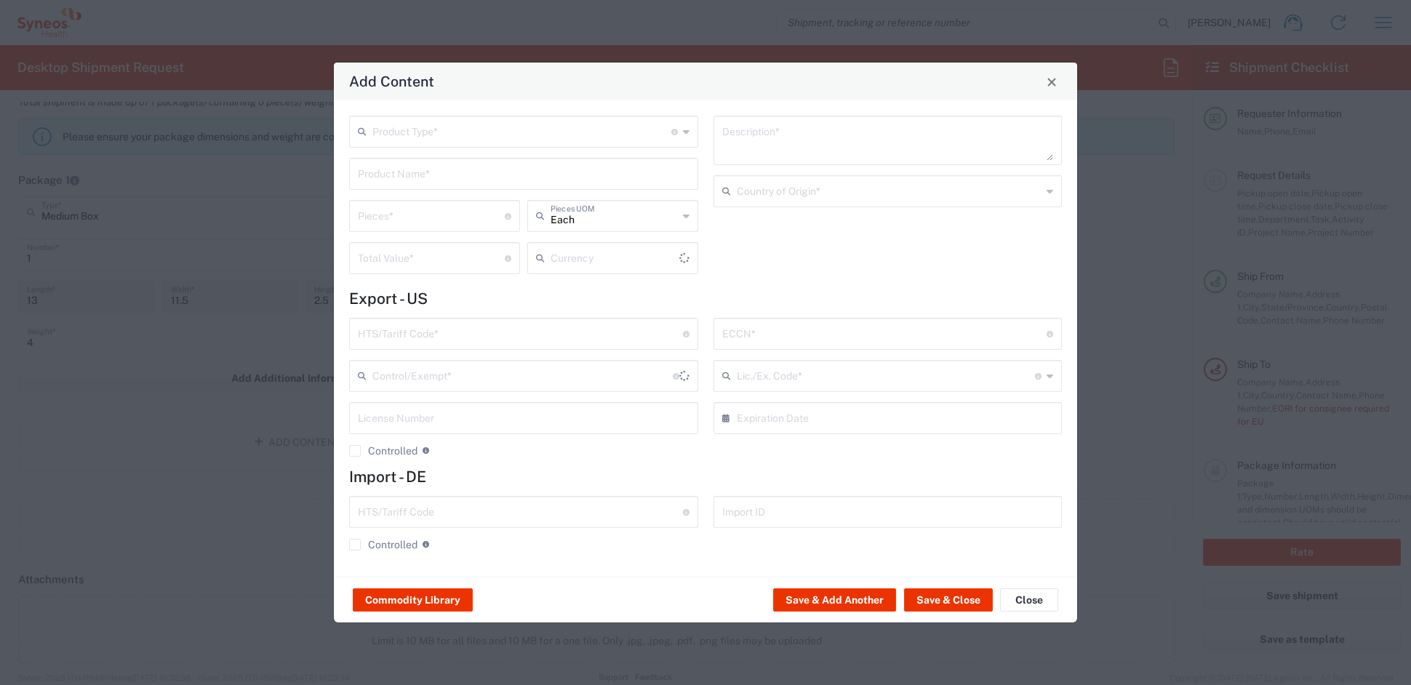
type input "US Dollar"
click at [462, 132] on input "text" at bounding box center [521, 130] width 299 height 25
click at [427, 186] on span "General Commodity" at bounding box center [523, 187] width 345 height 23
type input "General Commodity"
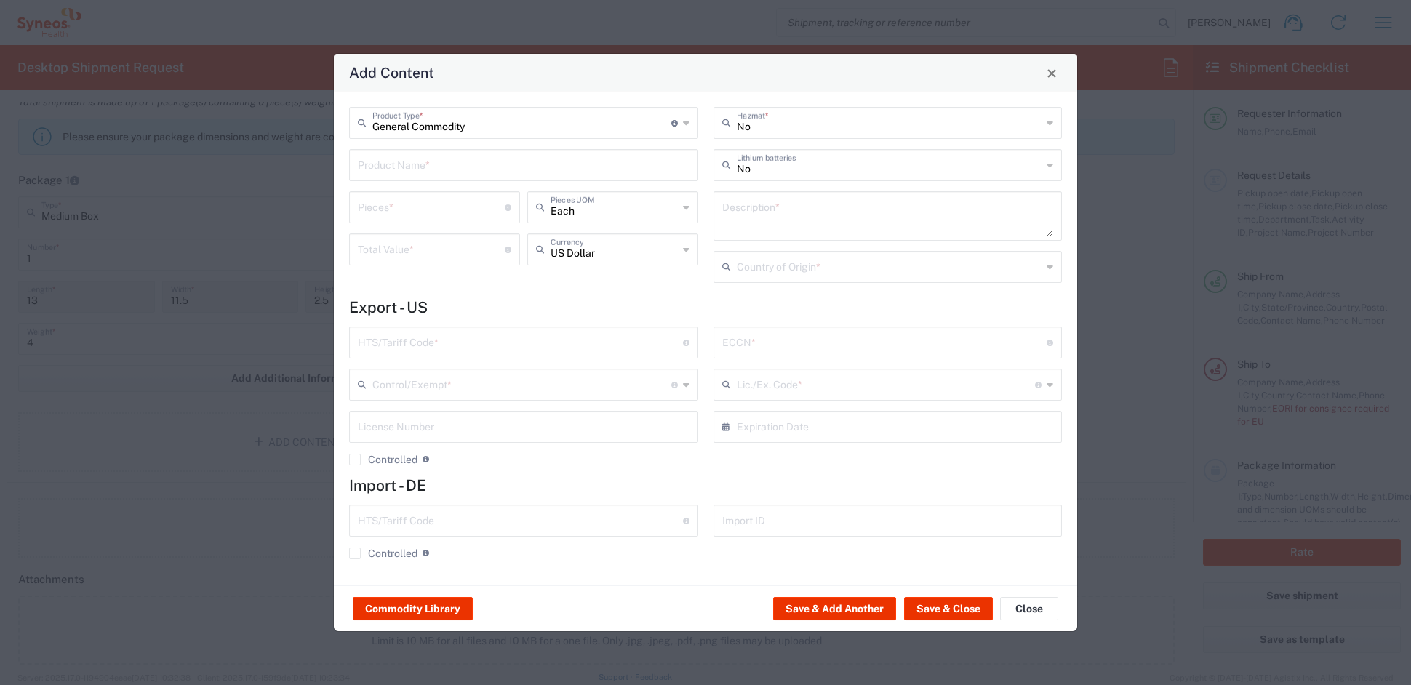
click at [425, 169] on input "text" at bounding box center [524, 163] width 332 height 25
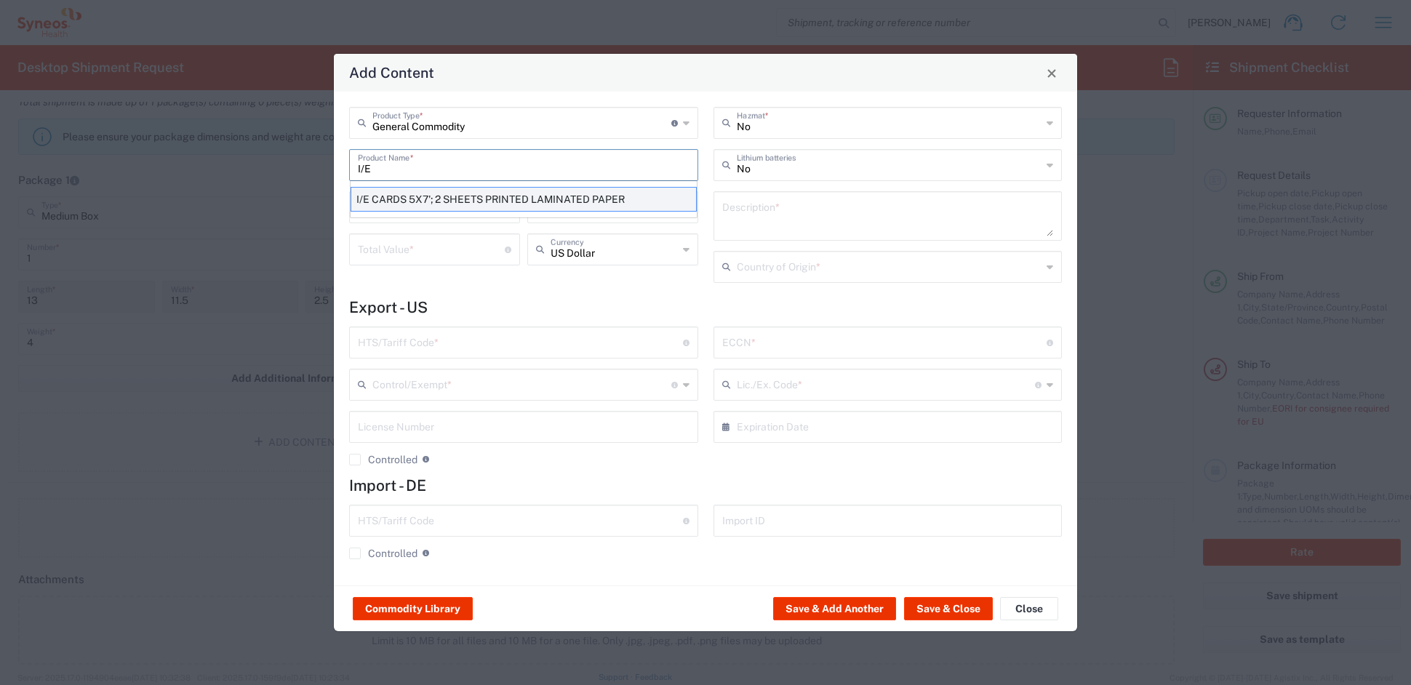
click at [445, 201] on div "I/E CARDS 5X7'; 2 SHEETS PRINTED LAMINATED PAPER" at bounding box center [524, 199] width 346 height 25
type input "I/E CARDS 5X7'; 2 SHEETS PRINTED LAMINATED PAPER"
type input "1"
type textarea "I/E CARDS 5X7'; 2 SHEETS PRINTED LAMINATED PAPER"
type input "[GEOGRAPHIC_DATA]"
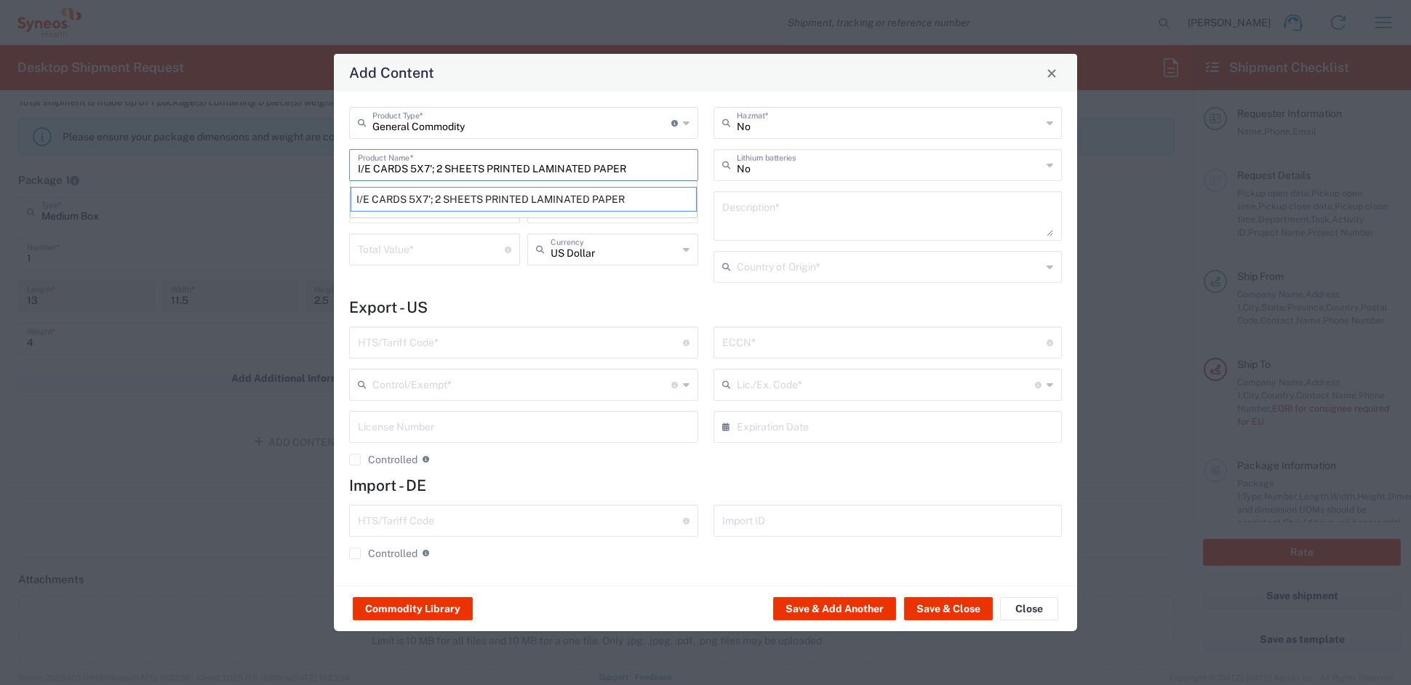
type input "4911.99.8000"
type input "BIS"
type input "EAR99"
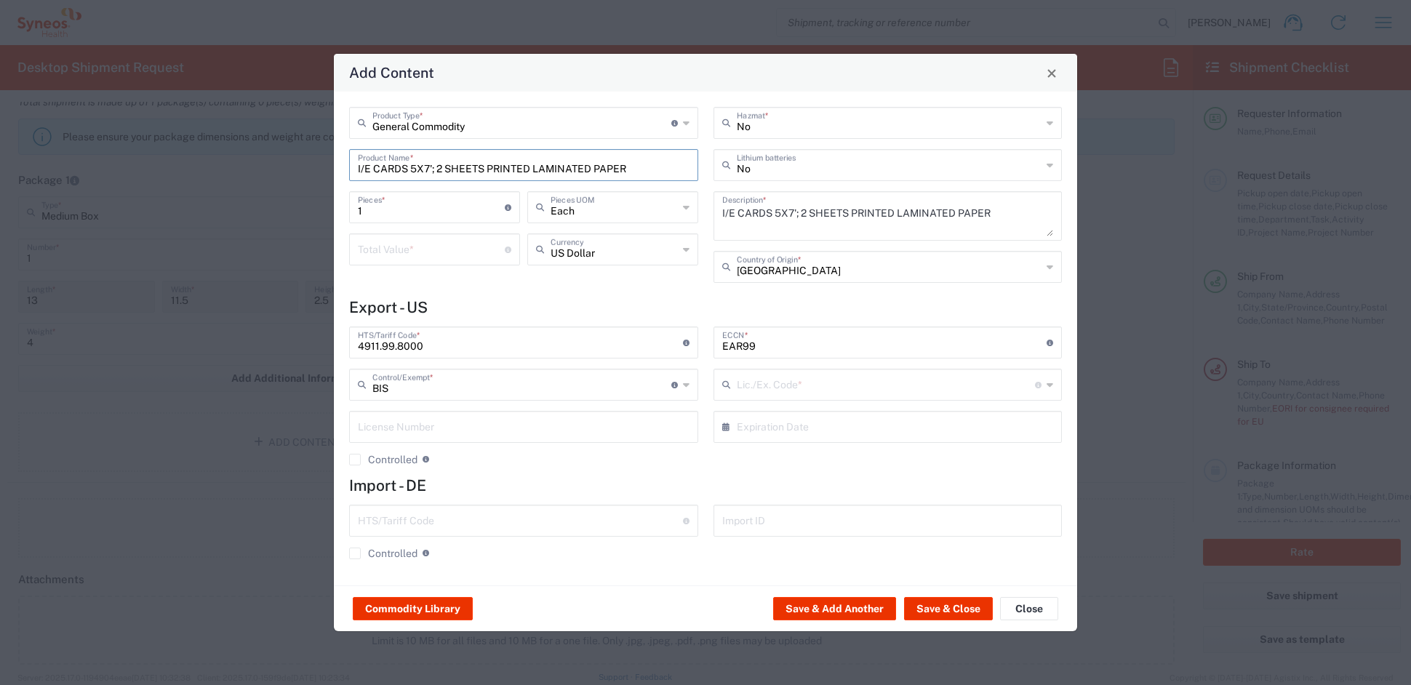
type input "NLR - No License Required"
drag, startPoint x: 380, startPoint y: 209, endPoint x: 292, endPoint y: 201, distance: 87.6
click at [295, 202] on div "Add Content General Commodity Product Type * Document: Paper document generated…" at bounding box center [705, 342] width 1411 height 685
type input "2"
click at [380, 244] on input "number" at bounding box center [431, 248] width 147 height 25
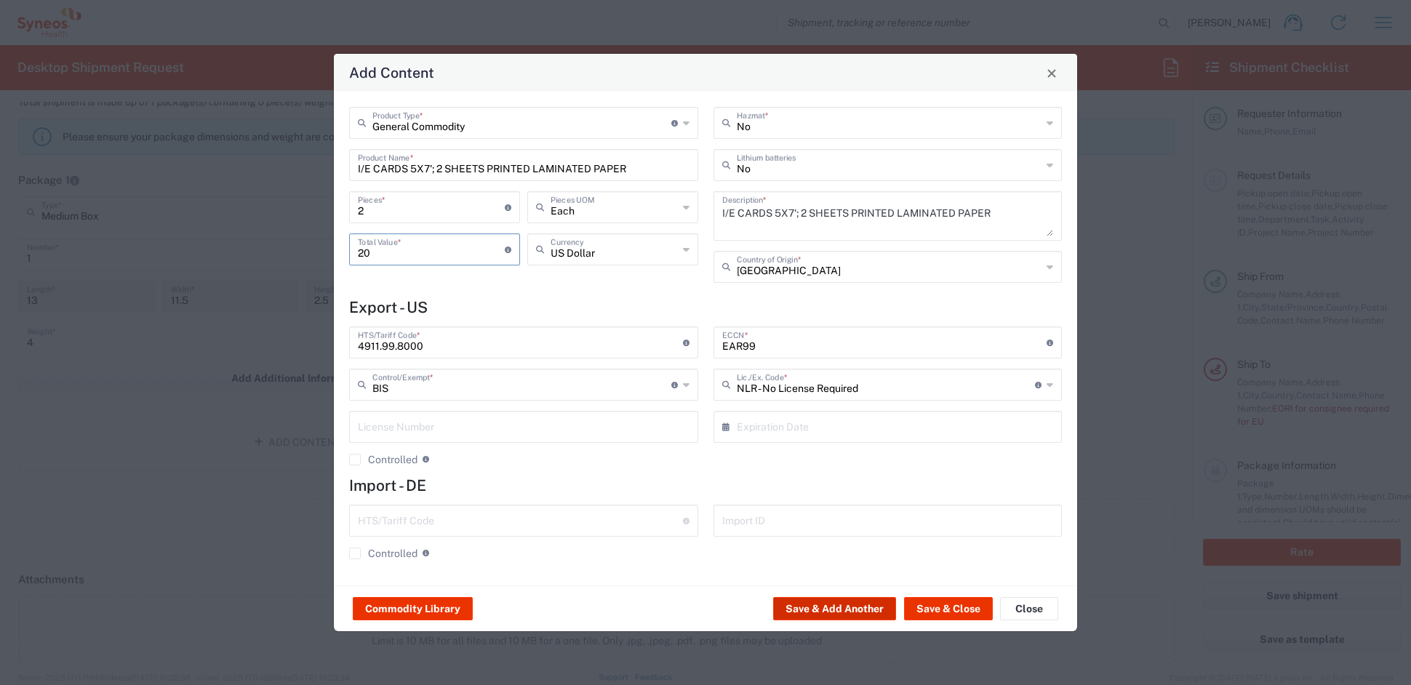
type input "20"
click at [828, 605] on button "Save & Add Another" at bounding box center [834, 608] width 123 height 23
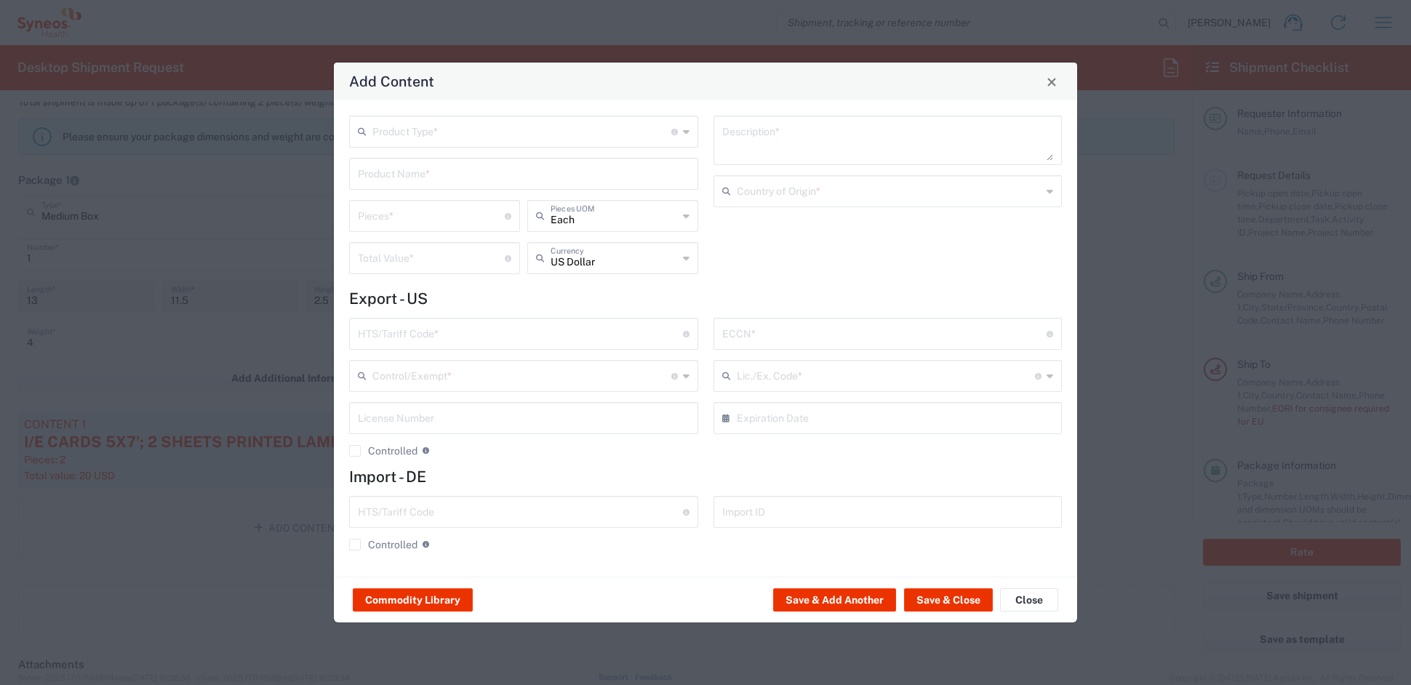
click at [386, 131] on input "text" at bounding box center [521, 130] width 299 height 25
click at [394, 185] on span "General Commodity" at bounding box center [523, 187] width 345 height 23
type input "General Commodity"
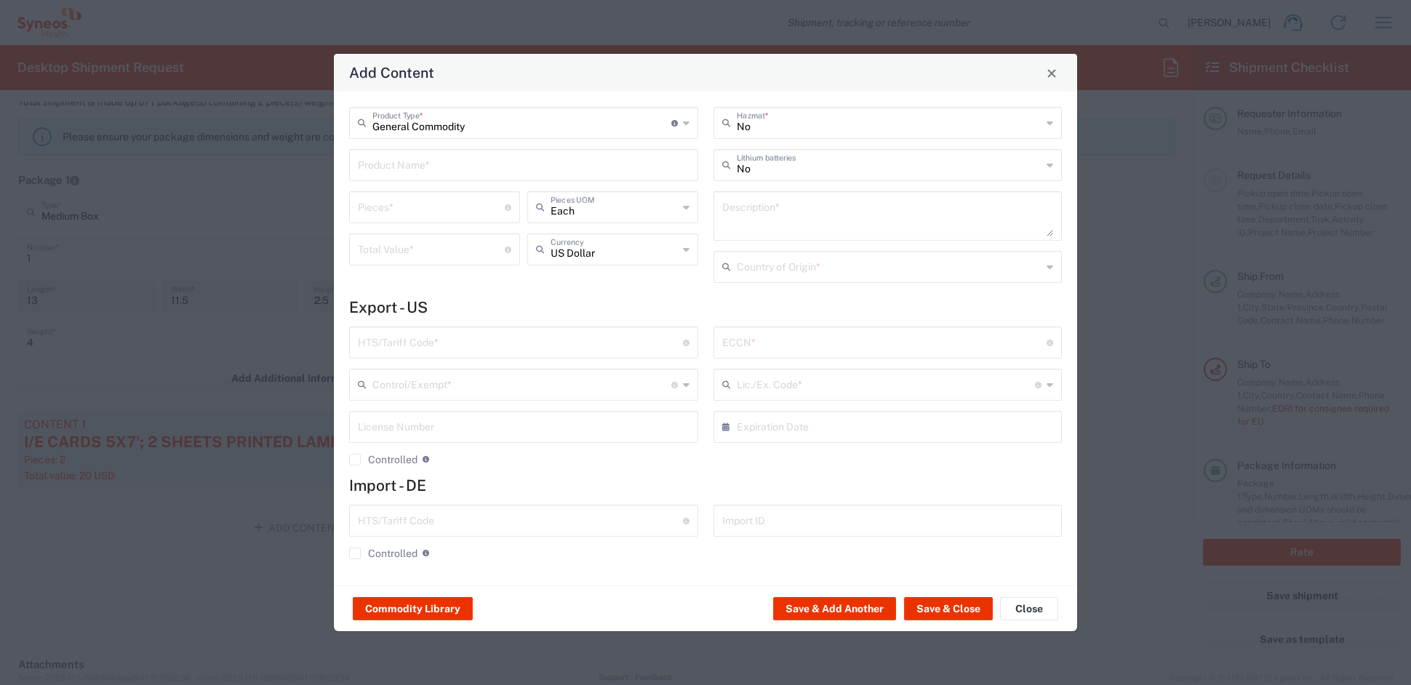
click at [393, 169] on input "text" at bounding box center [524, 163] width 332 height 25
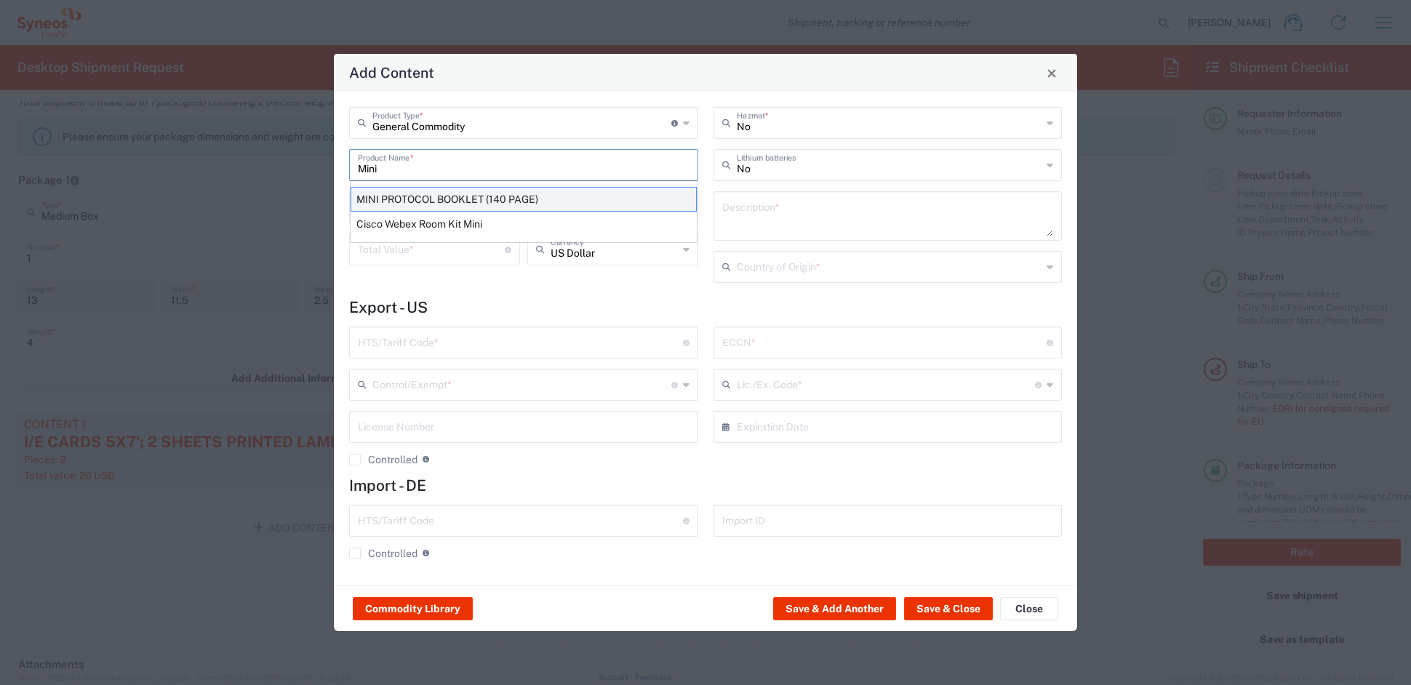
click at [401, 196] on div "MINI PROTOCOL BOOKLET (140 PAGE)" at bounding box center [524, 199] width 346 height 25
type input "MINI PROTOCOL BOOKLET (140 PAGE)"
type input "1"
type textarea "6'x7', PRINTED LAMINATED PAPER"
type input "[GEOGRAPHIC_DATA]"
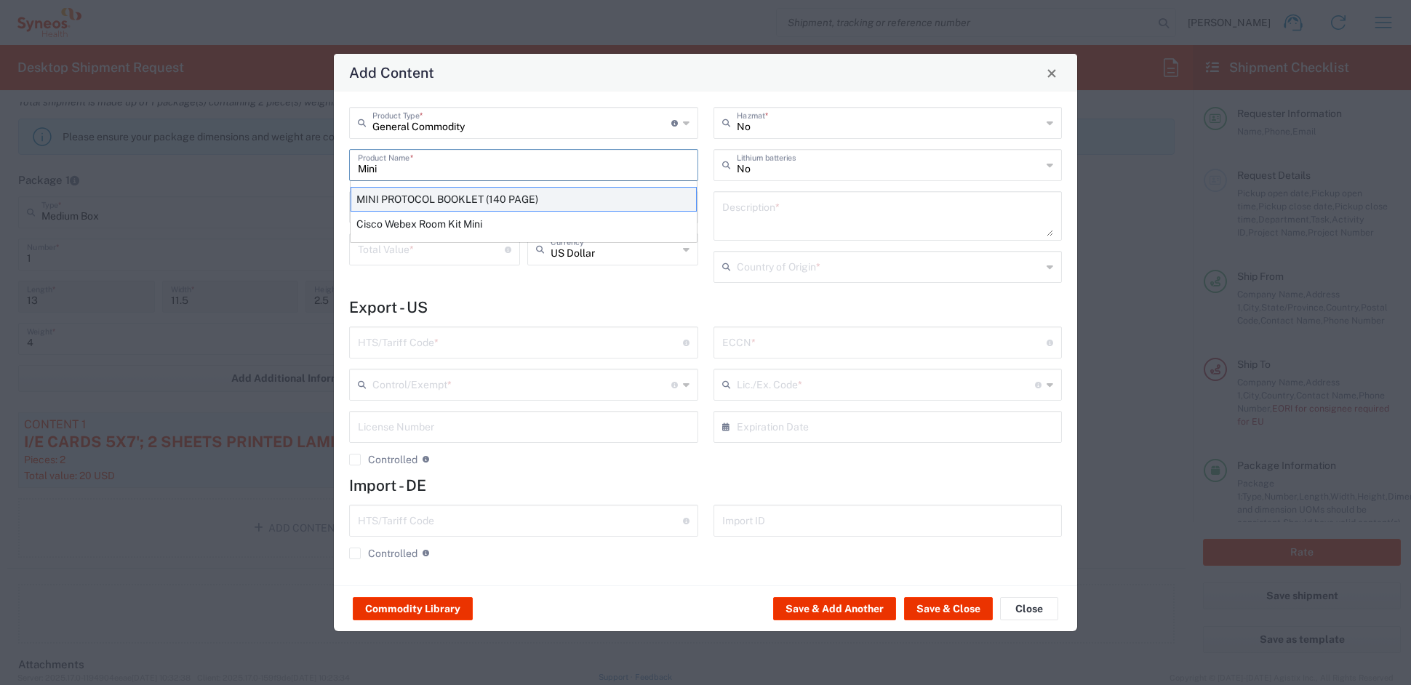
type input "4901.99.0050"
type input "BIS"
type input "EAR99"
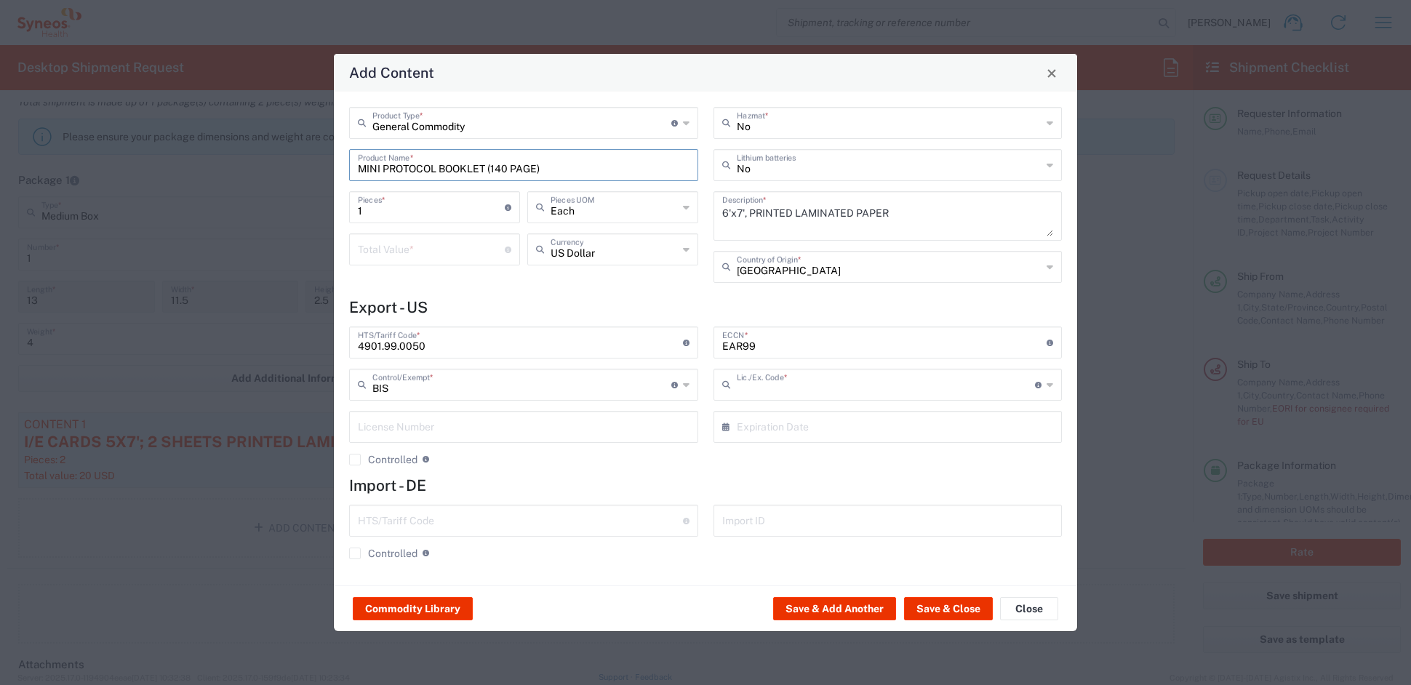
type input "NLR - No License Required"
drag, startPoint x: 367, startPoint y: 206, endPoint x: 331, endPoint y: 203, distance: 36.5
click at [331, 203] on div "Add Content General Commodity Product Type * Document: Paper document generated…" at bounding box center [705, 342] width 1411 height 685
type input "2"
click at [409, 247] on input "number" at bounding box center [431, 248] width 147 height 25
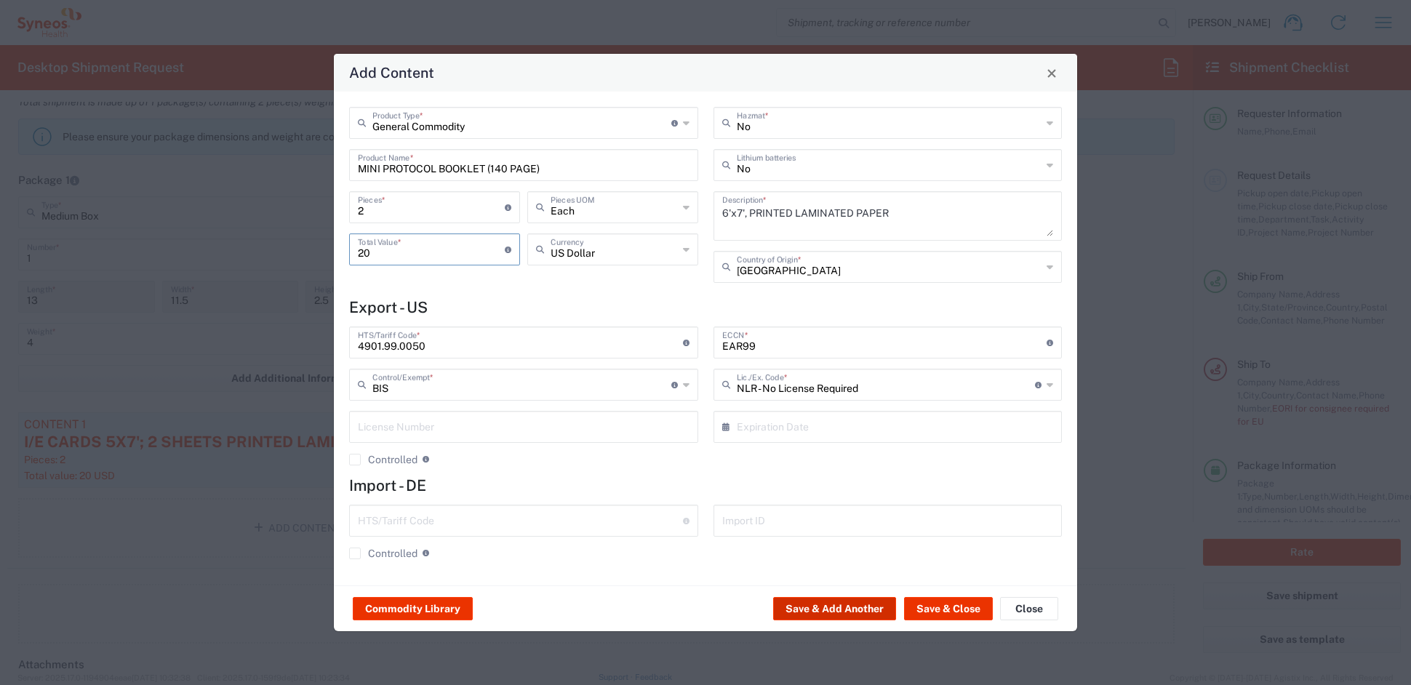
type input "20"
click at [863, 603] on button "Save & Add Another" at bounding box center [834, 608] width 123 height 23
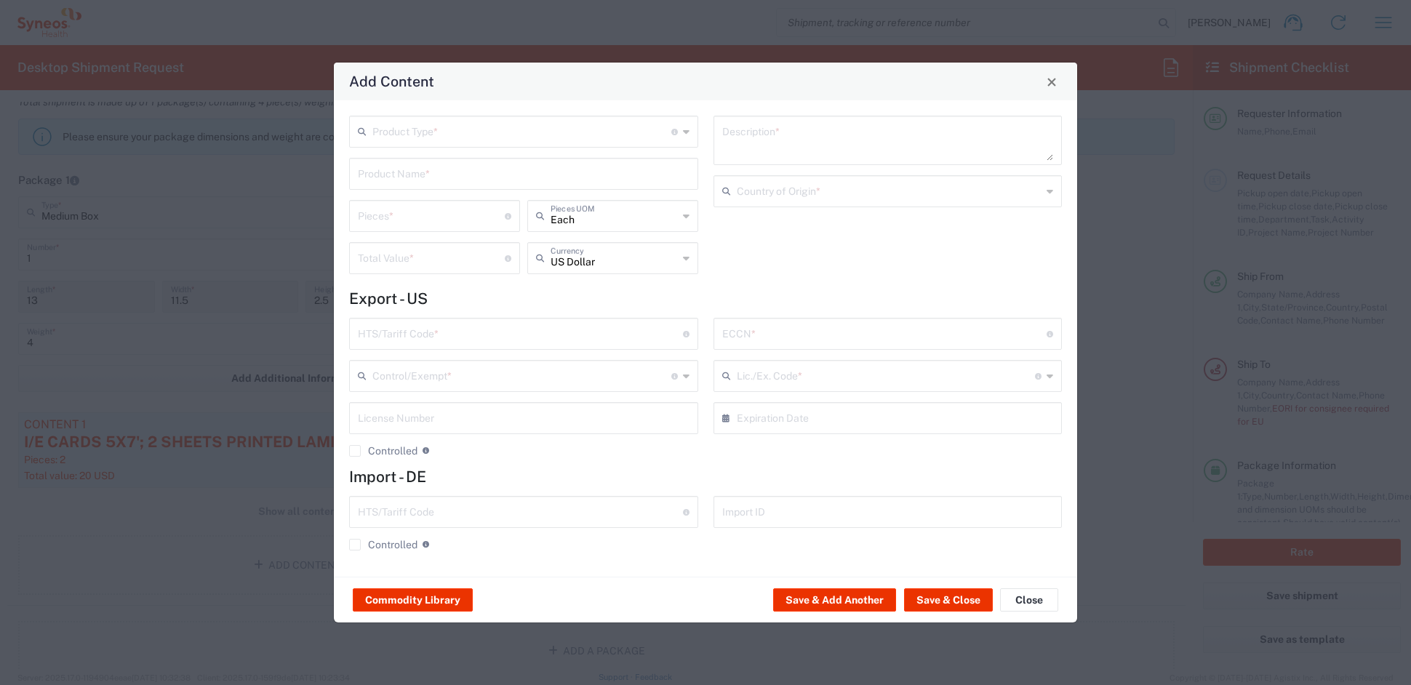
click at [406, 124] on input "text" at bounding box center [521, 130] width 299 height 25
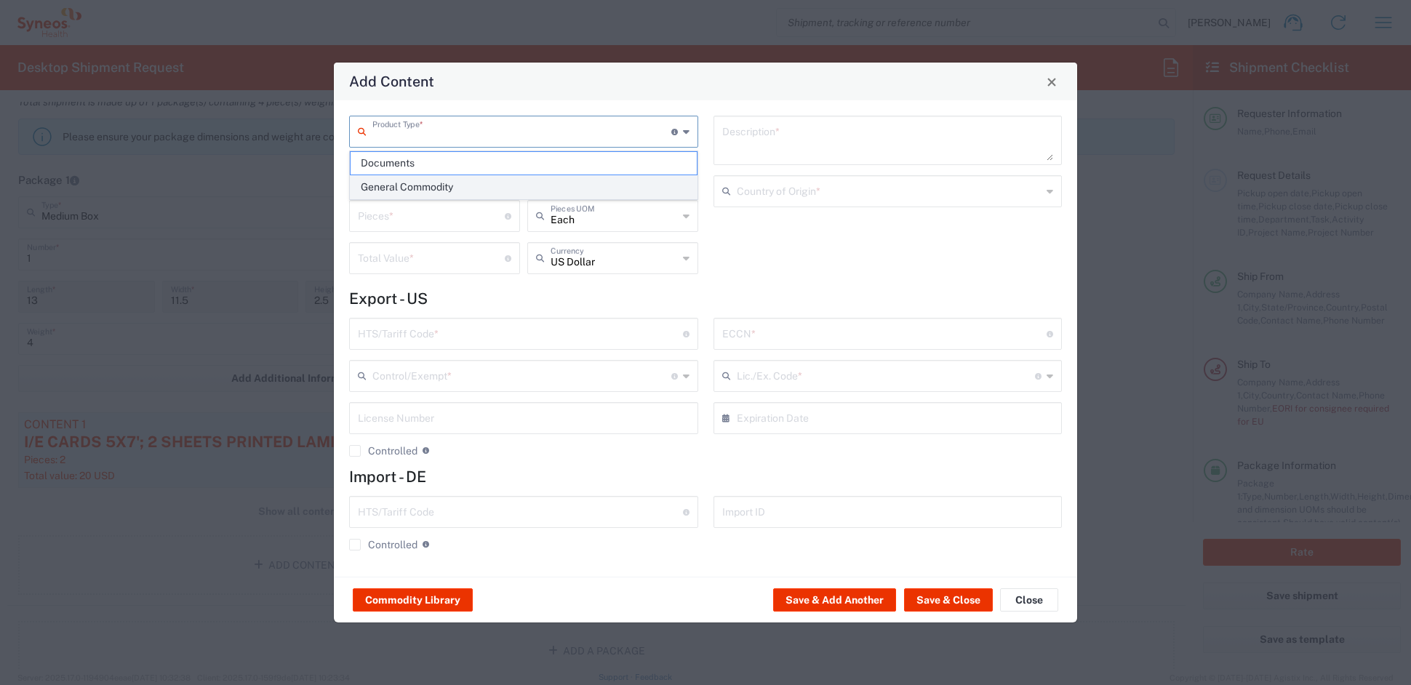
click at [381, 186] on span "General Commodity" at bounding box center [523, 187] width 345 height 23
type input "General Commodity"
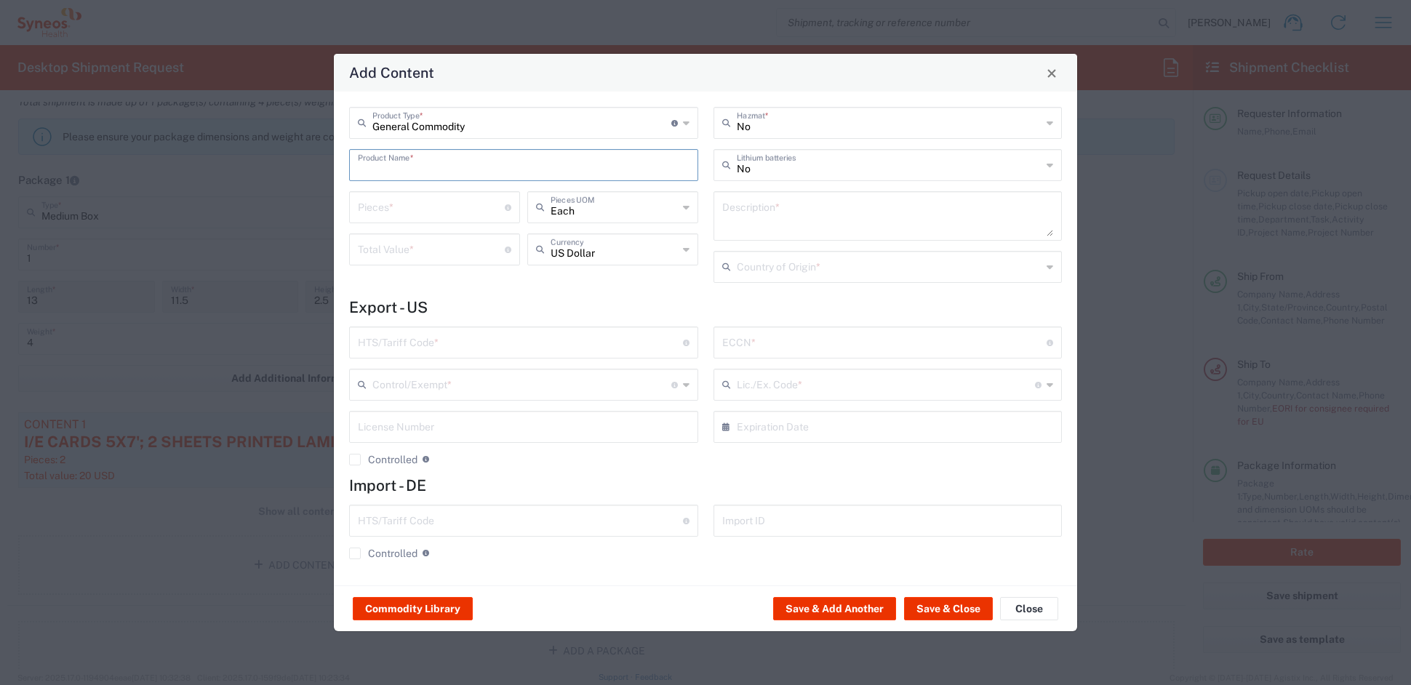
click at [386, 164] on input "text" at bounding box center [524, 163] width 332 height 25
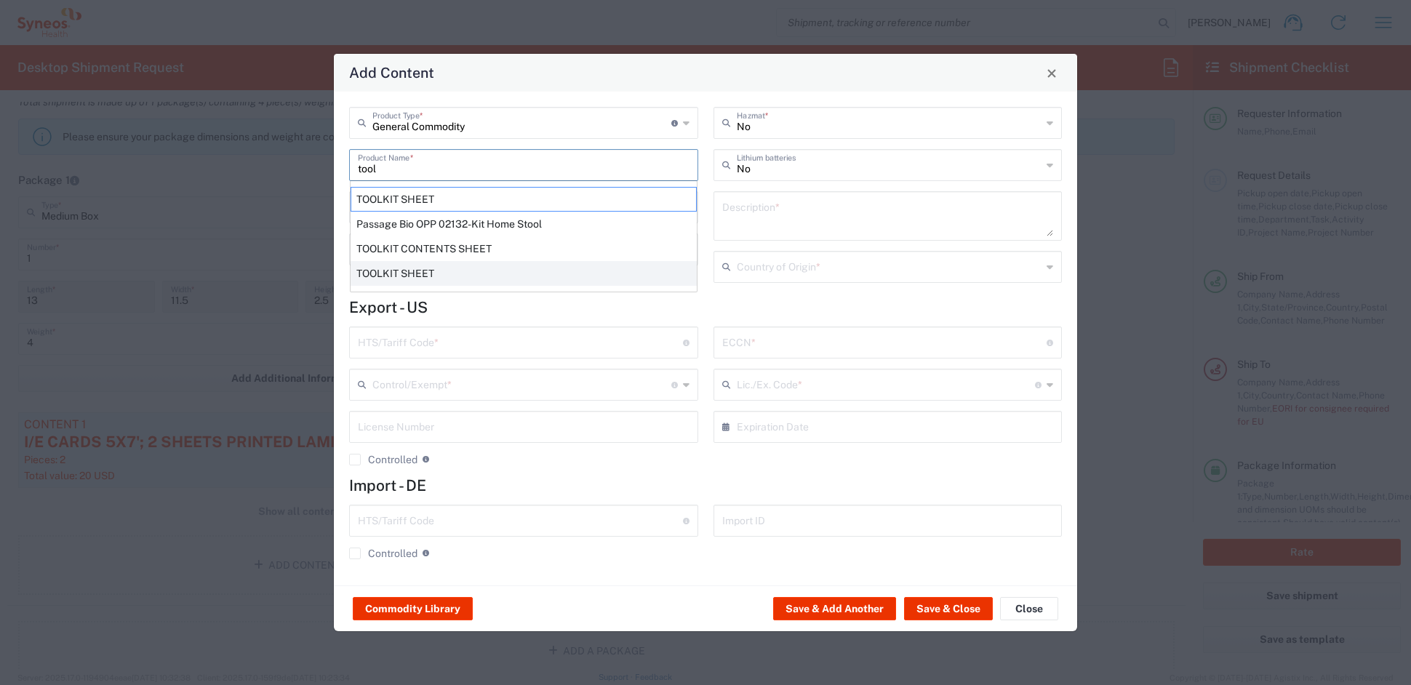
click at [388, 271] on div "TOOLKIT SHEET" at bounding box center [524, 273] width 346 height 25
type input "TOOLKIT SHEET"
type textarea "8.5X11 PRINTED PAPER DOCUMENT"
type input "[GEOGRAPHIC_DATA]"
type input "4901.10.0040"
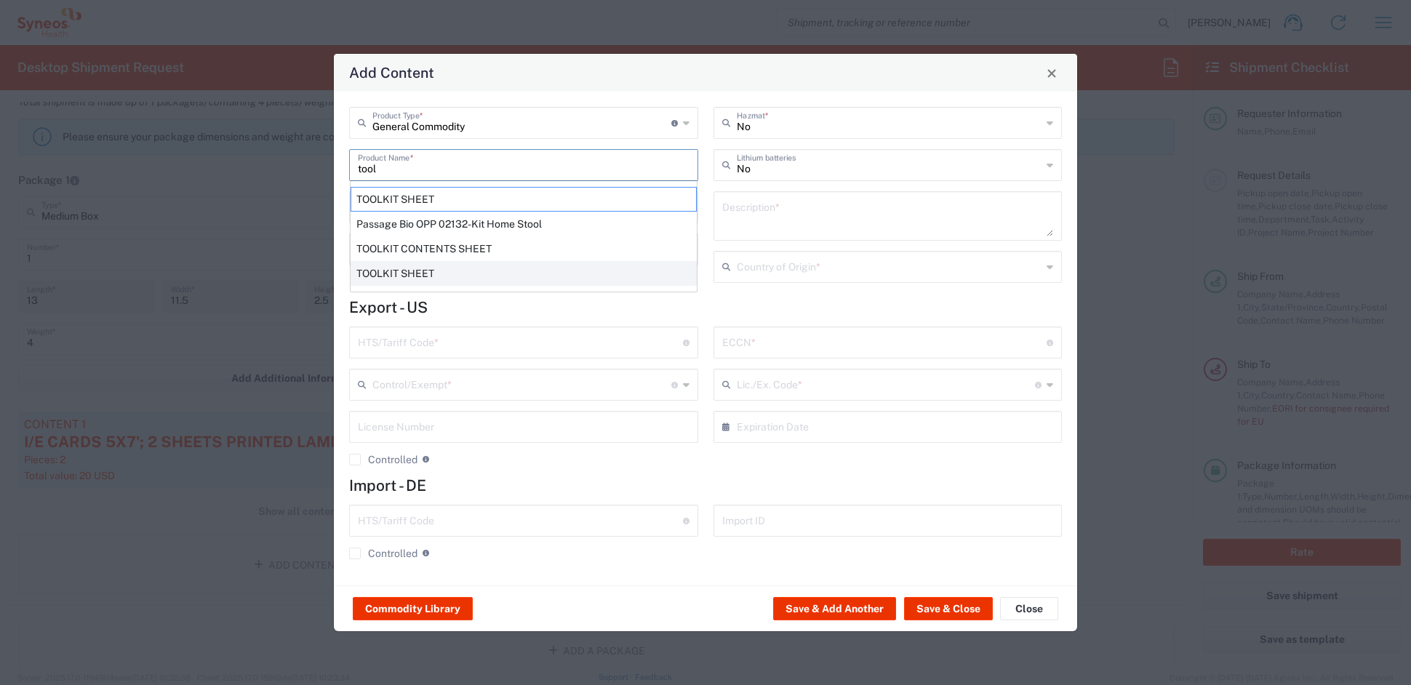
type input "BIS"
type input "EAR99"
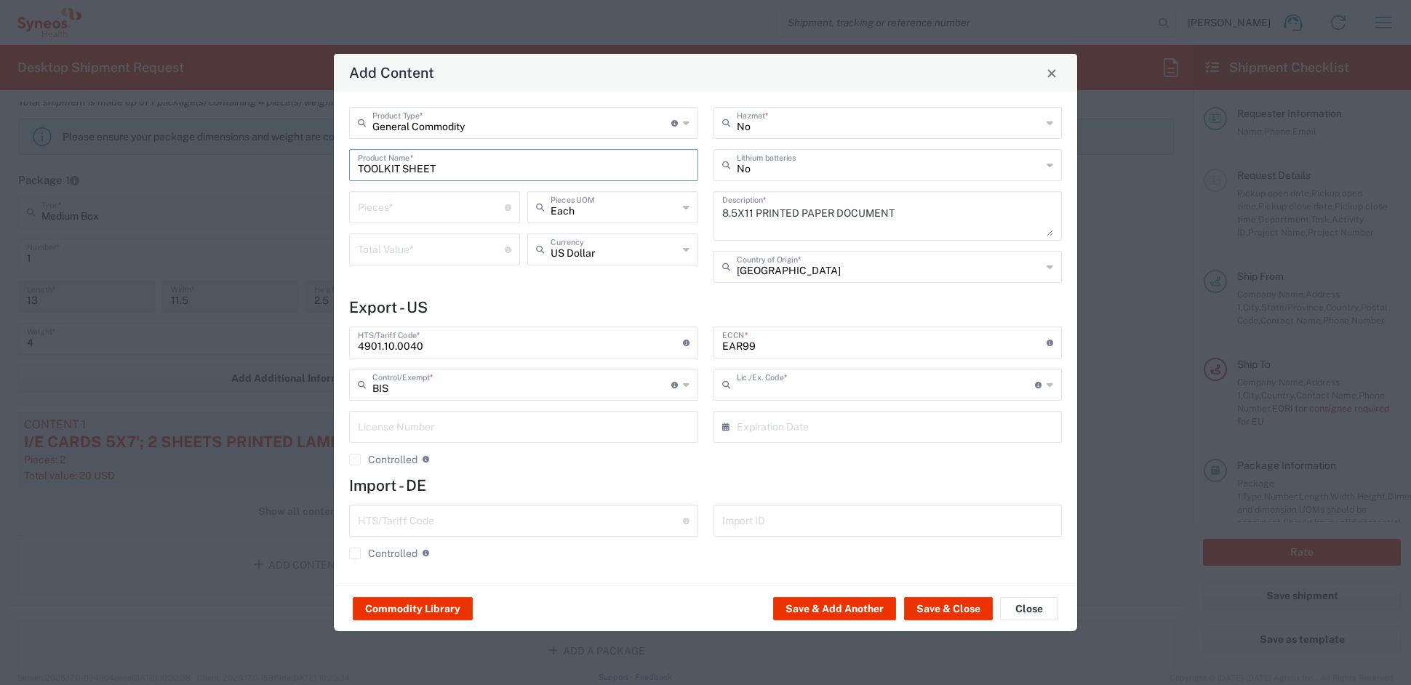
type input "NLR - No License Required"
click at [388, 203] on input "number" at bounding box center [431, 205] width 147 height 25
type input "1"
click at [420, 253] on input "number" at bounding box center [431, 248] width 147 height 25
type input ".35"
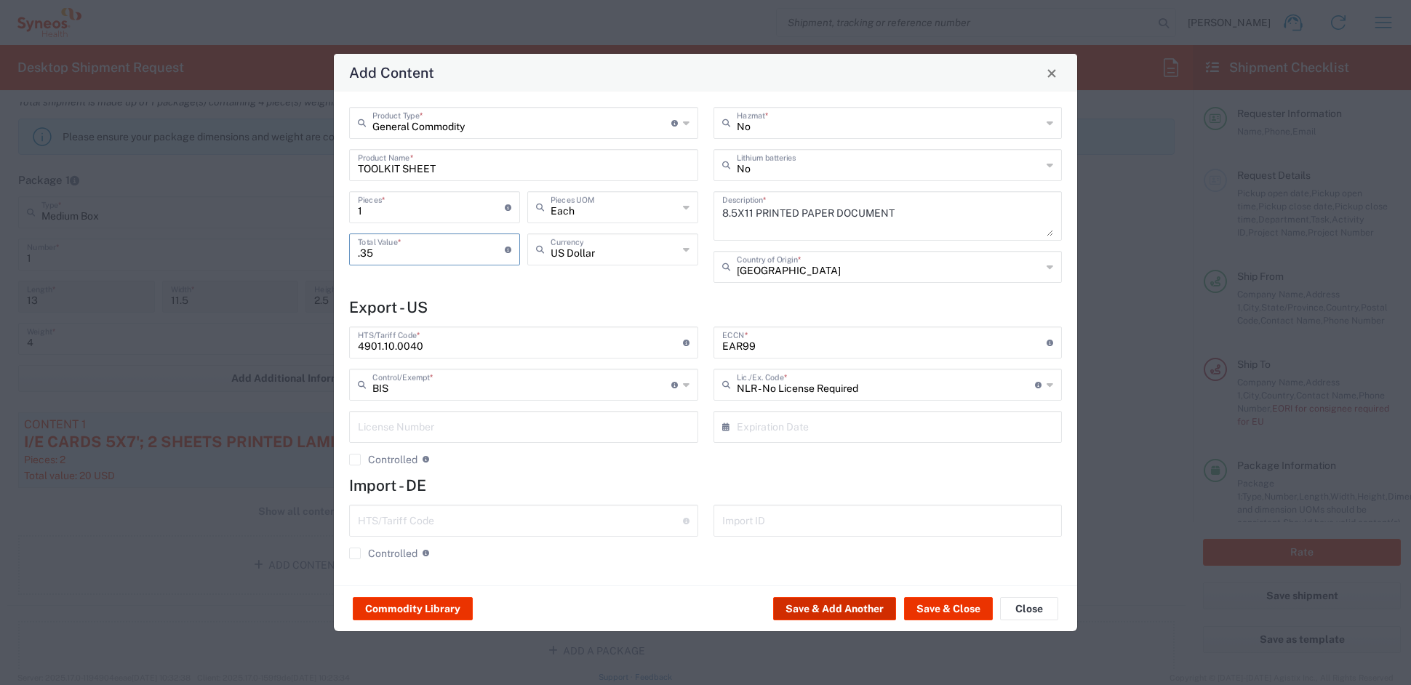
click at [849, 604] on button "Save & Add Another" at bounding box center [834, 608] width 123 height 23
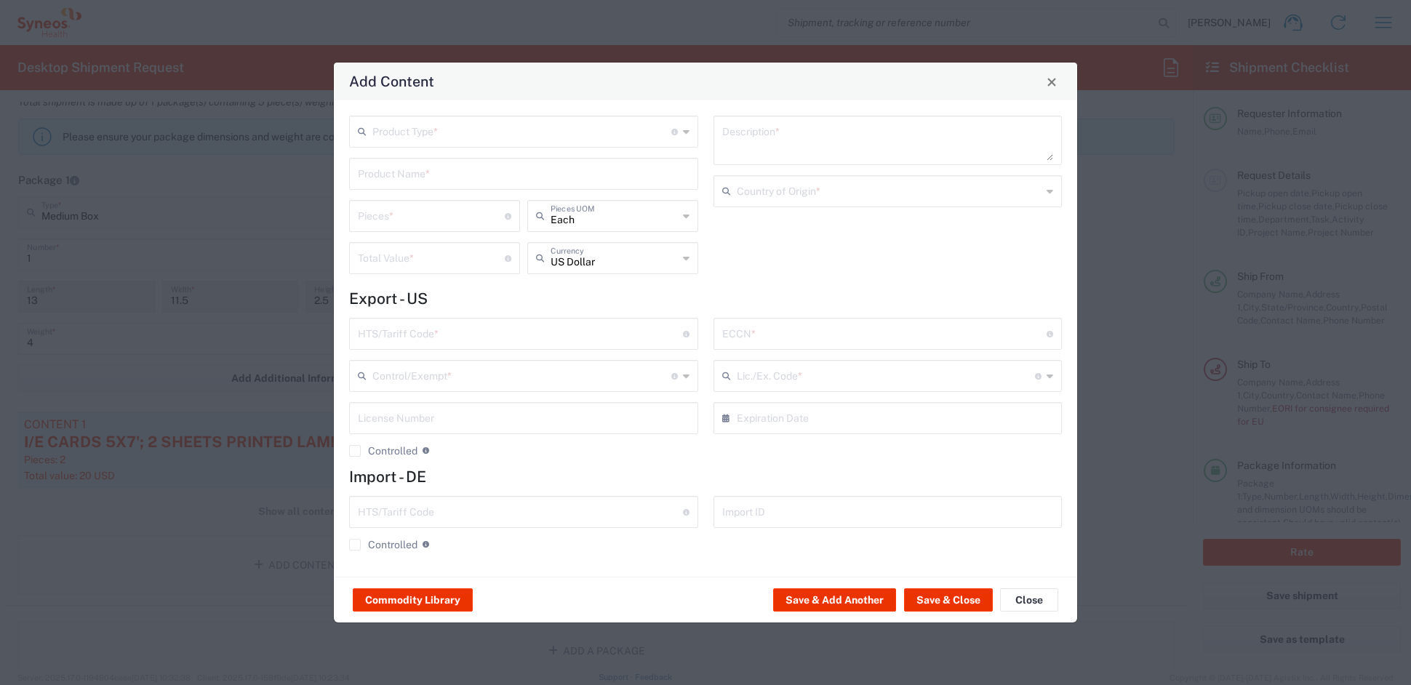
click at [430, 128] on input "text" at bounding box center [521, 130] width 299 height 25
click at [403, 185] on span "General Commodity" at bounding box center [523, 187] width 345 height 23
type input "General Commodity"
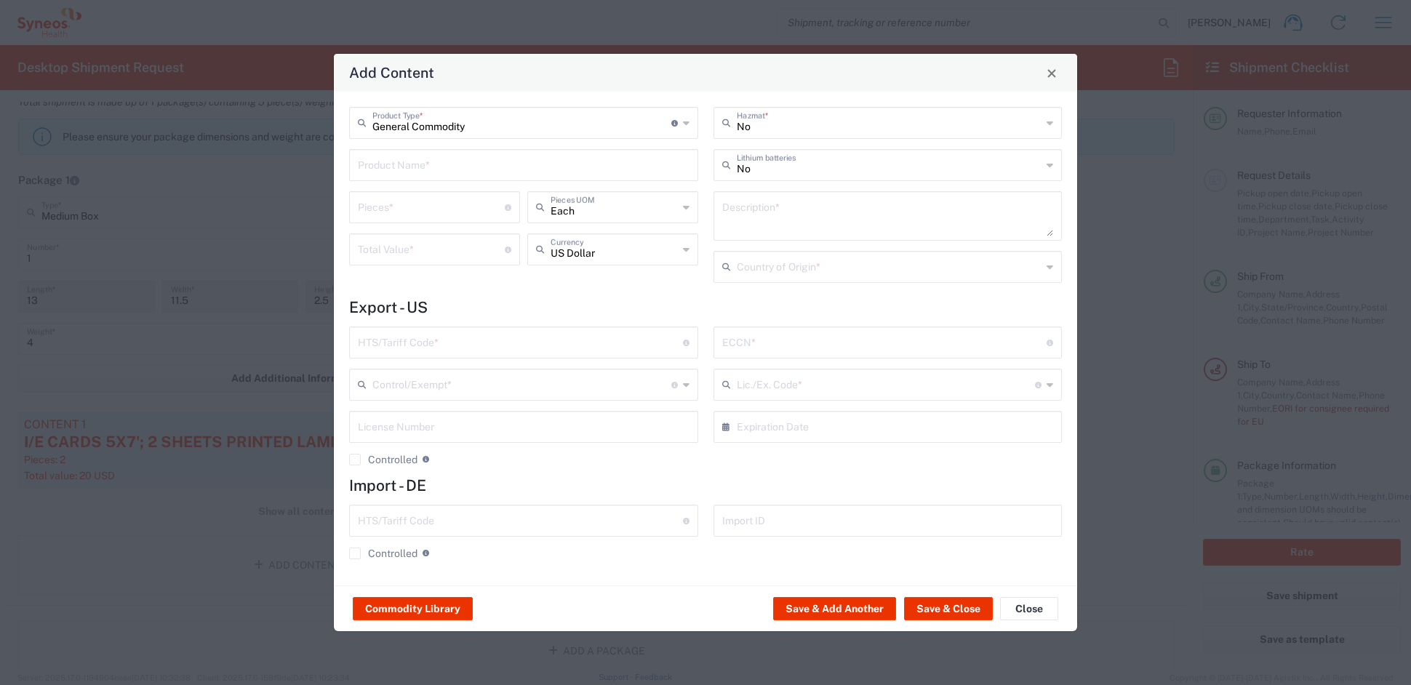
click at [396, 168] on input "text" at bounding box center [524, 163] width 332 height 25
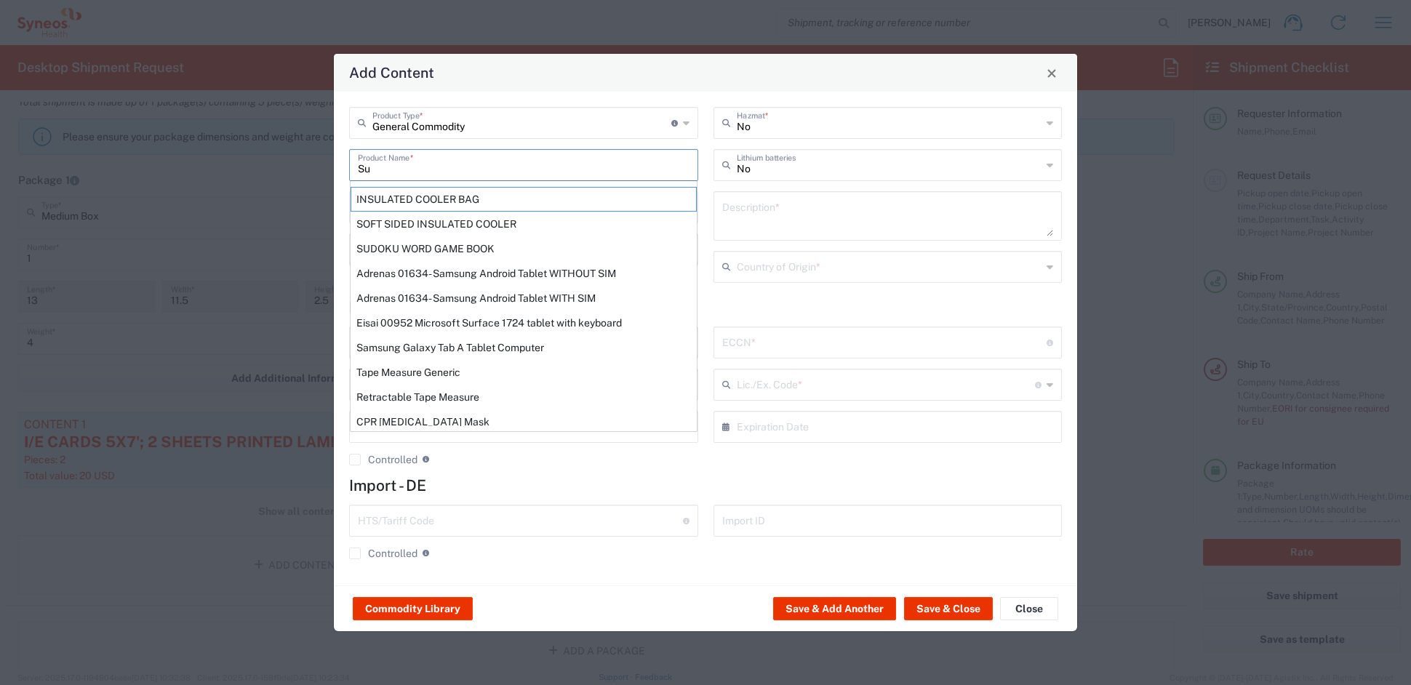
type input "S"
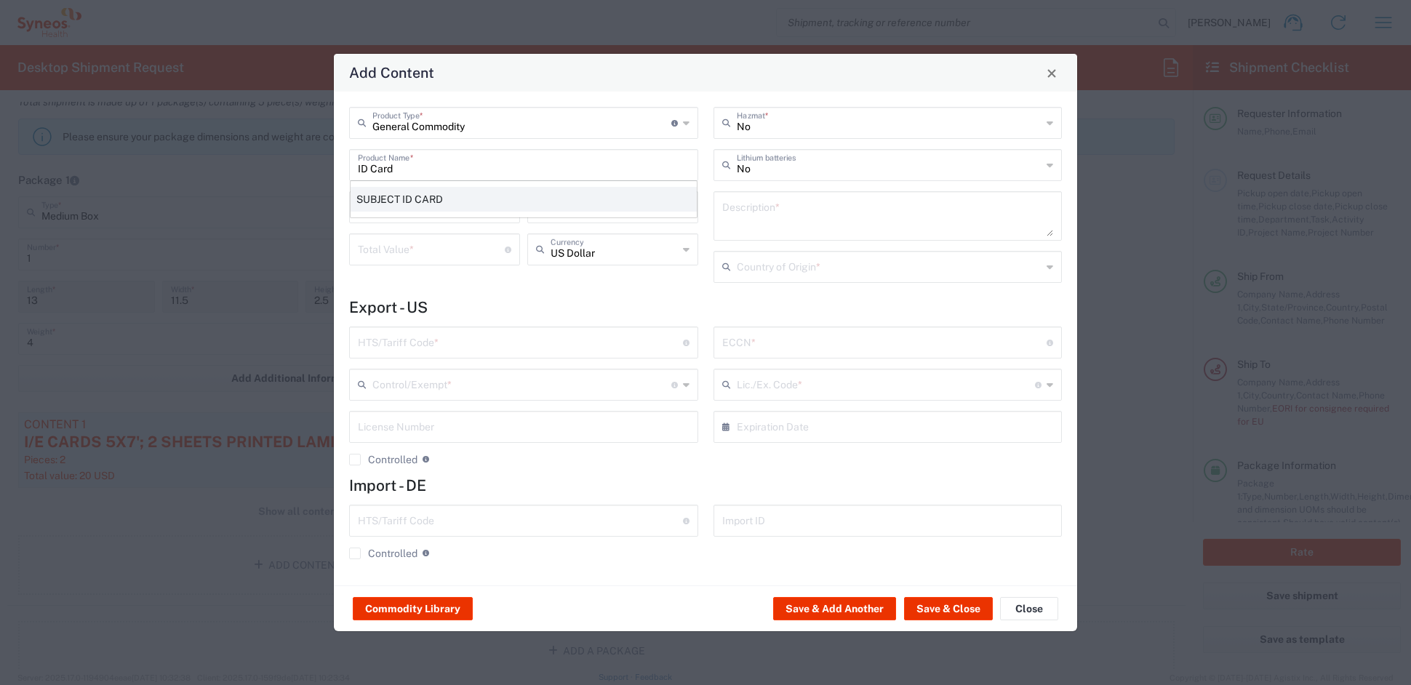
click at [423, 201] on div "SUBJECT ID CARD" at bounding box center [524, 199] width 346 height 25
type input "SUBJECT ID CARD"
type textarea "3X5 PRINTED PAPER (BIZ CARD WEIGHT) CARD FOR ID DATA"
type input "[GEOGRAPHIC_DATA]"
type input "4911.99.8000"
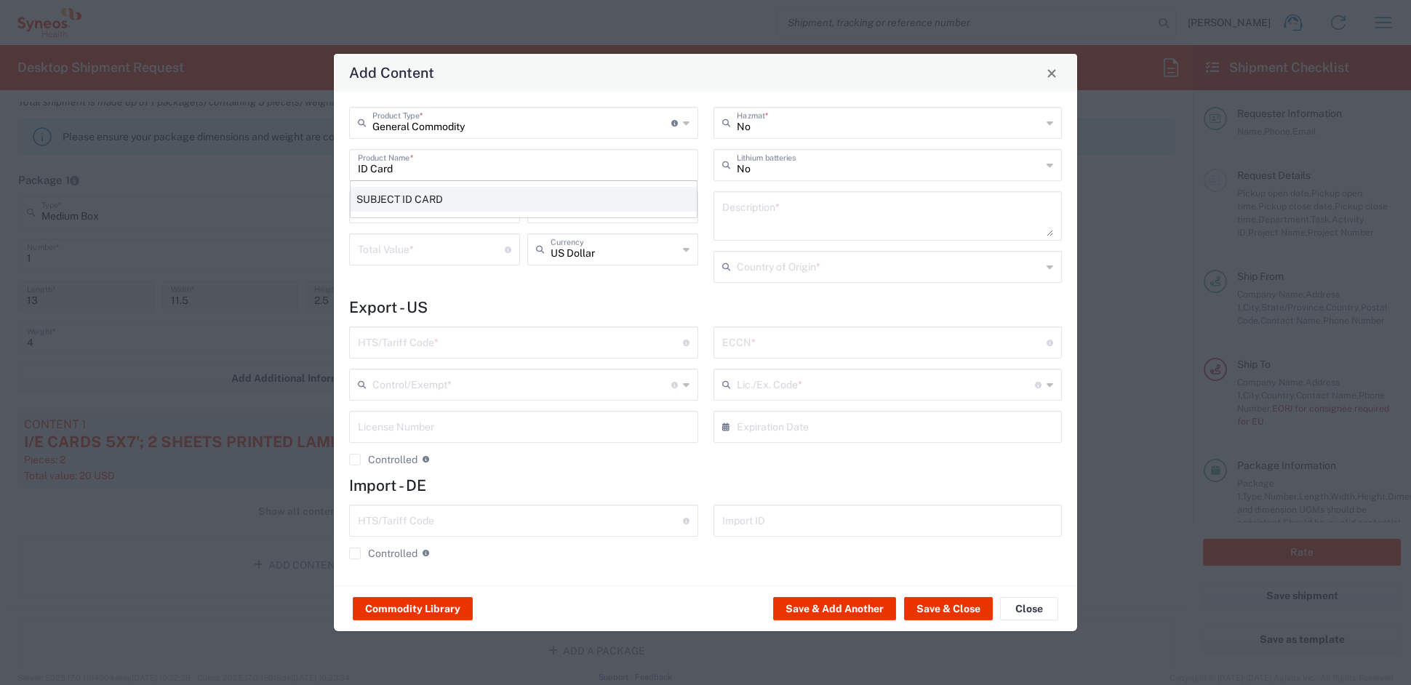
type input "BIS"
type input "EAR99"
type input "NLR - No License Required"
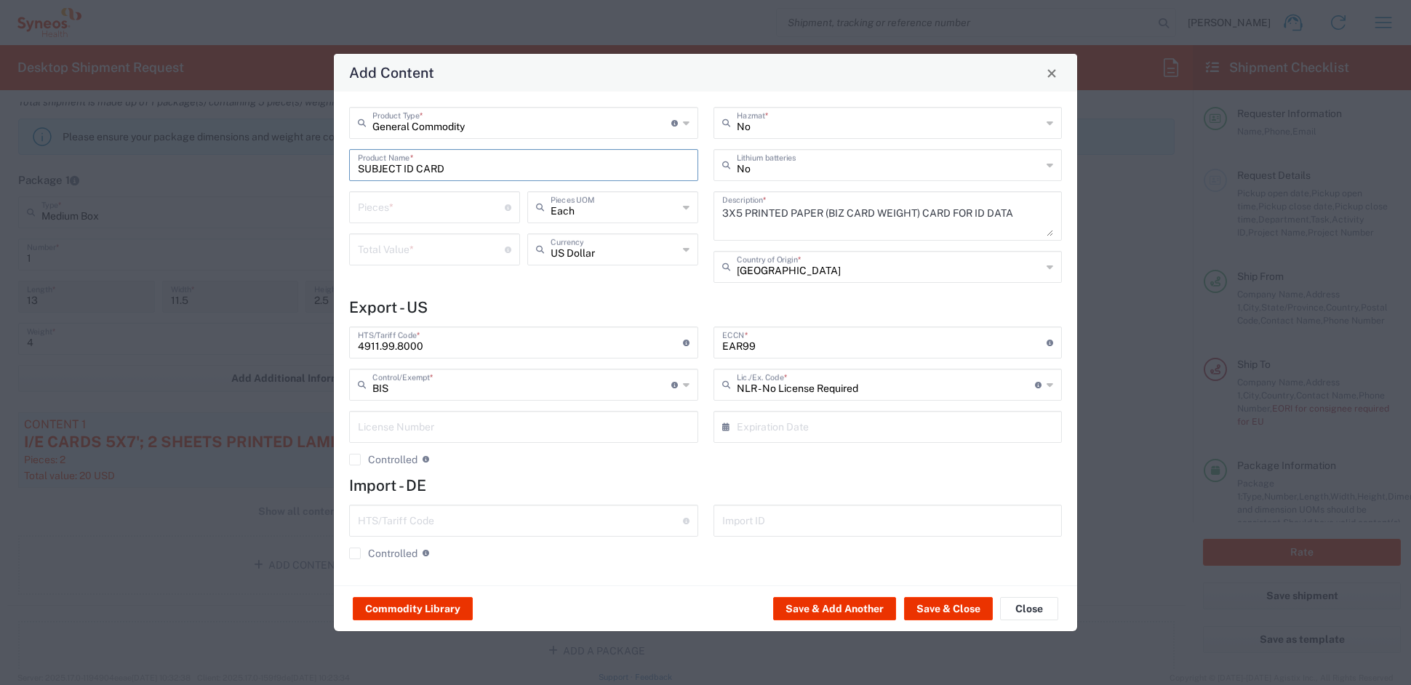
drag, startPoint x: 417, startPoint y: 220, endPoint x: 399, endPoint y: 204, distance: 24.2
click at [407, 213] on div "Pieces * Number of pieces inside all the packages" at bounding box center [434, 207] width 171 height 32
type input "2"
click at [435, 252] on input "number" at bounding box center [431, 248] width 147 height 25
type input ".70"
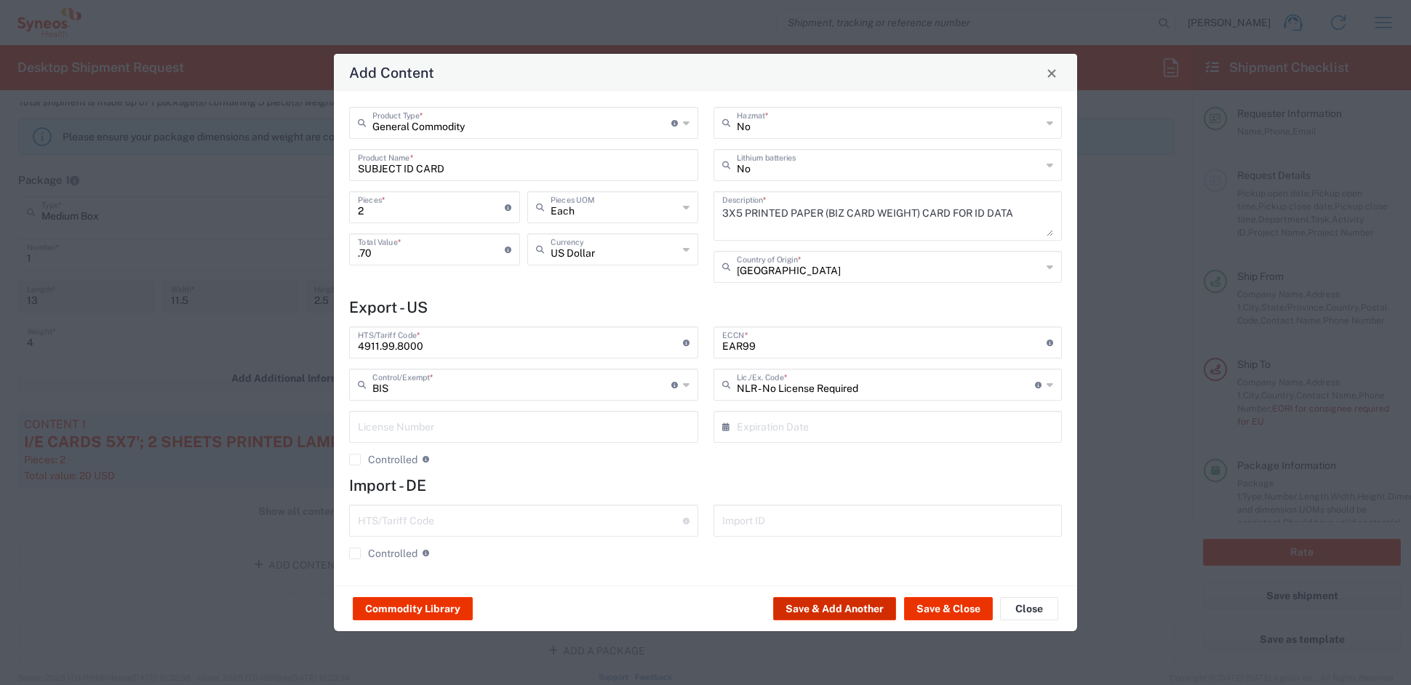
click at [799, 604] on button "Save & Add Another" at bounding box center [834, 608] width 123 height 23
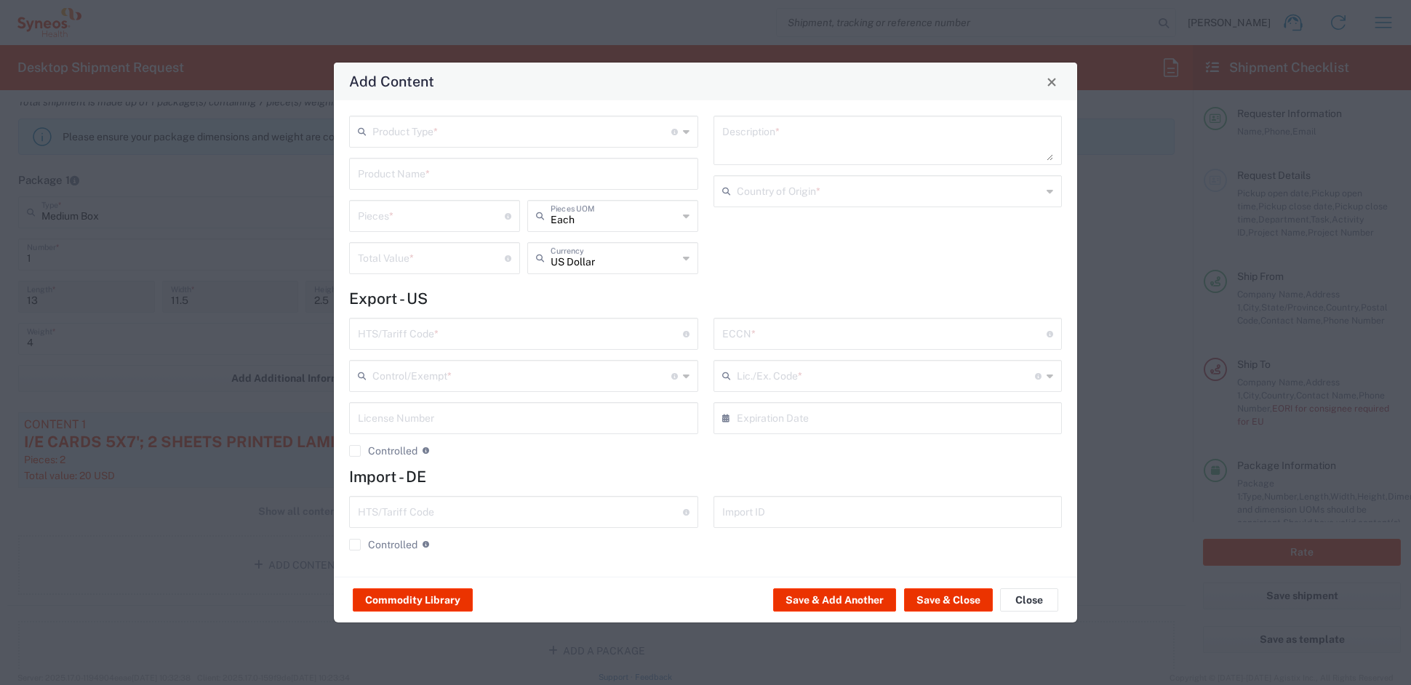
click at [396, 137] on input "text" at bounding box center [521, 130] width 299 height 25
click at [408, 189] on span "General Commodity" at bounding box center [523, 187] width 345 height 23
type input "General Commodity"
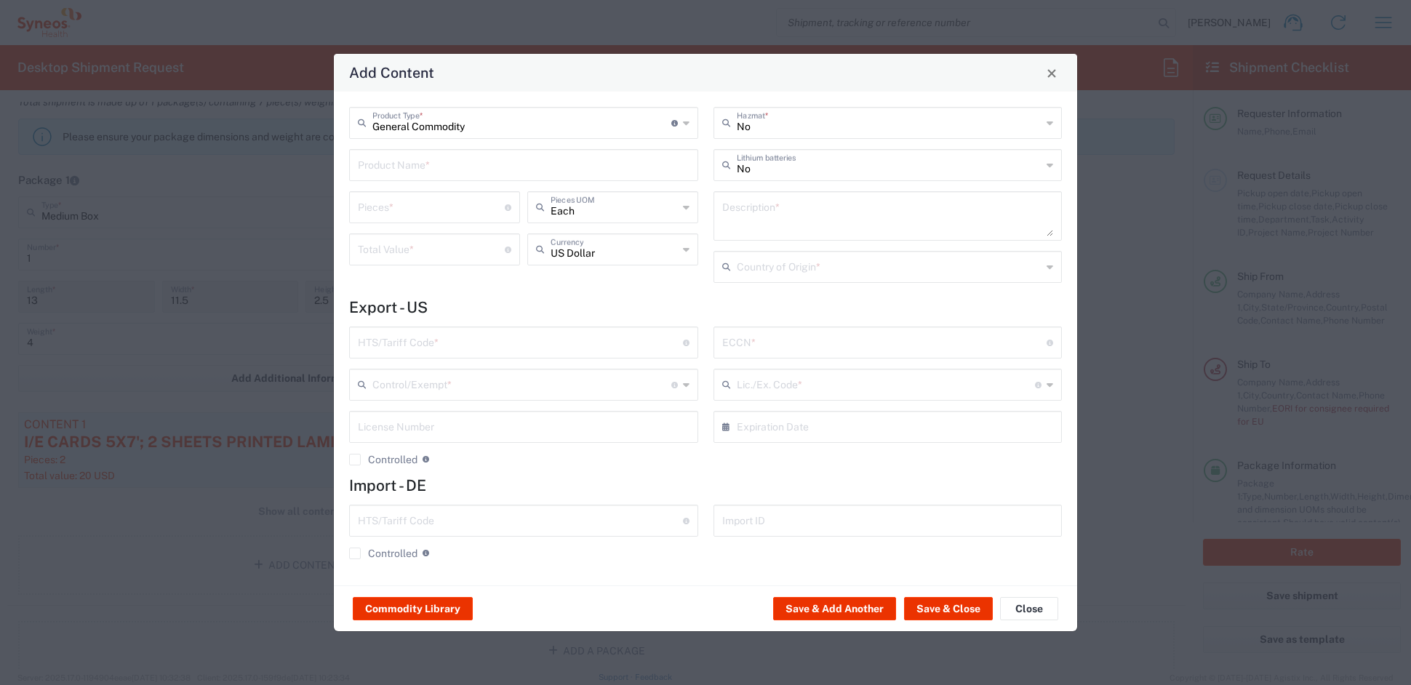
click at [387, 161] on input "text" at bounding box center [524, 163] width 332 height 25
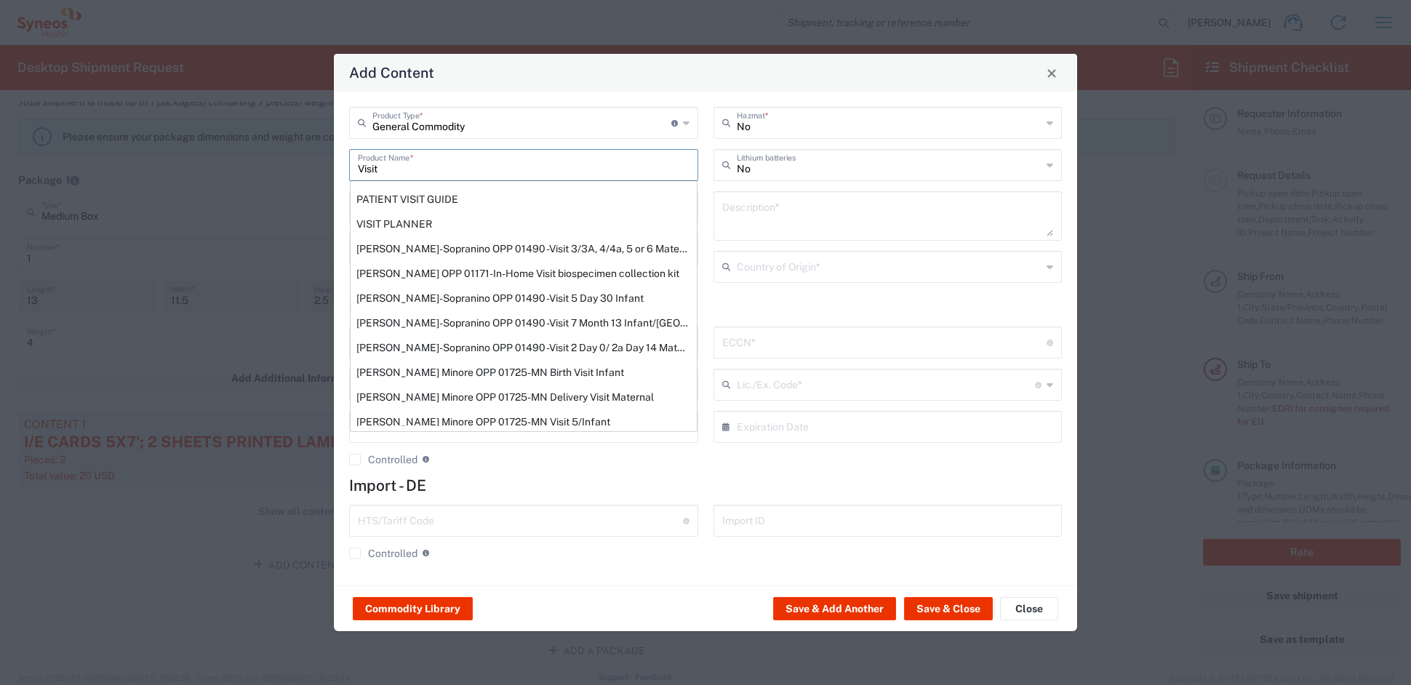
click at [422, 199] on div "PATIENT VISIT GUIDE" at bounding box center [524, 199] width 346 height 25
type input "PATIENT VISIT GUIDE"
type input "1"
type textarea "8.5x11 PRINTED DOCUMENT"
type input "[GEOGRAPHIC_DATA]"
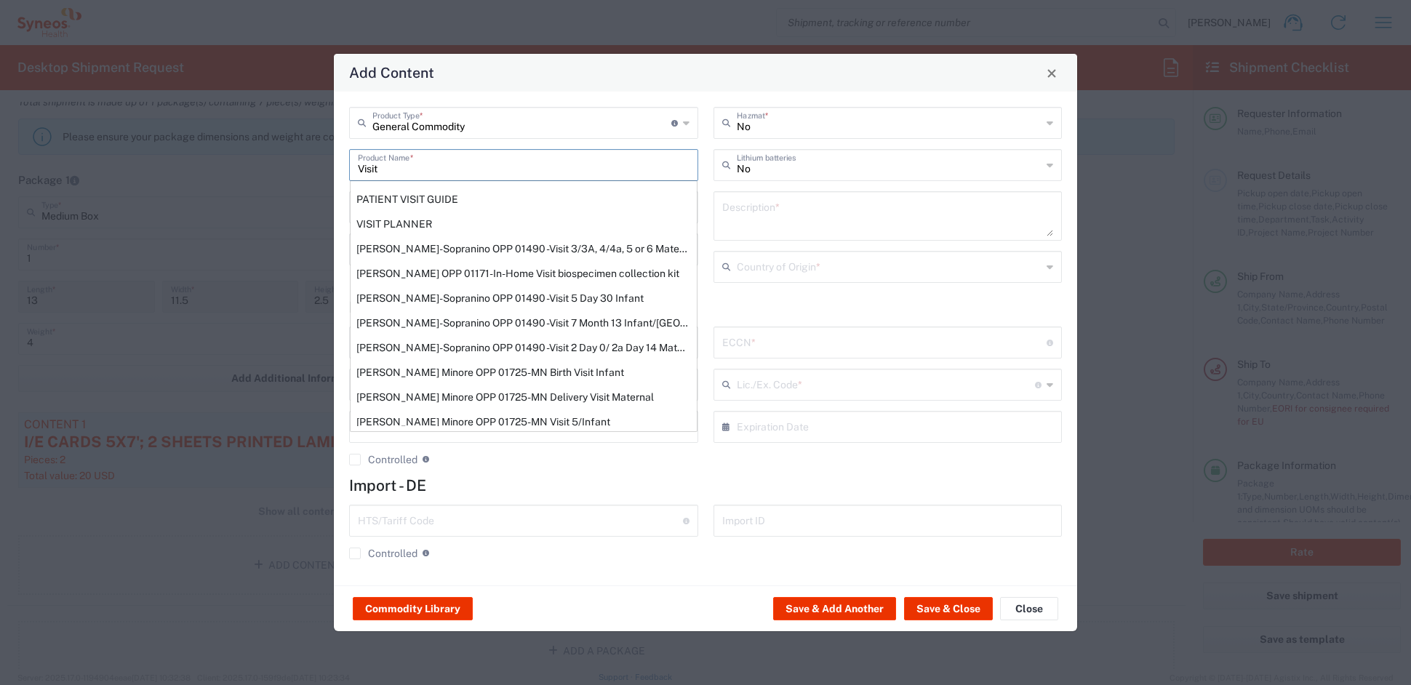
type input "4901.10.0040"
type input "BIS"
type input "EAR99"
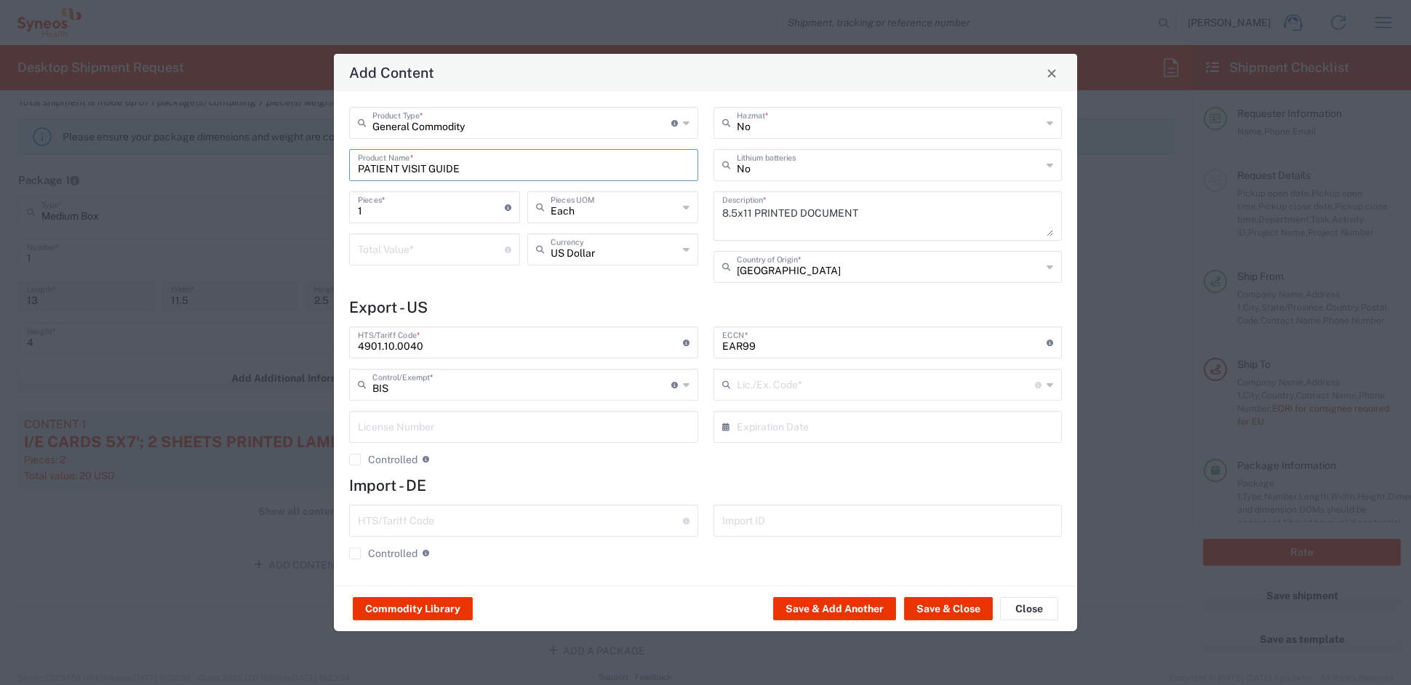
type input "NLR - No License Required"
click at [404, 207] on input "1" at bounding box center [431, 205] width 147 height 25
drag, startPoint x: 396, startPoint y: 207, endPoint x: 288, endPoint y: 201, distance: 107.8
click at [288, 201] on div "Add Content General Commodity Product Type * Document: Paper document generated…" at bounding box center [705, 342] width 1411 height 685
type input "2"
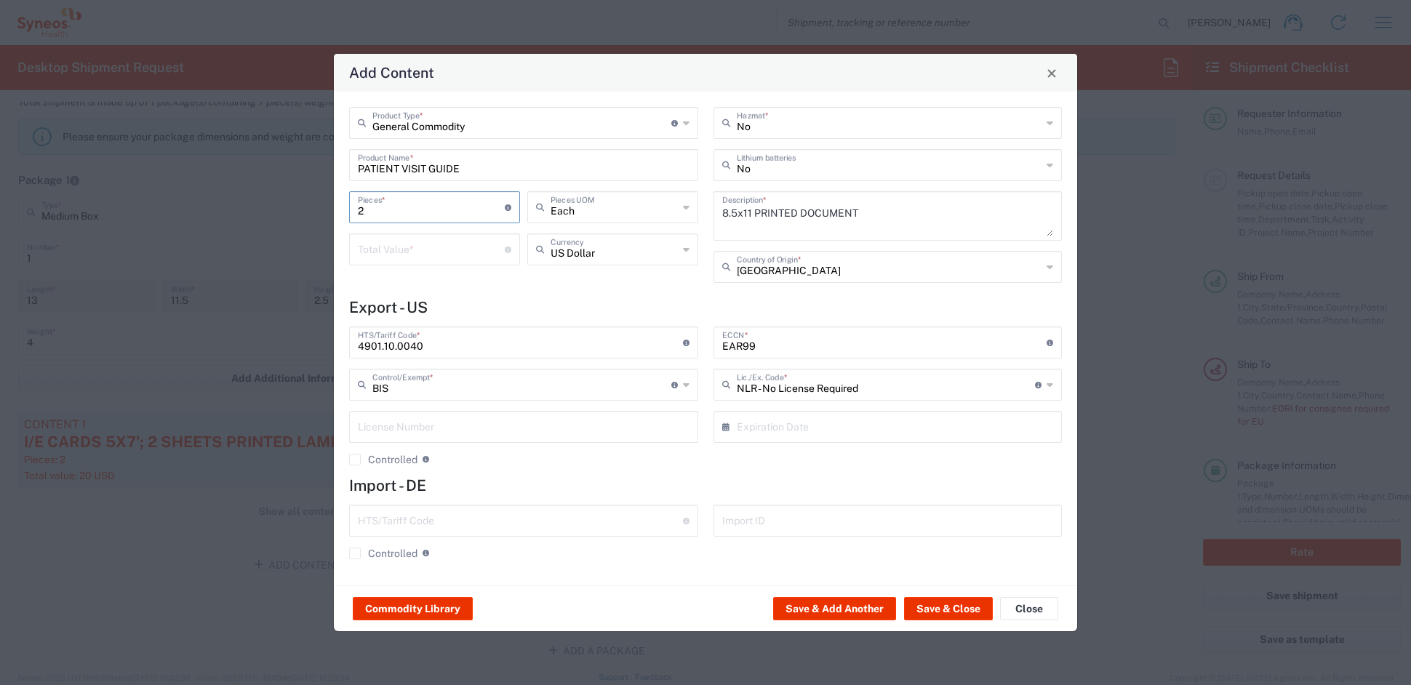
click at [375, 252] on input "number" at bounding box center [431, 248] width 147 height 25
type input ".7"
type input "5"
click at [809, 603] on button "Save & Add Another" at bounding box center [834, 608] width 123 height 23
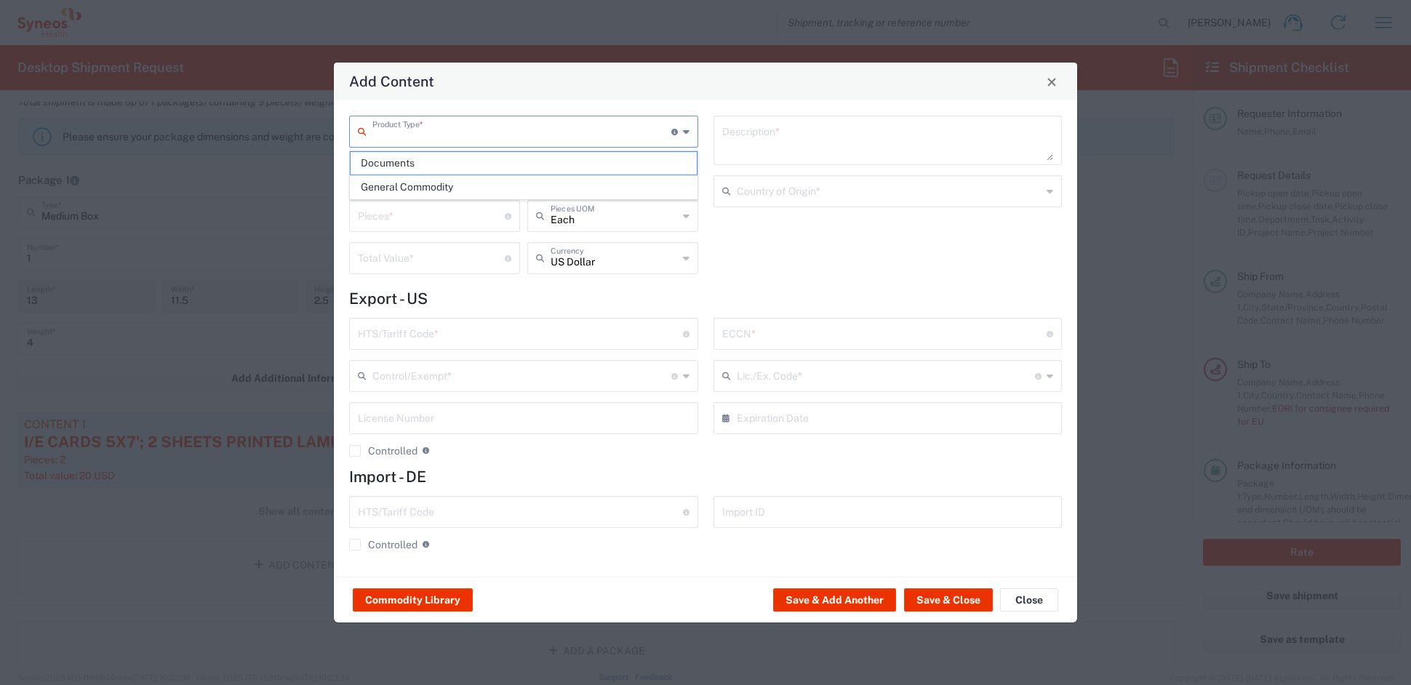
click at [420, 128] on input "text" at bounding box center [521, 130] width 299 height 25
drag, startPoint x: 401, startPoint y: 182, endPoint x: 403, endPoint y: 175, distance: 7.6
click at [402, 180] on span "General Commodity" at bounding box center [523, 187] width 345 height 23
type input "General Commodity"
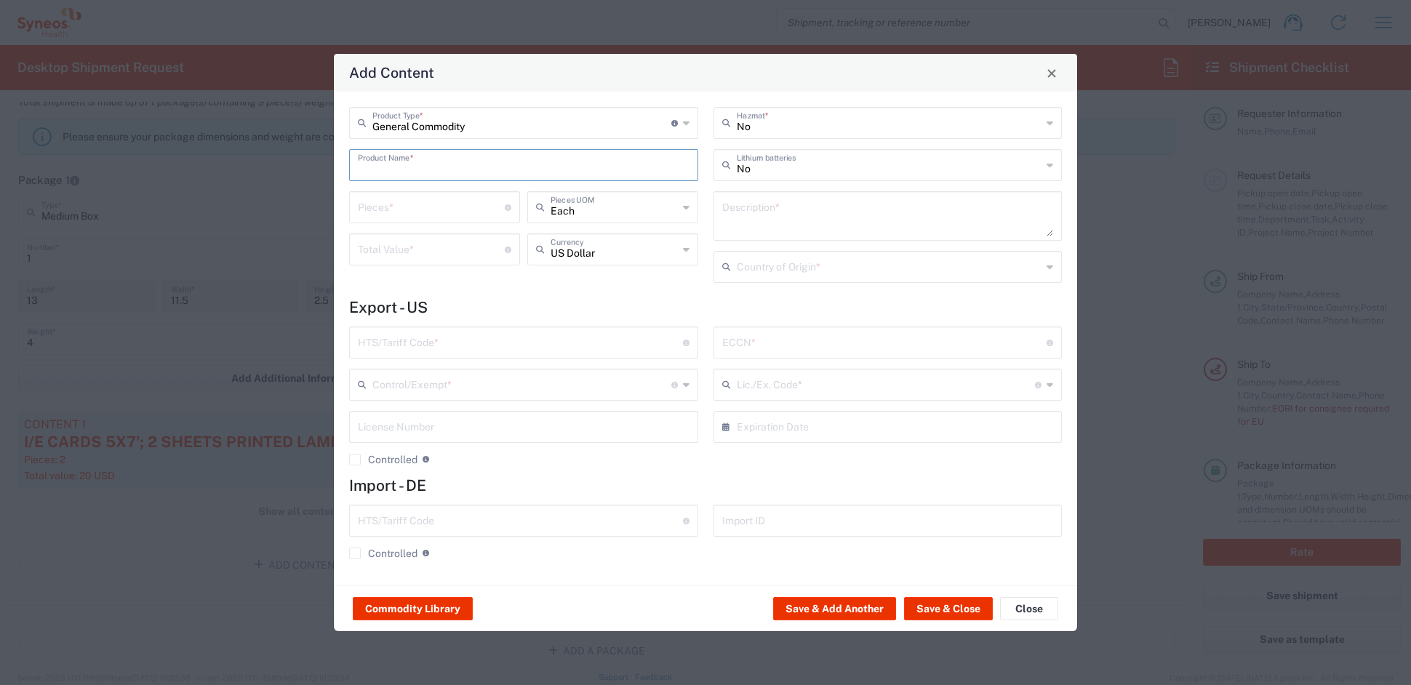
click at [403, 164] on input "text" at bounding box center [524, 163] width 332 height 25
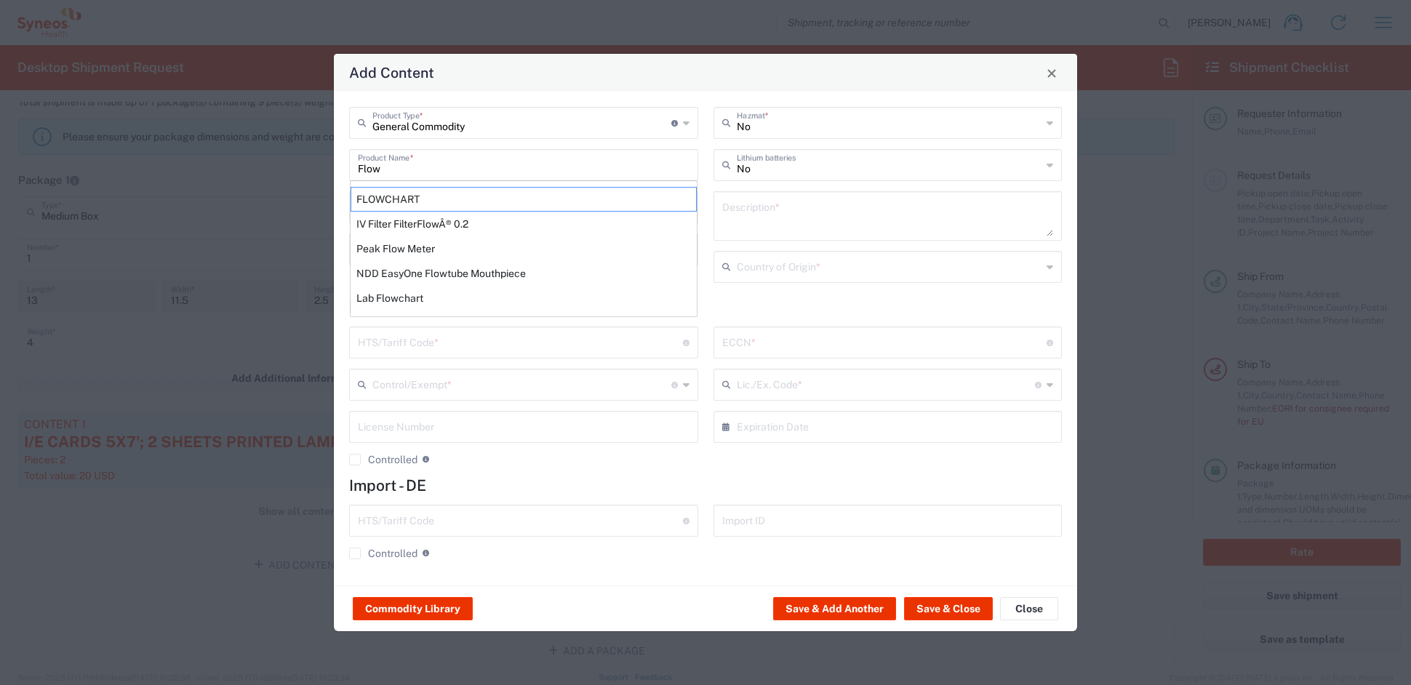
click at [404, 199] on div "FLOWCHART" at bounding box center [524, 199] width 346 height 25
type input "FLOWCHART"
type input "1"
type textarea "11'X8.5'; 1 SHEET PRINTED LAMINATED PAPER"
type input "[GEOGRAPHIC_DATA]"
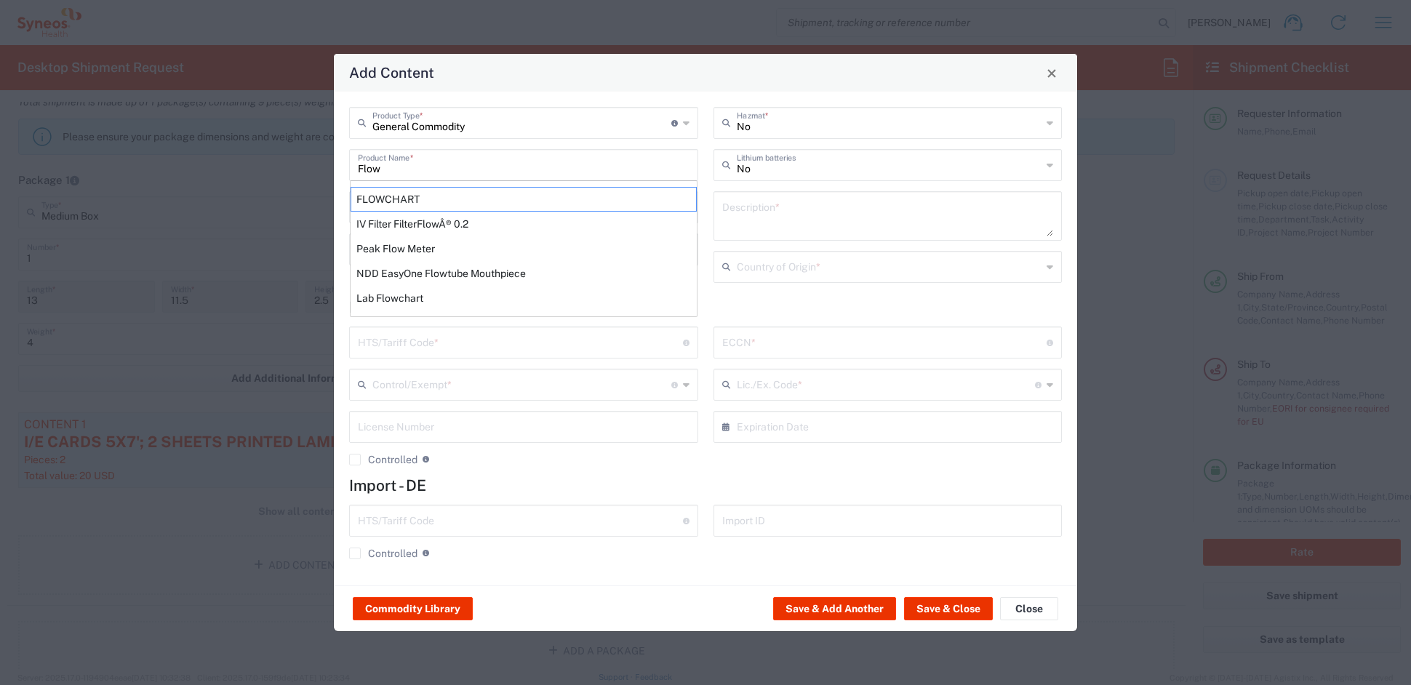
type input "4911.99.8000"
type input "BIS"
type input "EAR99"
type input "NLR - No License Required"
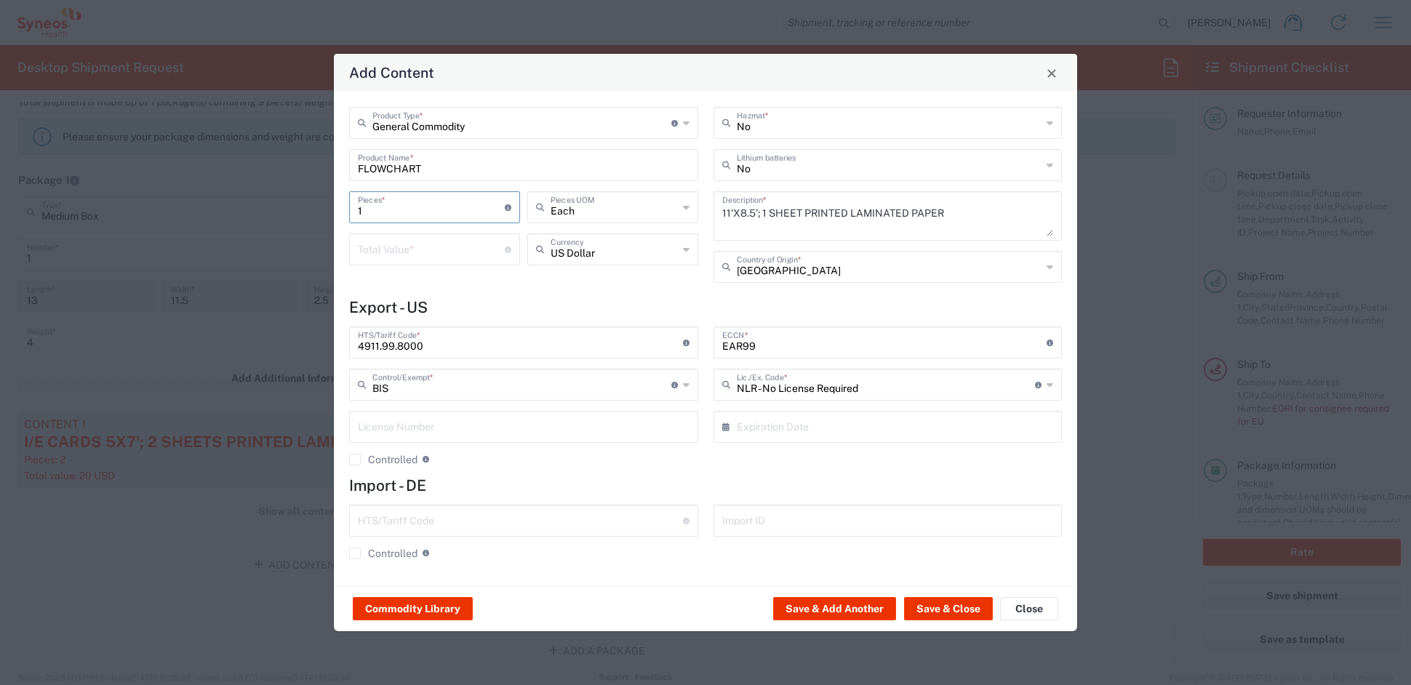
drag, startPoint x: 375, startPoint y: 209, endPoint x: 307, endPoint y: 202, distance: 68.0
click at [307, 201] on div "Add Content General Commodity Product Type * Document: Paper document generated…" at bounding box center [705, 342] width 1411 height 685
type input "2"
click at [372, 250] on input "number" at bounding box center [431, 248] width 147 height 25
type input "10"
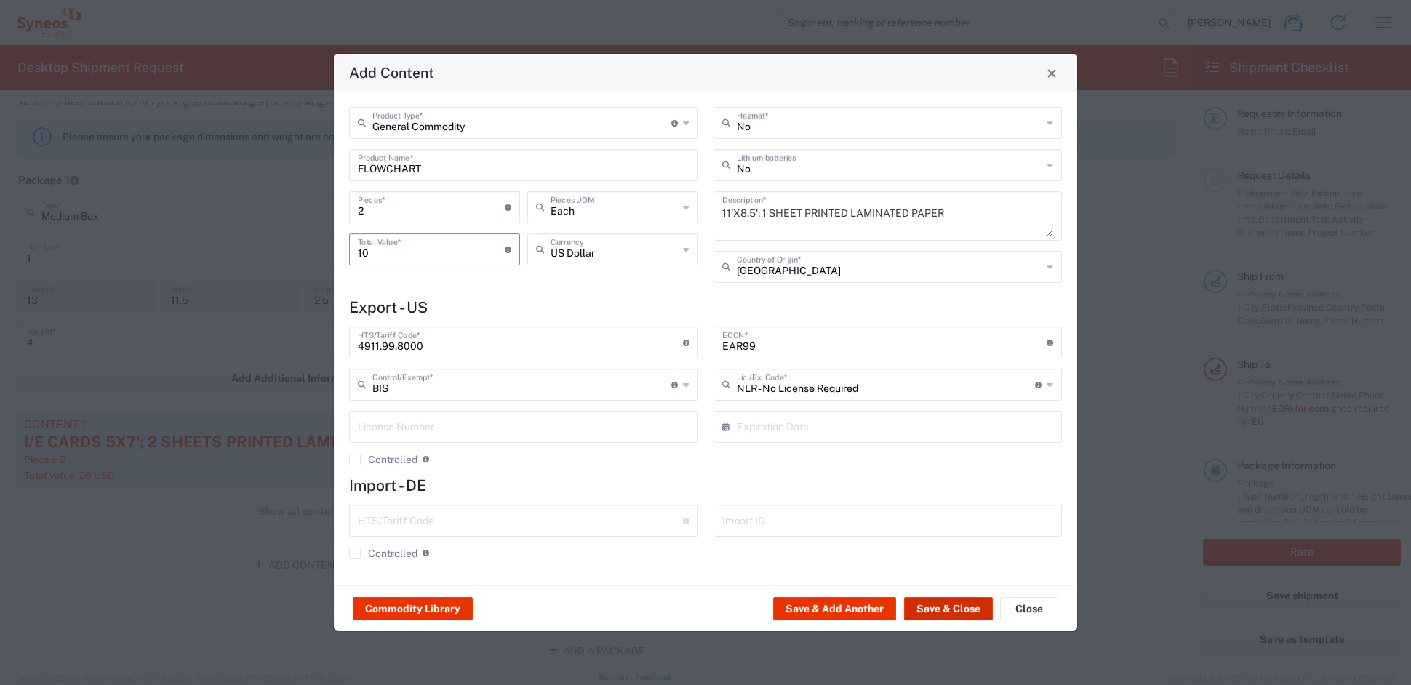
click at [932, 607] on button "Save & Close" at bounding box center [948, 608] width 89 height 23
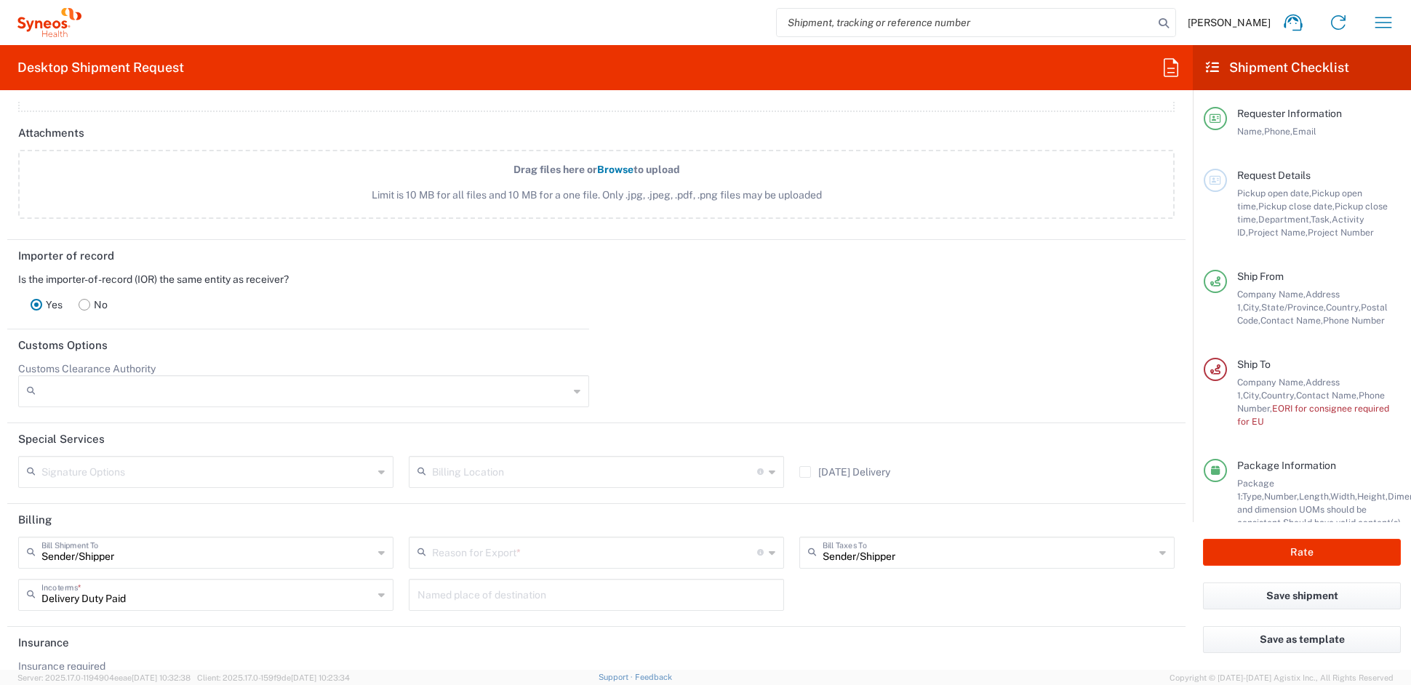
scroll to position [1818, 0]
click at [83, 297] on rect at bounding box center [84, 302] width 11 height 11
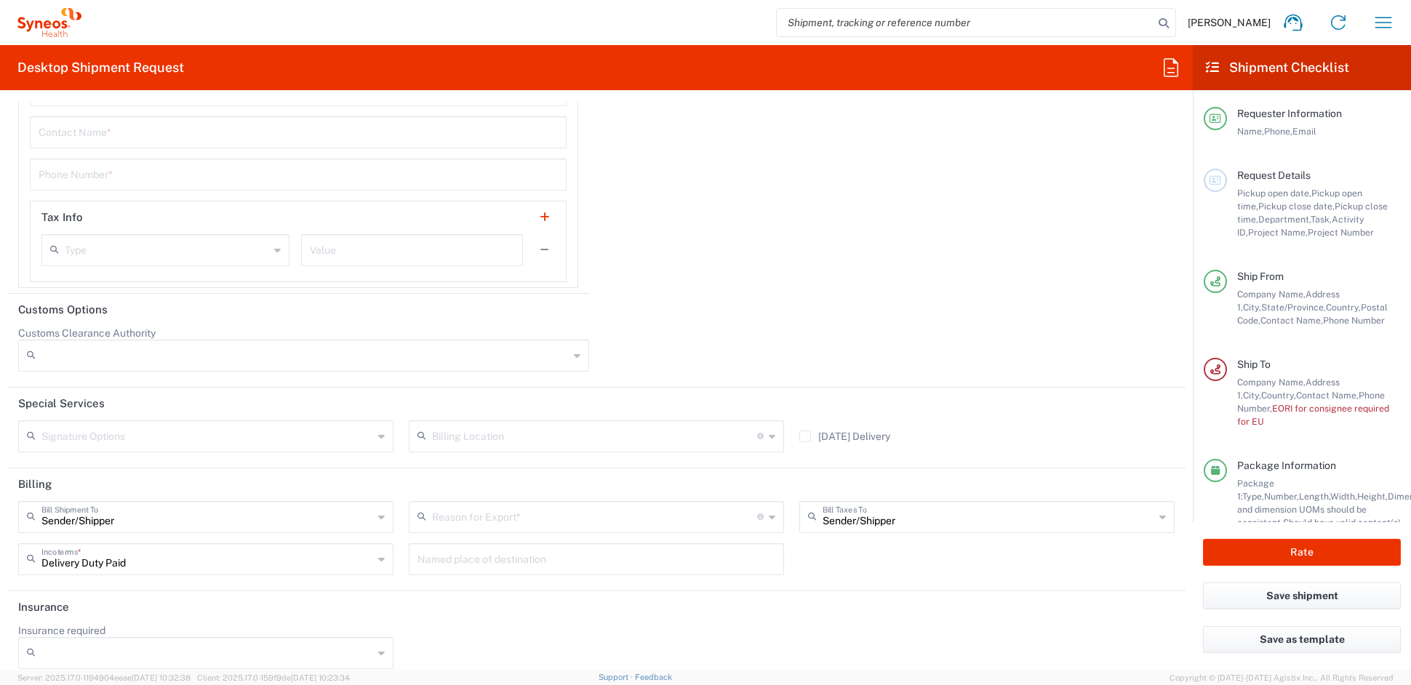
scroll to position [2438, 0]
click at [487, 516] on input "text" at bounding box center [594, 514] width 325 height 25
click at [468, 663] on span "Sold" at bounding box center [590, 663] width 368 height 23
type input "Sold"
click at [175, 559] on input "text" at bounding box center [207, 556] width 332 height 25
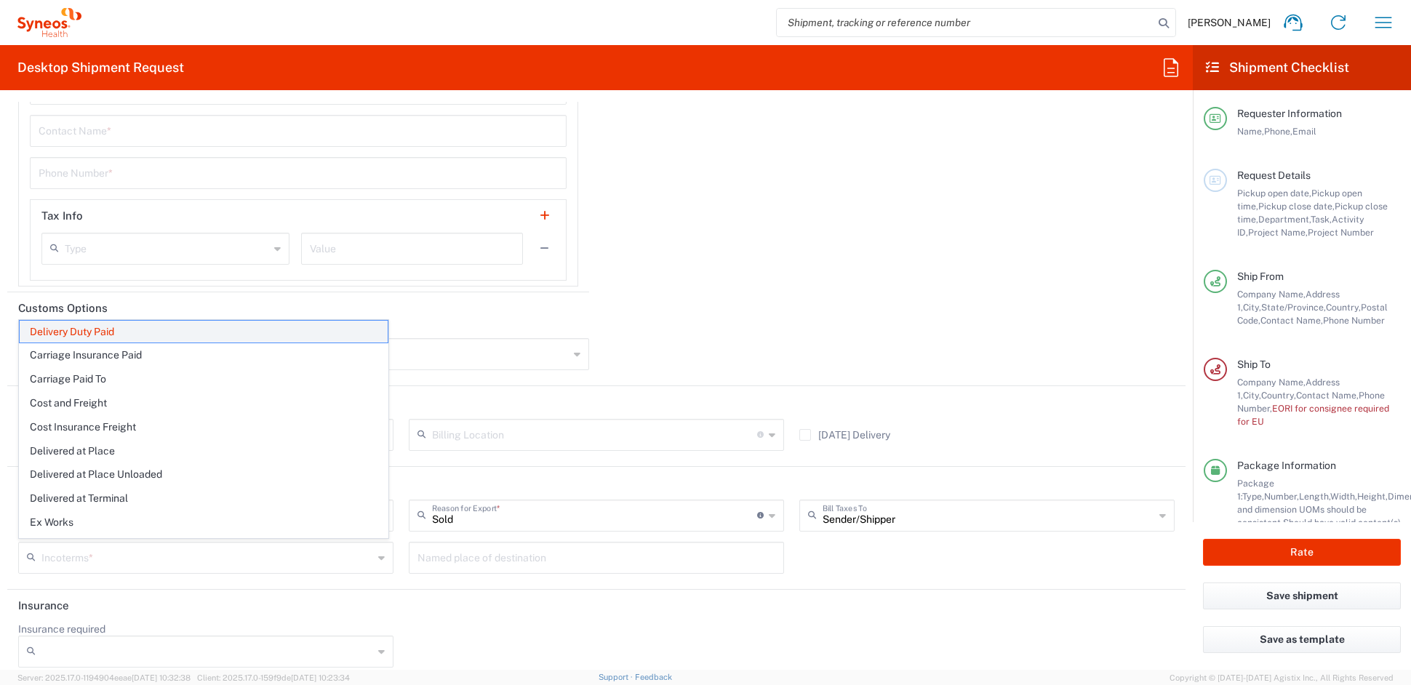
click at [153, 322] on span "Delivery Duty Paid" at bounding box center [204, 332] width 368 height 23
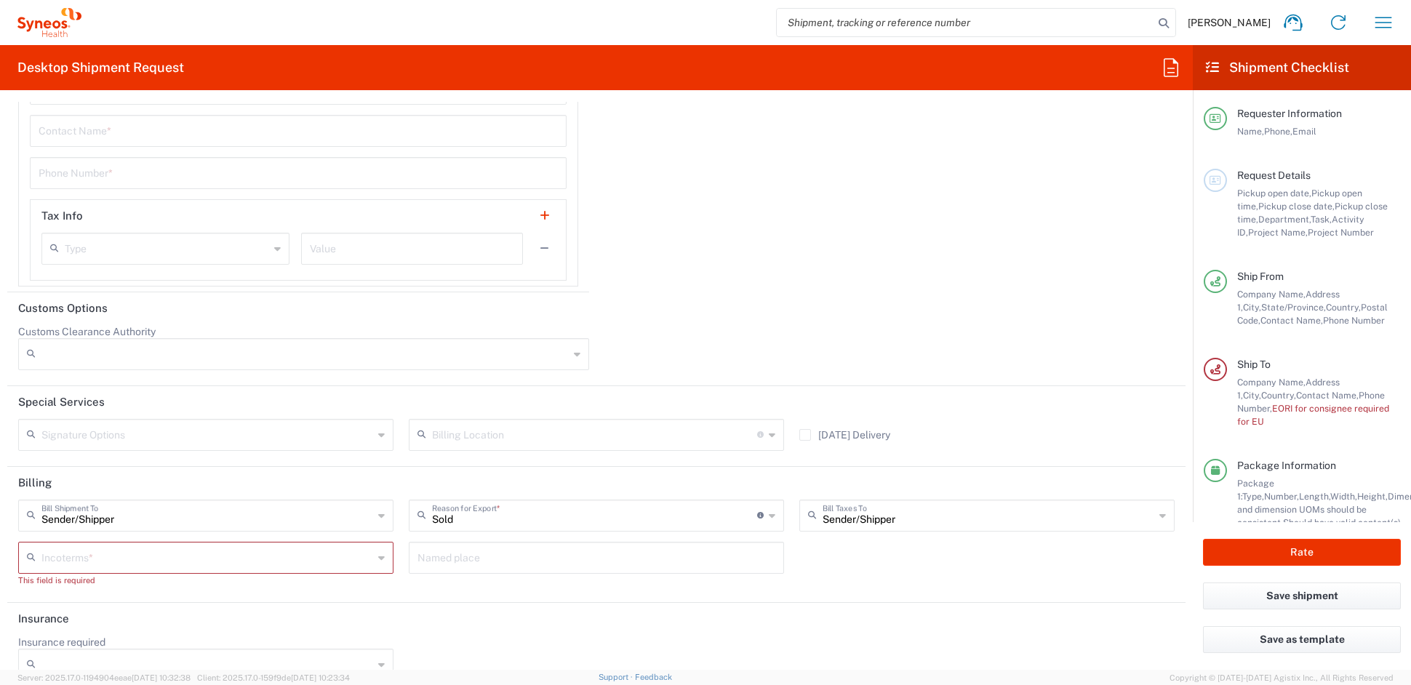
click at [143, 555] on input "text" at bounding box center [207, 556] width 332 height 25
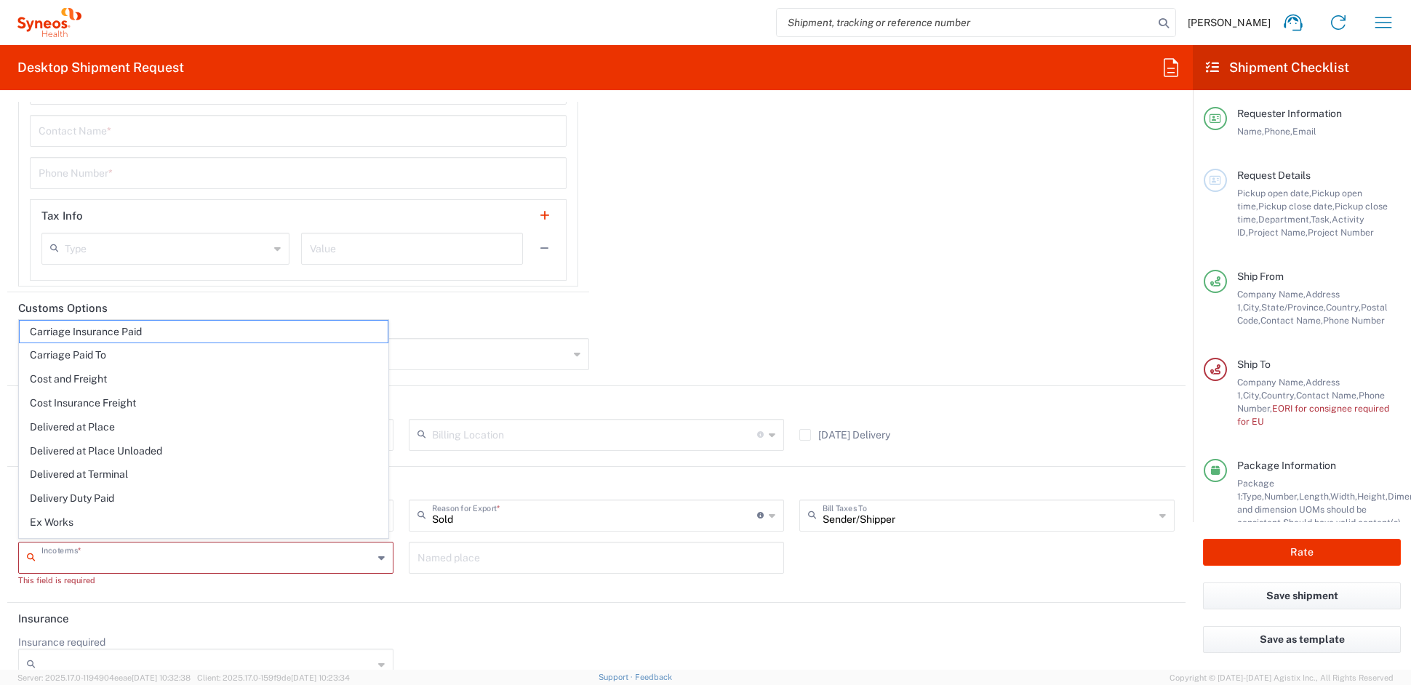
click at [105, 497] on span "Delivery Duty Paid" at bounding box center [204, 498] width 368 height 23
type input "Delivery Duty Paid"
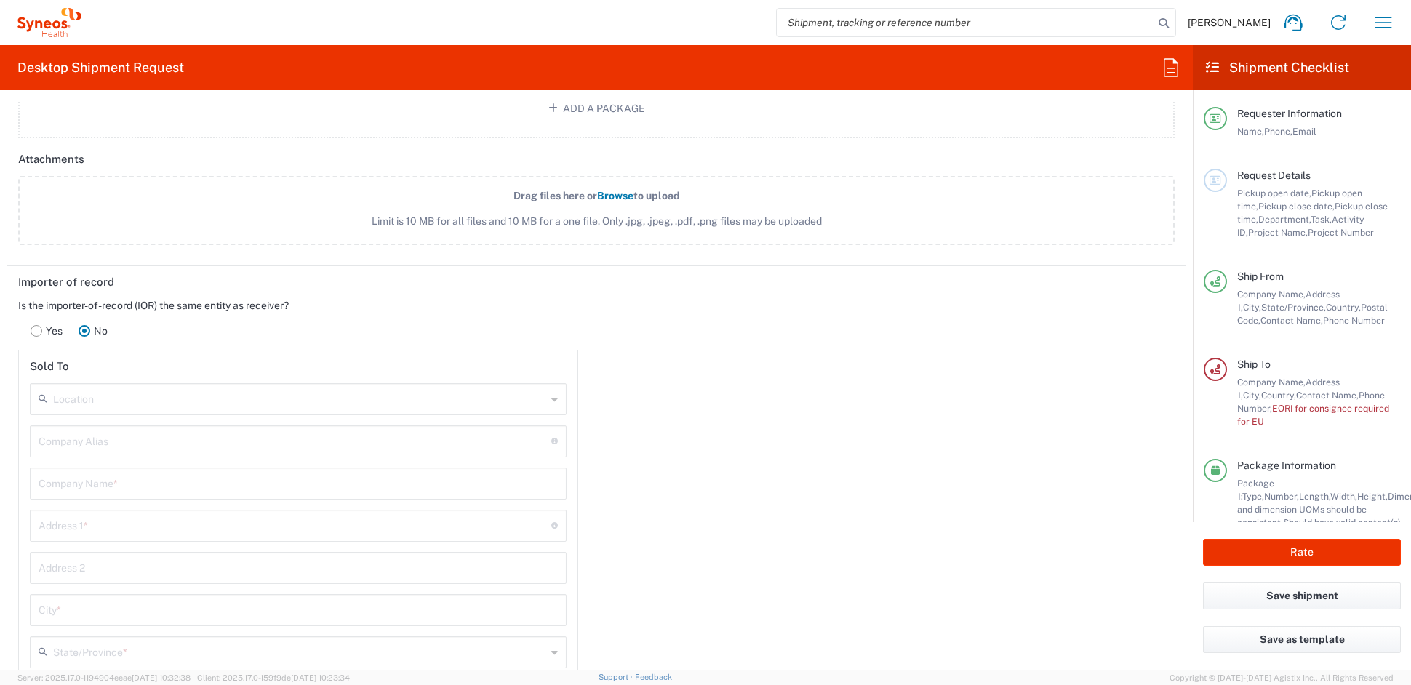
scroll to position [1784, 0]
click at [116, 402] on input "text" at bounding box center [299, 404] width 493 height 25
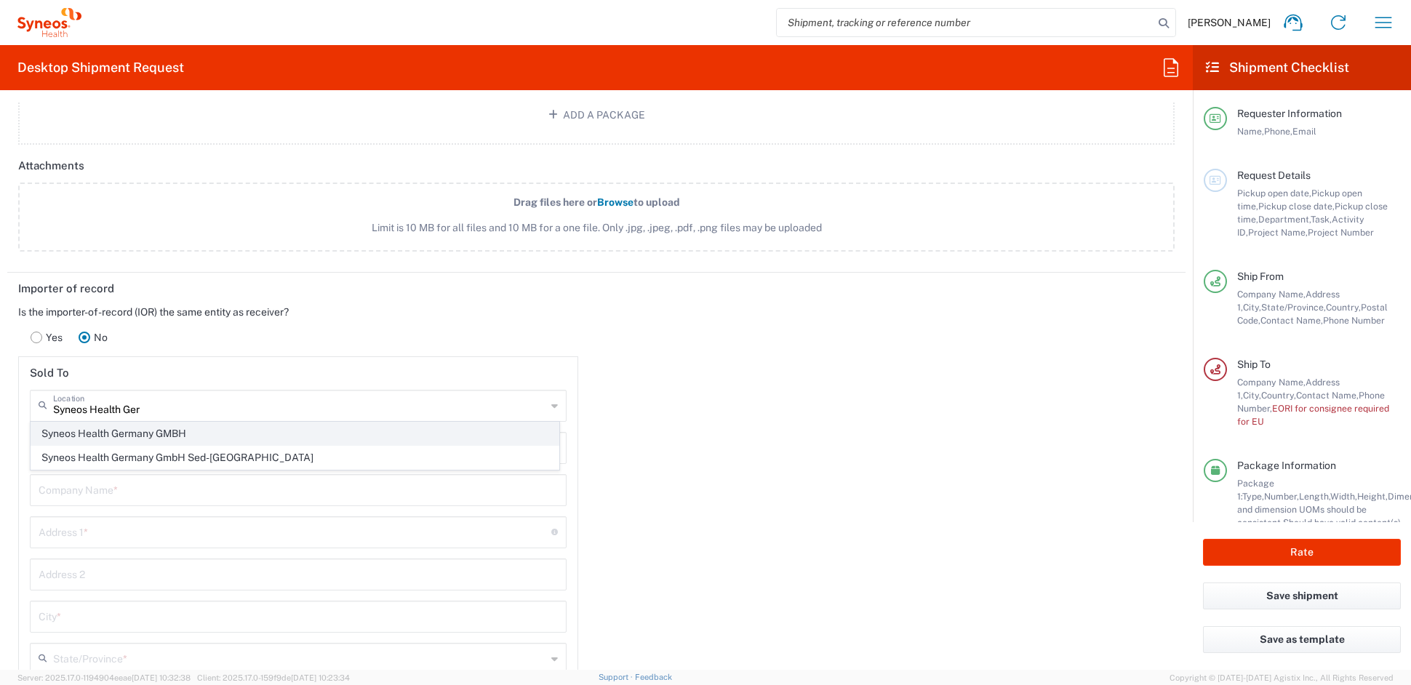
click at [188, 429] on span "Syneos Health Germany GMBH" at bounding box center [294, 434] width 527 height 23
type input "Syneos Health Germany GMBH"
type input "[PERSON_NAME]-Ring 6"
type input "Munchen"
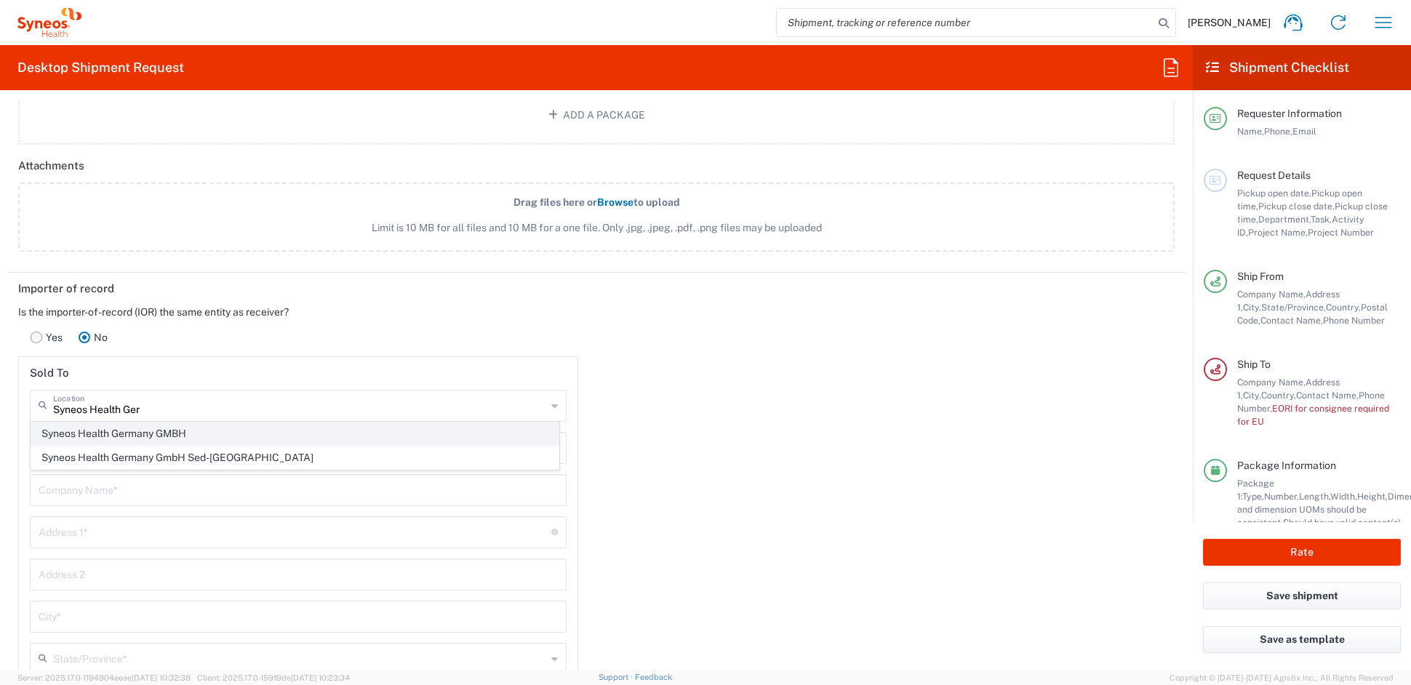
type input "[GEOGRAPHIC_DATA]"
type input "81929"
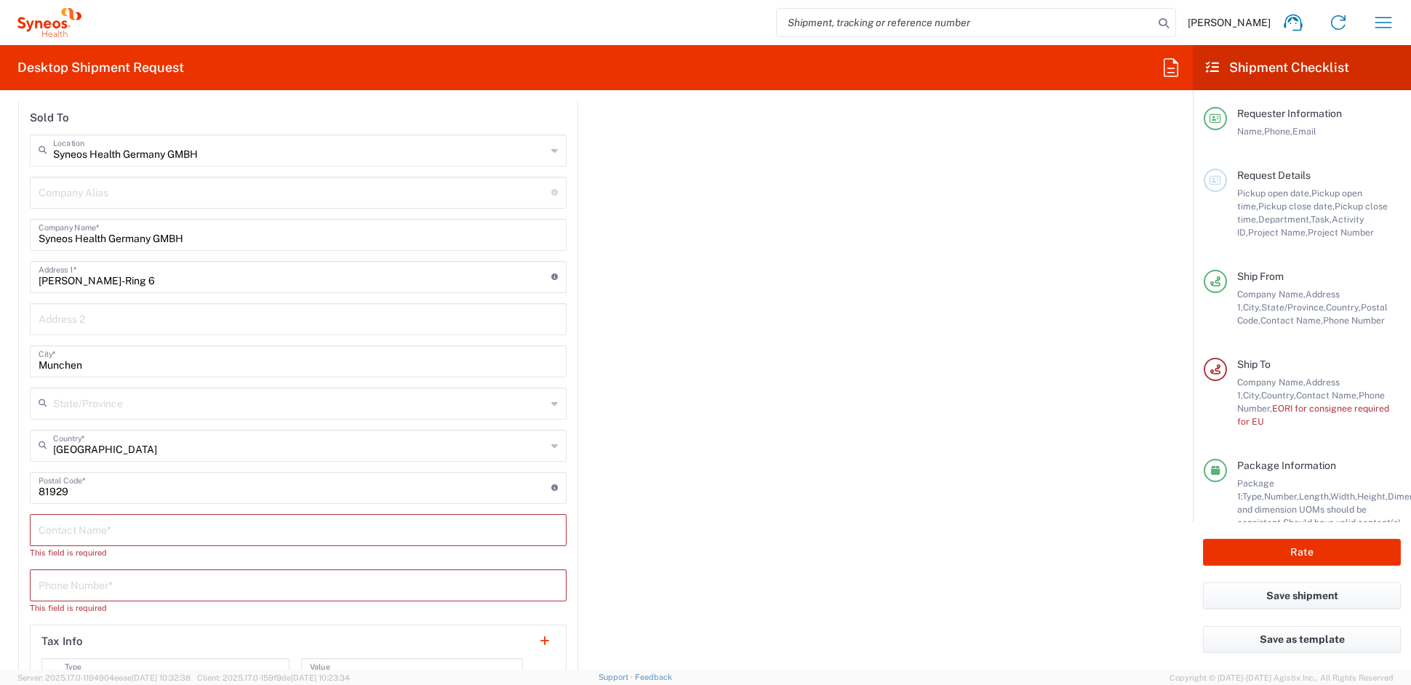
scroll to position [2038, 0]
click at [68, 527] on input "text" at bounding box center [298, 530] width 519 height 25
paste input "[PERSON_NAME]"
type input "[PERSON_NAME]"
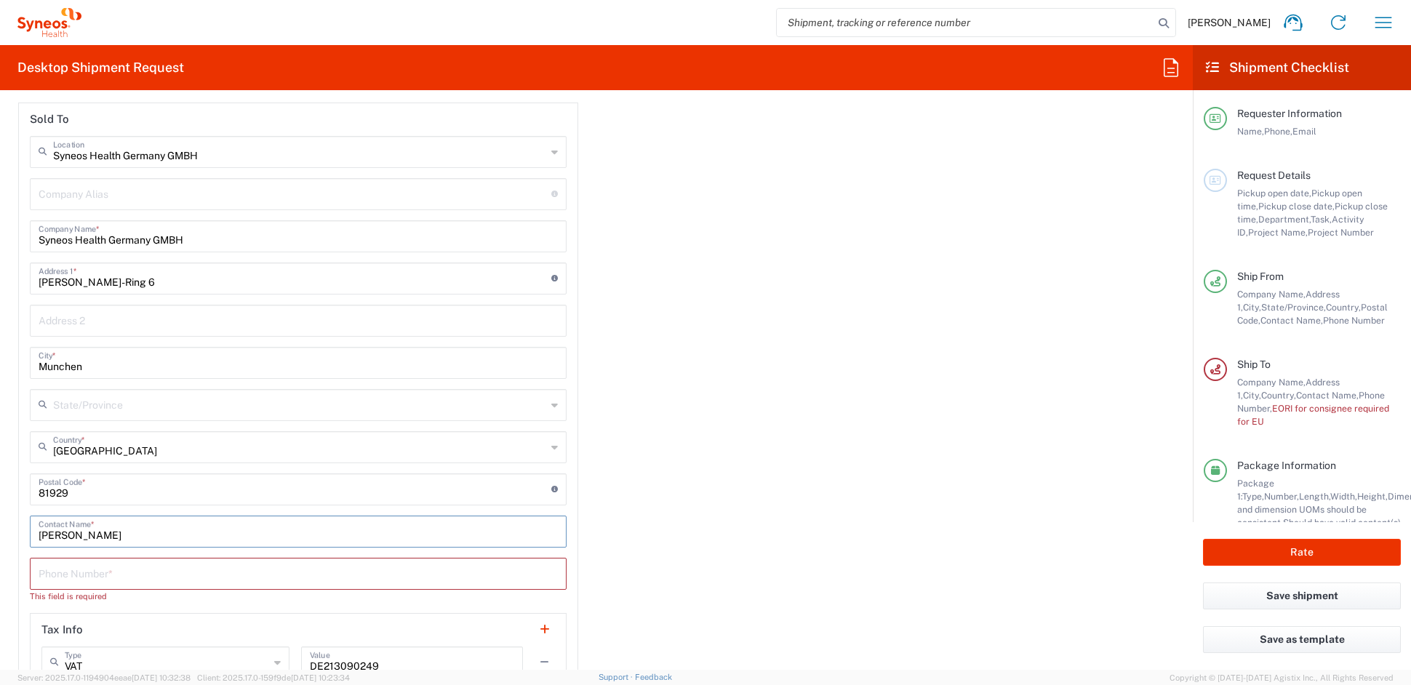
click at [111, 564] on input "tel" at bounding box center [298, 572] width 519 height 25
paste input "39 0236025842"
click at [54, 569] on input "39 0236025842" at bounding box center [298, 572] width 519 height 25
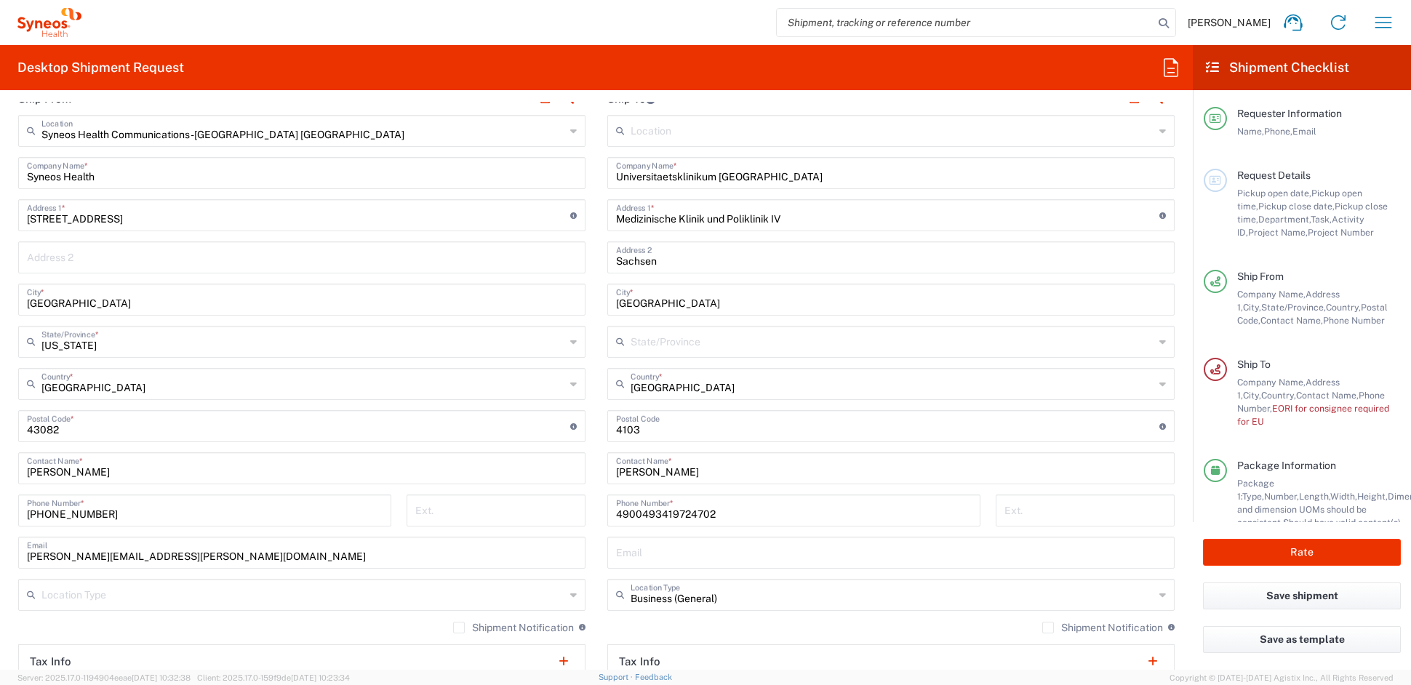
scroll to position [703, 0]
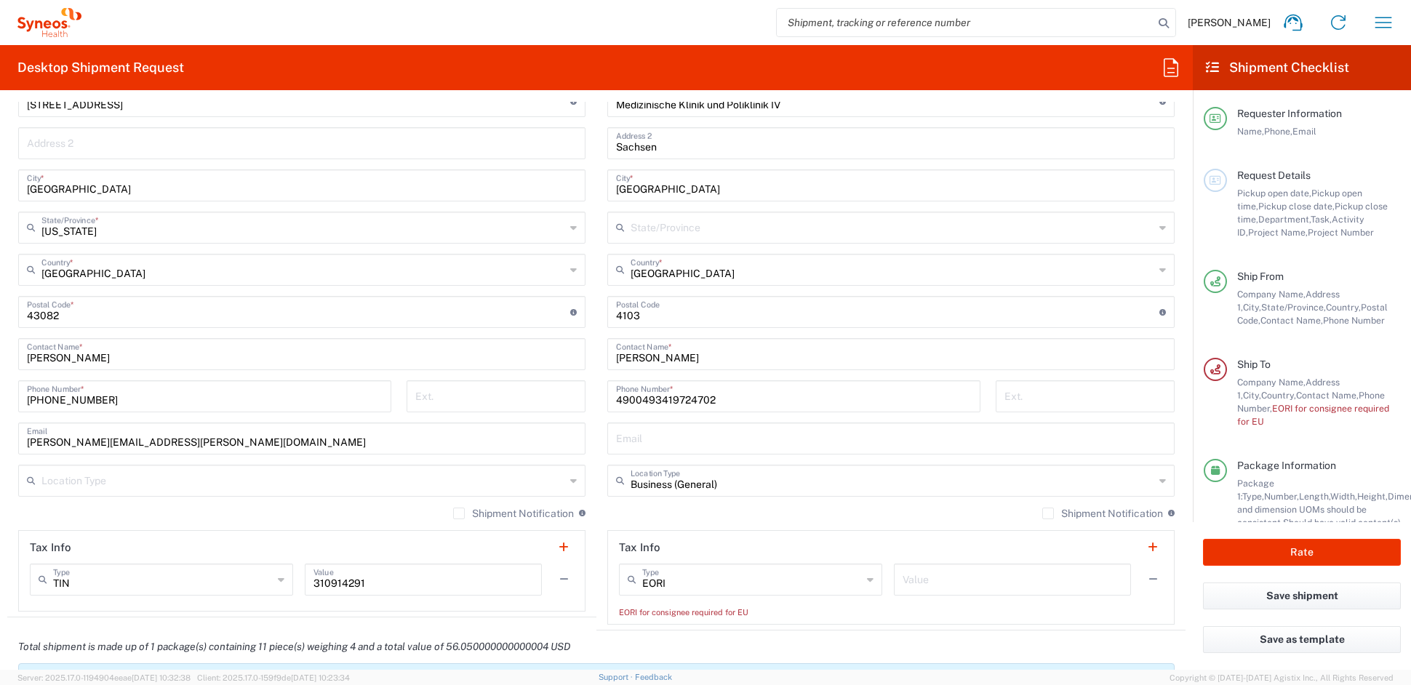
type input "390236025842"
click at [999, 583] on input "text" at bounding box center [1013, 578] width 220 height 25
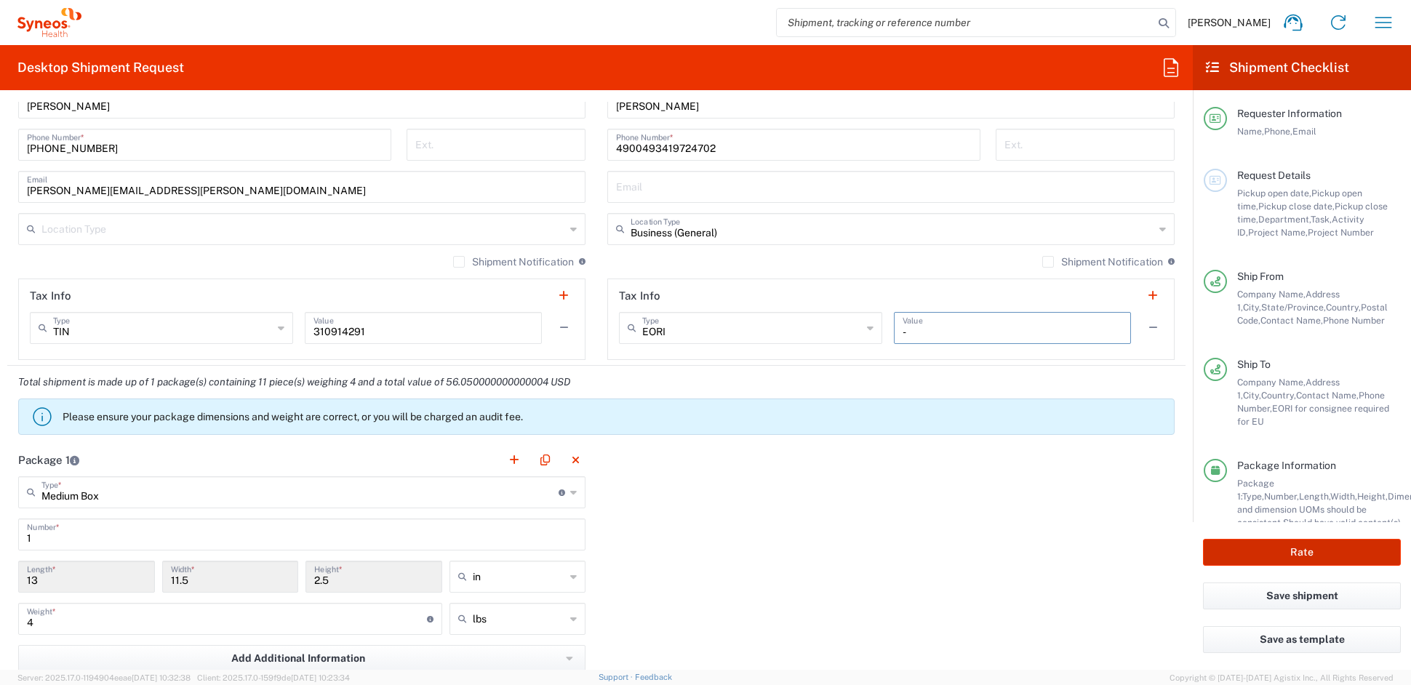
scroll to position [966, 0]
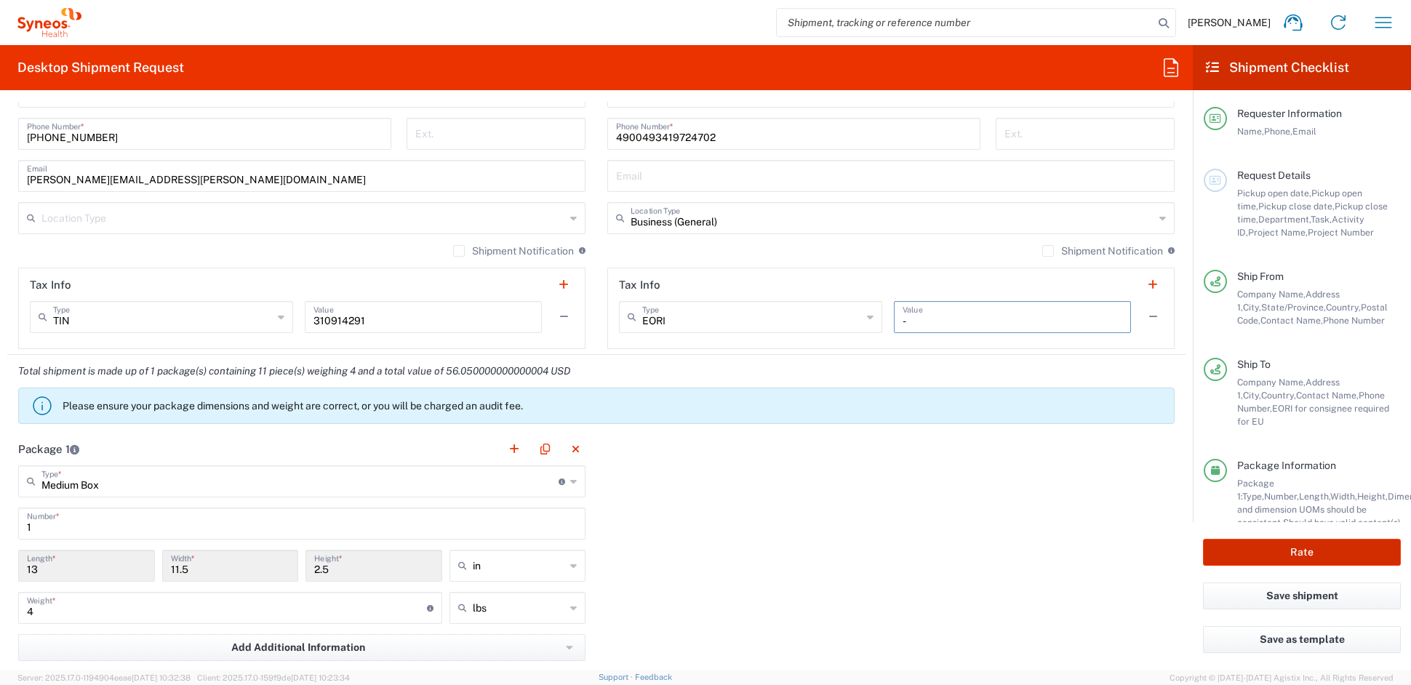
type input "-"
click at [1306, 552] on button "Rate" at bounding box center [1302, 552] width 198 height 27
type input "COMM.STUDO.IC.106960"
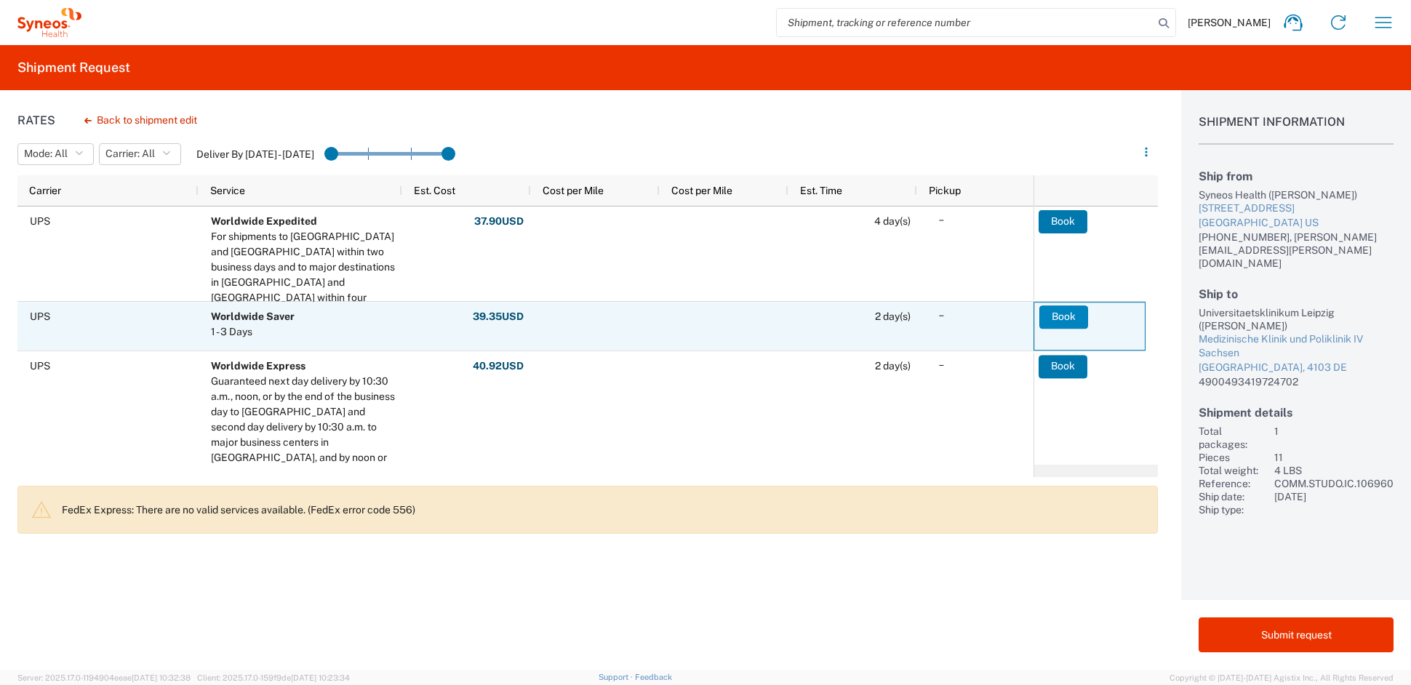
click at [1062, 317] on button "Book" at bounding box center [1063, 316] width 49 height 23
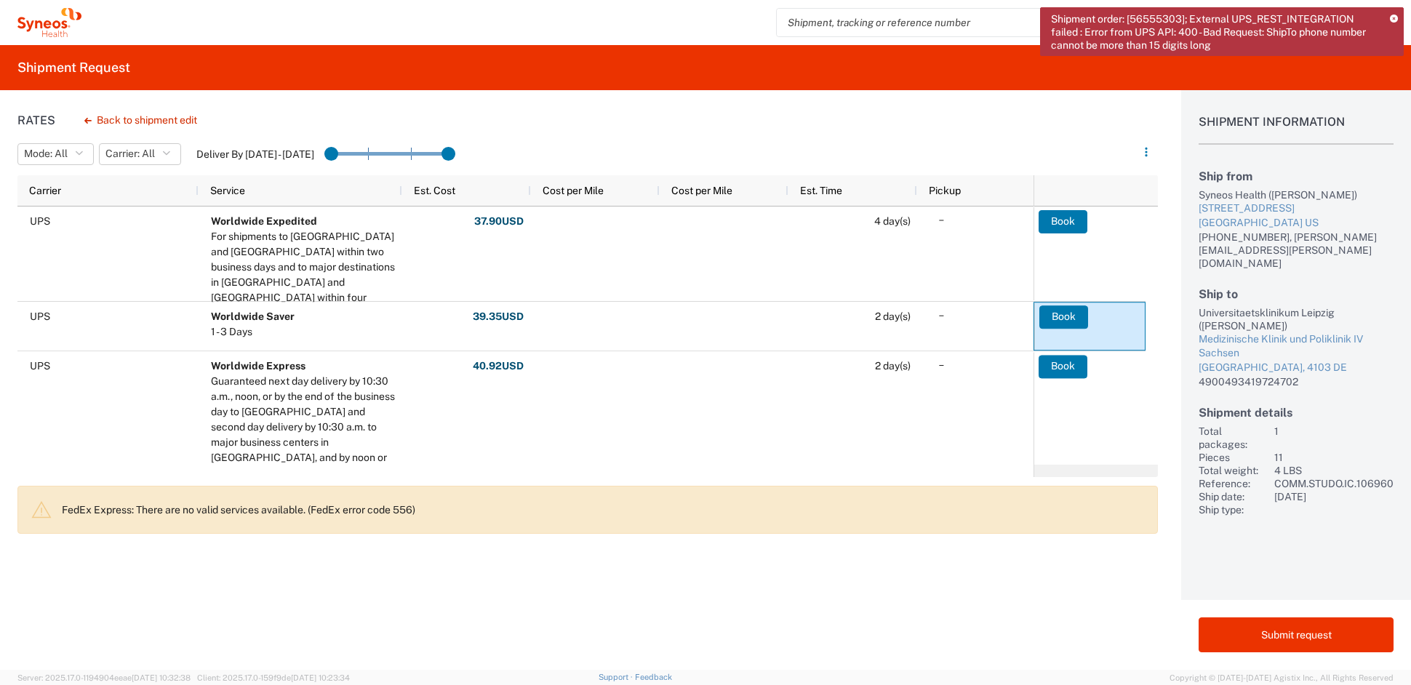
click at [1393, 18] on icon at bounding box center [1394, 19] width 8 height 8
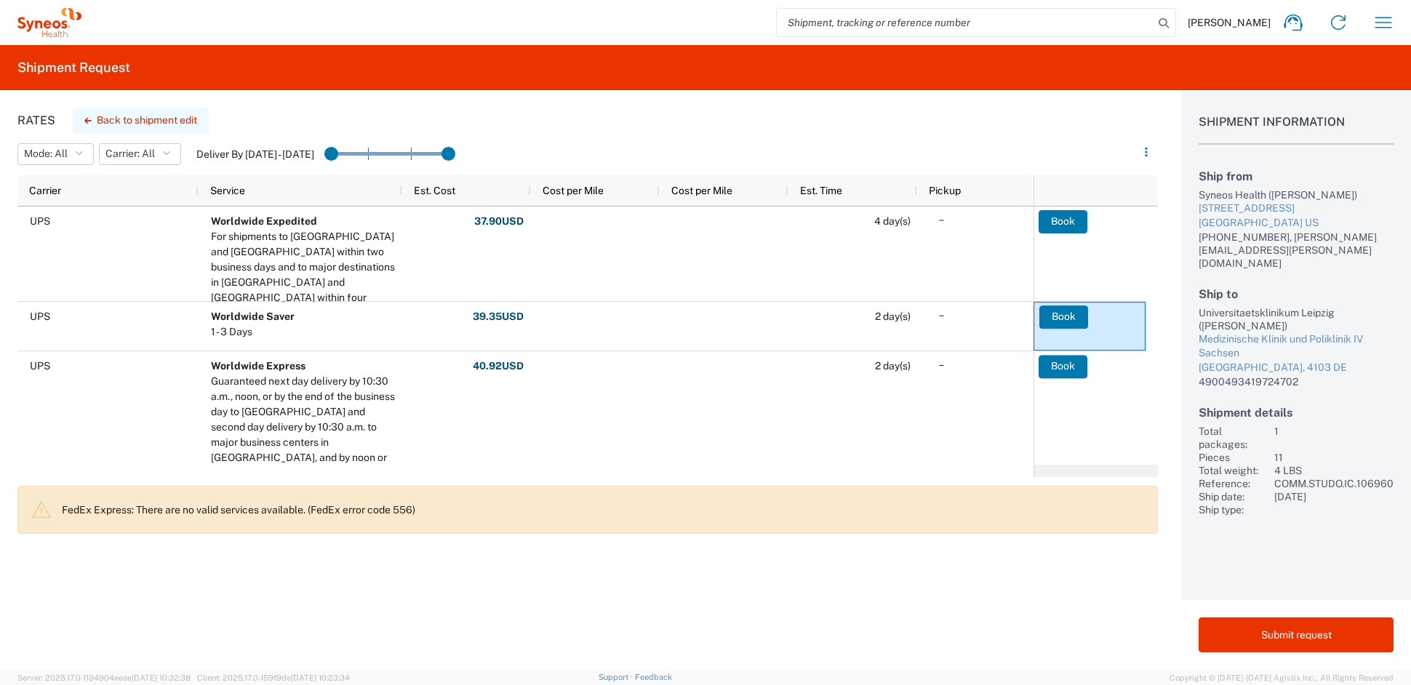
click at [157, 119] on button "Back to shipment edit" at bounding box center [141, 120] width 136 height 25
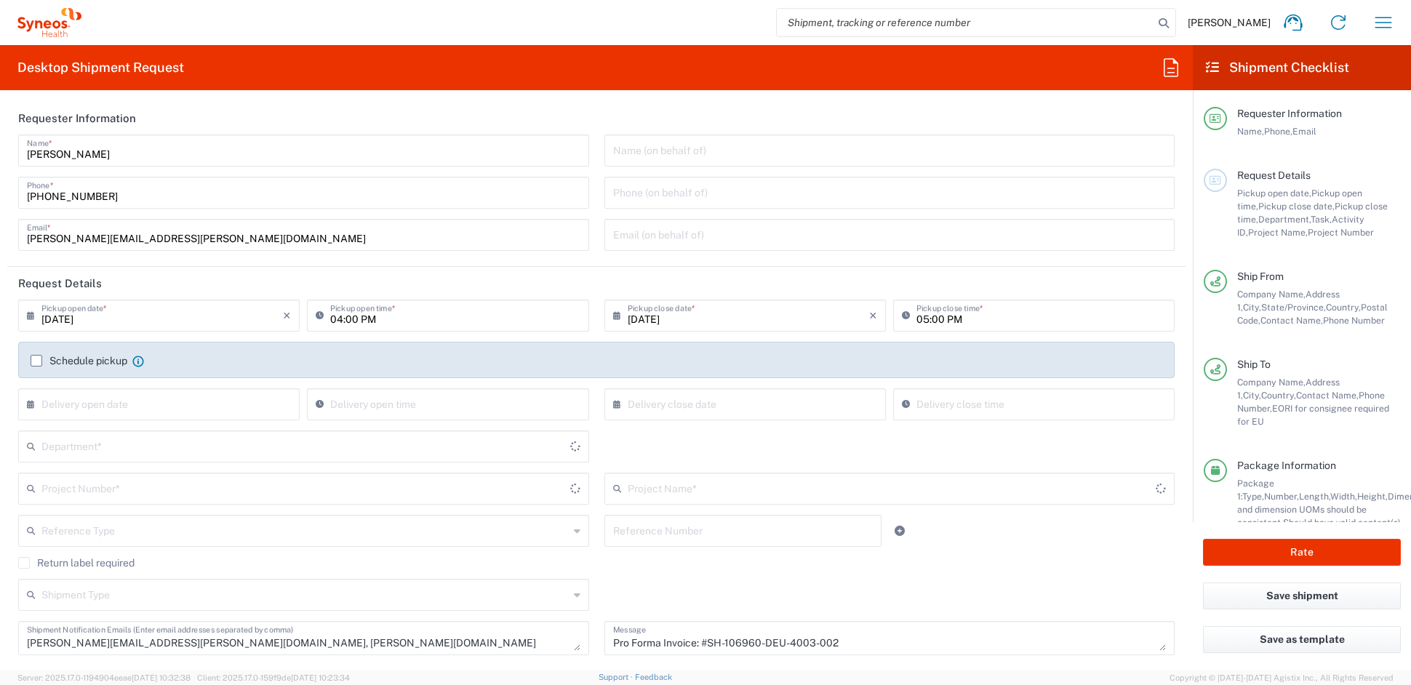
type input "[US_STATE]"
type input "Medium Box"
type input "COMM.STUDO.IC.106960"
type input "Syneos.PATENG.22.106960"
type input "6156"
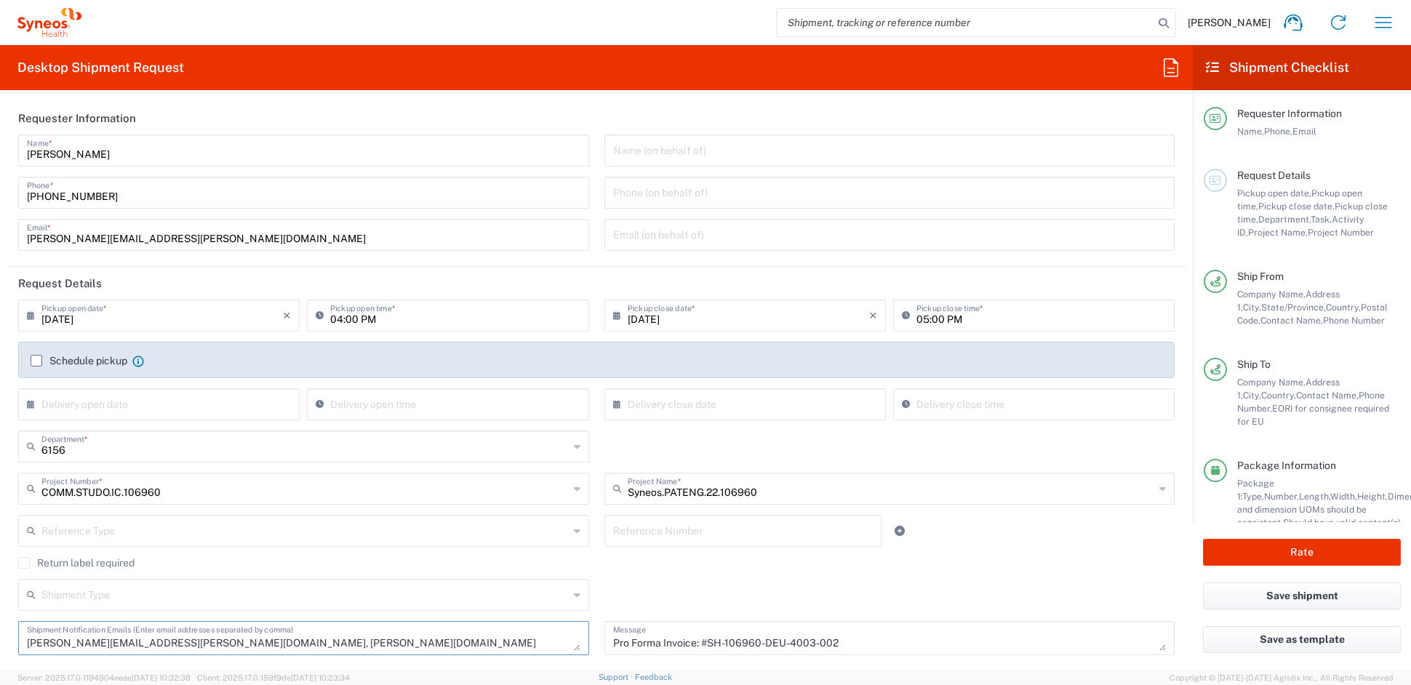
click at [372, 644] on textarea "[PERSON_NAME][EMAIL_ADDRESS][PERSON_NAME][DOMAIN_NAME], [PERSON_NAME][DOMAIN_NA…" at bounding box center [303, 637] width 553 height 25
drag, startPoint x: 363, startPoint y: 643, endPoint x: 216, endPoint y: 648, distance: 147.0
click at [207, 643] on textarea "[PERSON_NAME][EMAIL_ADDRESS][PERSON_NAME][DOMAIN_NAME], [PERSON_NAME][DOMAIN_NA…" at bounding box center [303, 637] width 553 height 25
type textarea "[PERSON_NAME][EMAIL_ADDRESS][PERSON_NAME][DOMAIN_NAME]"
click at [190, 231] on input "[PERSON_NAME][EMAIL_ADDRESS][PERSON_NAME][DOMAIN_NAME]" at bounding box center [303, 233] width 553 height 25
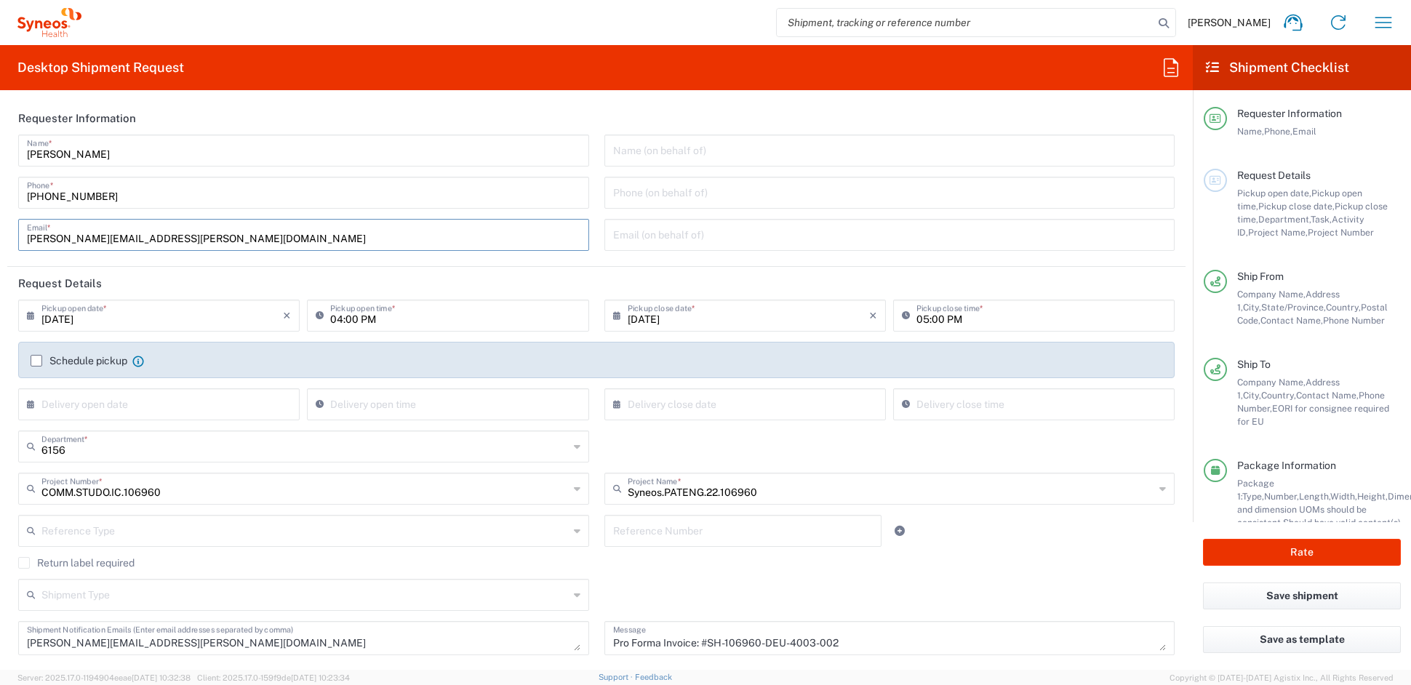
drag, startPoint x: 182, startPoint y: 237, endPoint x: -4, endPoint y: 231, distance: 185.6
click at [0, 231] on html "John Popp Home Shipment estimator Shipment tracking Desktop shipment request My…" at bounding box center [705, 342] width 1411 height 685
paste input "[PERSON_NAME].[PERSON_NAME]"
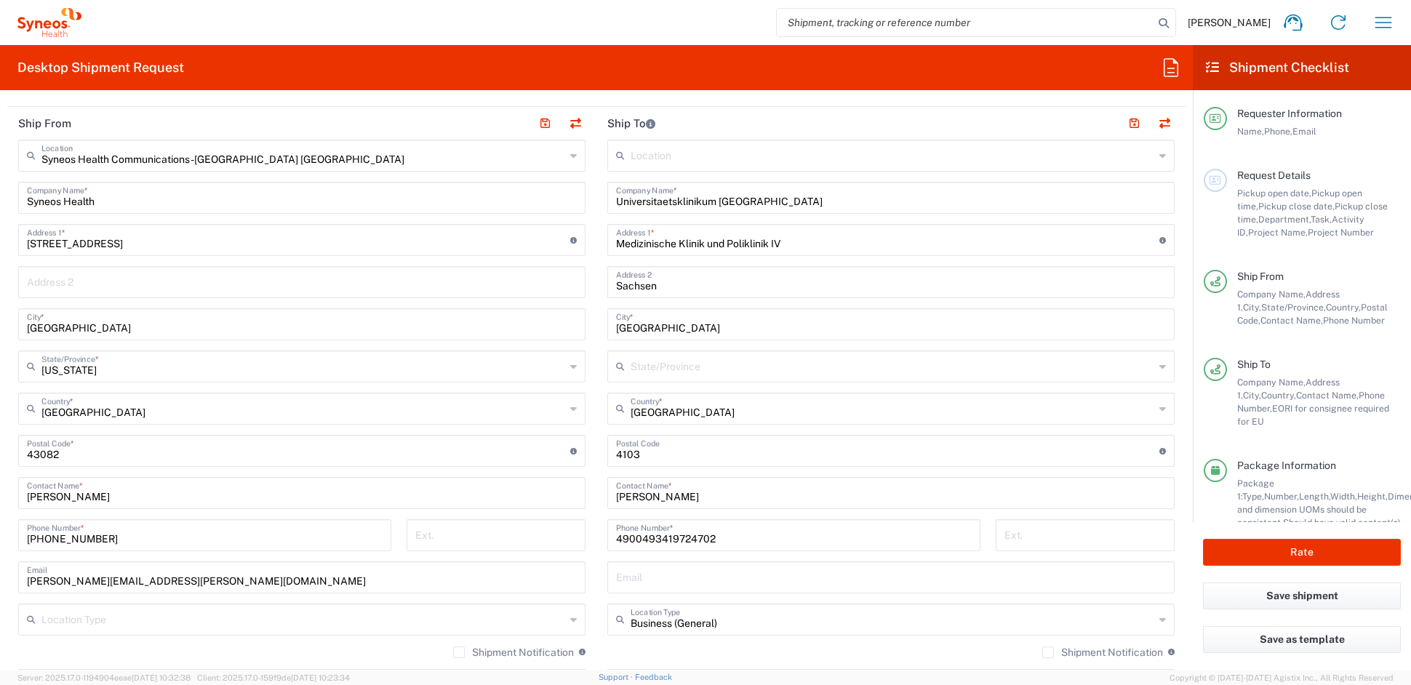
scroll to position [566, 0]
type input "[PERSON_NAME][EMAIL_ADDRESS][PERSON_NAME][DOMAIN_NAME]"
click at [730, 538] on input "4900493419724702" at bounding box center [794, 532] width 356 height 25
drag, startPoint x: 700, startPoint y: 537, endPoint x: 565, endPoint y: 536, distance: 134.5
click at [565, 536] on div "Ship From Syneos Health Communications-[GEOGRAPHIC_DATA] [GEOGRAPHIC_DATA] Loca…" at bounding box center [596, 429] width 1178 height 649
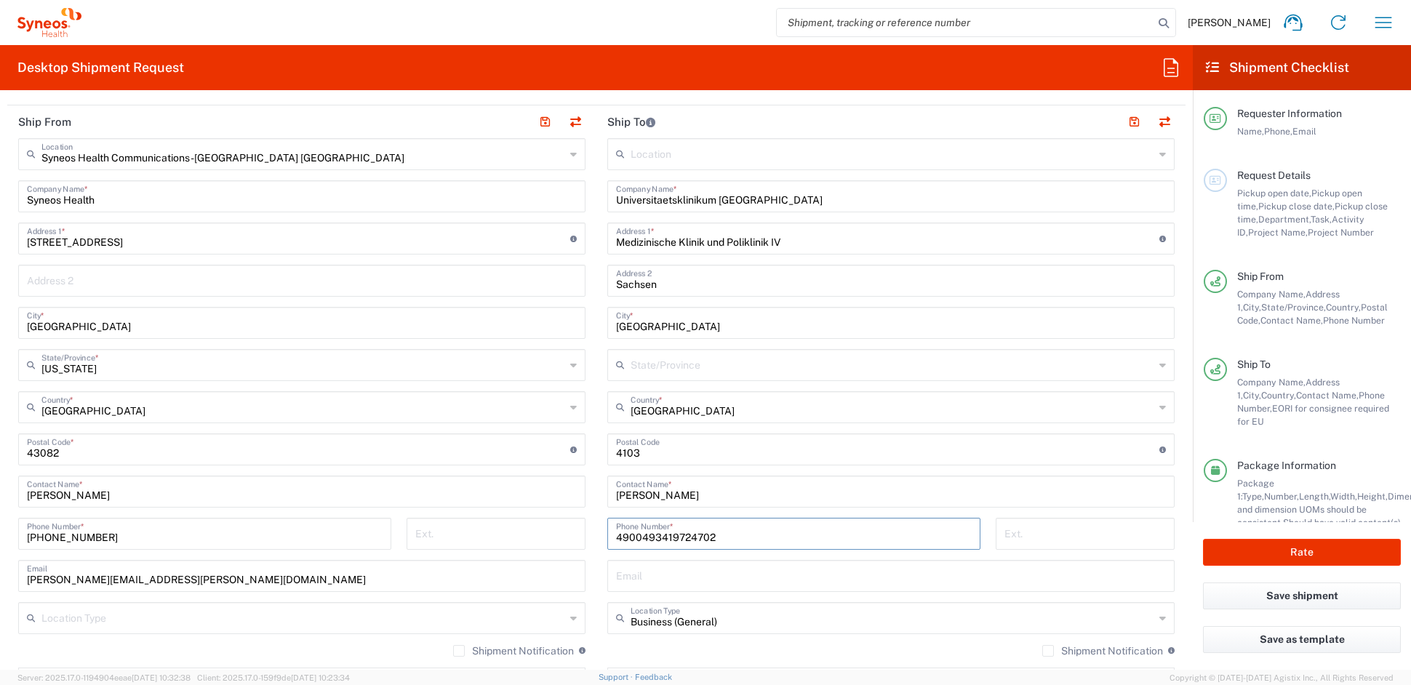
paste input "341 97109"
click at [649, 535] on input "49 341 97109" at bounding box center [794, 532] width 356 height 25
type input "4934197109"
click at [1301, 553] on button "Rate" at bounding box center [1302, 552] width 198 height 27
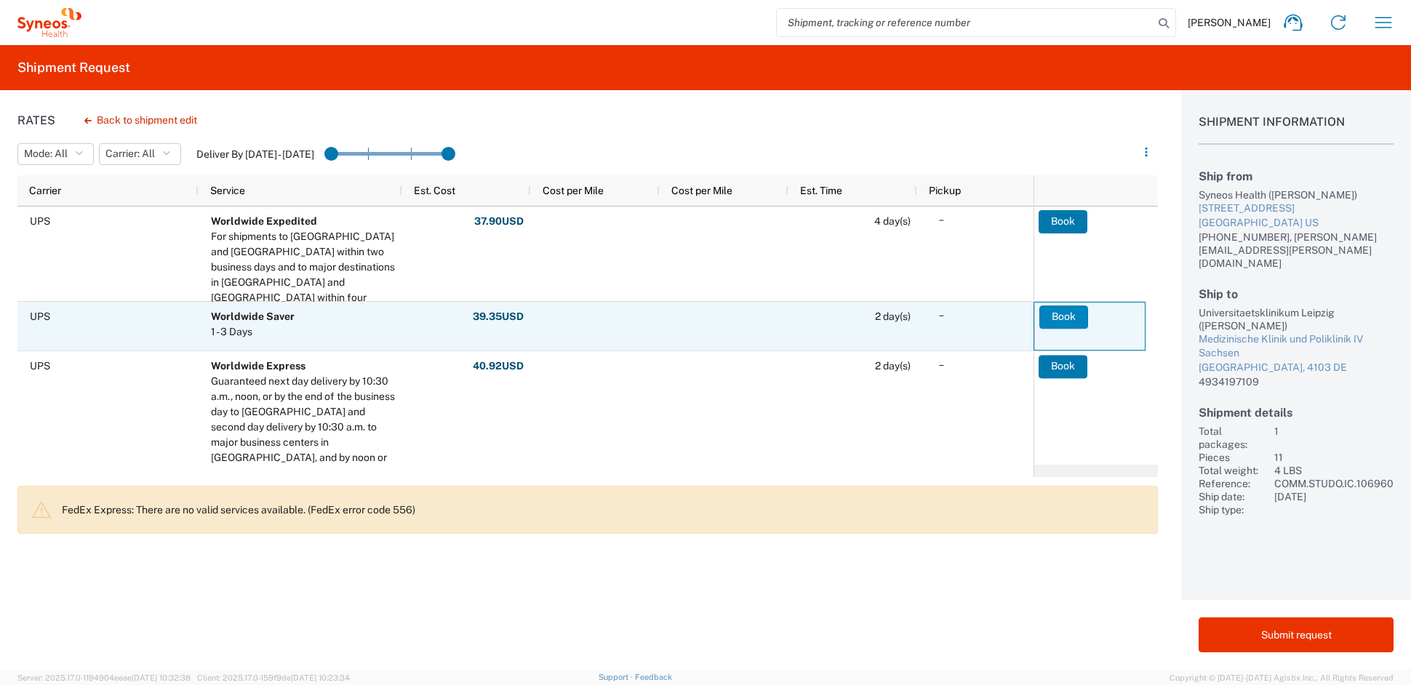
click at [1062, 317] on button "Book" at bounding box center [1063, 316] width 49 height 23
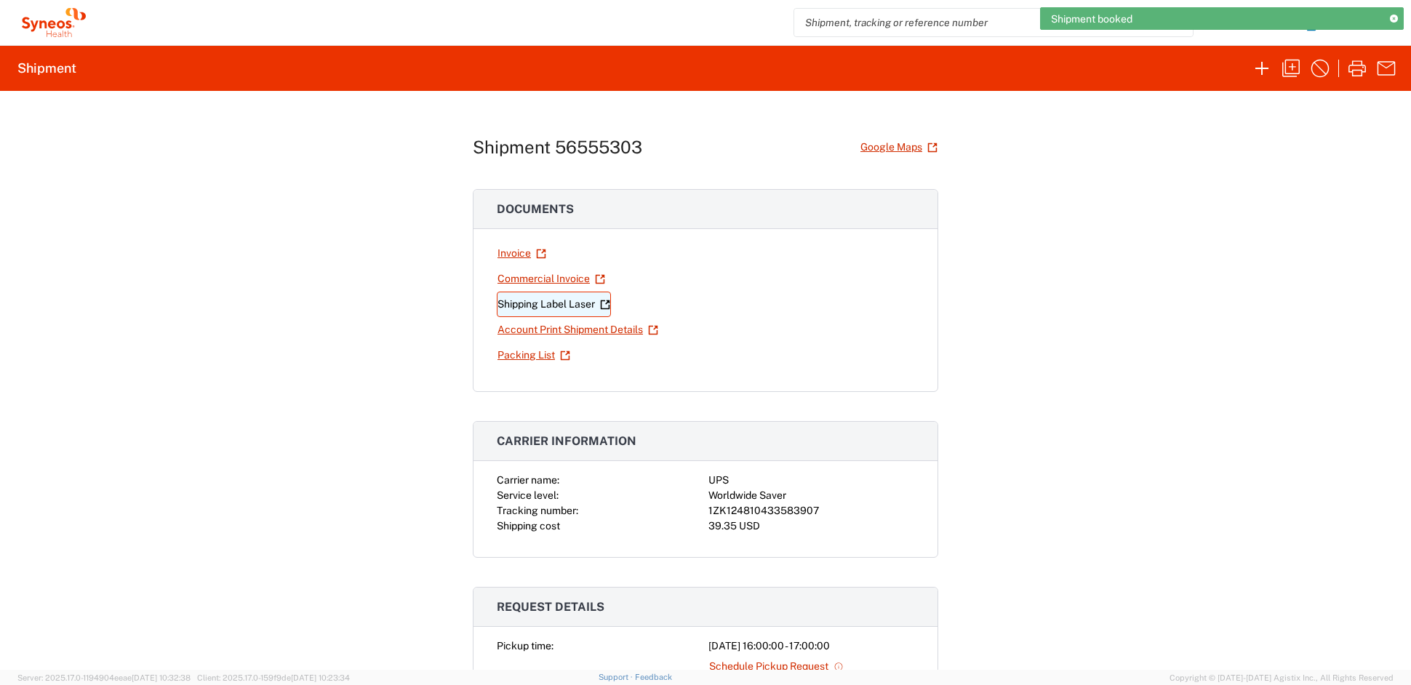
click at [575, 302] on link "Shipping Label Laser" at bounding box center [554, 304] width 114 height 25
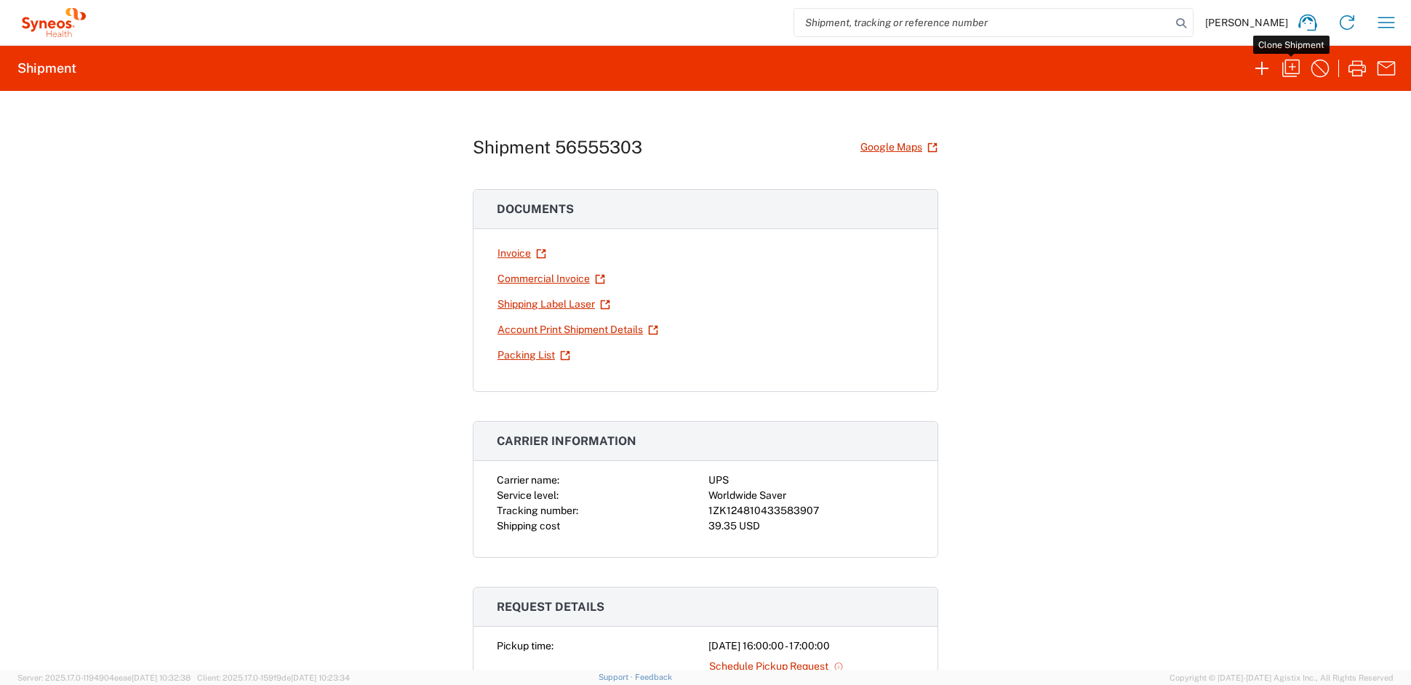
click at [1295, 73] on icon "button" at bounding box center [1290, 68] width 17 height 17
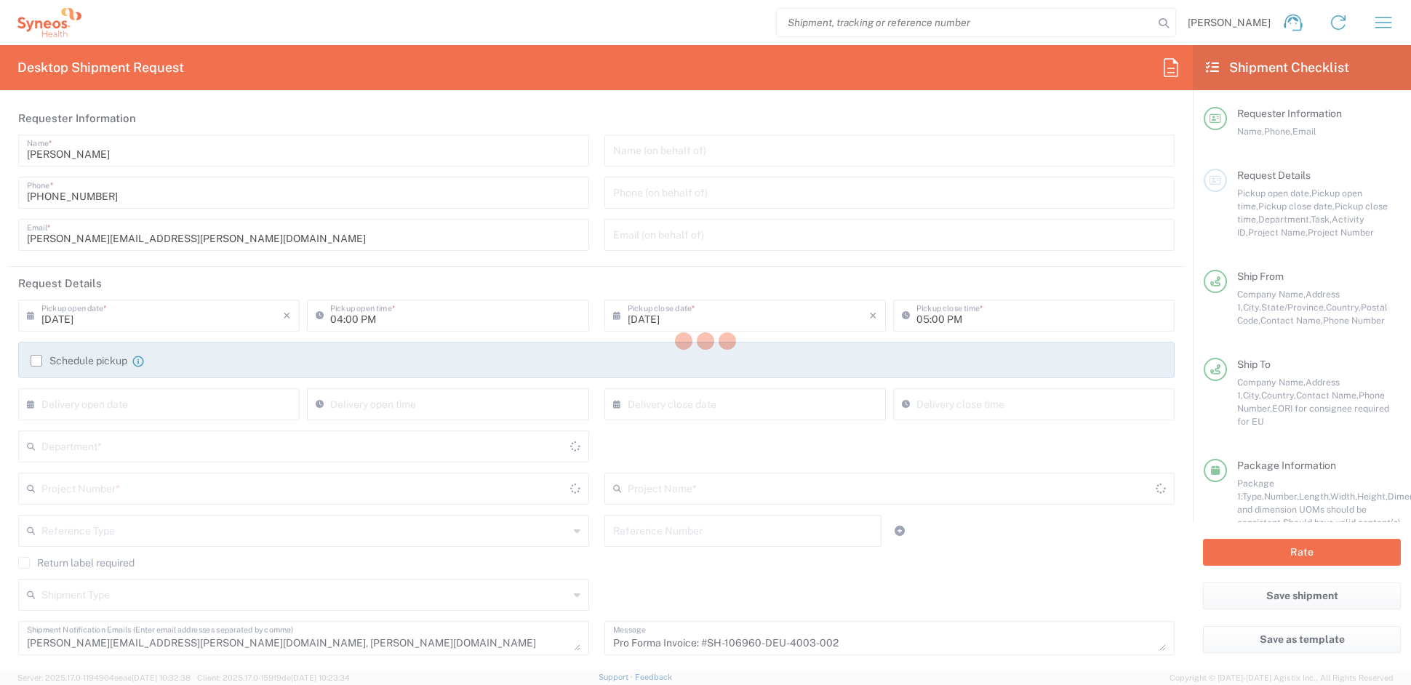
type input "COMM.STUDO.IC.106960"
type input "[US_STATE]"
type input "Medium Box"
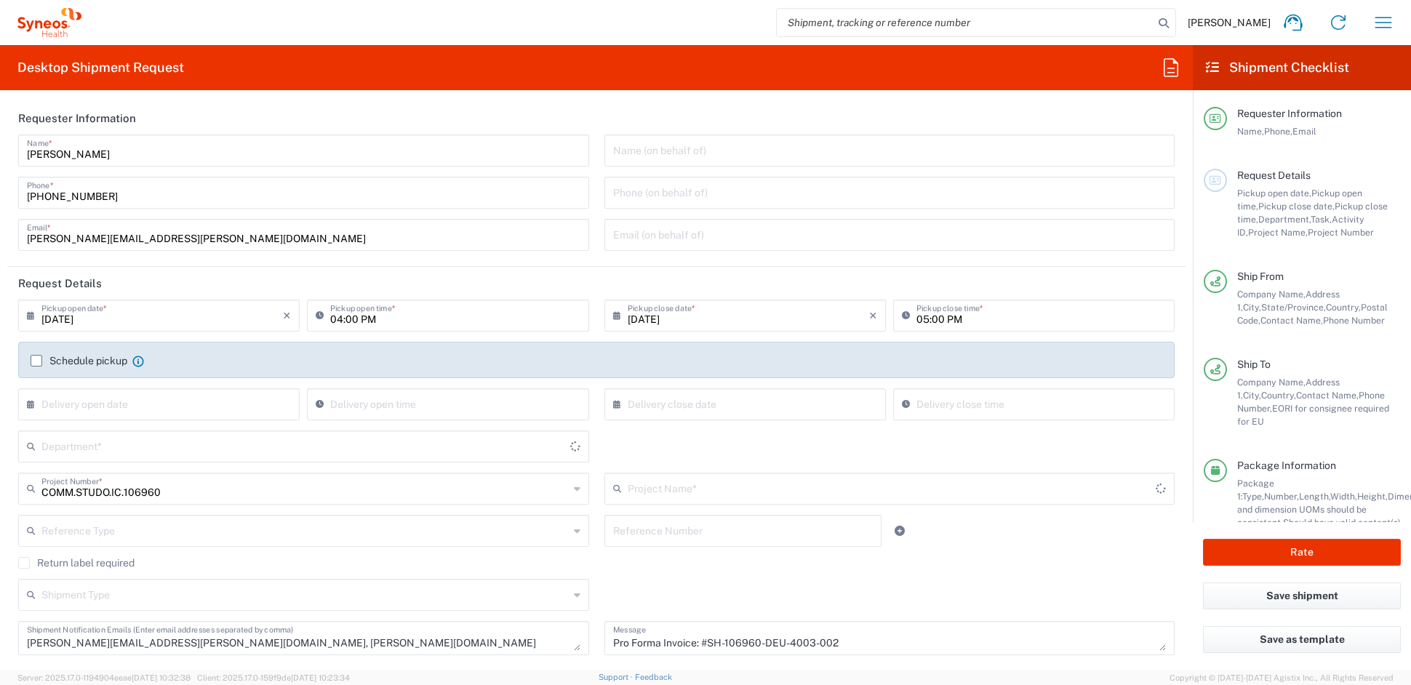
type input "Syneos.PATENG.22.106960"
type input "6156"
drag, startPoint x: 191, startPoint y: 238, endPoint x: -143, endPoint y: 218, distance: 333.7
click at [0, 218] on html "John Popp Home Shipment estimator Shipment tracking Desktop shipment request My…" at bounding box center [705, 342] width 1411 height 685
paste input "[PERSON_NAME].[PERSON_NAME]"
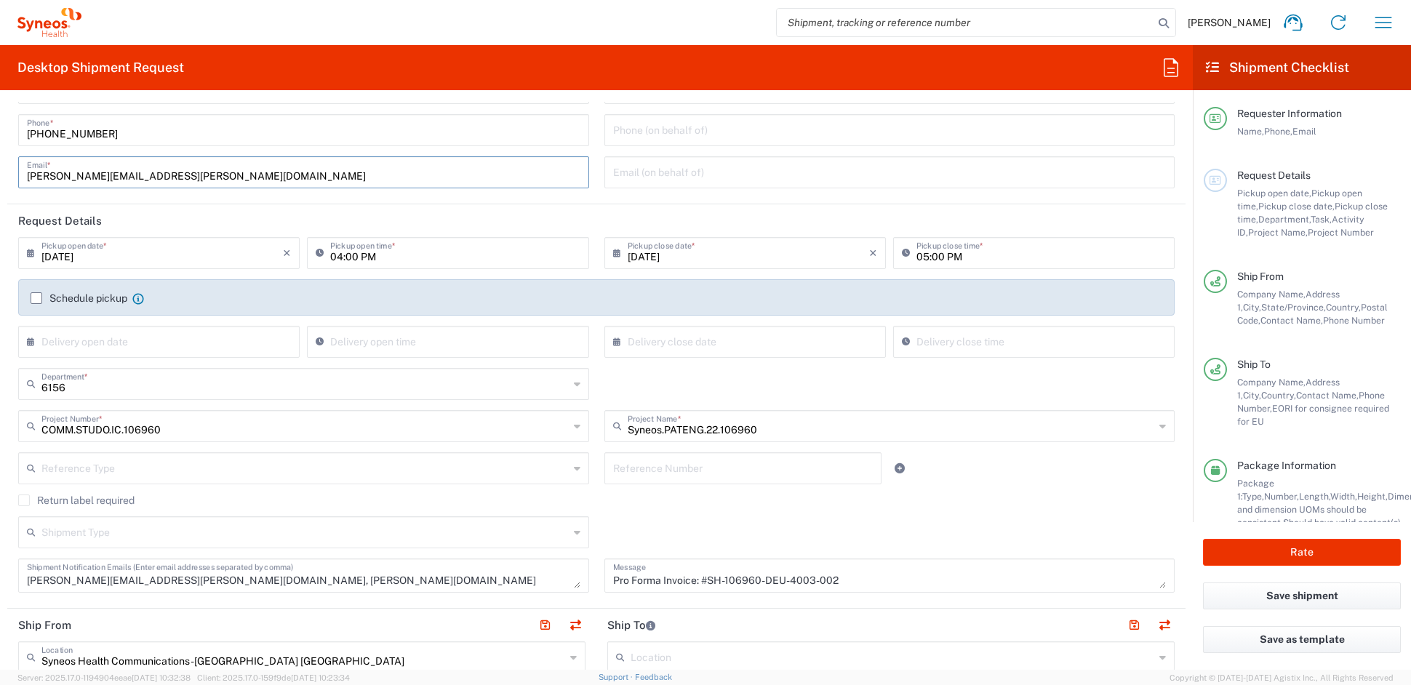
scroll to position [73, 0]
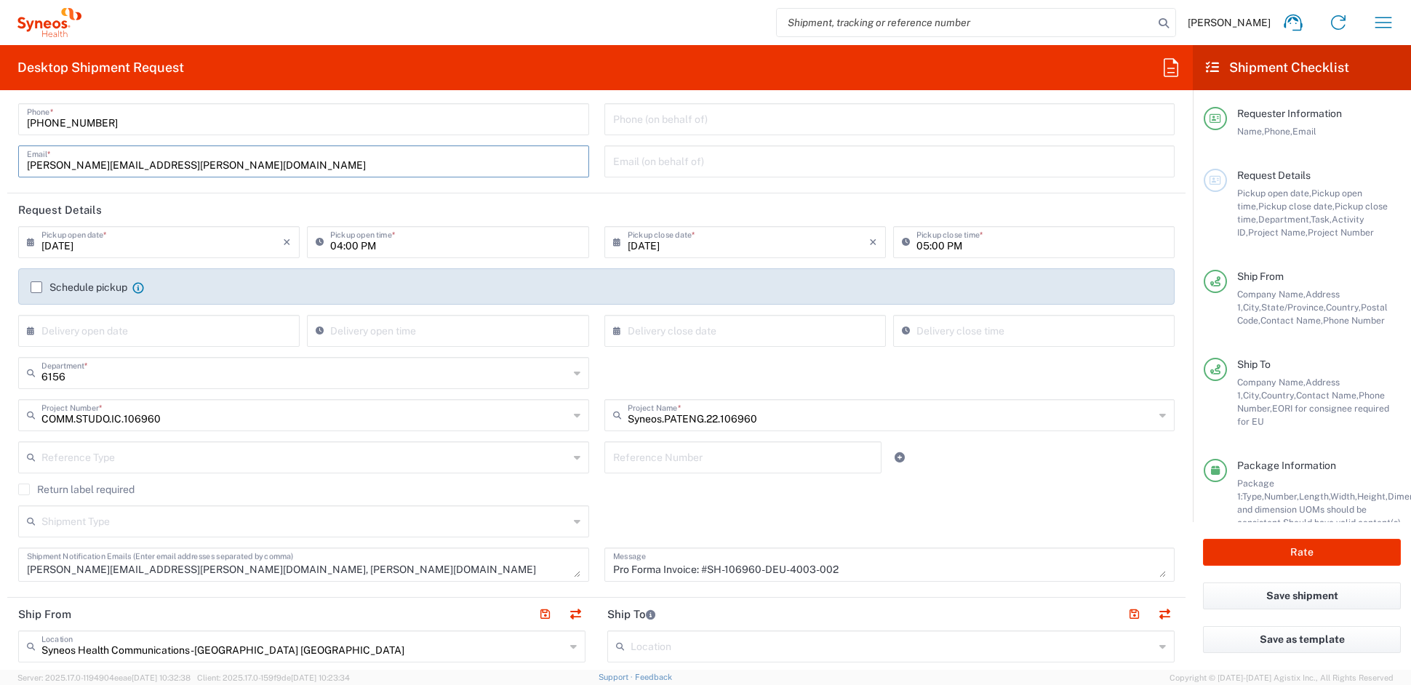
type input "[PERSON_NAME][EMAIL_ADDRESS][PERSON_NAME][DOMAIN_NAME]"
drag, startPoint x: 391, startPoint y: 572, endPoint x: 234, endPoint y: 560, distance: 156.8
click at [228, 560] on textarea "[PERSON_NAME][EMAIL_ADDRESS][PERSON_NAME][DOMAIN_NAME], [PERSON_NAME][DOMAIN_NA…" at bounding box center [303, 564] width 553 height 25
drag, startPoint x: 393, startPoint y: 556, endPoint x: 384, endPoint y: 563, distance: 11.5
click at [392, 557] on textarea "[PERSON_NAME][EMAIL_ADDRESS][PERSON_NAME][DOMAIN_NAME], [PERSON_NAME][DOMAIN_NA…" at bounding box center [303, 564] width 553 height 25
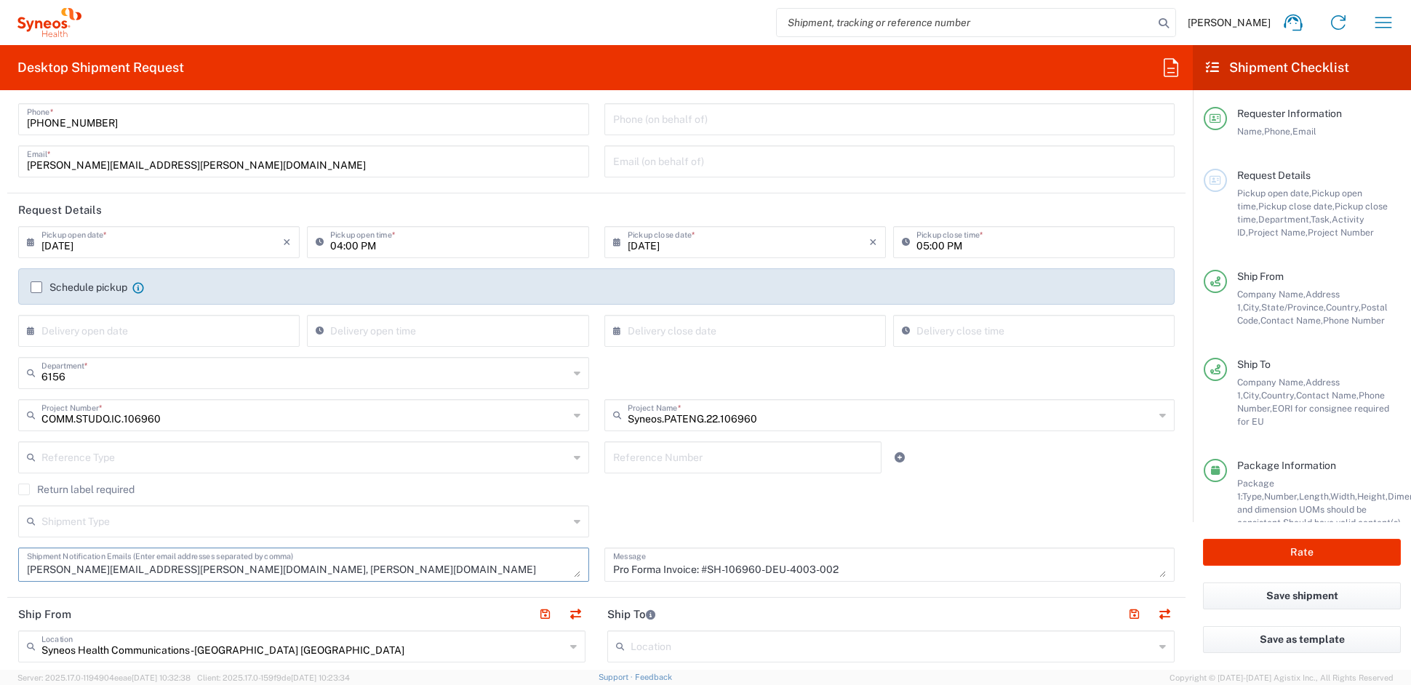
drag, startPoint x: 320, startPoint y: 571, endPoint x: 213, endPoint y: 567, distance: 107.0
click at [213, 567] on textarea "[PERSON_NAME][EMAIL_ADDRESS][PERSON_NAME][DOMAIN_NAME], [PERSON_NAME][DOMAIN_NA…" at bounding box center [303, 564] width 553 height 25
type textarea "[PERSON_NAME][EMAIL_ADDRESS][PERSON_NAME][DOMAIN_NAME]"
click at [679, 565] on textarea "Pro Forma Invoice: #SH-106960-DEU-4003-002 SH-106960-DEU-4003-002" at bounding box center [889, 564] width 553 height 25
paste textarea "SH-106960-DEU-4005-002"
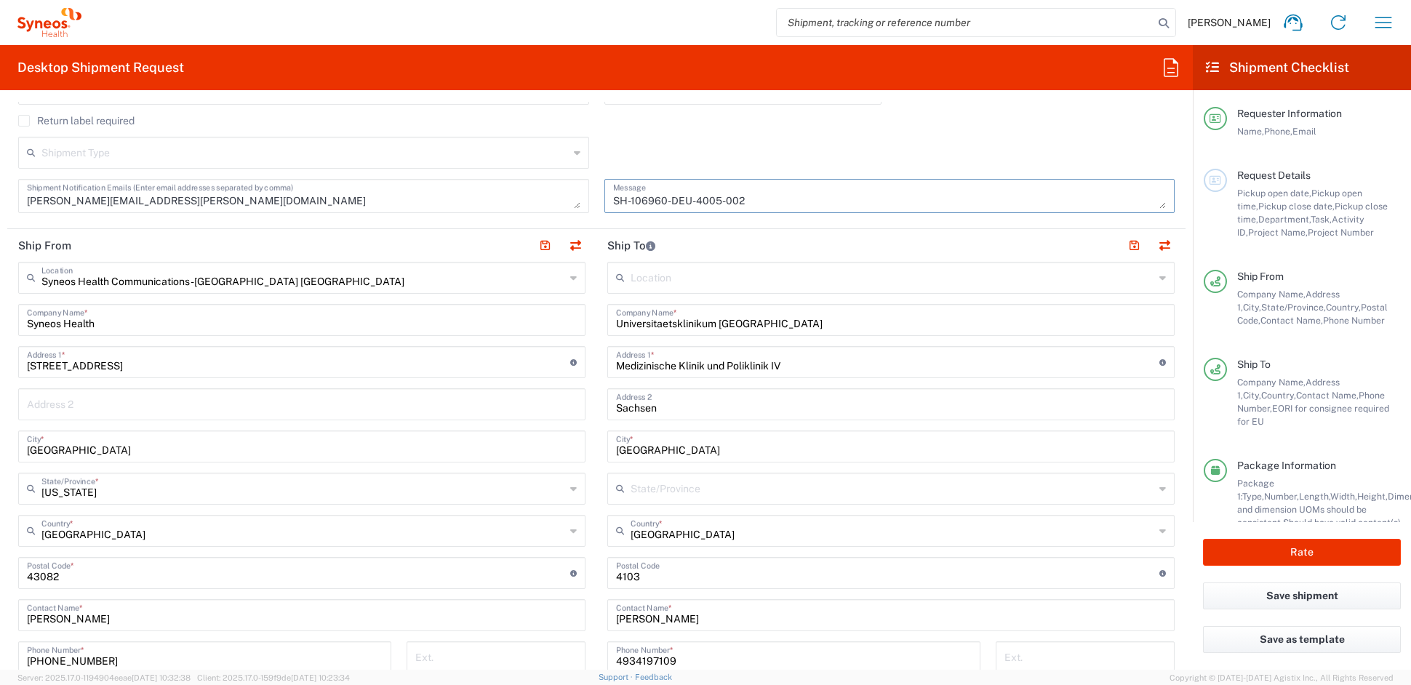
scroll to position [456, 0]
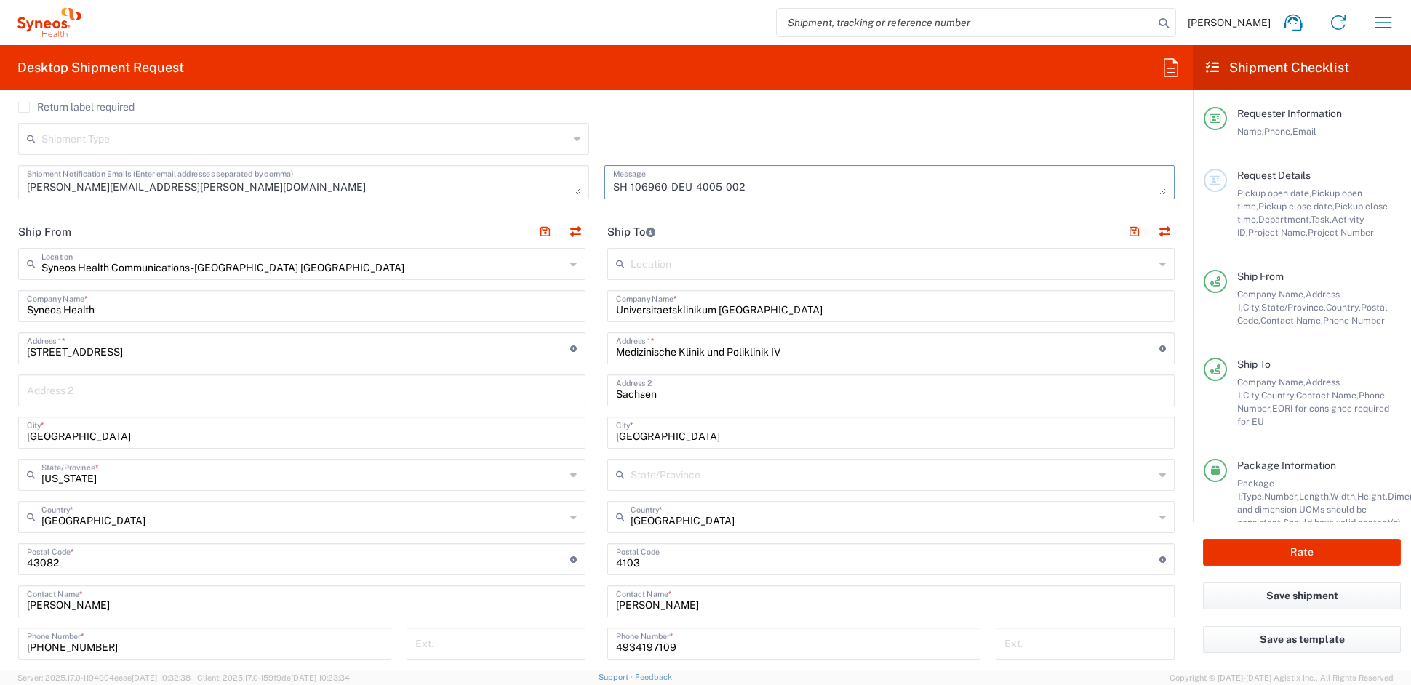
type textarea "SH-106960-DEU-4005-002 Pro Forma Invoice: #SH-106960-DEU-4003-002 SH-106960-DEU…"
click at [769, 301] on input "Universitaetsklinikum [GEOGRAPHIC_DATA]" at bounding box center [891, 304] width 550 height 25
drag, startPoint x: 727, startPoint y: 305, endPoint x: 524, endPoint y: 292, distance: 203.4
click at [525, 291] on div "Ship From Syneos Health Communications-[GEOGRAPHIC_DATA] [GEOGRAPHIC_DATA] Loca…" at bounding box center [596, 539] width 1178 height 649
paste input "medizin Mainz, I. Medizinische Klinik und Poliklinik"
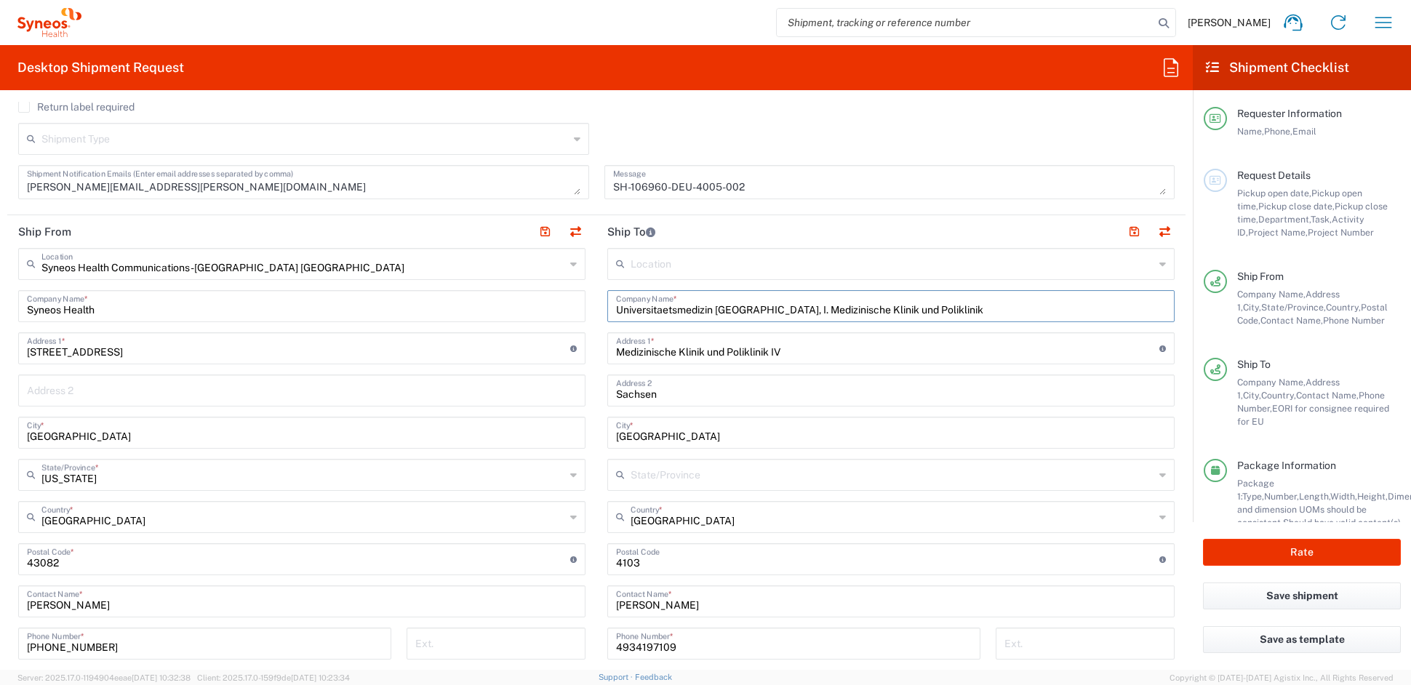
type input "Universitaetsmedizin Mainz, I. Medizinische Klinik und Poliklinik"
drag, startPoint x: 754, startPoint y: 351, endPoint x: 537, endPoint y: 345, distance: 217.5
click at [539, 345] on div "Ship From Syneos Health Communications-[GEOGRAPHIC_DATA] [GEOGRAPHIC_DATA] Loca…" at bounding box center [596, 539] width 1178 height 649
paste input "[STREET_ADDRESS]"
type input "[STREET_ADDRESS]"
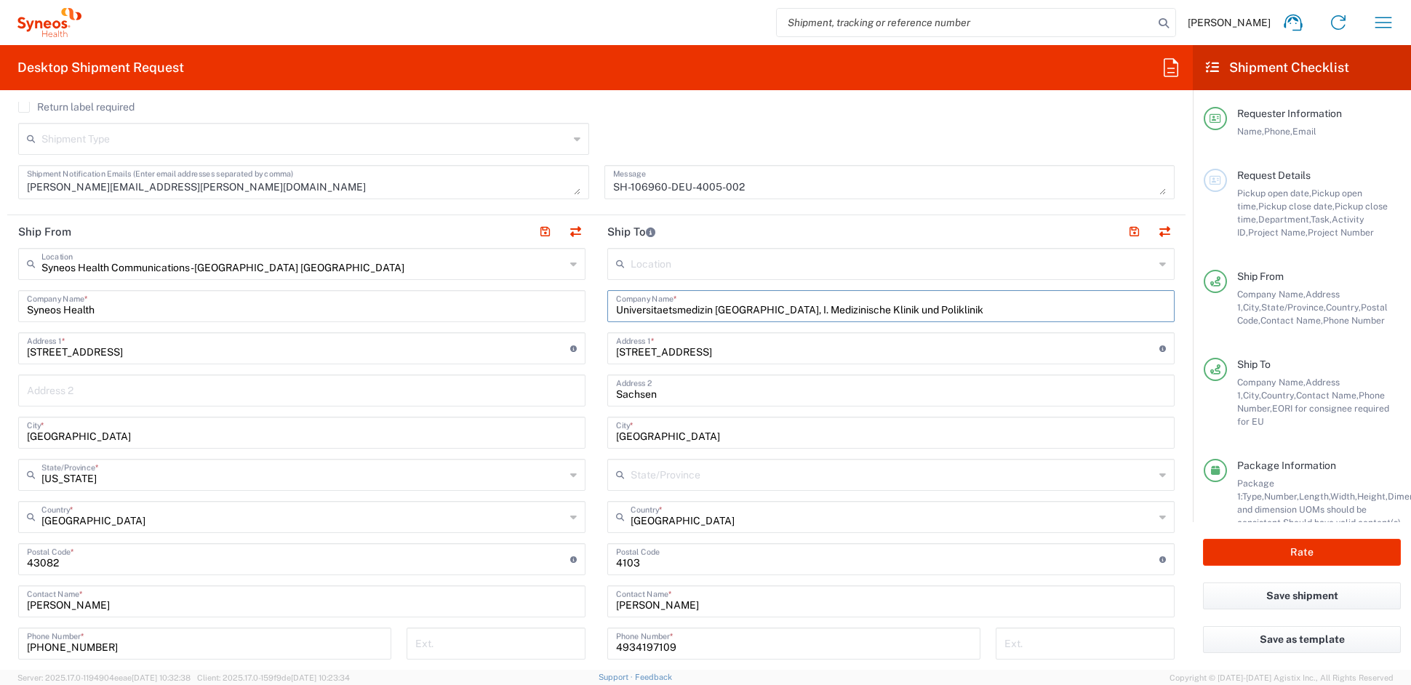
drag, startPoint x: 915, startPoint y: 311, endPoint x: 755, endPoint y: 310, distance: 160.0
click at [744, 307] on input "Universitaetsmedizin Mainz, I. Medizinische Klinik und Poliklinik" at bounding box center [891, 304] width 550 height 25
type input "Universitaetsmedizin [GEOGRAPHIC_DATA],"
drag, startPoint x: 669, startPoint y: 396, endPoint x: 569, endPoint y: 388, distance: 99.9
click at [569, 388] on div "Ship From Syneos Health Communications-[GEOGRAPHIC_DATA] [GEOGRAPHIC_DATA] Loca…" at bounding box center [596, 539] width 1178 height 649
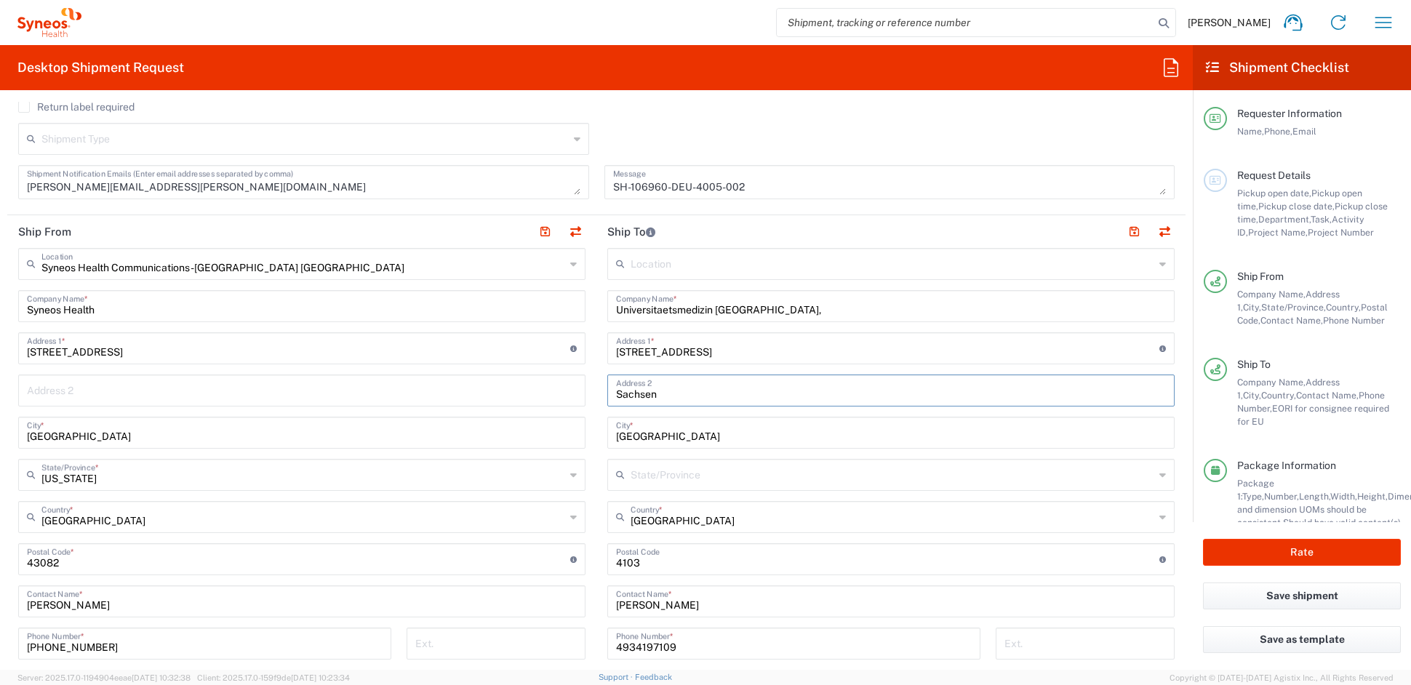
paste input "I. Medizinische Klinik und Poliklinik"
type input "I. Medizinische Klinik und Poliklinik"
drag, startPoint x: 652, startPoint y: 438, endPoint x: 542, endPoint y: 434, distance: 109.9
click at [542, 433] on div "Ship From Syneos Health Communications-[GEOGRAPHIC_DATA] [GEOGRAPHIC_DATA] Loca…" at bounding box center [596, 539] width 1178 height 649
paste input "[GEOGRAPHIC_DATA]"
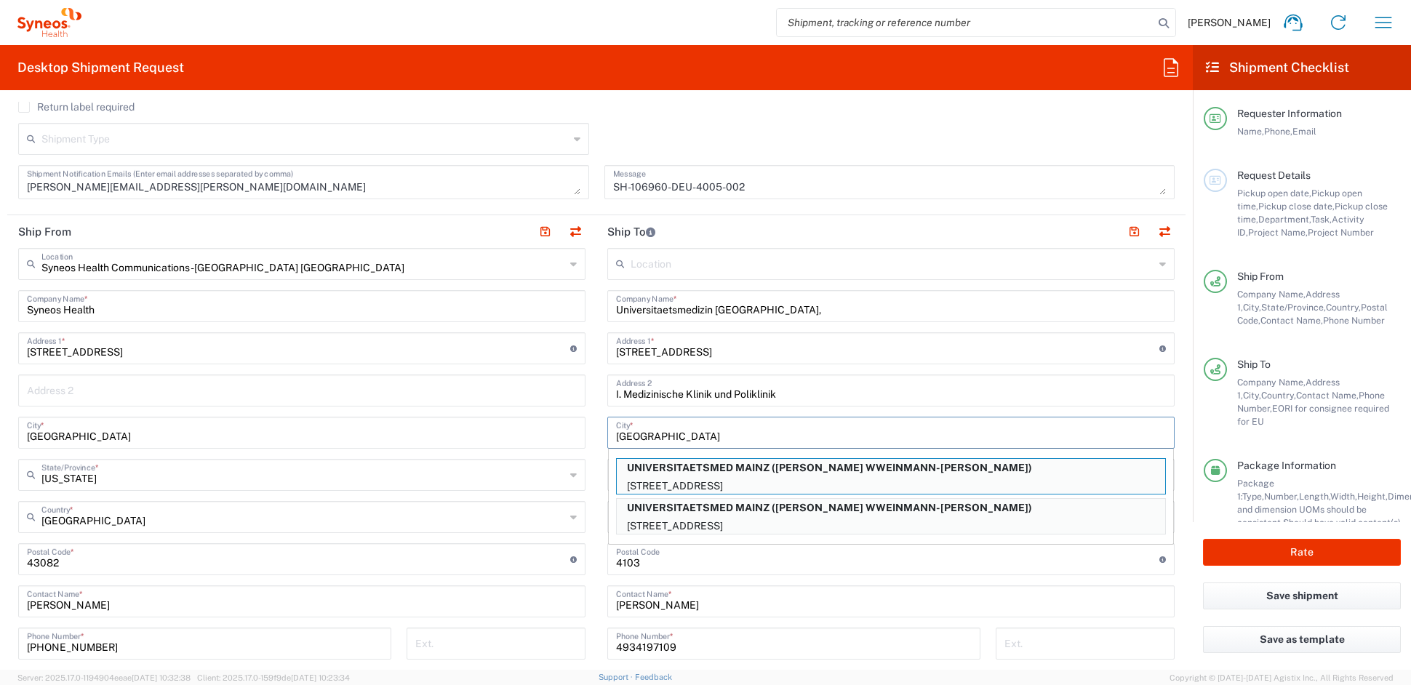
type input "[GEOGRAPHIC_DATA]"
drag, startPoint x: 624, startPoint y: 558, endPoint x: 564, endPoint y: 553, distance: 59.8
click at [564, 553] on div "Ship From Syneos Health Communications-[GEOGRAPHIC_DATA] [GEOGRAPHIC_DATA] Loca…" at bounding box center [596, 539] width 1178 height 649
paste input "55131"
type input "55131"
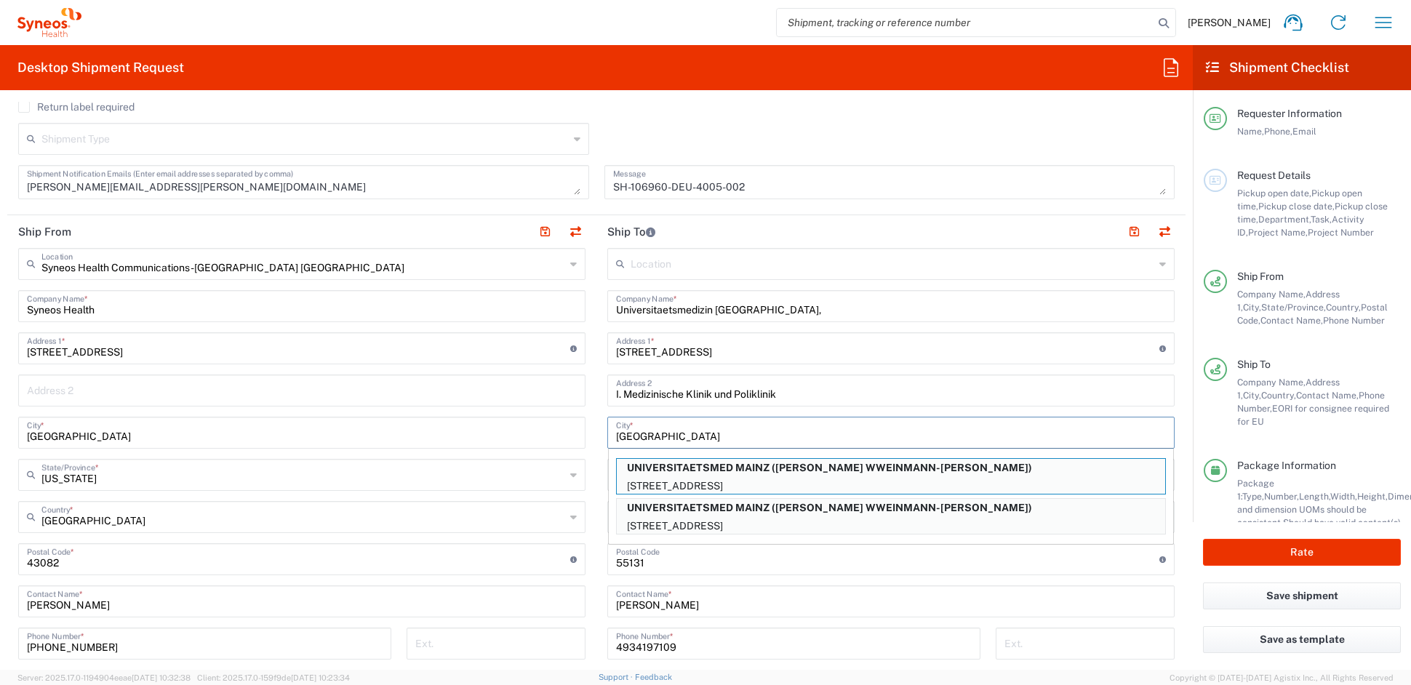
click at [689, 434] on input "[GEOGRAPHIC_DATA]" at bounding box center [891, 431] width 550 height 25
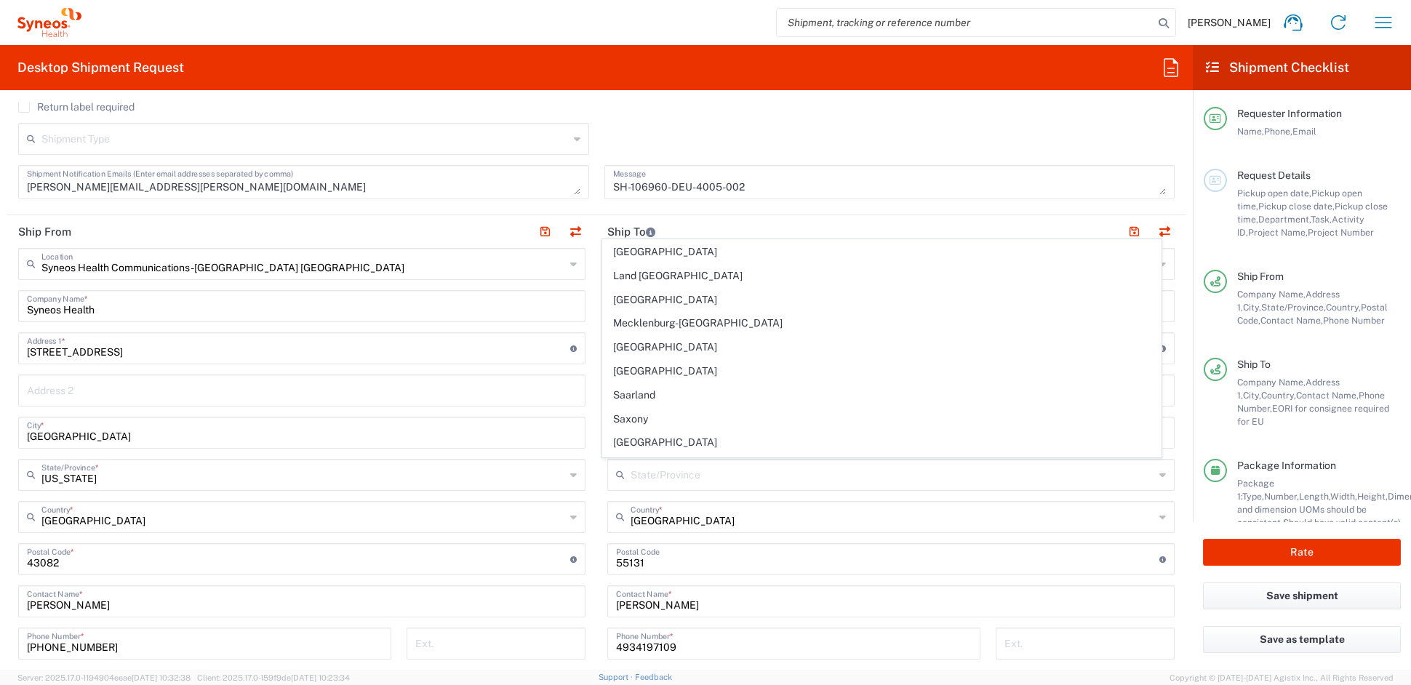
scroll to position [121, 0]
click at [753, 577] on div "Location Addison Whitney LLC-Morrisvile NC US Barcelona-Syneos Health BioSector…" at bounding box center [890, 553] width 567 height 611
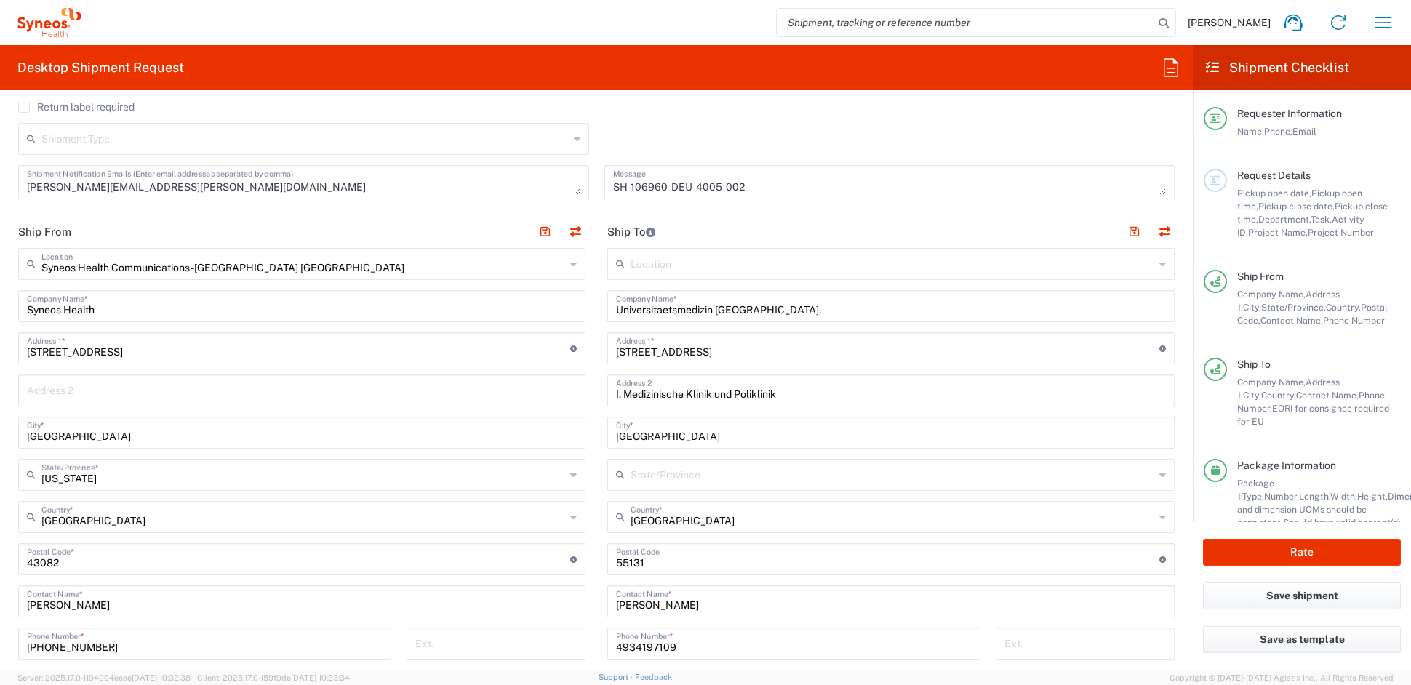
click at [689, 474] on input "text" at bounding box center [893, 473] width 524 height 25
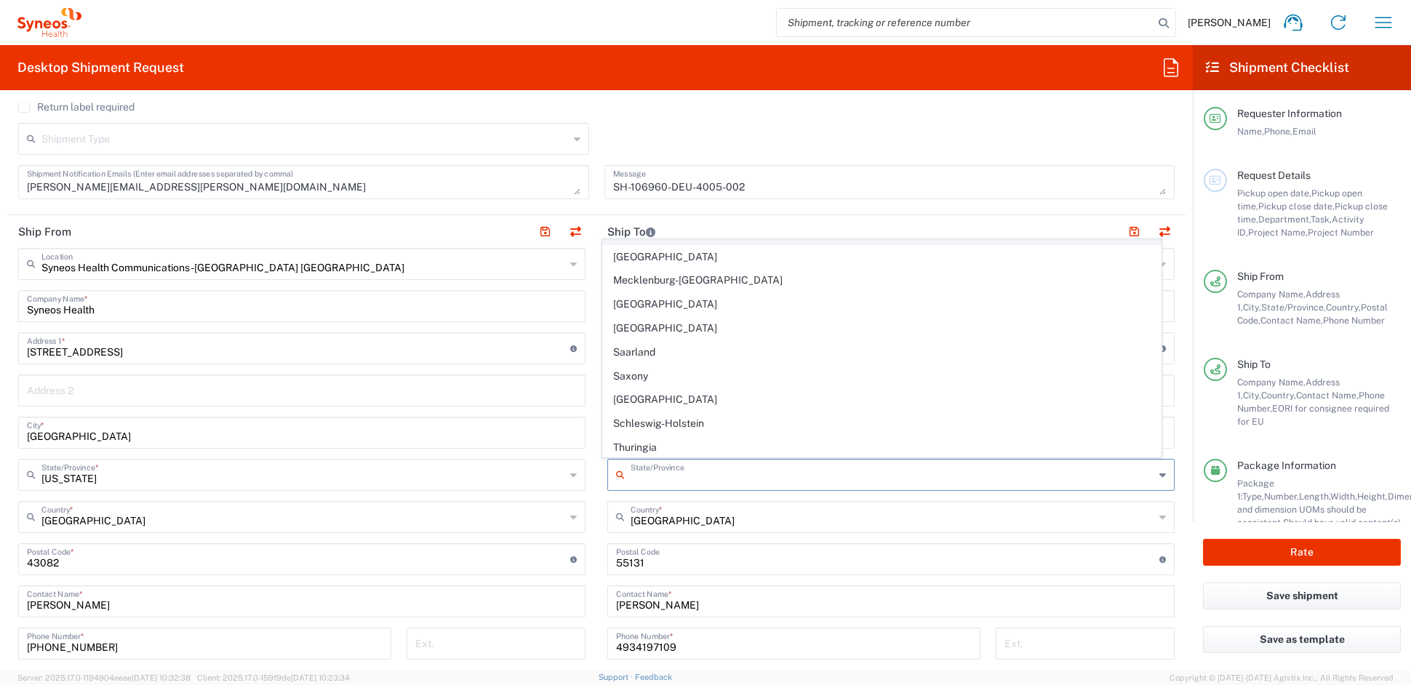
scroll to position [166, 0]
click at [646, 323] on span "[GEOGRAPHIC_DATA]" at bounding box center [882, 326] width 559 height 23
type input "[GEOGRAPHIC_DATA]"
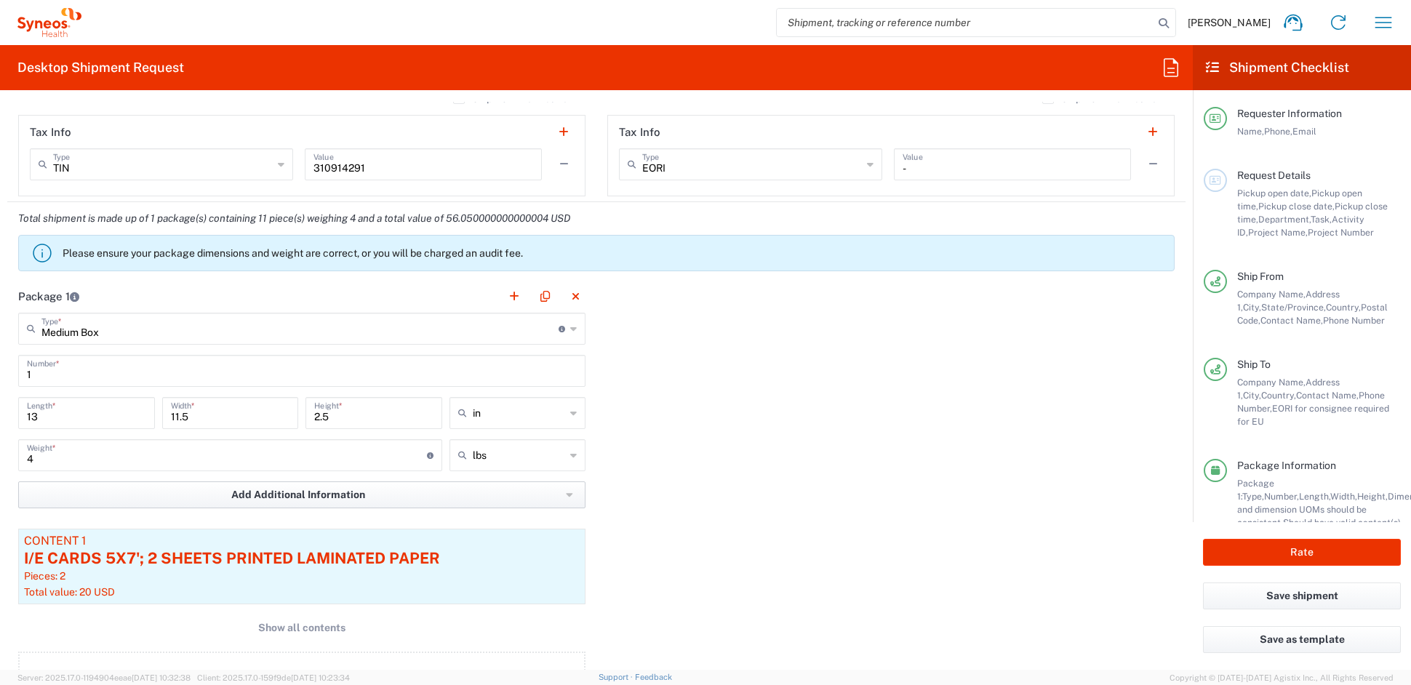
scroll to position [1129, 0]
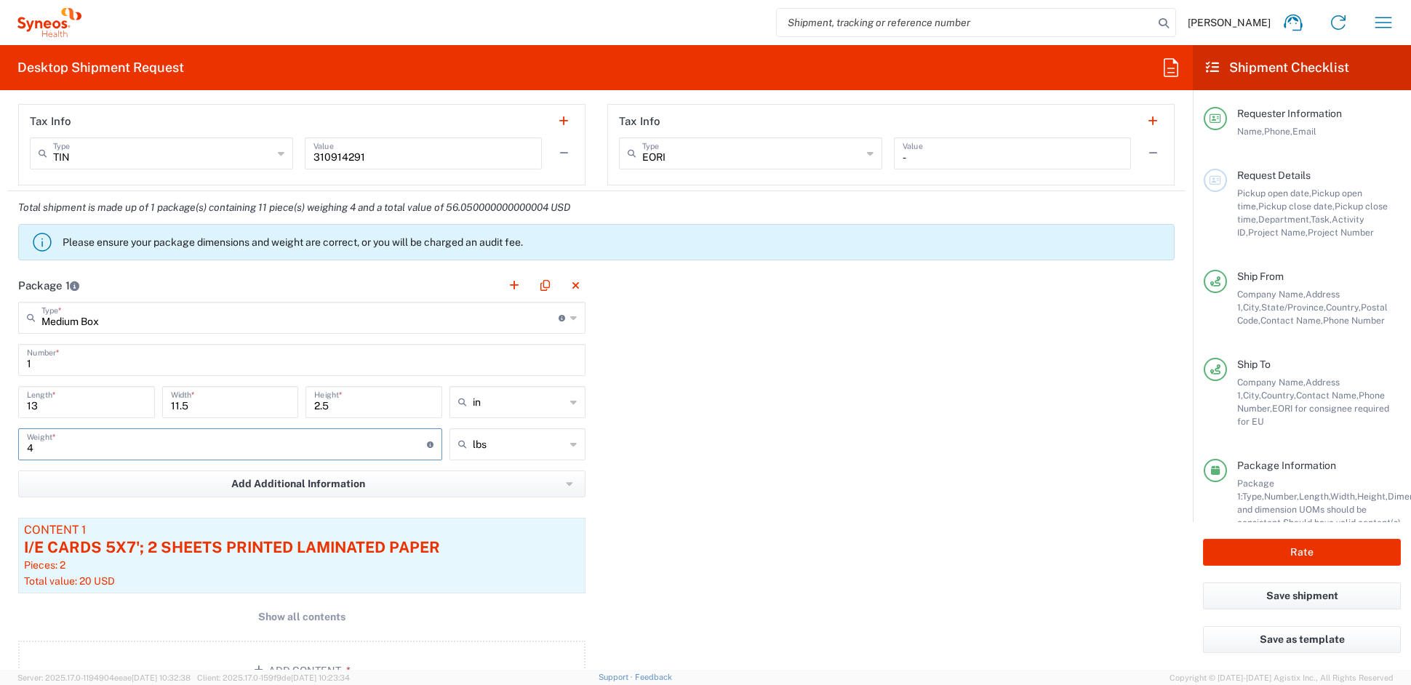
drag, startPoint x: 25, startPoint y: 443, endPoint x: -14, endPoint y: 436, distance: 39.8
click at [0, 436] on html "John Popp Home Shipment estimator Shipment tracking Desktop shipment request My…" at bounding box center [705, 342] width 1411 height 685
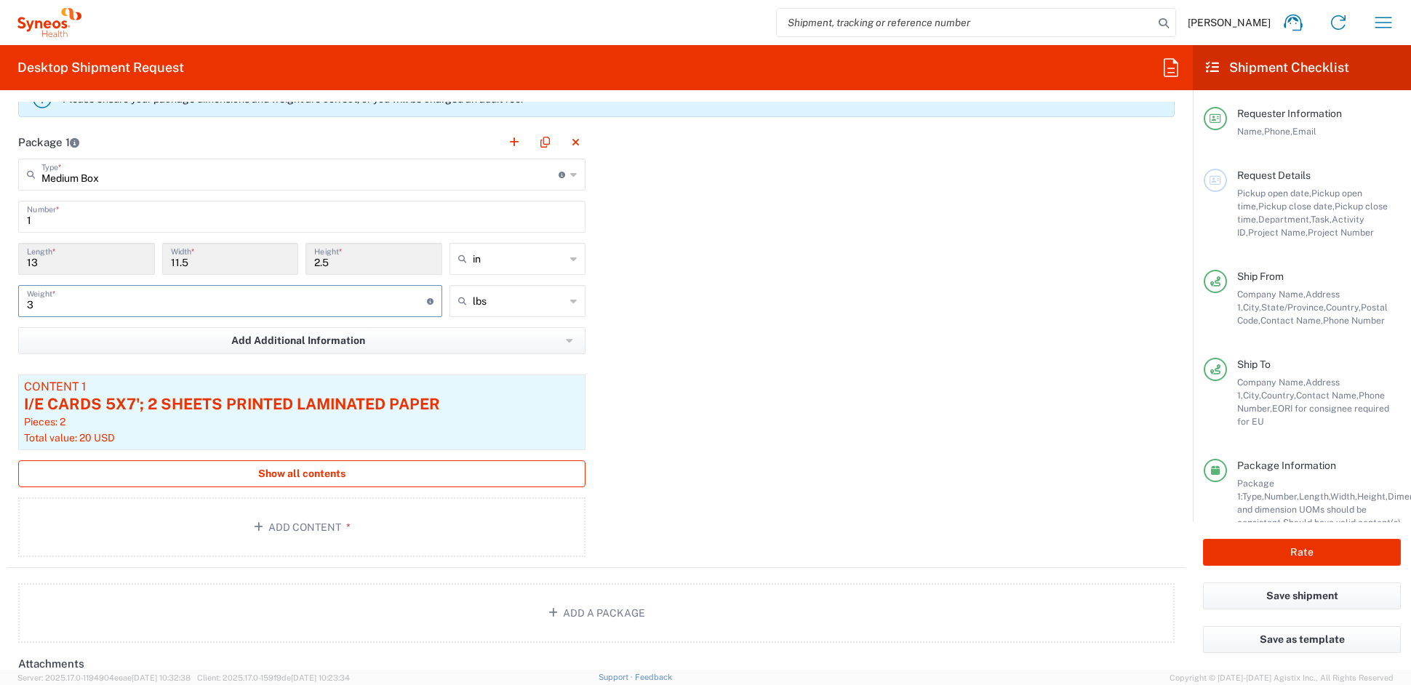
scroll to position [1270, 0]
type input "3"
click at [294, 478] on span "Show all contents" at bounding box center [301, 476] width 87 height 14
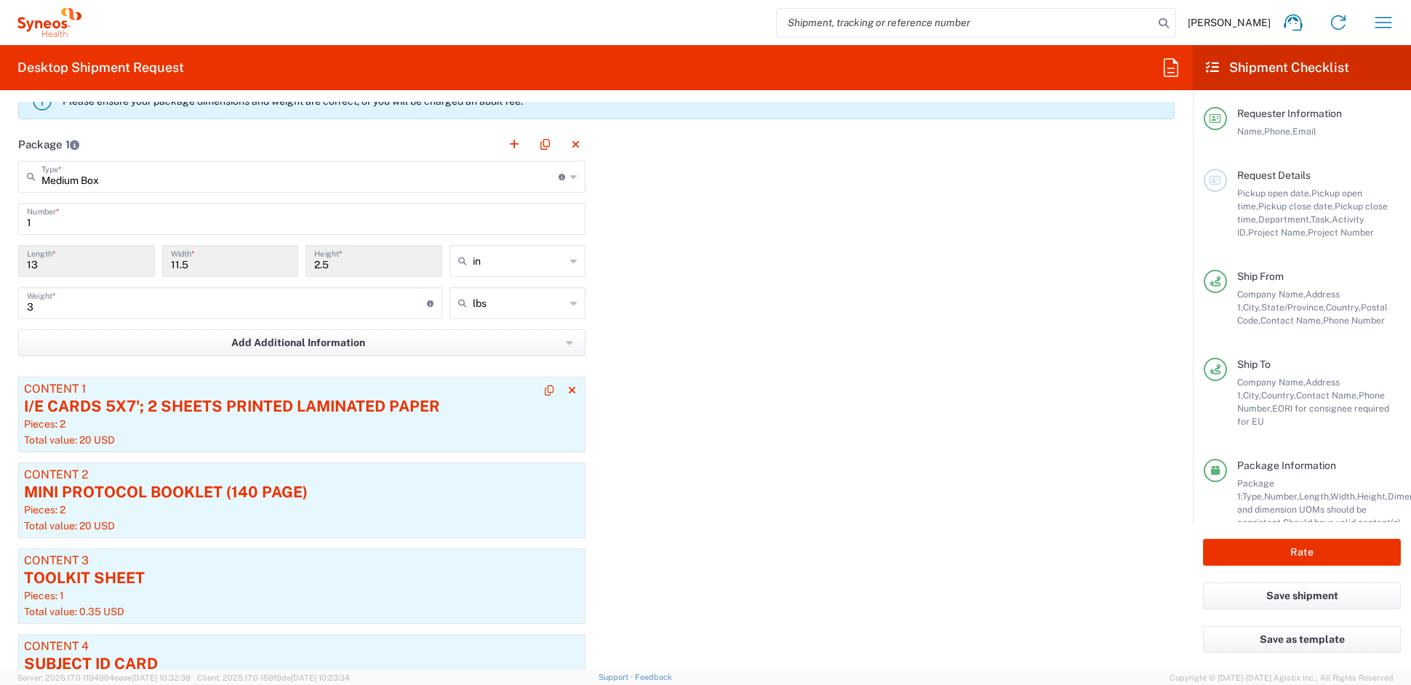
click at [237, 427] on div "Pieces: 2" at bounding box center [302, 423] width 556 height 13
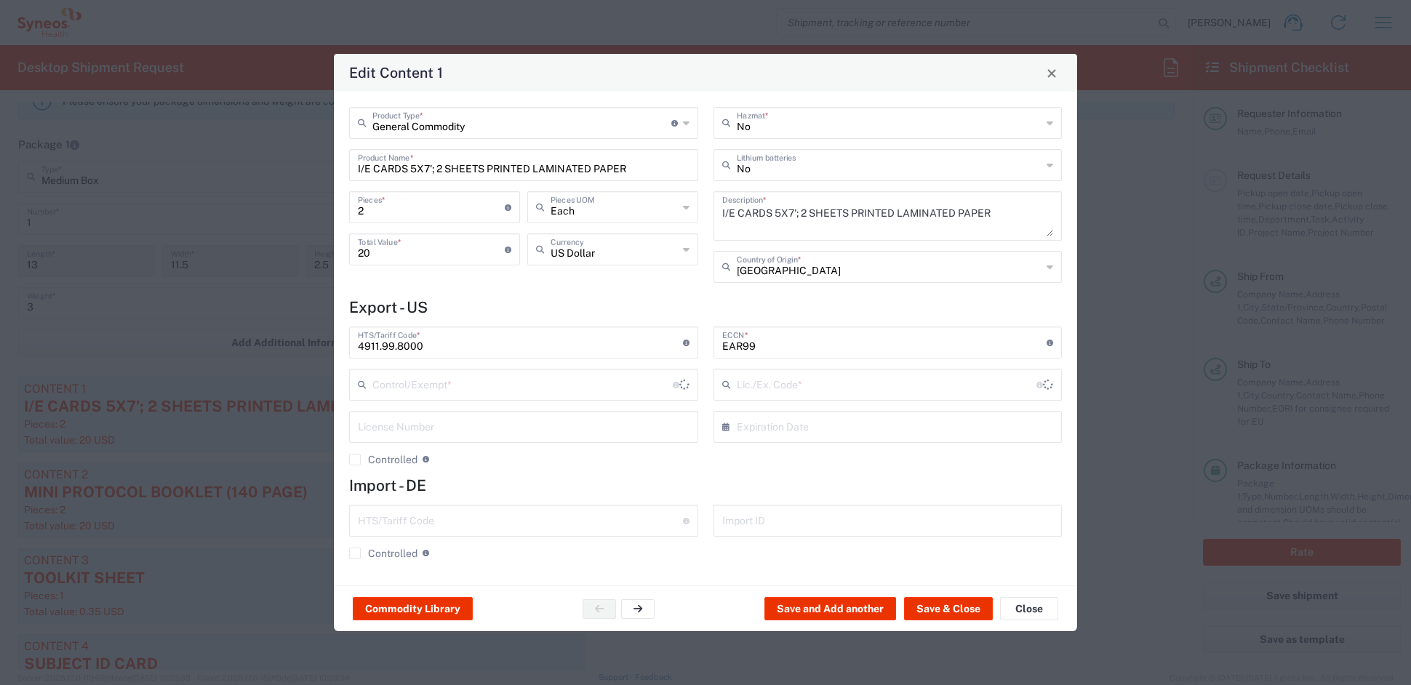
type input "BIS"
type input "NLR - No License Required"
drag, startPoint x: 350, startPoint y: 208, endPoint x: 321, endPoint y: 207, distance: 28.4
click at [322, 207] on div "Edit Content 1 General Commodity Product Type * Document: Paper document genera…" at bounding box center [705, 342] width 1411 height 685
type input "1"
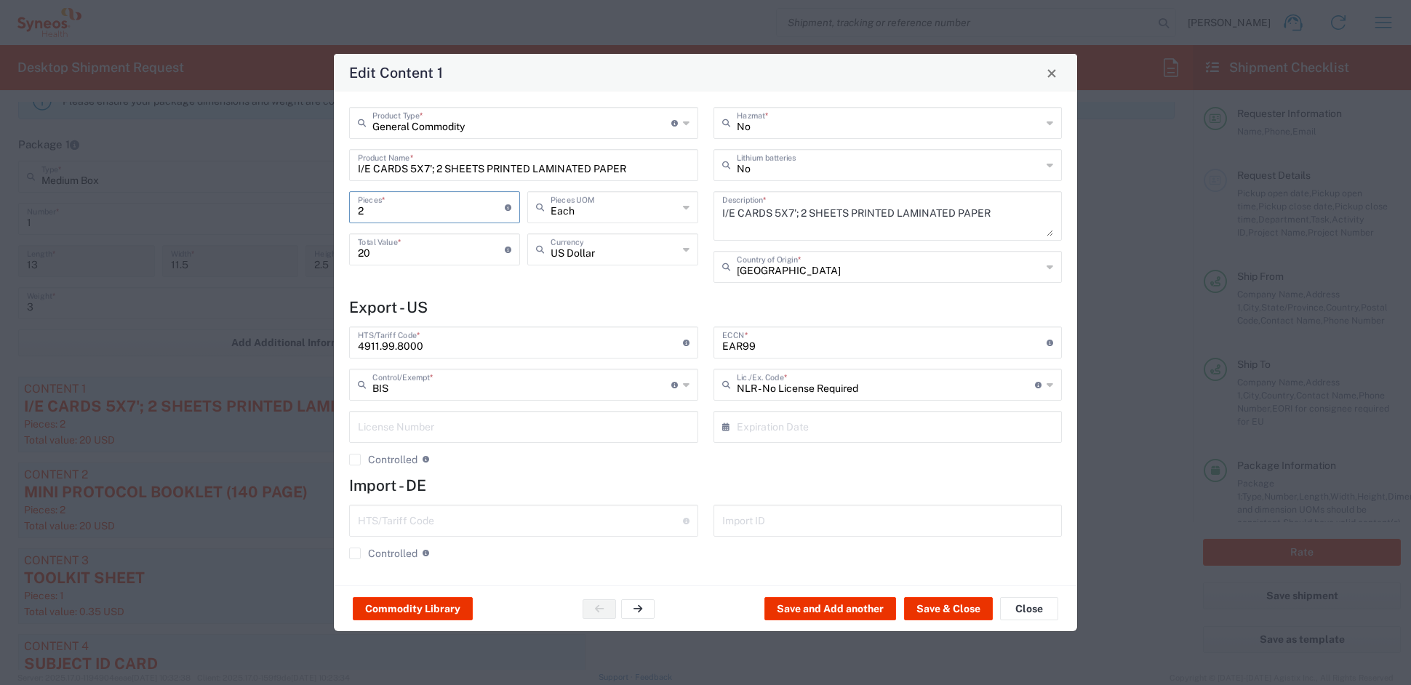
type input "10"
type input "1"
click at [961, 606] on button "Save & Close" at bounding box center [948, 608] width 89 height 23
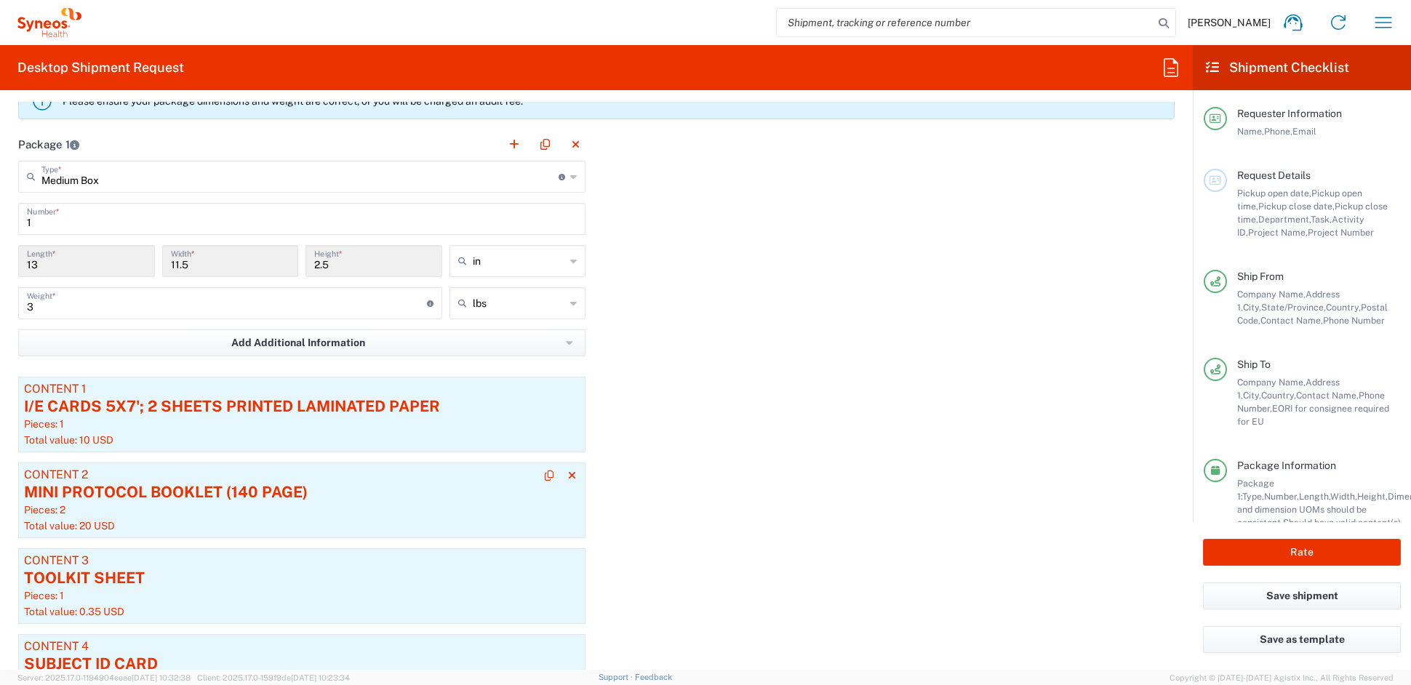
click at [195, 495] on div "MINI PROTOCOL BOOKLET (140 PAGE)" at bounding box center [302, 492] width 556 height 22
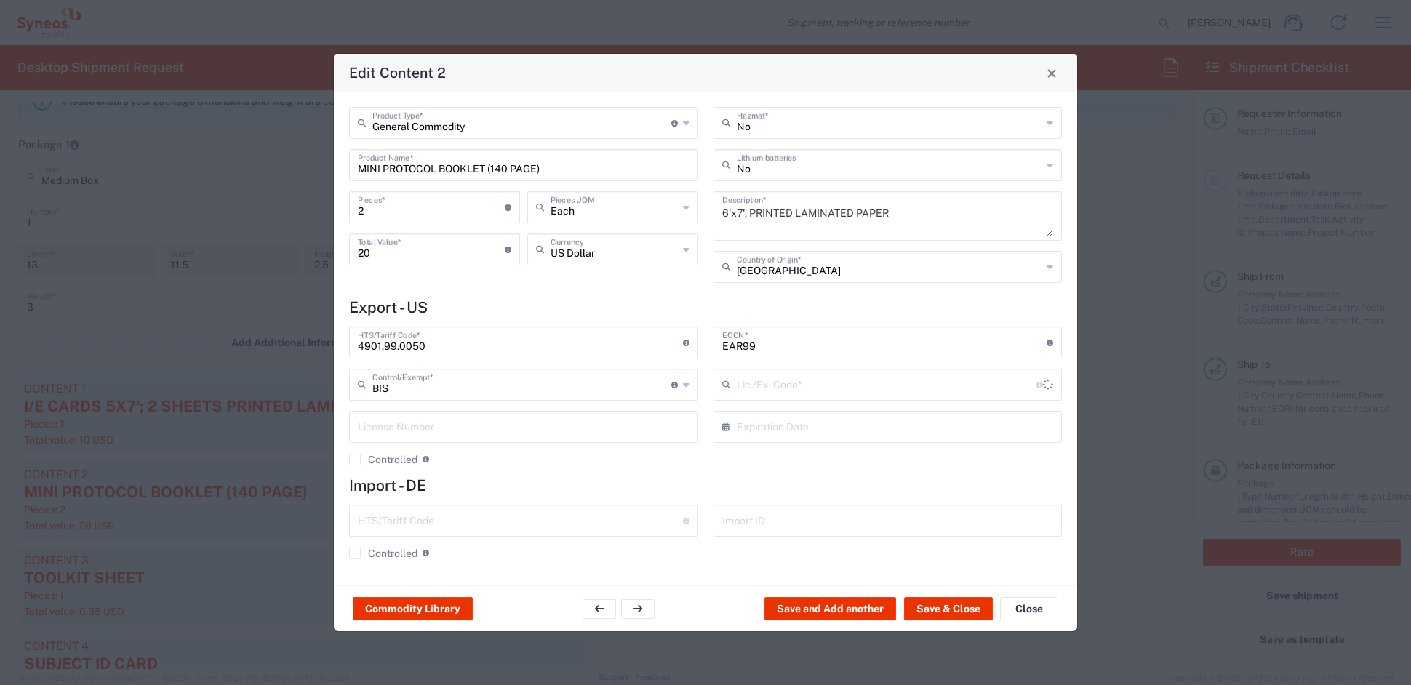
type input "NLR - No License Required"
drag, startPoint x: 332, startPoint y: 207, endPoint x: 311, endPoint y: 206, distance: 21.1
click at [311, 206] on div "Edit Content 2 General Commodity Product Type * Document: Paper document genera…" at bounding box center [705, 342] width 1411 height 685
type input "1"
type input "10"
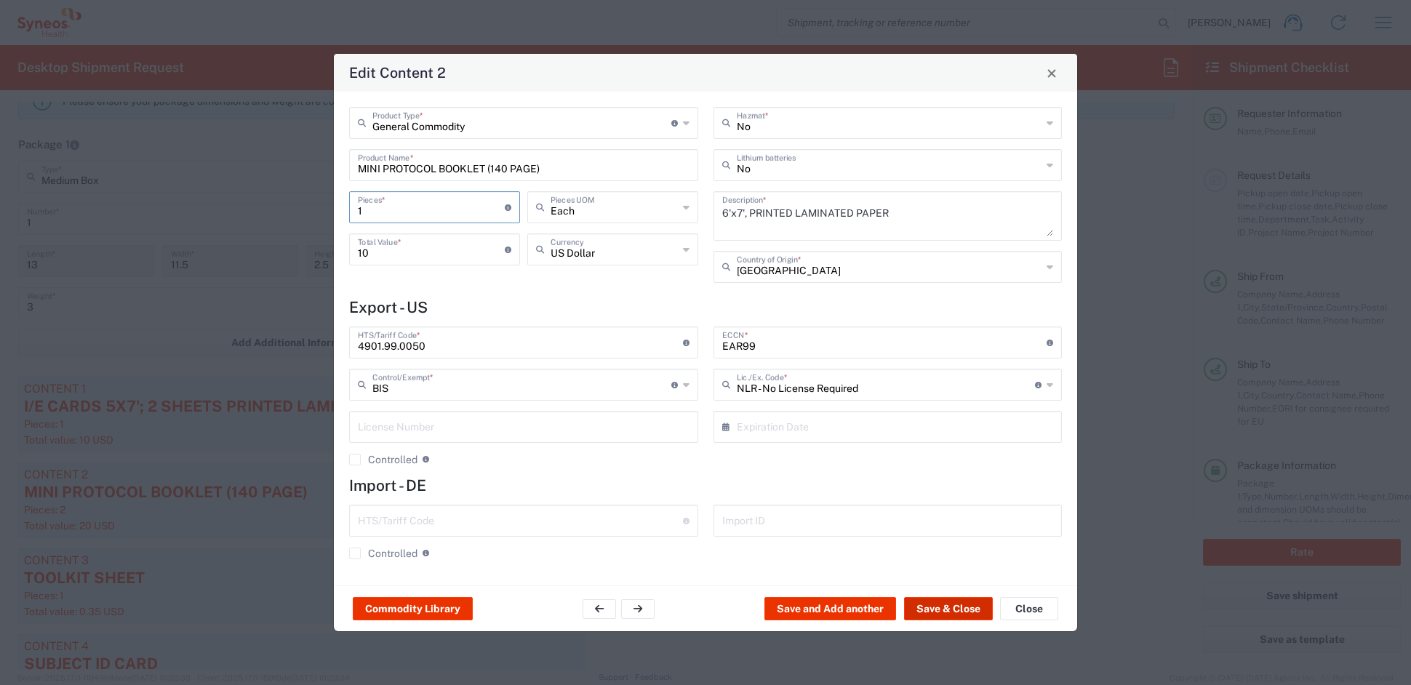
type input "1"
click at [929, 606] on button "Save & Close" at bounding box center [948, 608] width 89 height 23
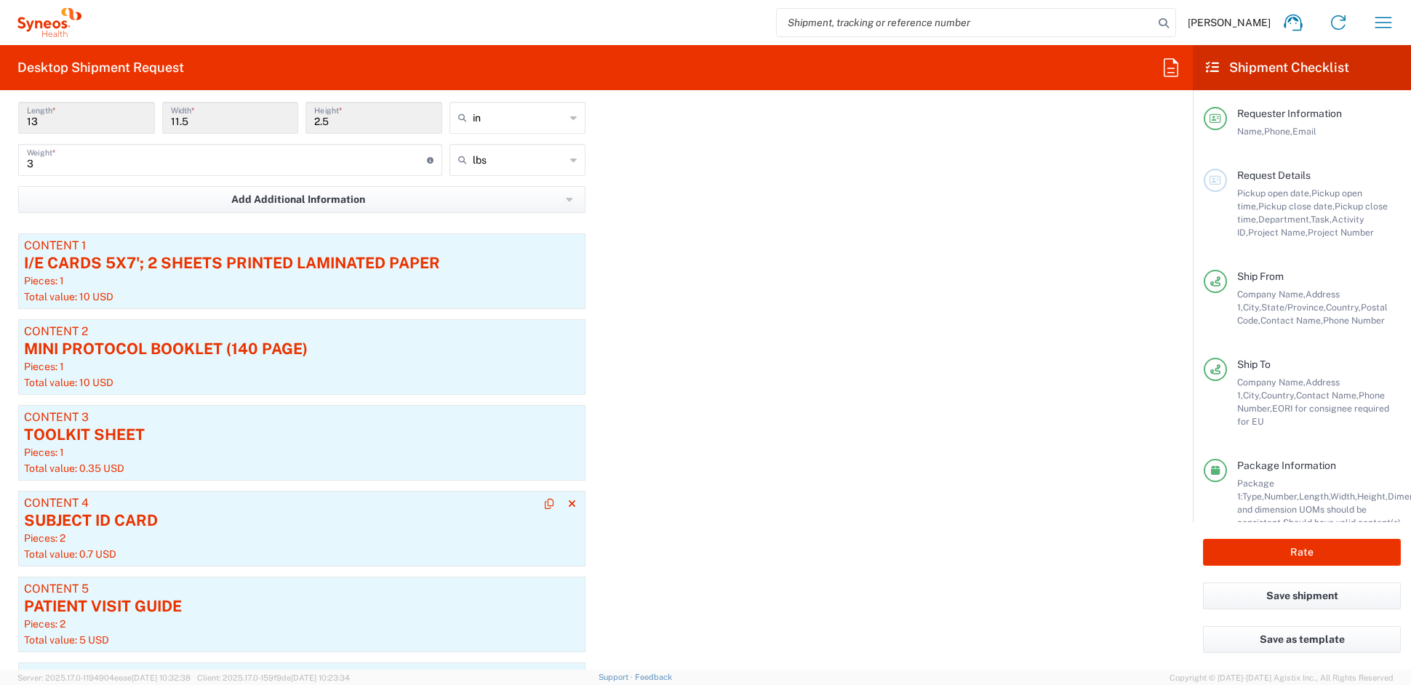
scroll to position [1416, 0]
click at [175, 515] on div "SUBJECT ID CARD" at bounding box center [302, 519] width 556 height 22
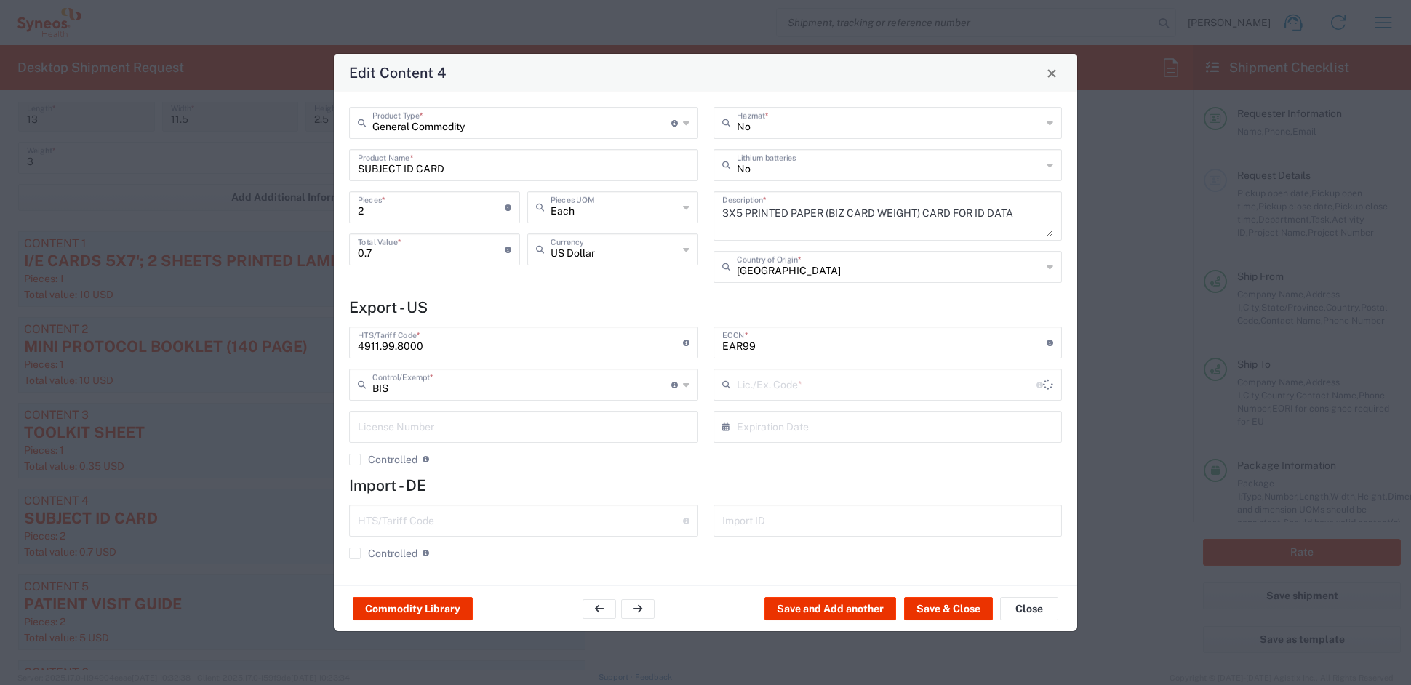
type input "NLR - No License Required"
drag, startPoint x: 371, startPoint y: 208, endPoint x: 295, endPoint y: 204, distance: 75.8
click at [297, 204] on div "Edit Content 4 General Commodity Product Type * Document: Paper document genera…" at bounding box center [705, 342] width 1411 height 685
type input "1"
type input "0.35"
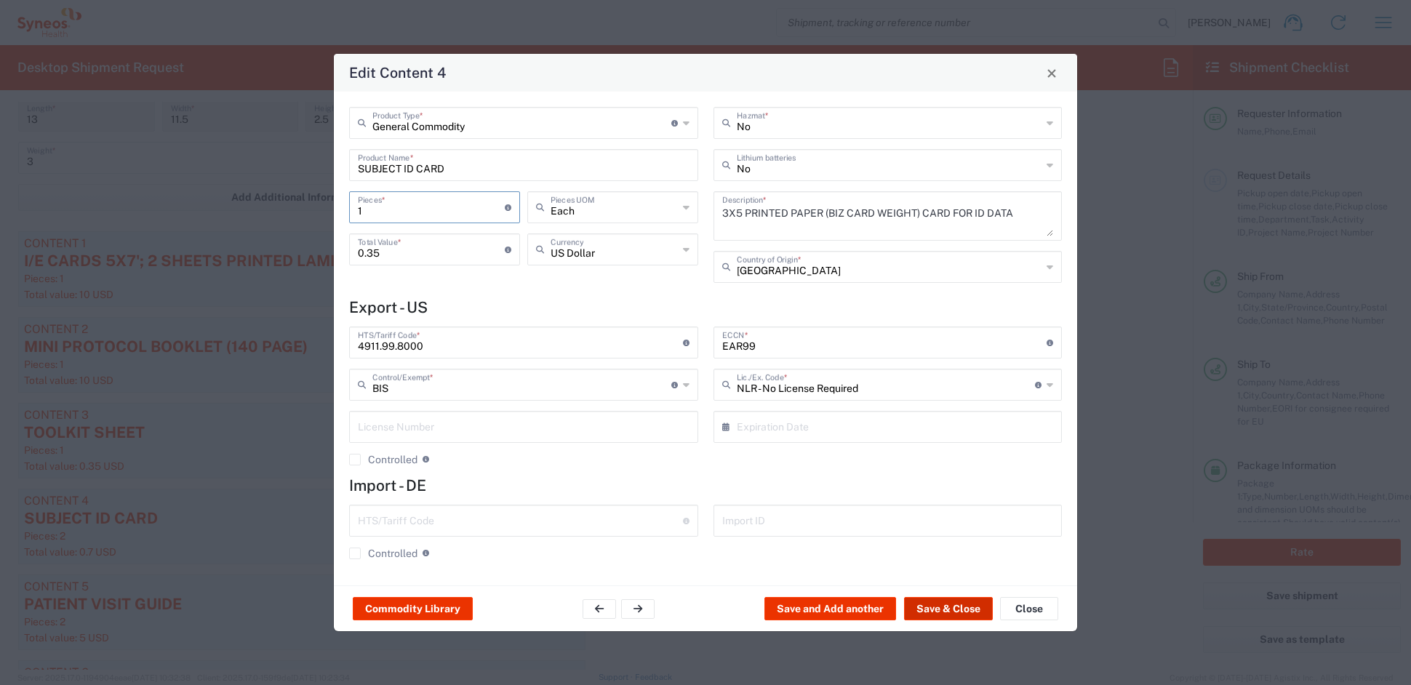
type input "1"
drag, startPoint x: 941, startPoint y: 609, endPoint x: 929, endPoint y: 605, distance: 12.9
click at [937, 607] on button "Save & Close" at bounding box center [948, 608] width 89 height 23
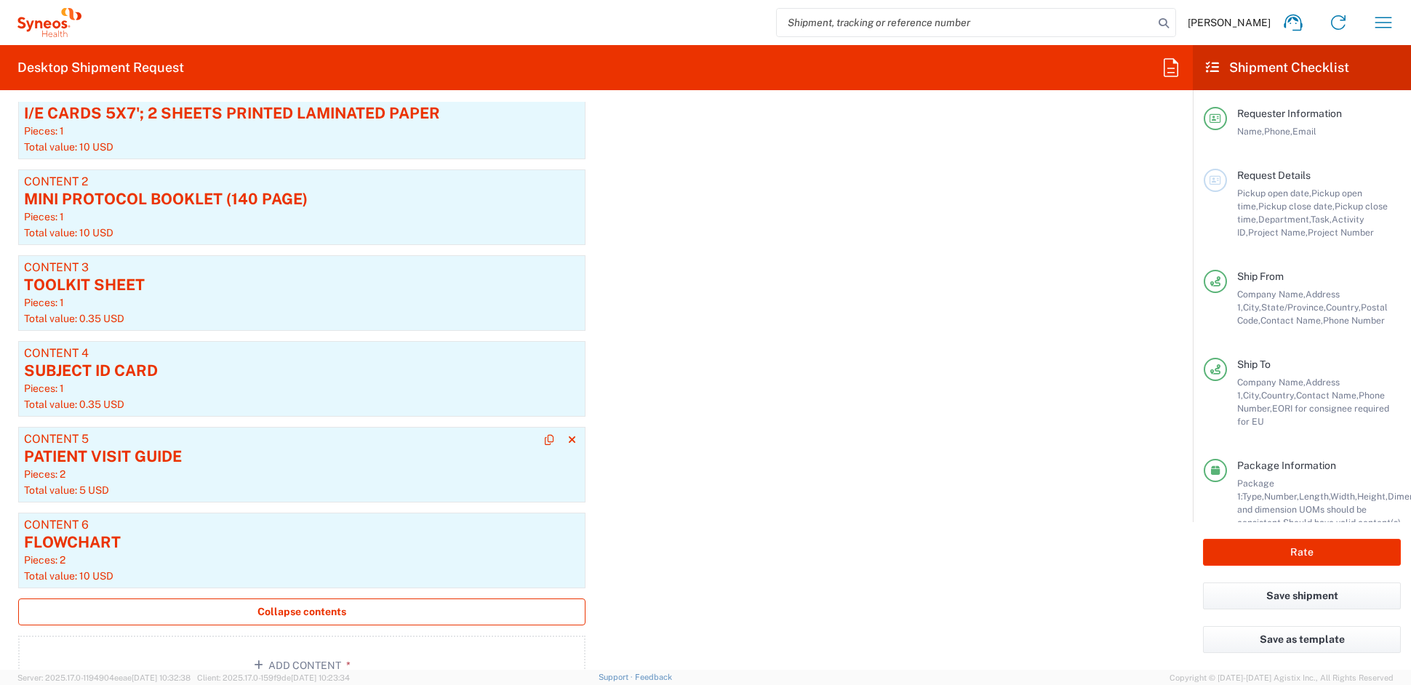
scroll to position [1566, 0]
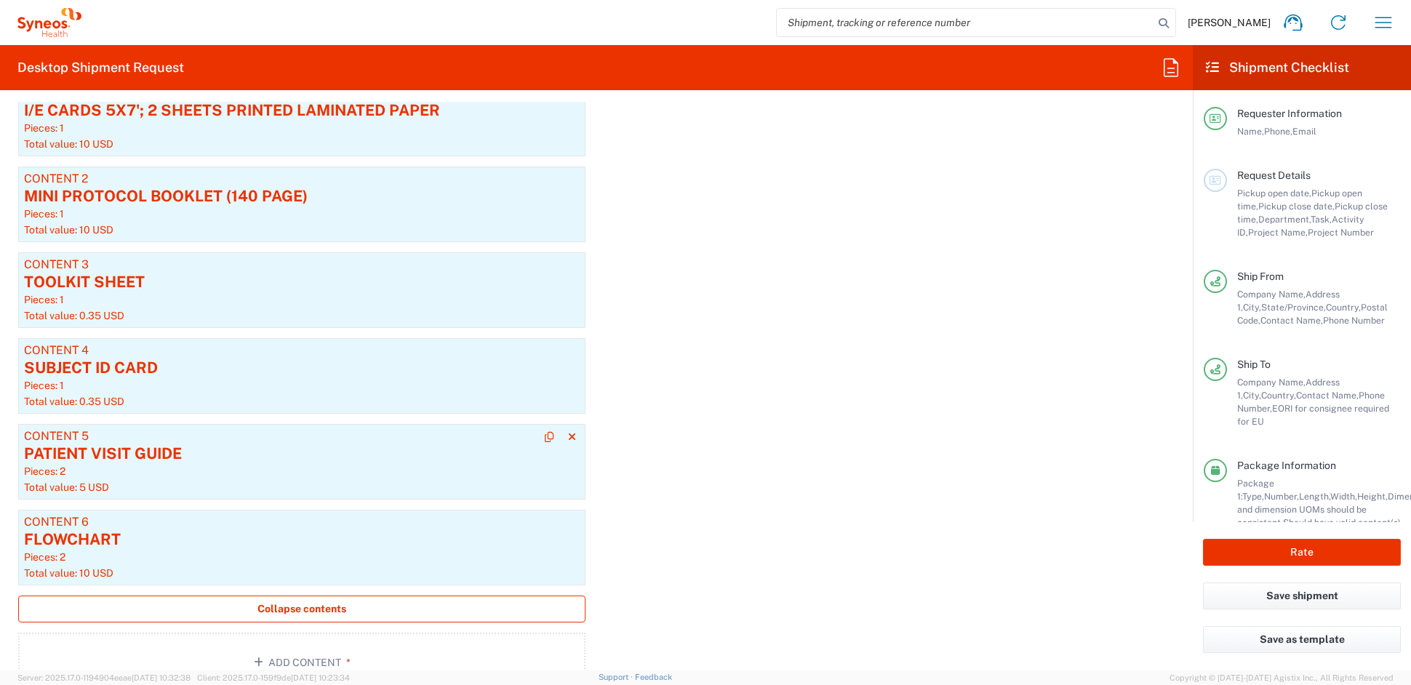
click at [200, 462] on div "PATIENT VISIT GUIDE" at bounding box center [302, 454] width 556 height 22
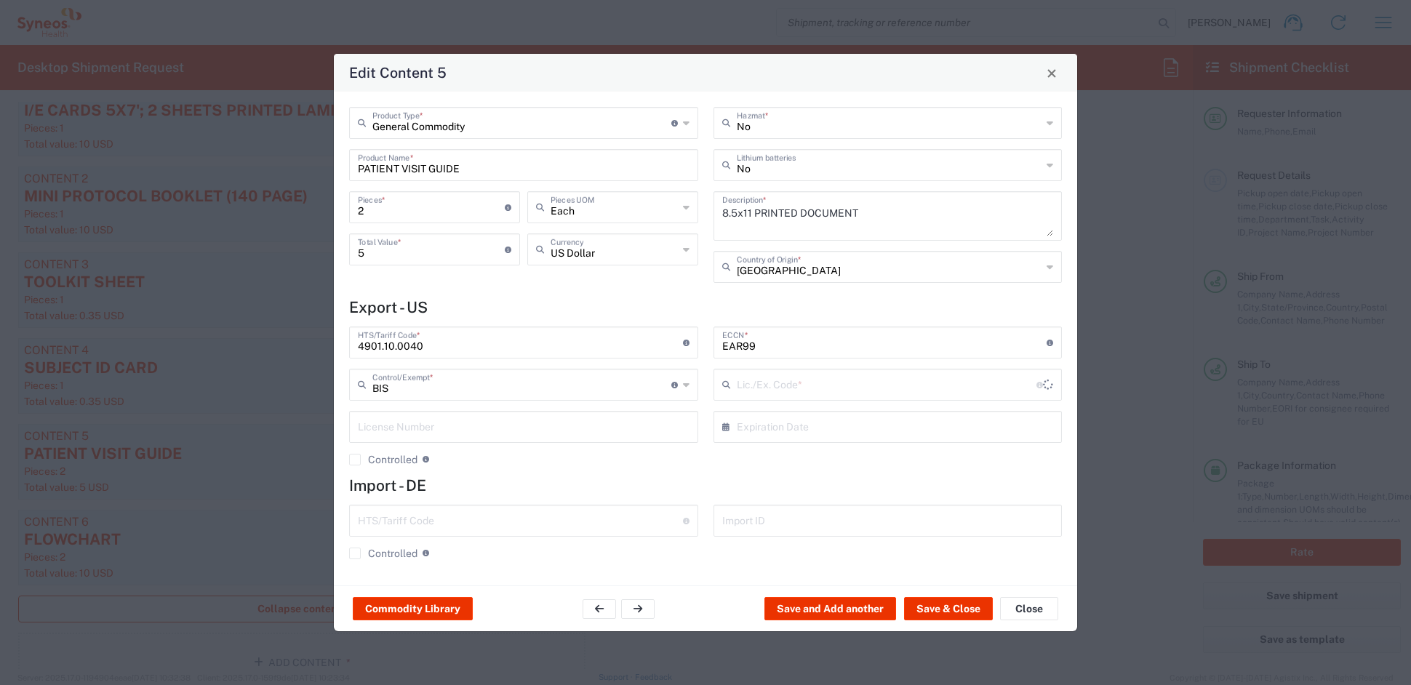
type input "NLR - No License Required"
drag, startPoint x: 372, startPoint y: 207, endPoint x: 307, endPoint y: 202, distance: 65.6
click at [307, 201] on div "Edit Content 5 General Commodity Product Type * Document: Paper document genera…" at bounding box center [705, 342] width 1411 height 685
type input "1"
type input "2.5"
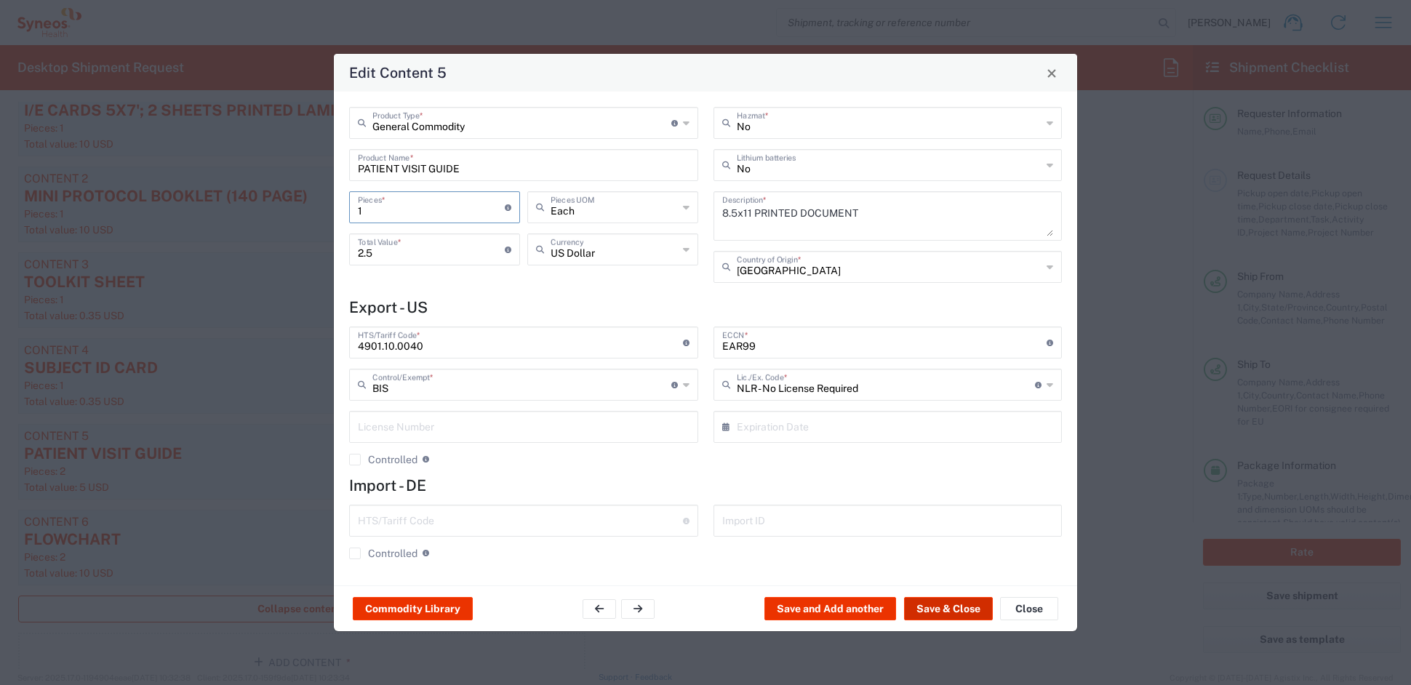
type input "1"
click at [930, 609] on button "Save & Close" at bounding box center [948, 608] width 89 height 23
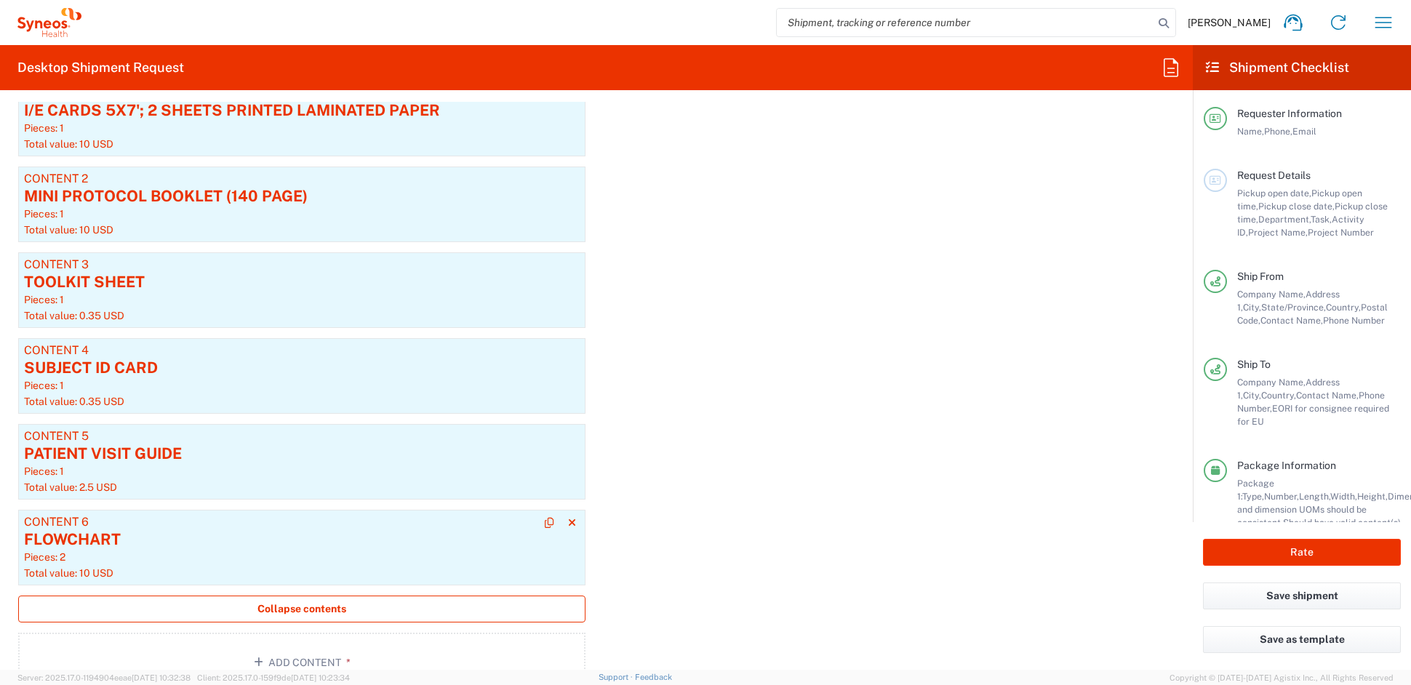
click at [137, 525] on div "Content 6" at bounding box center [302, 522] width 556 height 13
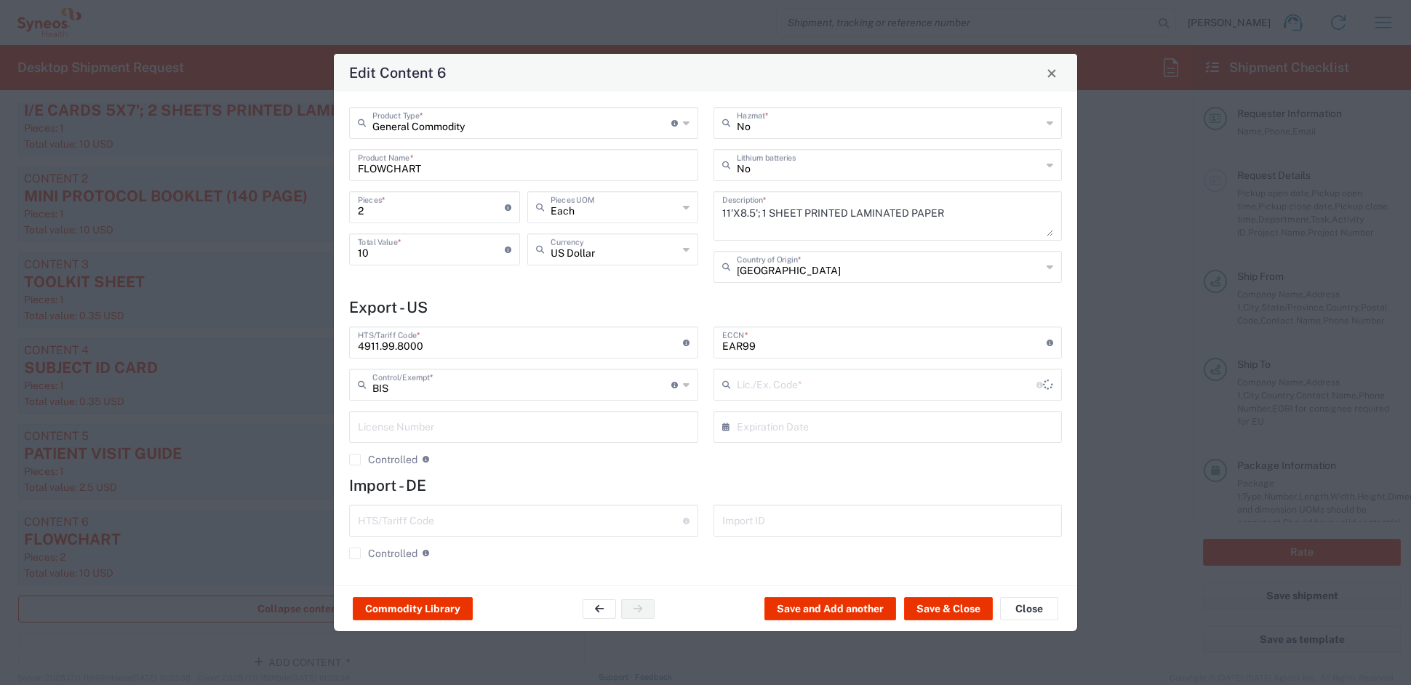
type input "NLR - No License Required"
drag, startPoint x: 369, startPoint y: 209, endPoint x: 316, endPoint y: 204, distance: 53.3
click at [316, 204] on div "Edit Content 6 General Commodity Product Type * Document: Paper document genera…" at bounding box center [705, 342] width 1411 height 685
type input "1"
type input "5"
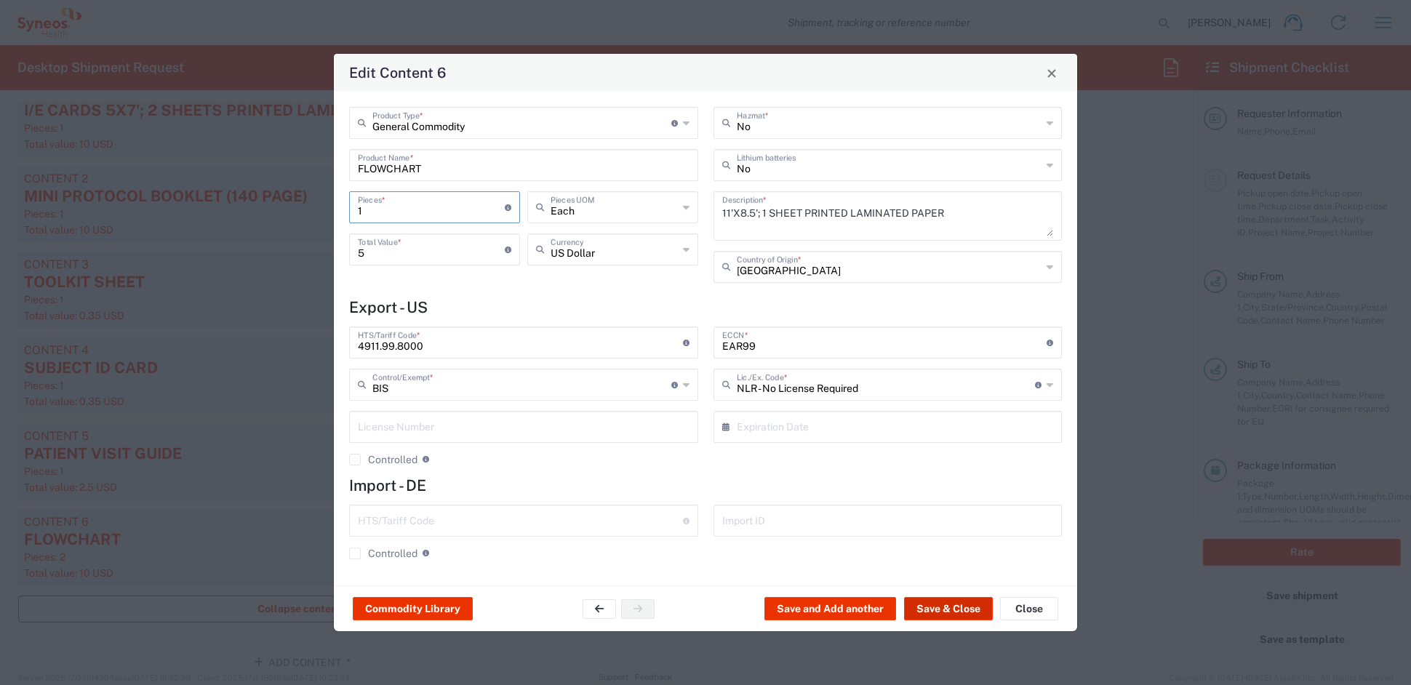
type input "1"
click at [930, 609] on button "Save & Close" at bounding box center [948, 608] width 89 height 23
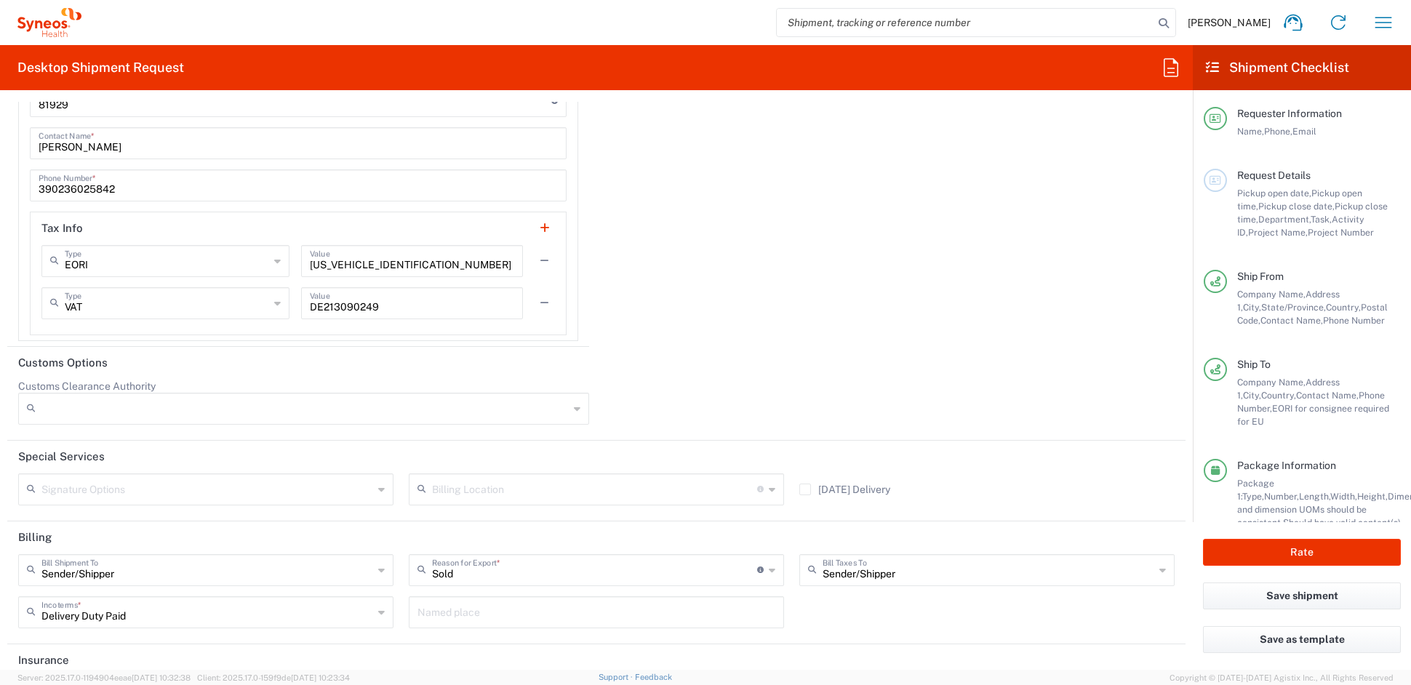
scroll to position [2908, 0]
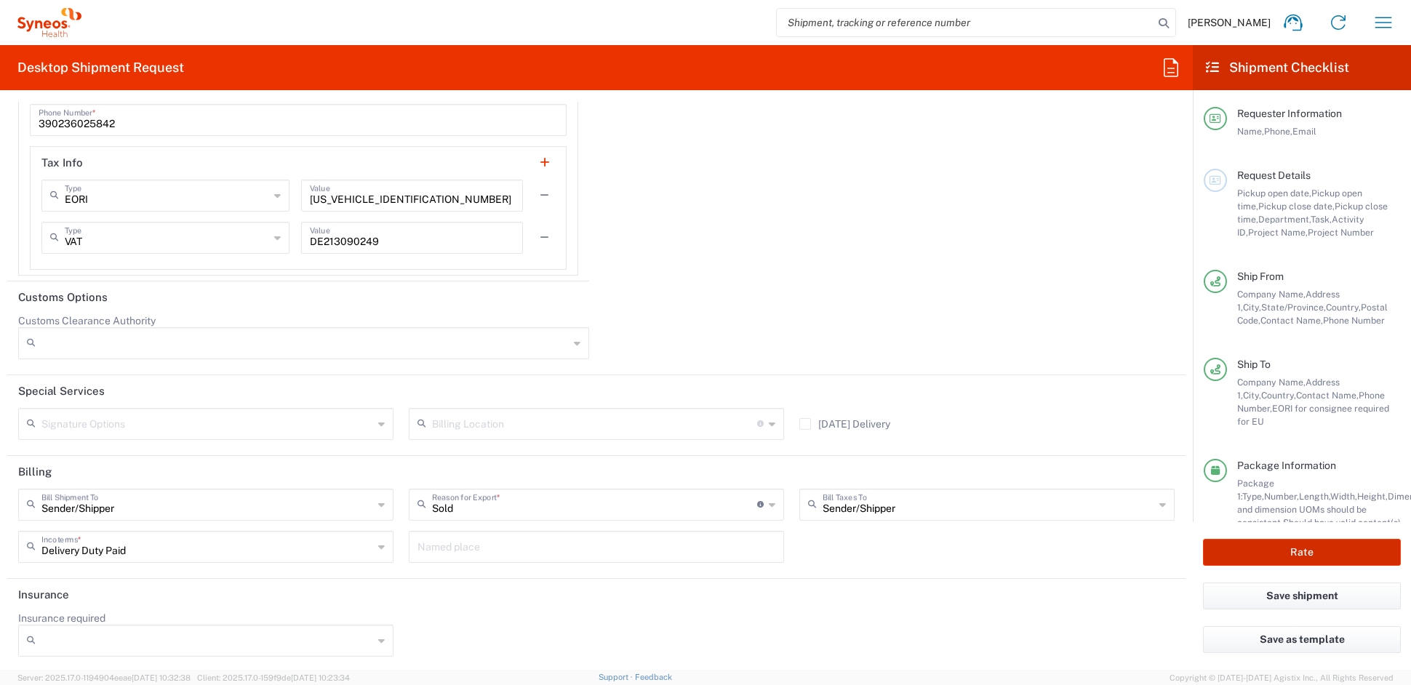
click at [1290, 549] on button "Rate" at bounding box center [1302, 552] width 198 height 27
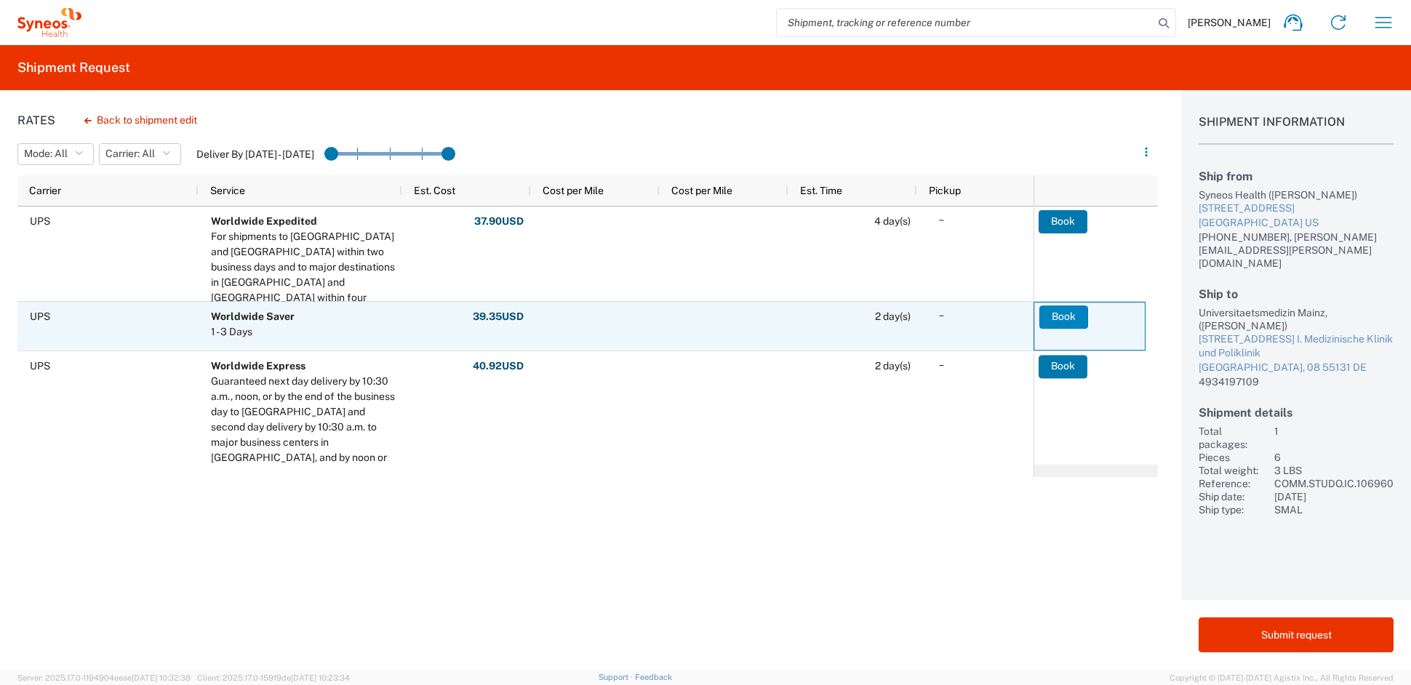
click at [1065, 310] on button "Book" at bounding box center [1063, 316] width 49 height 23
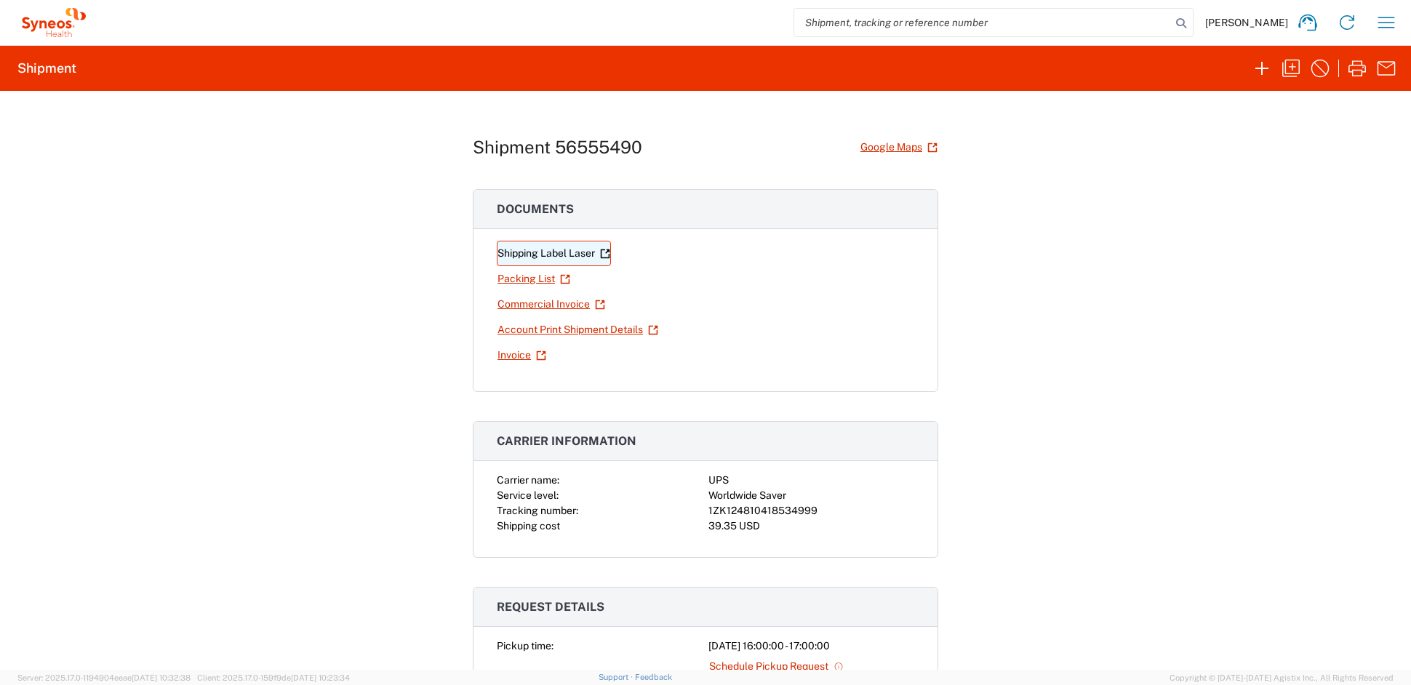
click at [532, 251] on link "Shipping Label Laser" at bounding box center [554, 253] width 114 height 25
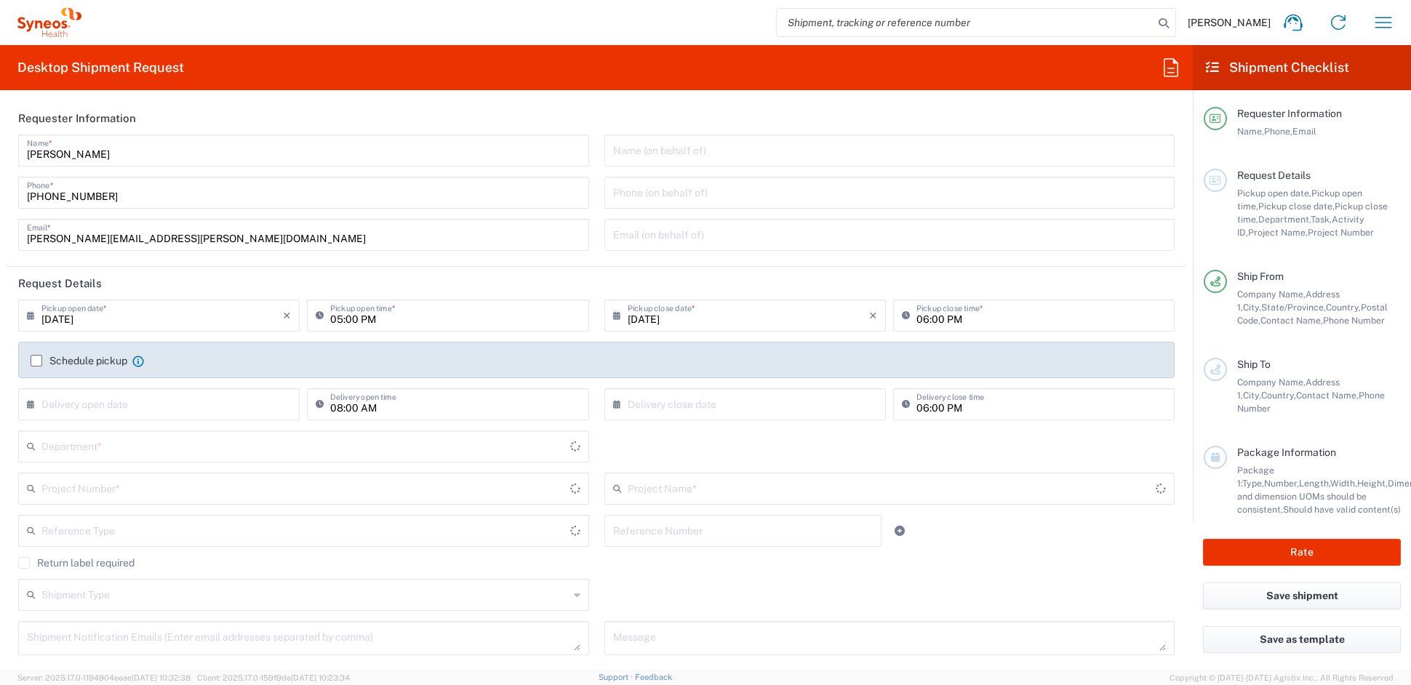
type input "[US_STATE]"
type input "[GEOGRAPHIC_DATA]"
type input "6156"
click at [1388, 22] on icon "button" at bounding box center [1383, 22] width 17 height 11
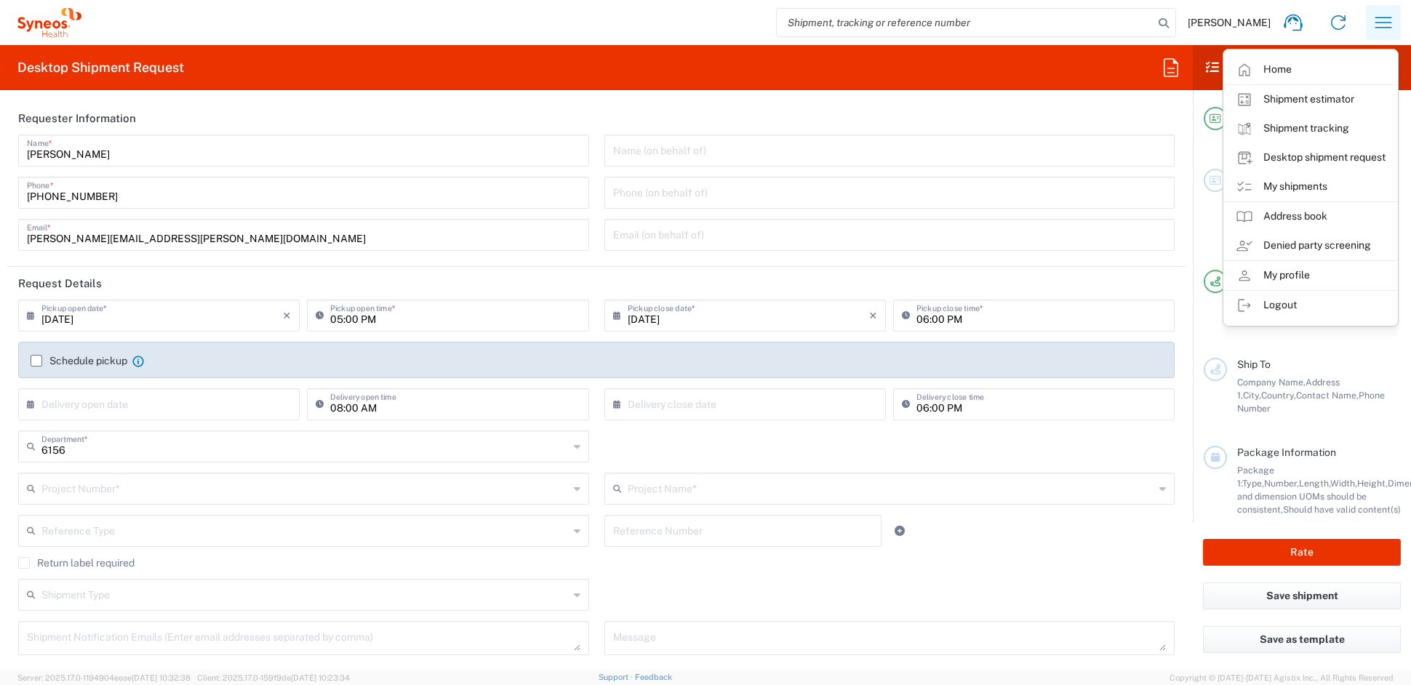
type input "Syneos Health Communications-[GEOGRAPHIC_DATA] [GEOGRAPHIC_DATA]"
click at [1300, 187] on link "My shipments" at bounding box center [1310, 186] width 173 height 29
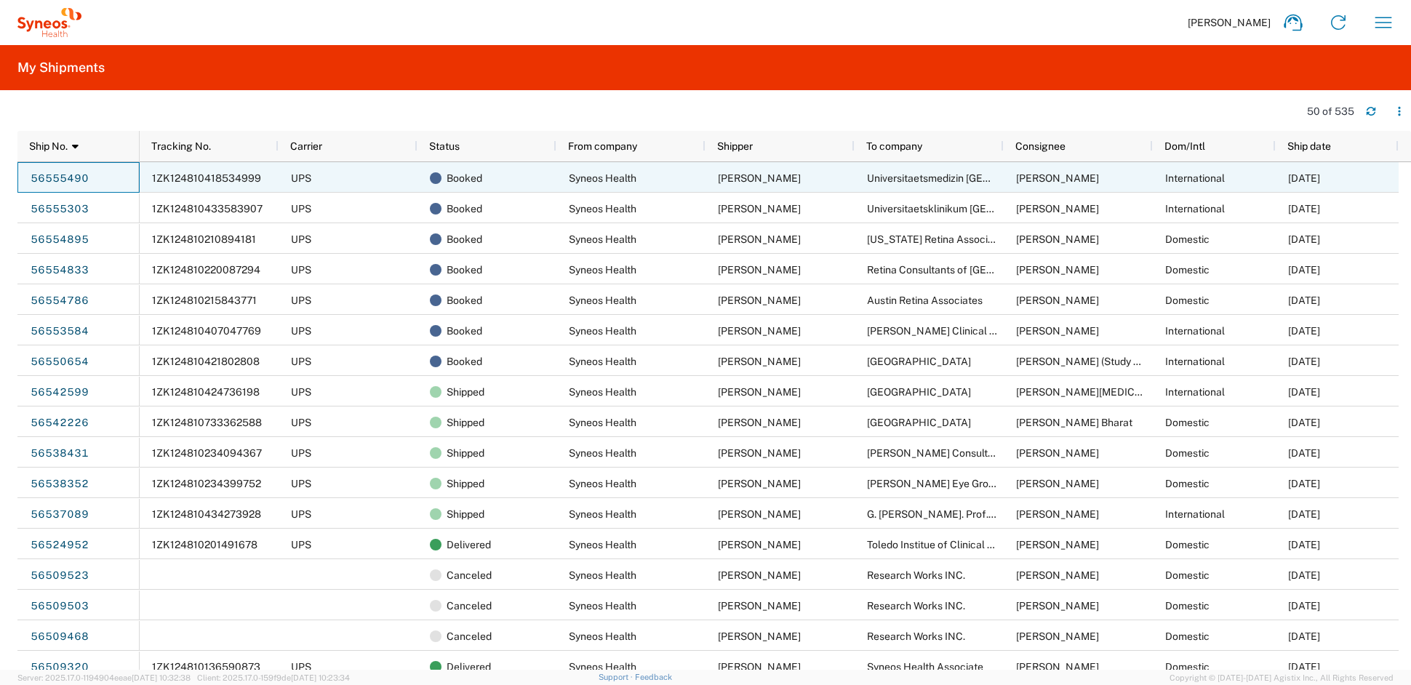
click at [80, 175] on link "56555490" at bounding box center [60, 178] width 60 height 23
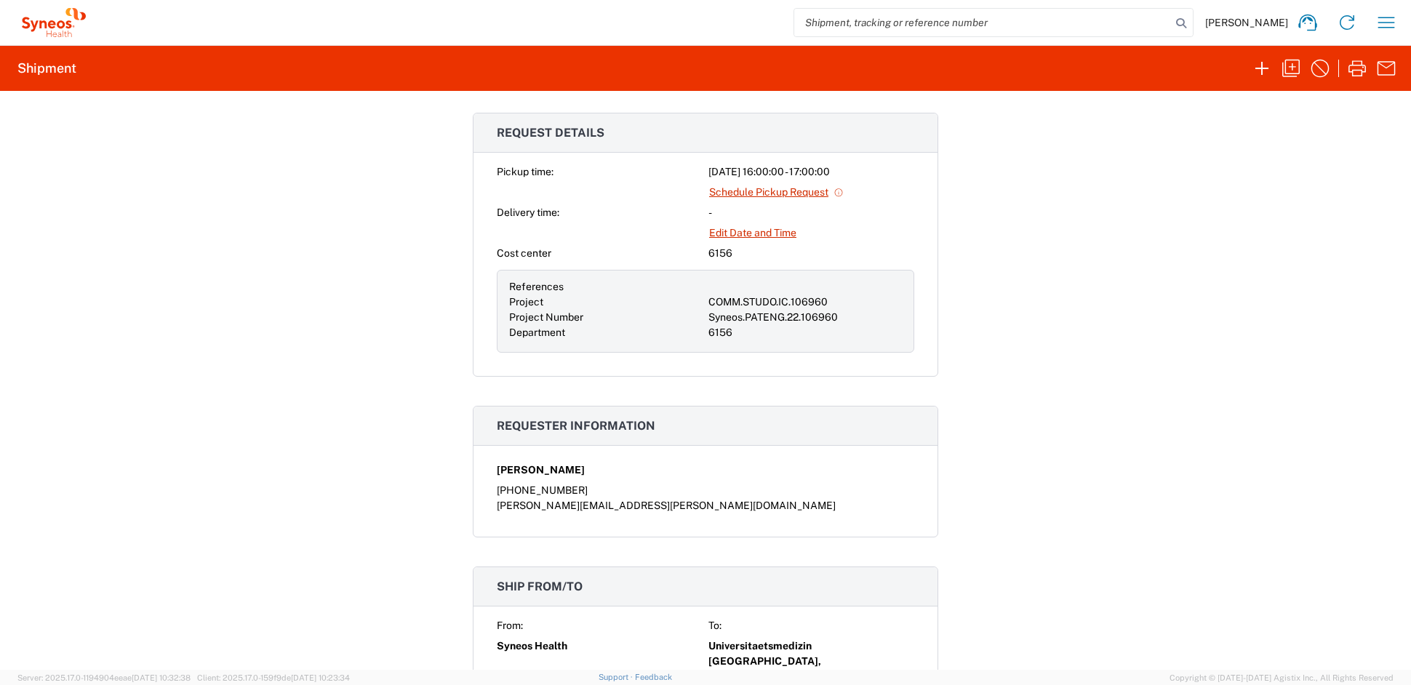
scroll to position [418, 0]
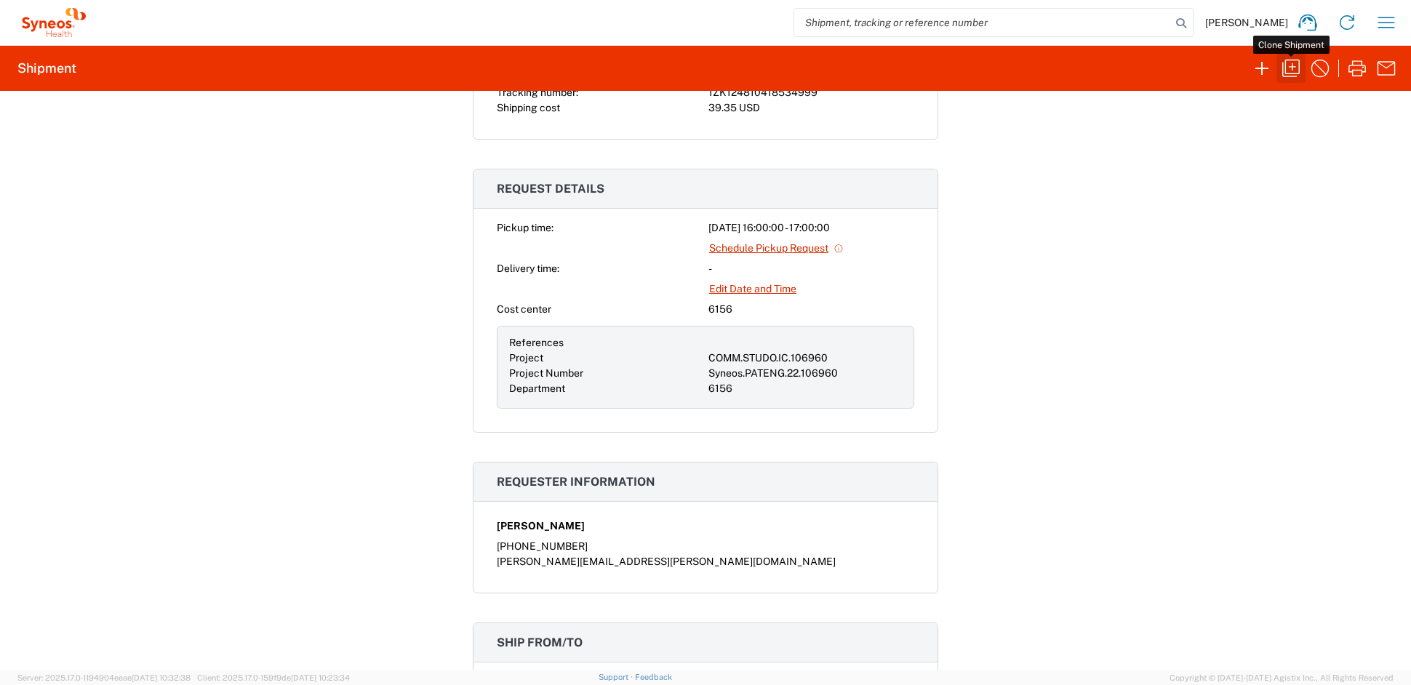
click at [1293, 65] on icon "button" at bounding box center [1290, 68] width 23 height 23
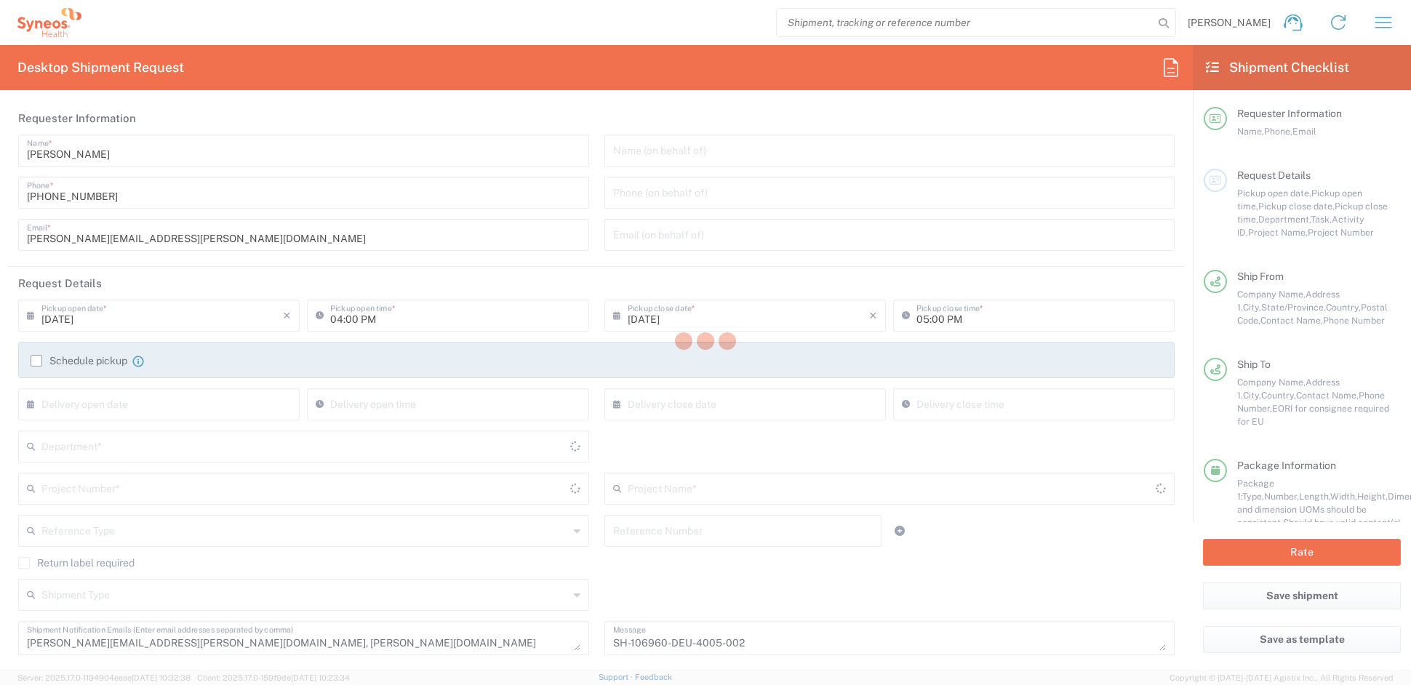
type input "[US_STATE]"
type input "Medium Box"
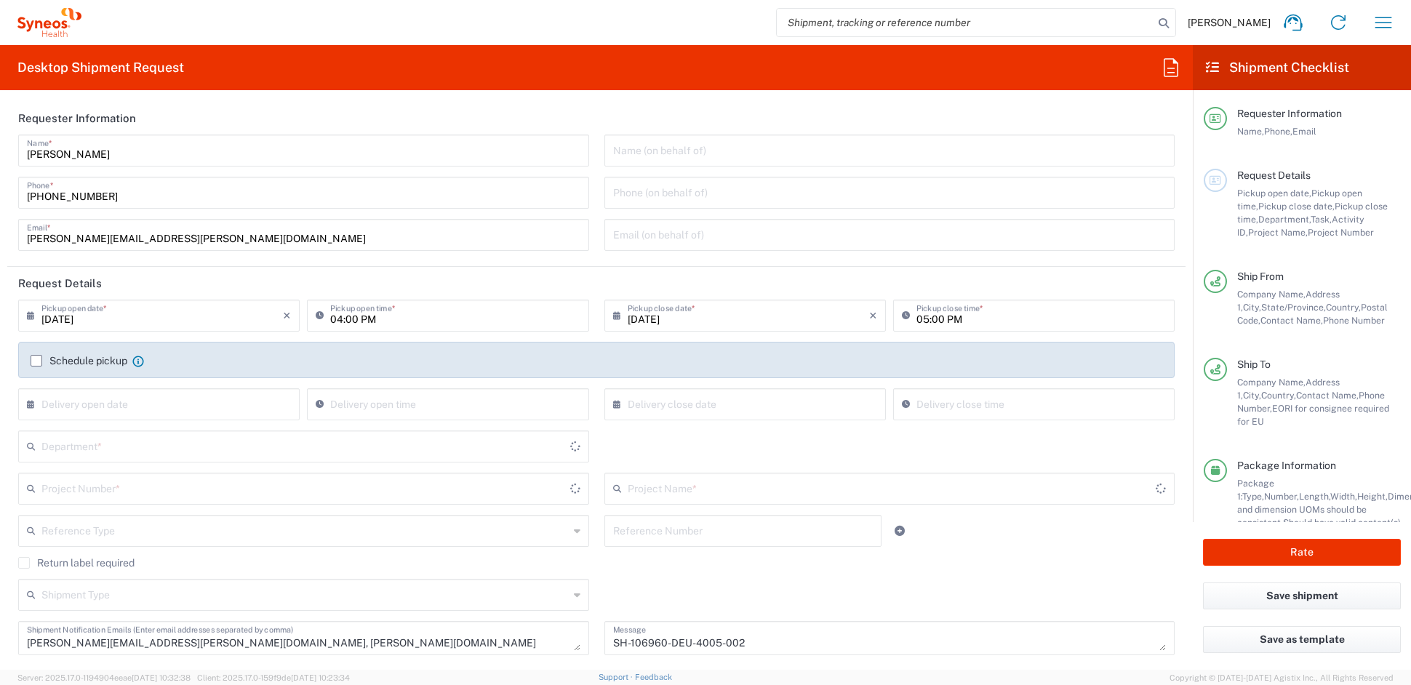
type input "COMM.STUDO.IC.106960"
type input "6156"
type input "Syneos.PATENG.22.106960"
drag, startPoint x: 403, startPoint y: 645, endPoint x: 388, endPoint y: 641, distance: 15.0
click at [393, 643] on textarea "[PERSON_NAME][EMAIL_ADDRESS][PERSON_NAME][DOMAIN_NAME], [PERSON_NAME][DOMAIN_NA…" at bounding box center [303, 637] width 553 height 25
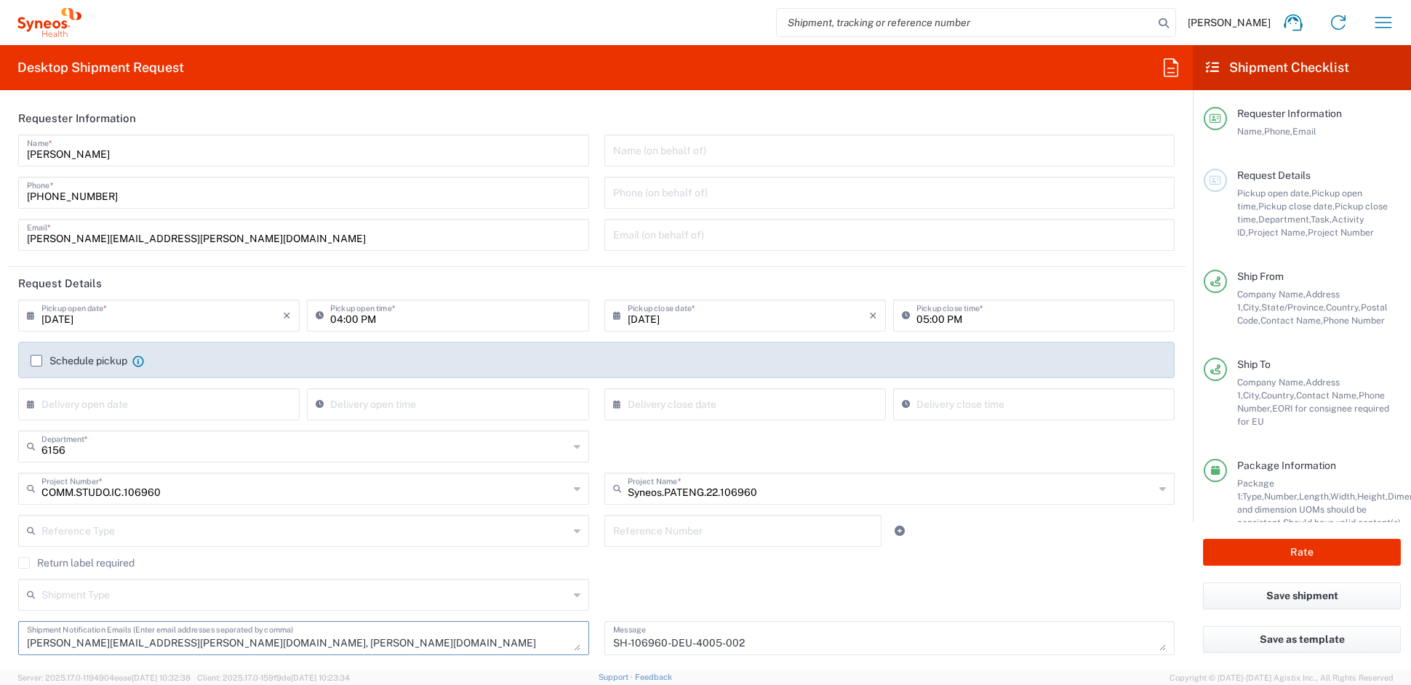
drag, startPoint x: 368, startPoint y: 642, endPoint x: 202, endPoint y: 635, distance: 166.0
click at [202, 635] on textarea "[PERSON_NAME][EMAIL_ADDRESS][PERSON_NAME][DOMAIN_NAME], [PERSON_NAME][DOMAIN_NA…" at bounding box center [303, 637] width 553 height 25
drag, startPoint x: 331, startPoint y: 642, endPoint x: 353, endPoint y: 643, distance: 21.8
click at [332, 642] on textarea "[PERSON_NAME][EMAIL_ADDRESS][PERSON_NAME][DOMAIN_NAME], [PERSON_NAME][DOMAIN_NA…" at bounding box center [303, 637] width 553 height 25
drag, startPoint x: 369, startPoint y: 642, endPoint x: 226, endPoint y: 645, distance: 143.3
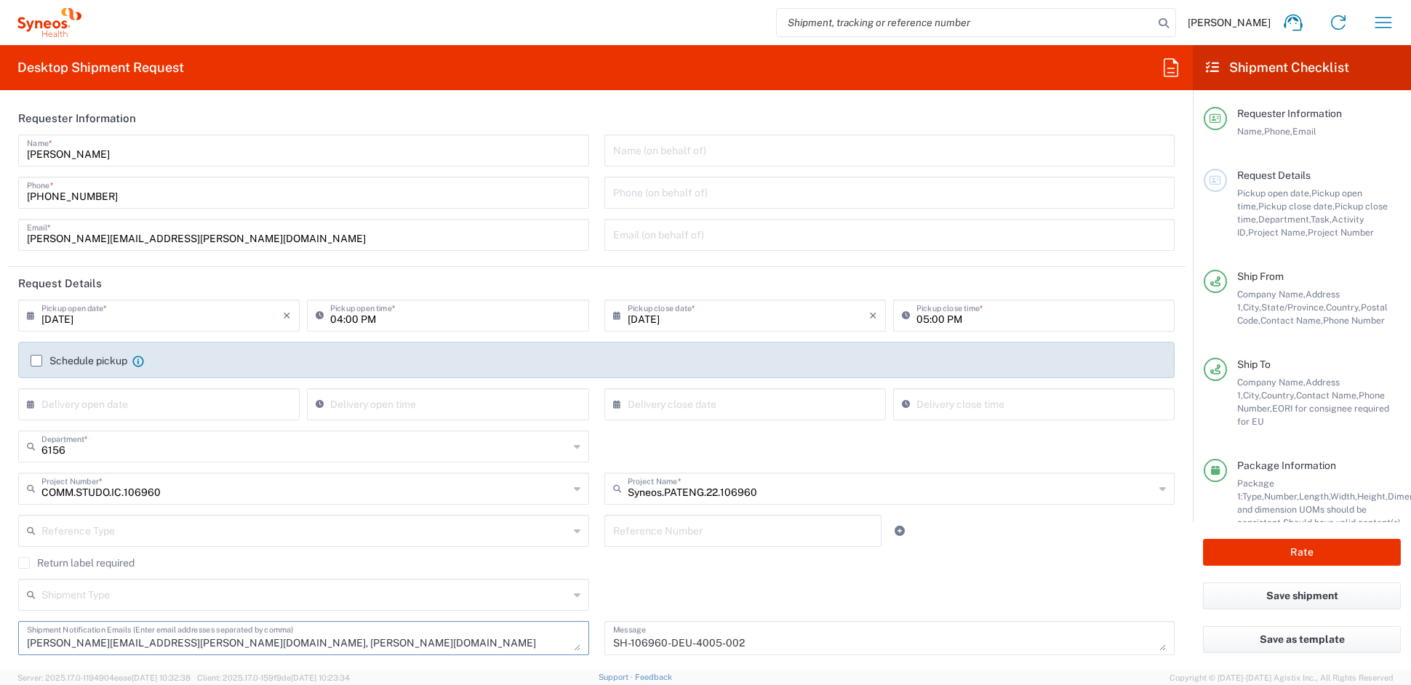
click at [207, 640] on textarea "[PERSON_NAME][EMAIL_ADDRESS][PERSON_NAME][DOMAIN_NAME], [PERSON_NAME][DOMAIN_NA…" at bounding box center [303, 637] width 553 height 25
type textarea "[PERSON_NAME][EMAIL_ADDRESS][PERSON_NAME][DOMAIN_NAME],"
click at [181, 237] on input "[PERSON_NAME][EMAIL_ADDRESS][PERSON_NAME][DOMAIN_NAME]" at bounding box center [303, 233] width 553 height 25
drag, startPoint x: 167, startPoint y: 240, endPoint x: 4, endPoint y: 235, distance: 163.7
click at [4, 235] on form "Requester Information [PERSON_NAME] Name * [PHONE_NUMBER] Phone * [PERSON_NAME]…" at bounding box center [596, 386] width 1193 height 568
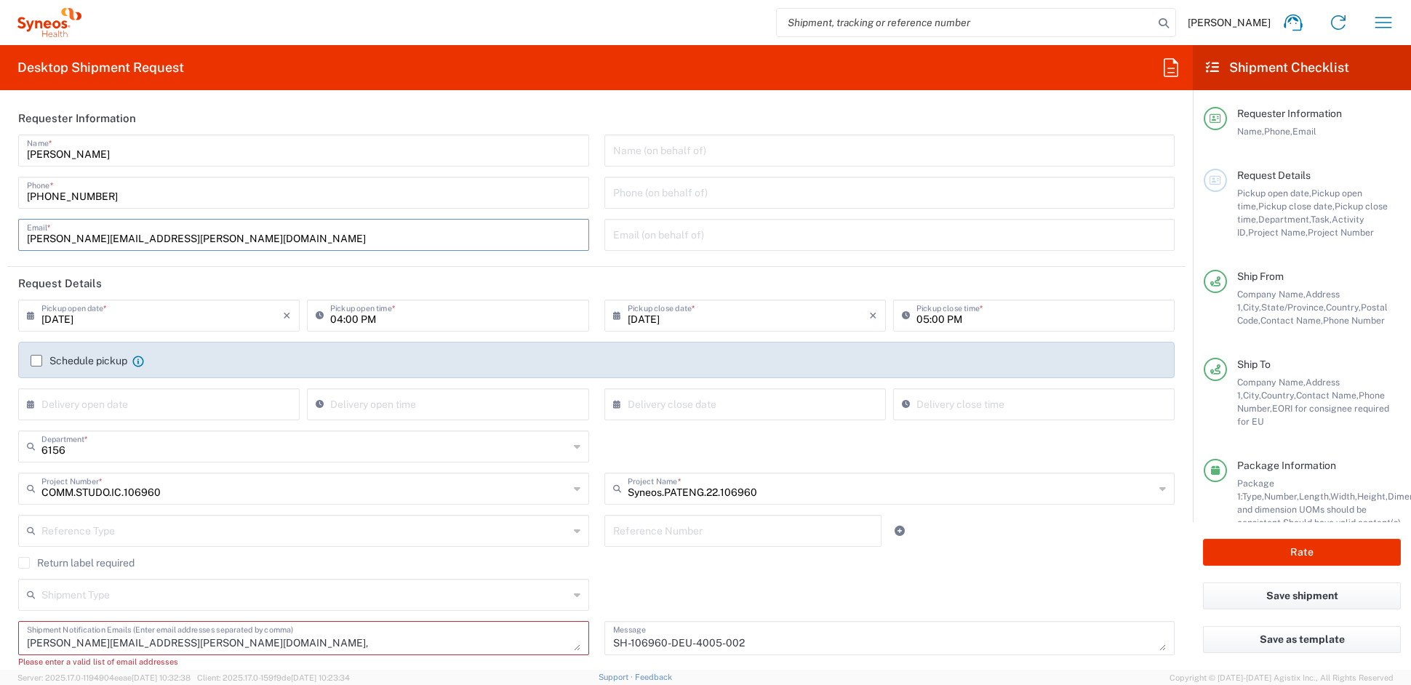
paste input "[PERSON_NAME].[PERSON_NAME]"
type input "[PERSON_NAME][EMAIL_ADDRESS][PERSON_NAME][DOMAIN_NAME]"
click at [337, 644] on textarea "[PERSON_NAME][EMAIL_ADDRESS][PERSON_NAME][DOMAIN_NAME]," at bounding box center [303, 637] width 553 height 25
type textarea "[PERSON_NAME][EMAIL_ADDRESS][PERSON_NAME][DOMAIN_NAME]"
click at [754, 639] on textarea "SH-106960-DEU-4005-002 Pro Forma Invoice: #SH-106960-DEU-4003-002 SH-106960-DEU…" at bounding box center [889, 637] width 553 height 25
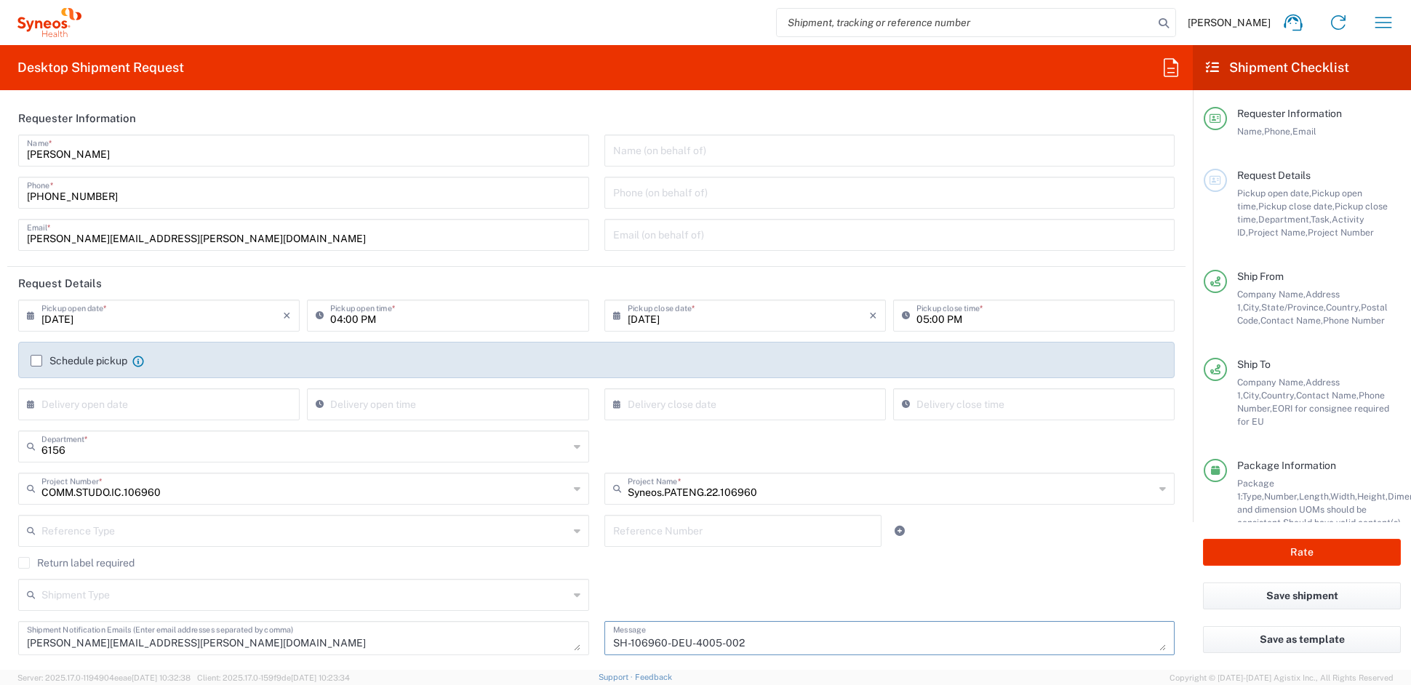
drag, startPoint x: 737, startPoint y: 642, endPoint x: 527, endPoint y: 633, distance: 209.6
click at [530, 633] on div "[DATE] × Pickup open date * Cancel Apply 04:00 PM Pickup open time * [DATE] × P…" at bounding box center [597, 483] width 1172 height 366
paste textarea
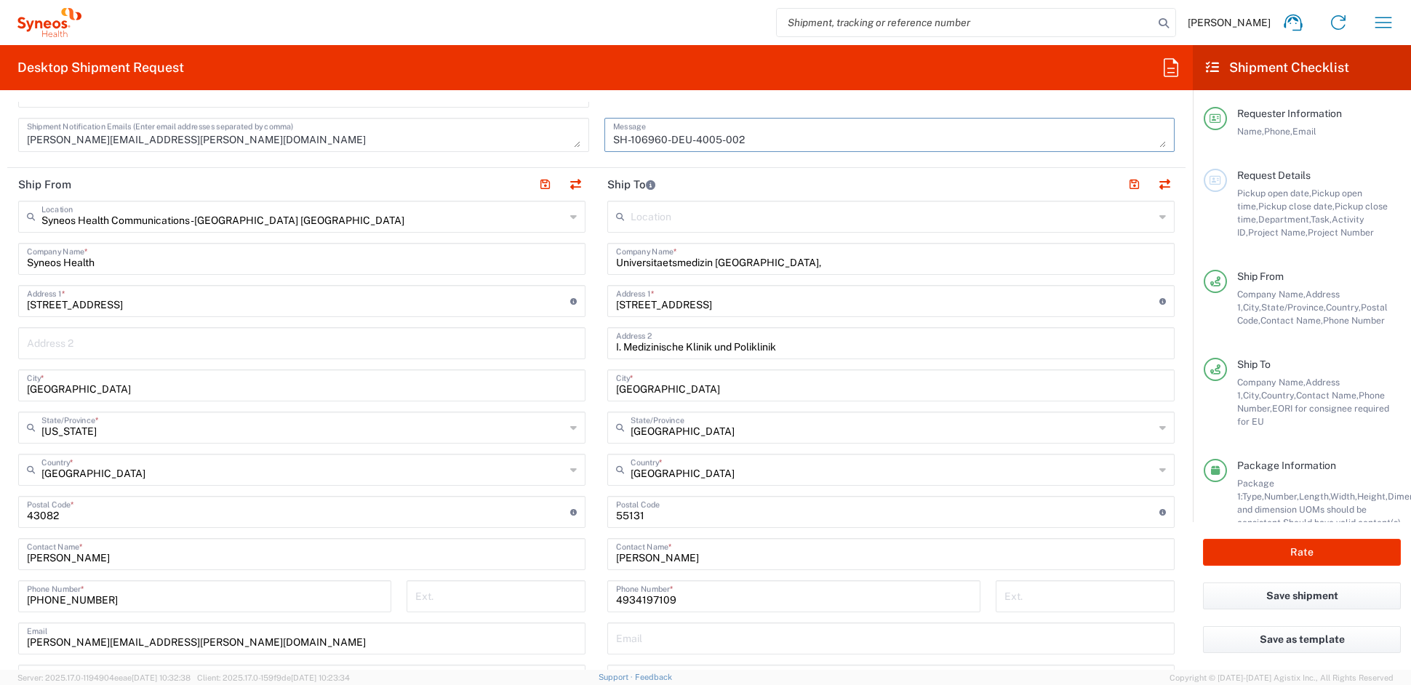
scroll to position [503, 0]
type textarea "SH-106960-DEU-4005-002 Pro Forma Invoice: #SH-106960-DEU-4003-002 SH-106960-DEU…"
drag, startPoint x: 655, startPoint y: 557, endPoint x: 500, endPoint y: 544, distance: 156.2
click at [502, 544] on div "Ship From Syneos Health Communications-[GEOGRAPHIC_DATA] [GEOGRAPHIC_DATA] Loca…" at bounding box center [596, 493] width 1178 height 649
paste input "[PERSON_NAME]"
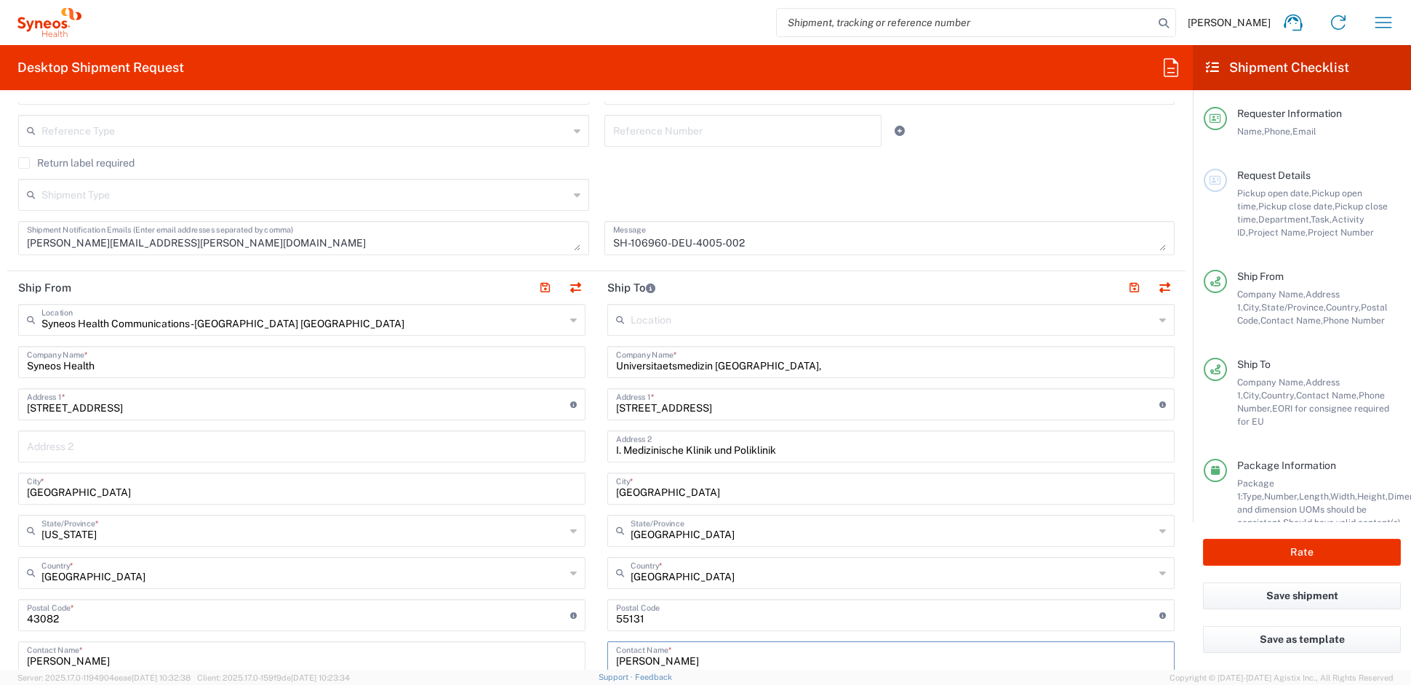
scroll to position [397, 0]
type input "[PERSON_NAME]"
click at [1124, 290] on button "button" at bounding box center [1134, 291] width 20 height 20
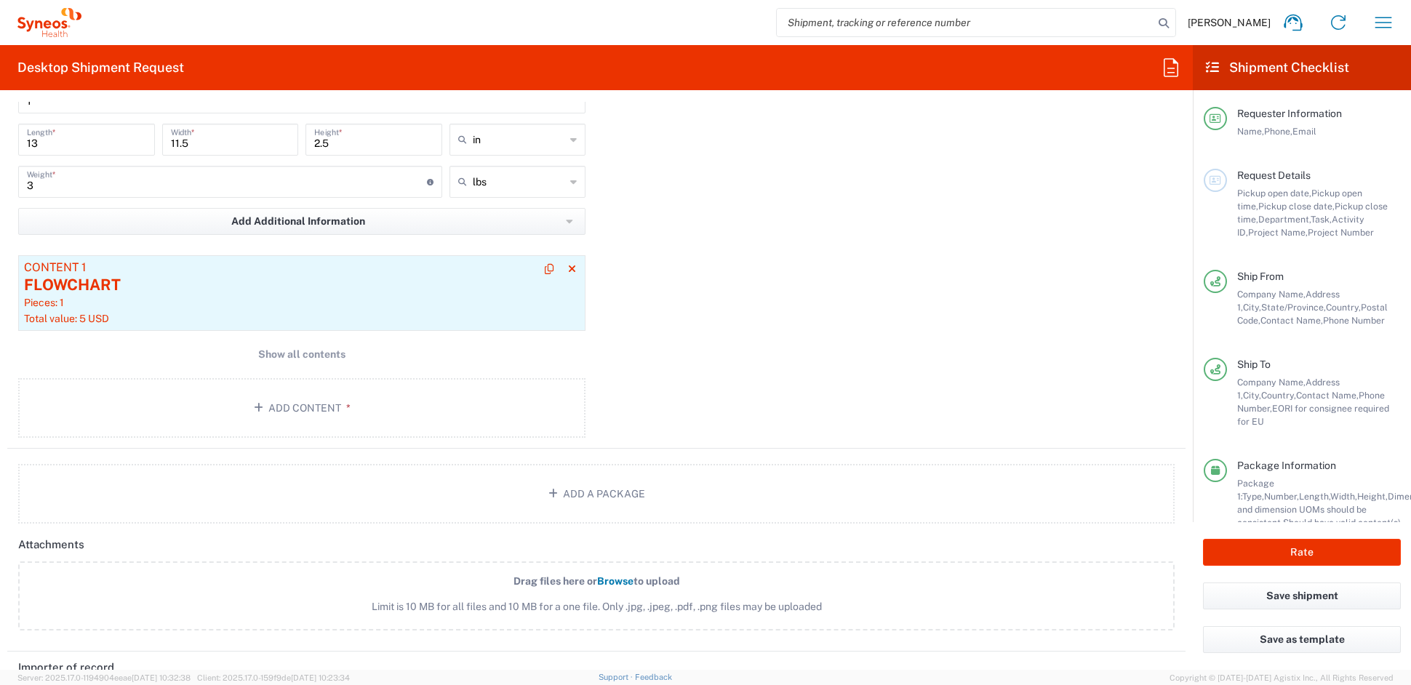
scroll to position [1395, 0]
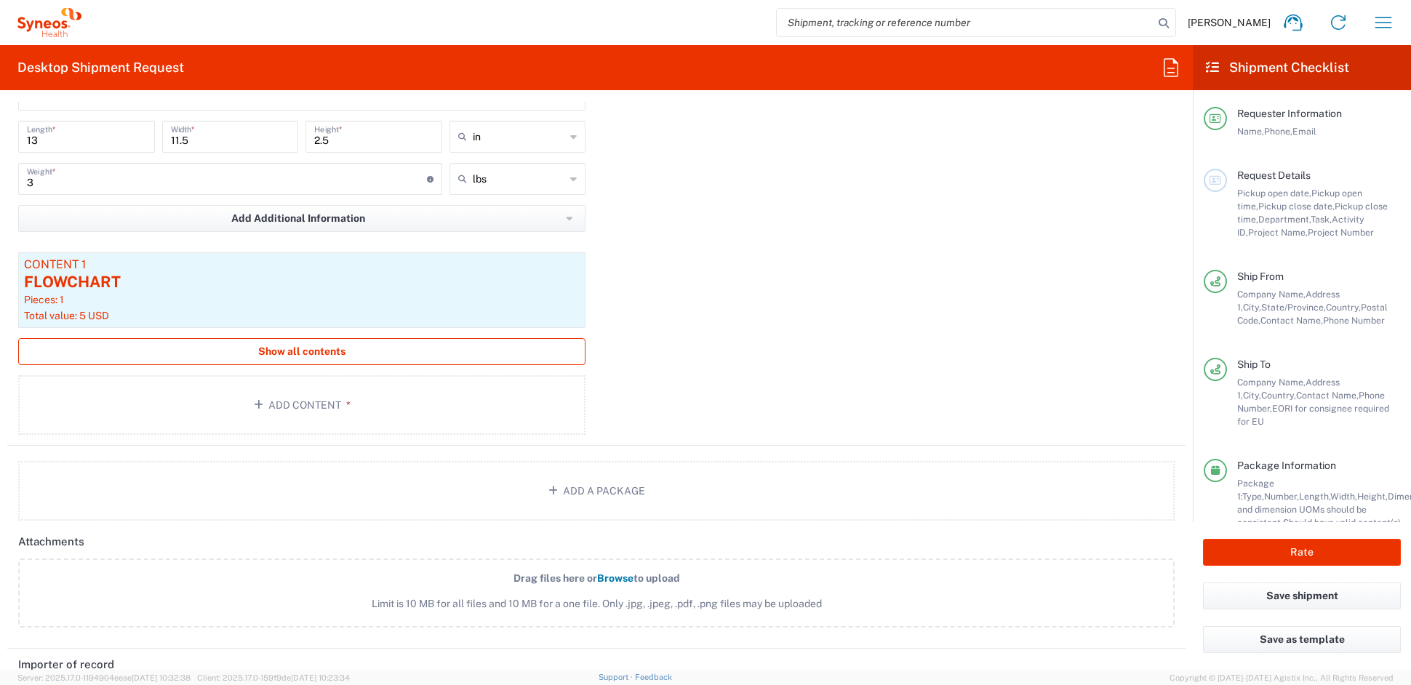
click at [297, 356] on span "Show all contents" at bounding box center [301, 352] width 87 height 14
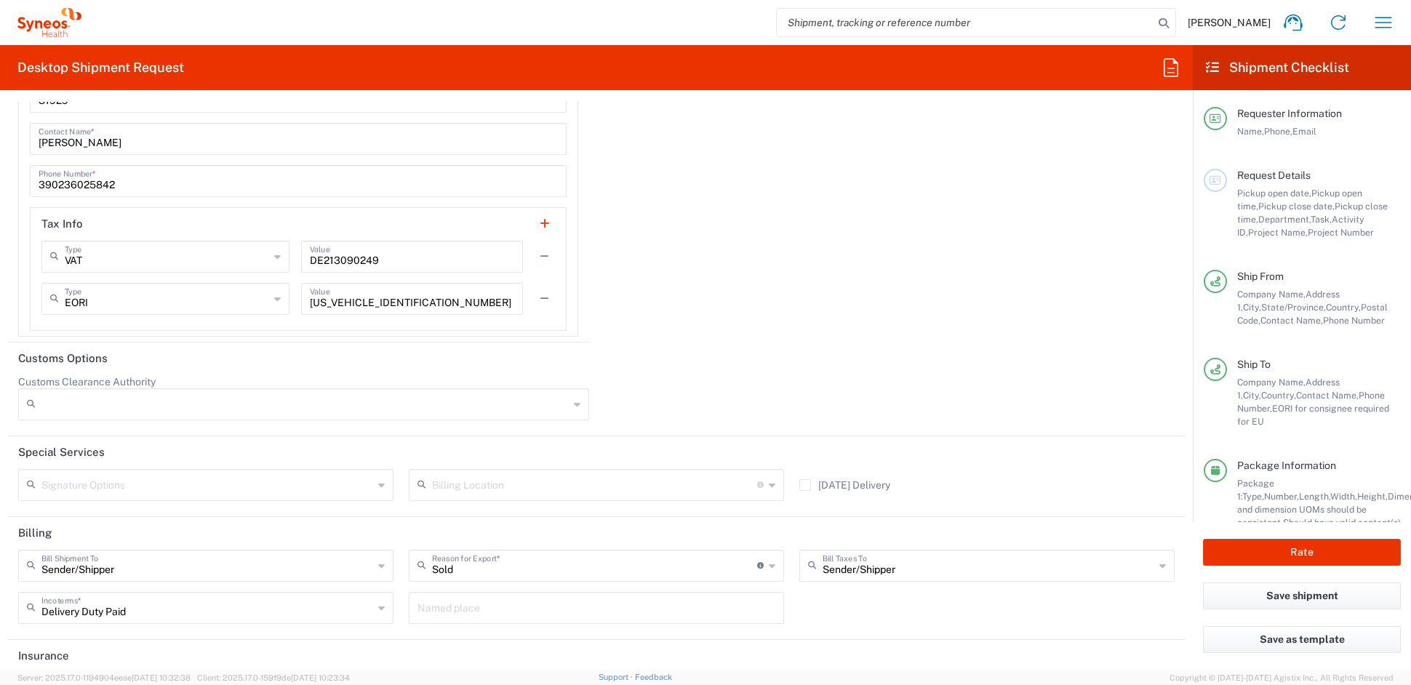
scroll to position [2908, 0]
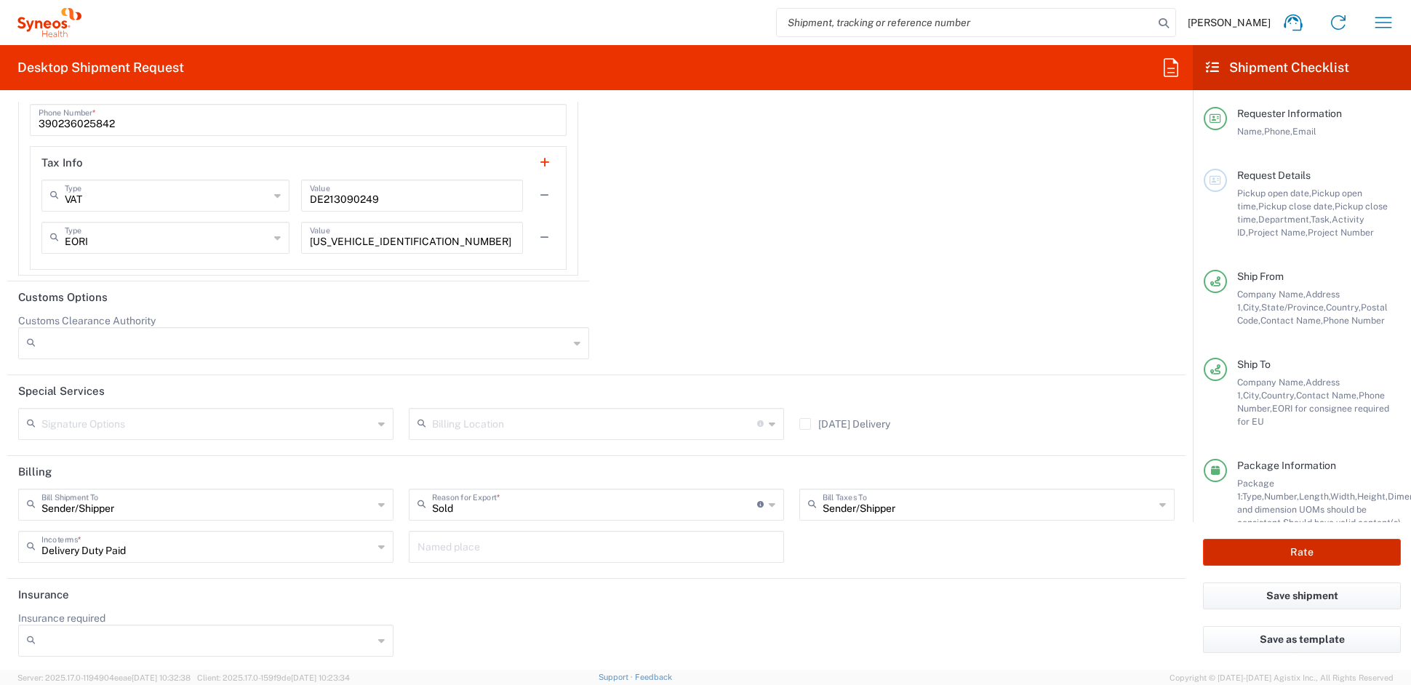
click at [1314, 550] on button "Rate" at bounding box center [1302, 552] width 198 height 27
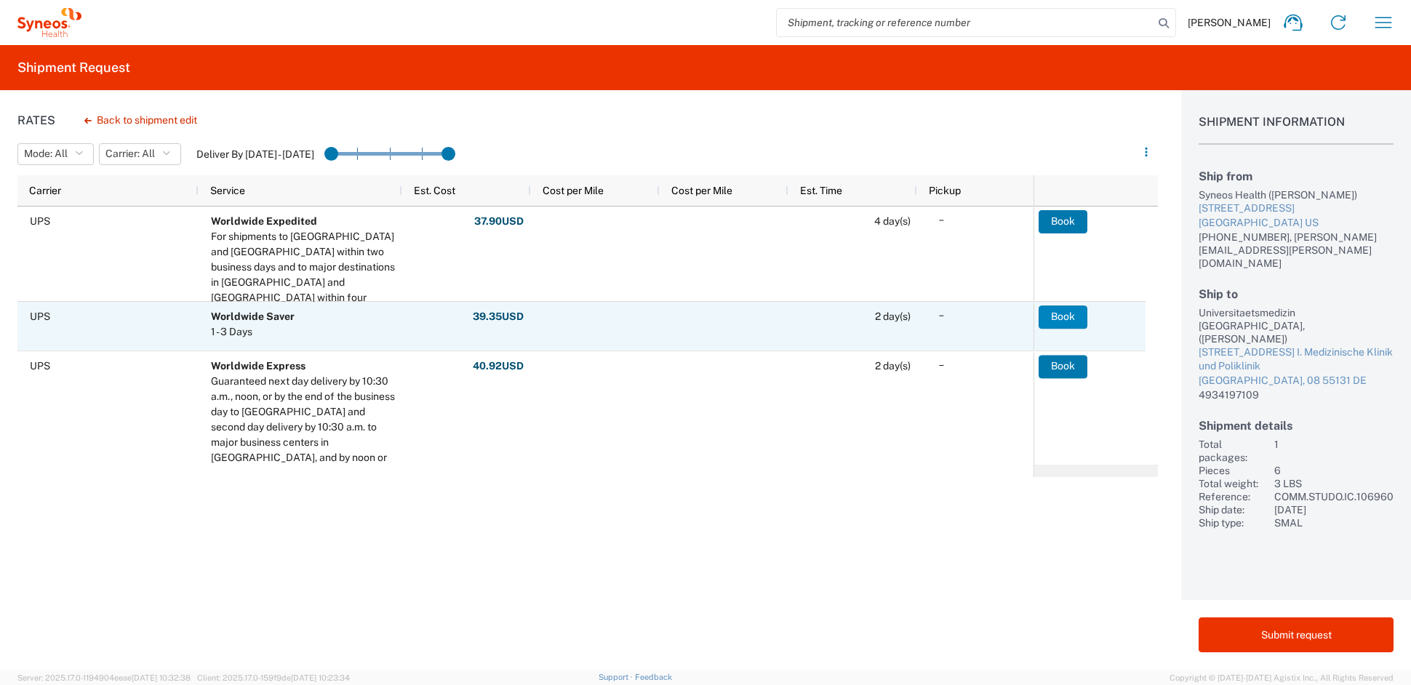
click at [1059, 316] on button "Book" at bounding box center [1063, 316] width 49 height 23
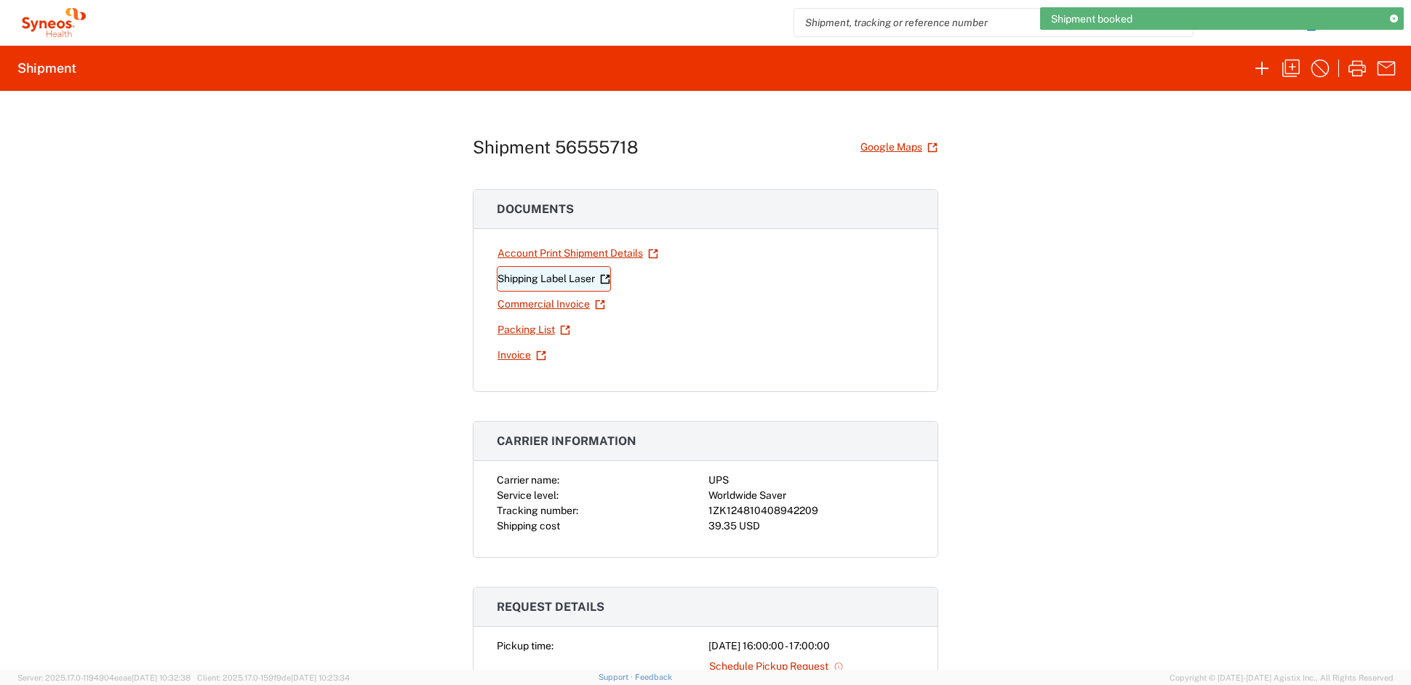
click at [552, 277] on link "Shipping Label Laser" at bounding box center [554, 278] width 114 height 25
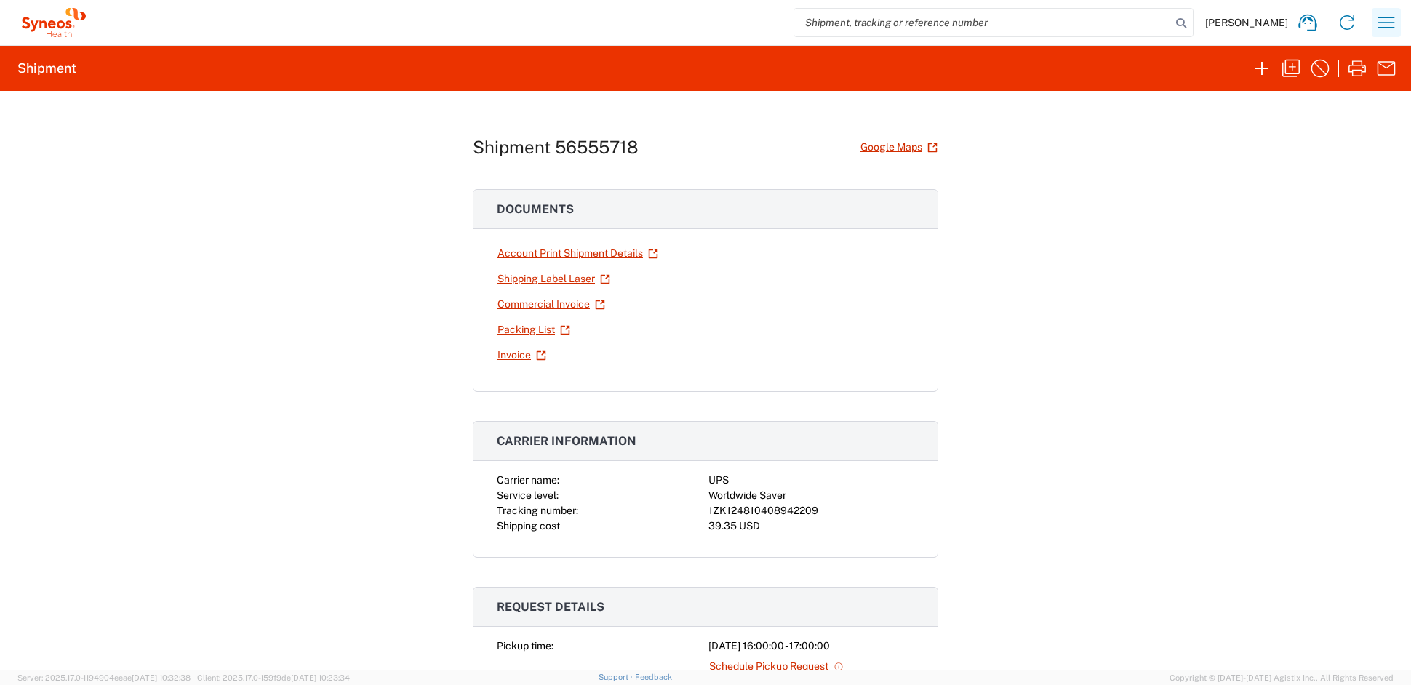
click at [1385, 26] on icon "button" at bounding box center [1385, 22] width 23 height 23
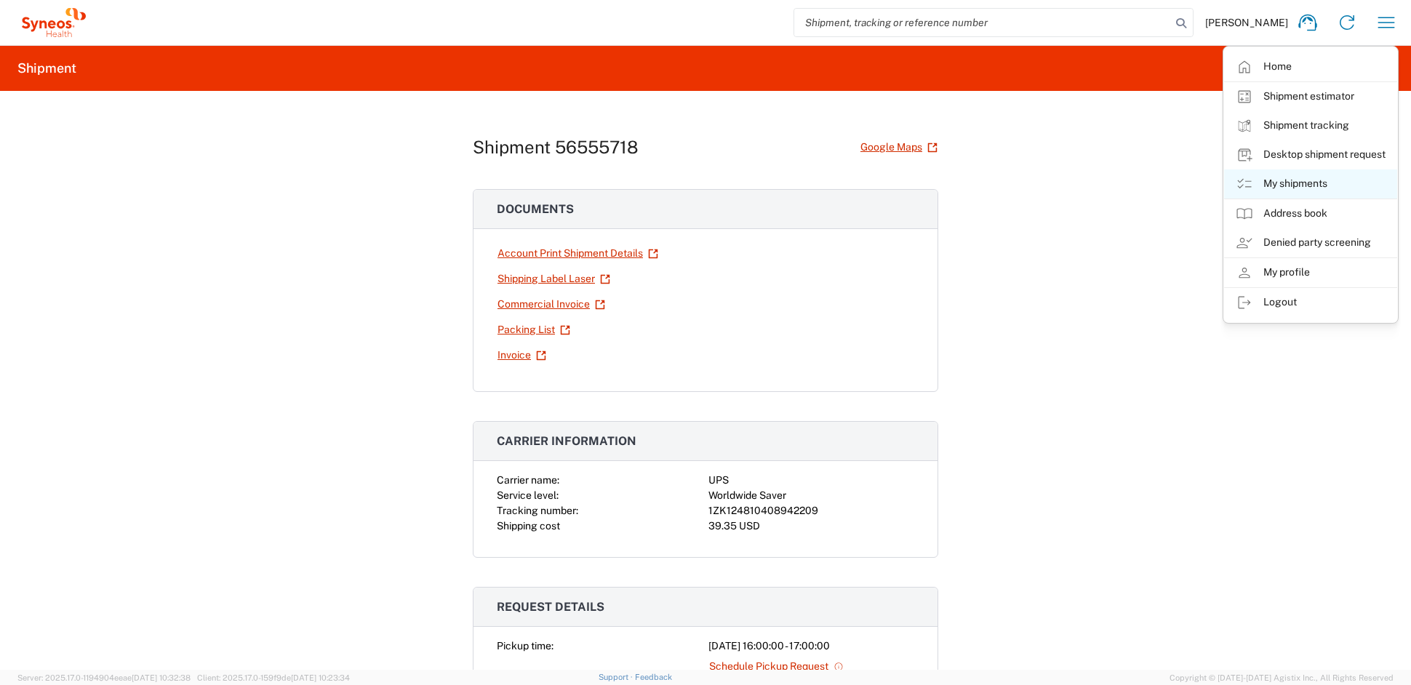
click at [1291, 180] on link "My shipments" at bounding box center [1310, 183] width 173 height 29
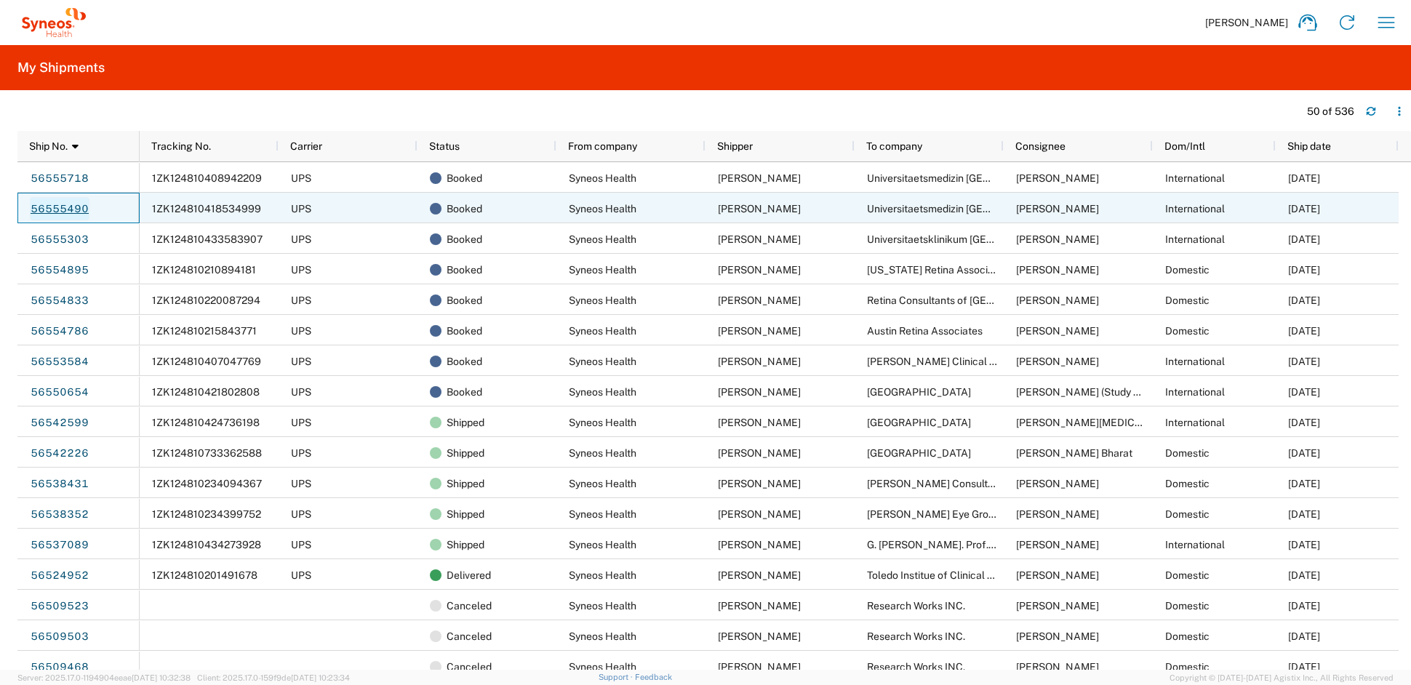
click at [73, 207] on link "56555490" at bounding box center [60, 208] width 60 height 23
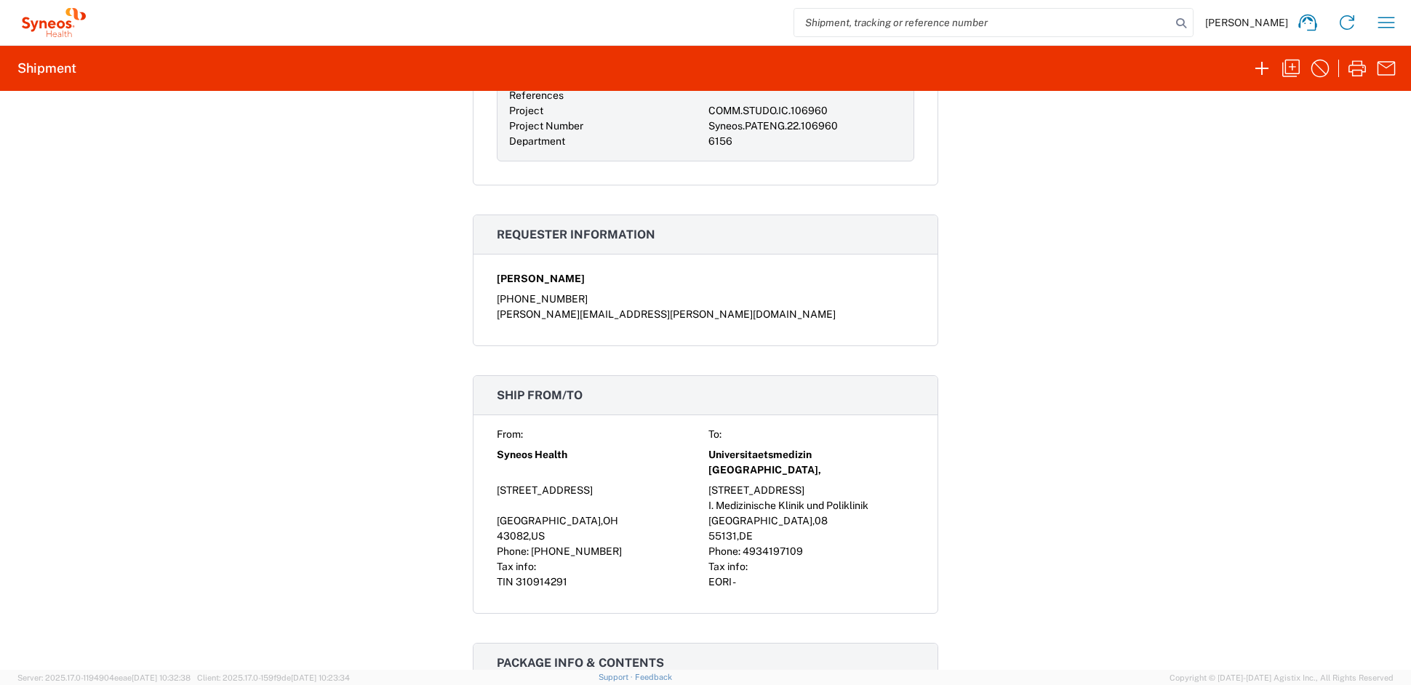
scroll to position [692, 0]
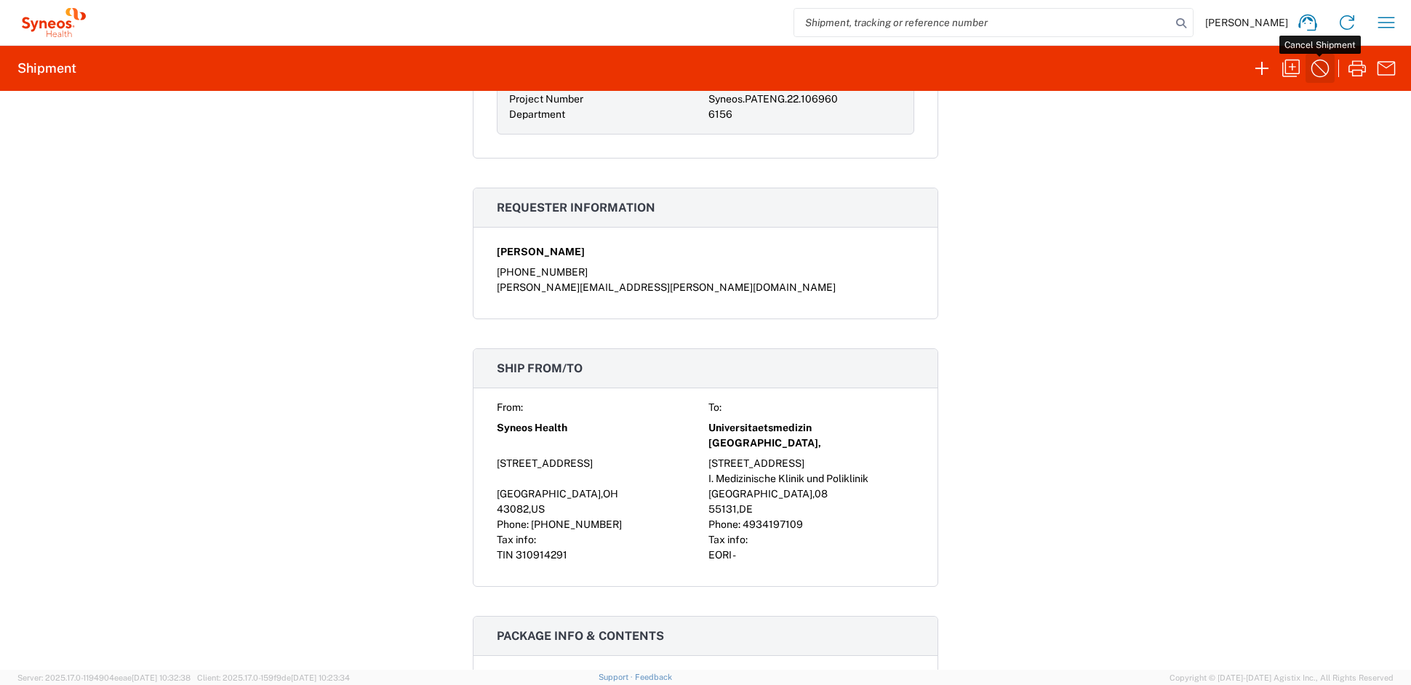
click at [1319, 72] on icon "button" at bounding box center [1319, 68] width 23 height 23
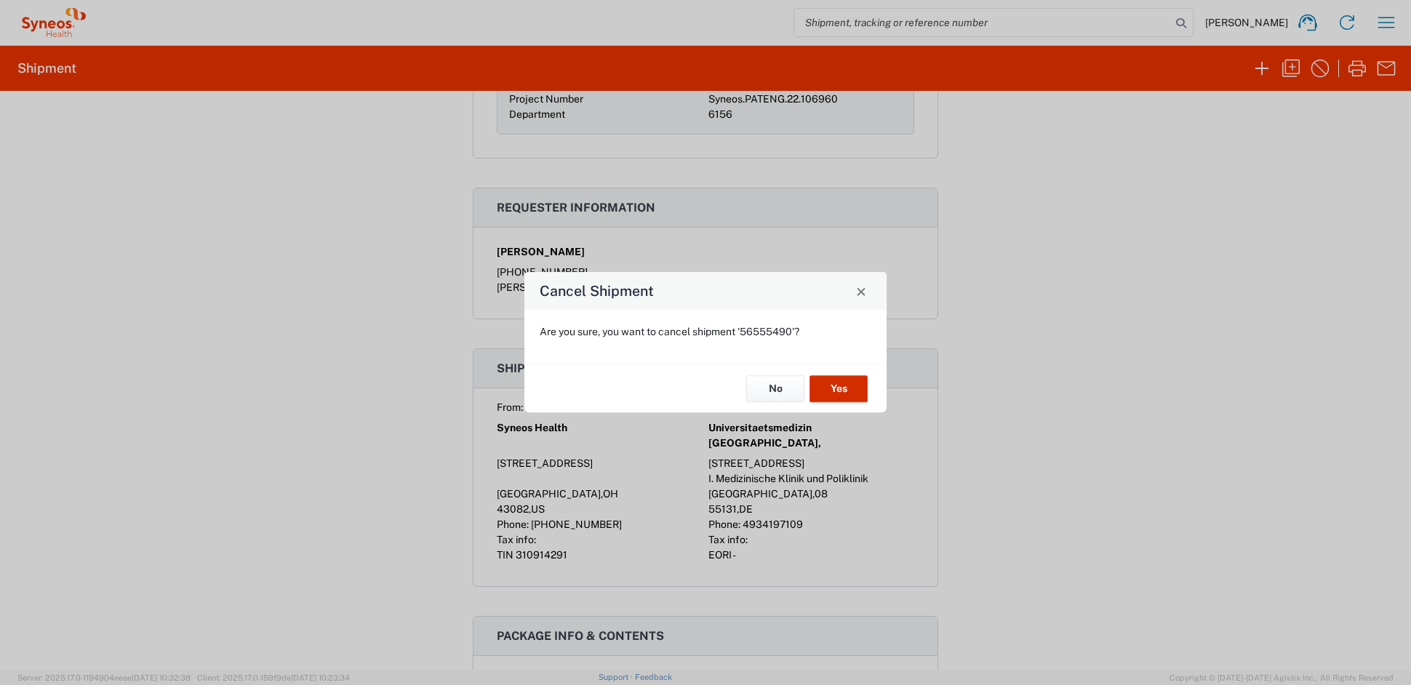
click at [843, 383] on button "Yes" at bounding box center [838, 388] width 58 height 27
